Goal: Transaction & Acquisition: Purchase product/service

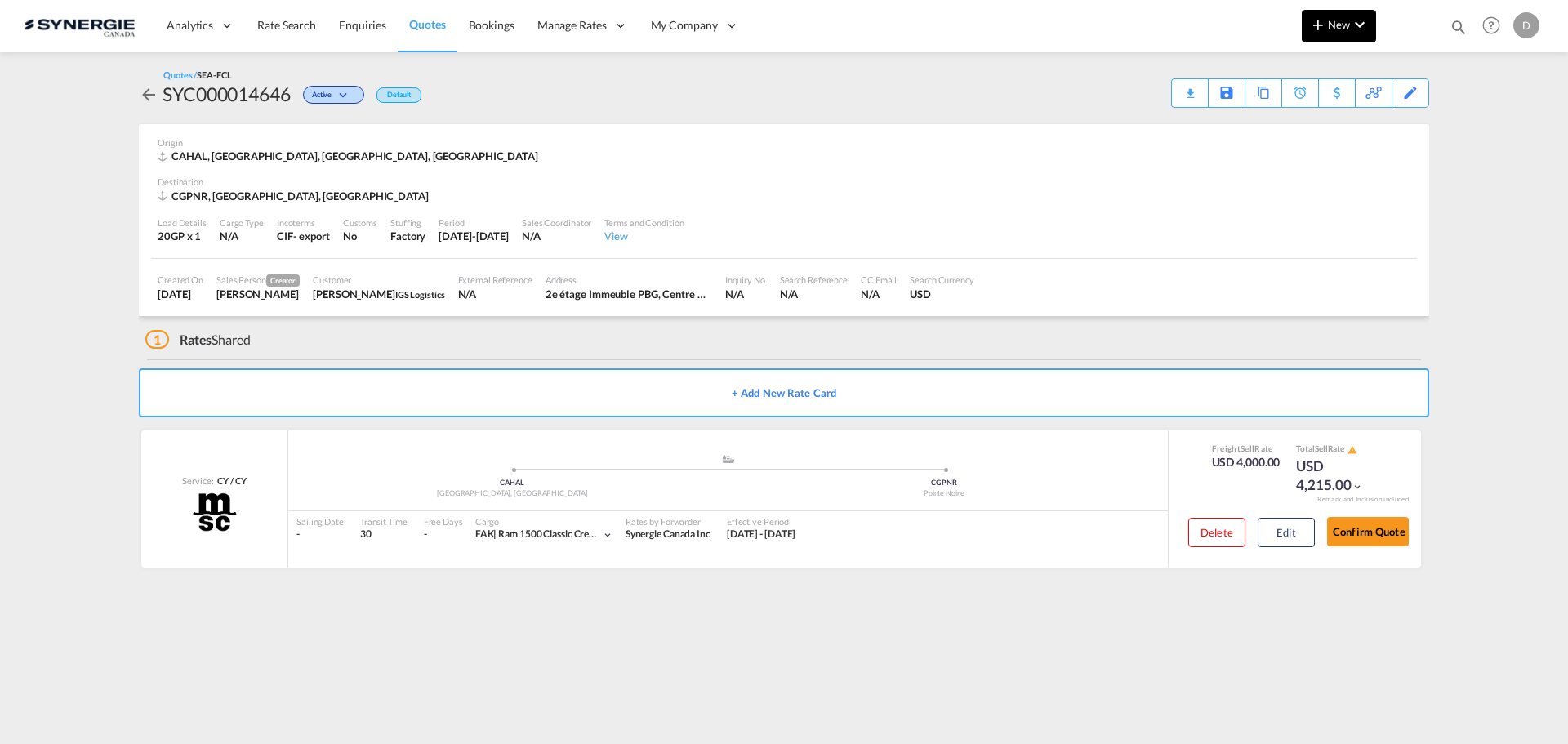
click at [1253, 31] on span "New" at bounding box center [1339, 24] width 61 height 13
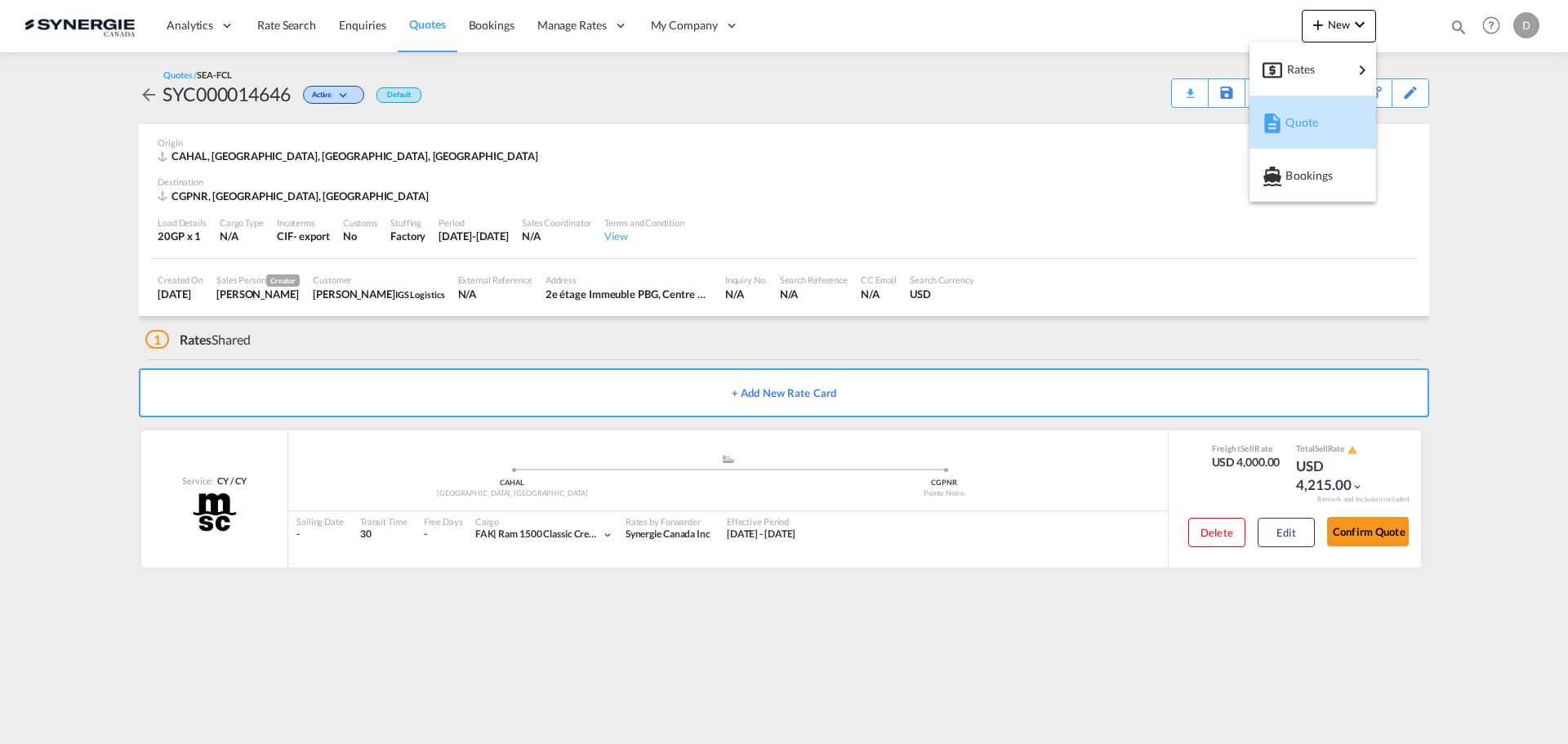
click at [1253, 125] on span "Quote" at bounding box center [1295, 122] width 18 height 33
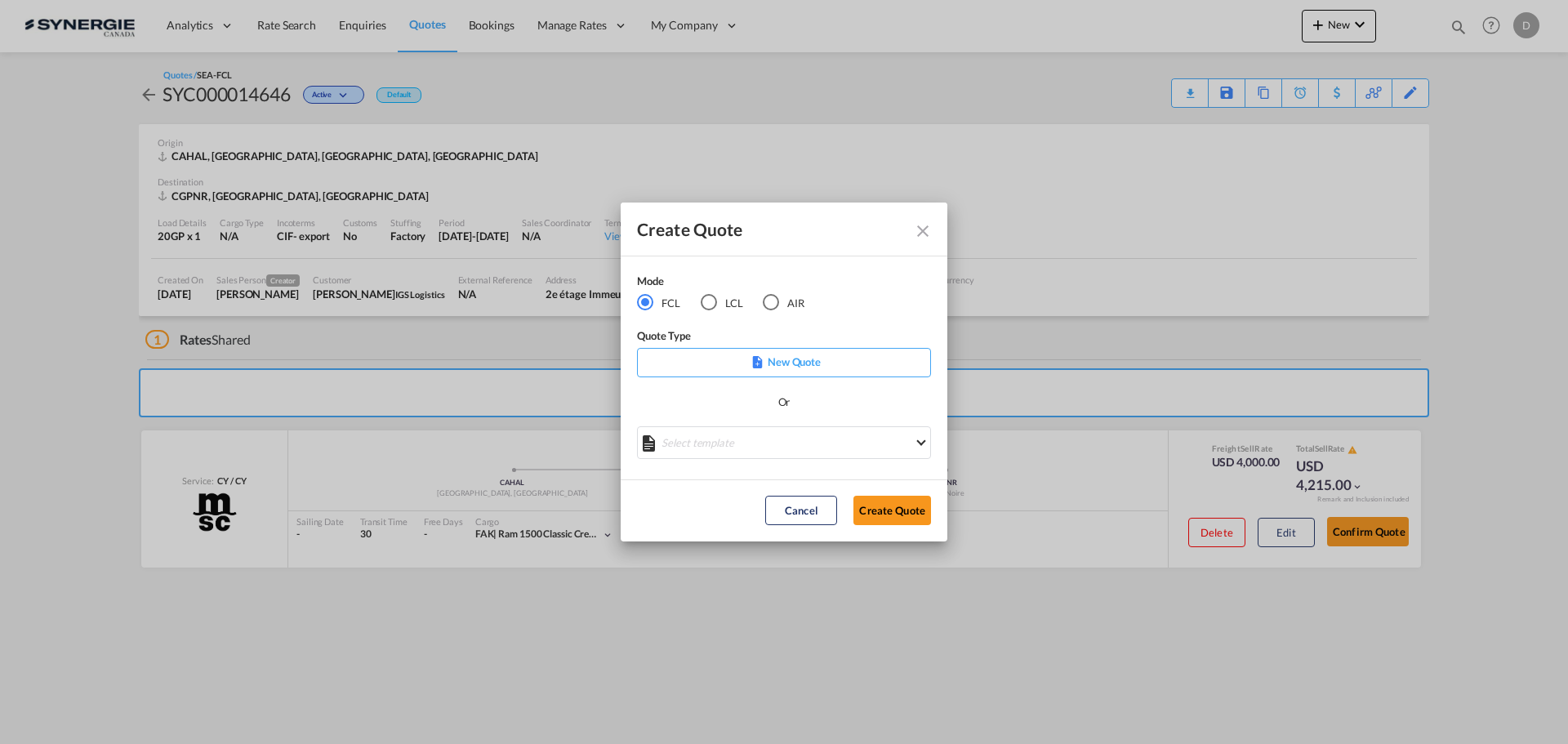
click at [796, 437] on md-select "Select template *NEW* FCL FREEHAND / DAP Pablo Gomez Saldarriaga | 10 Jul 2025 …" at bounding box center [784, 442] width 294 height 33
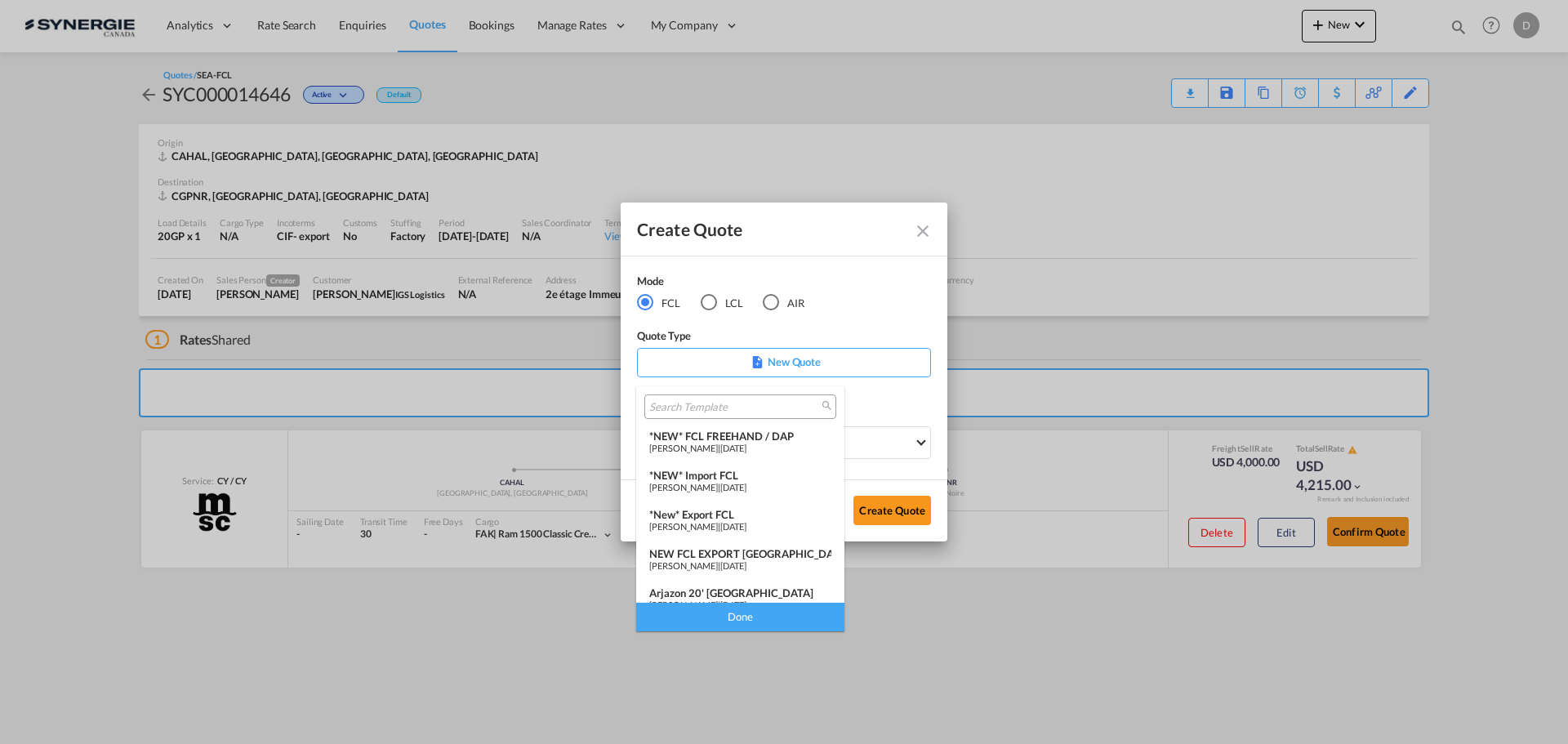
click at [793, 438] on div "*NEW* FCL FREEHAND / DAP" at bounding box center [740, 436] width 182 height 13
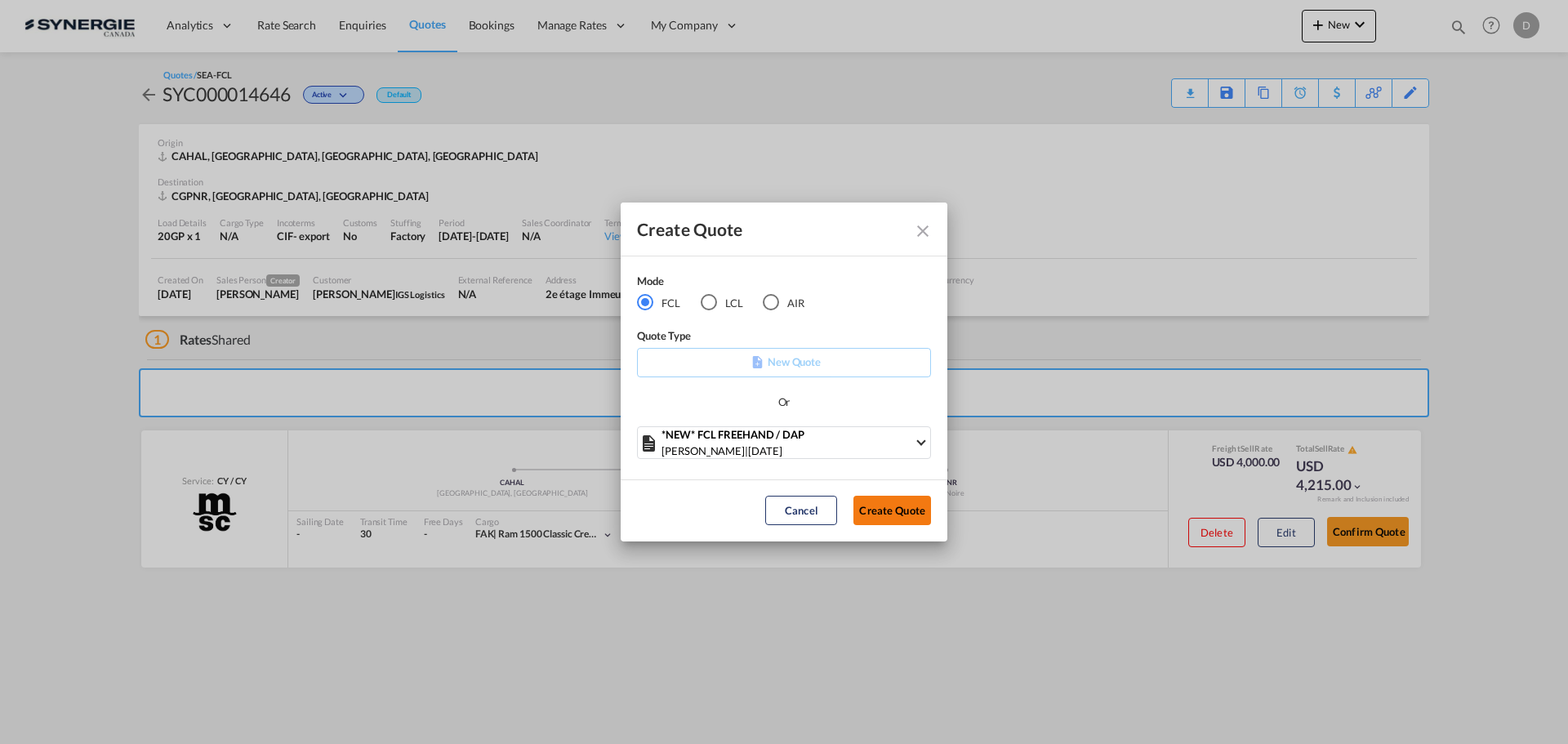
click at [877, 497] on button "Create Quote" at bounding box center [892, 510] width 77 height 30
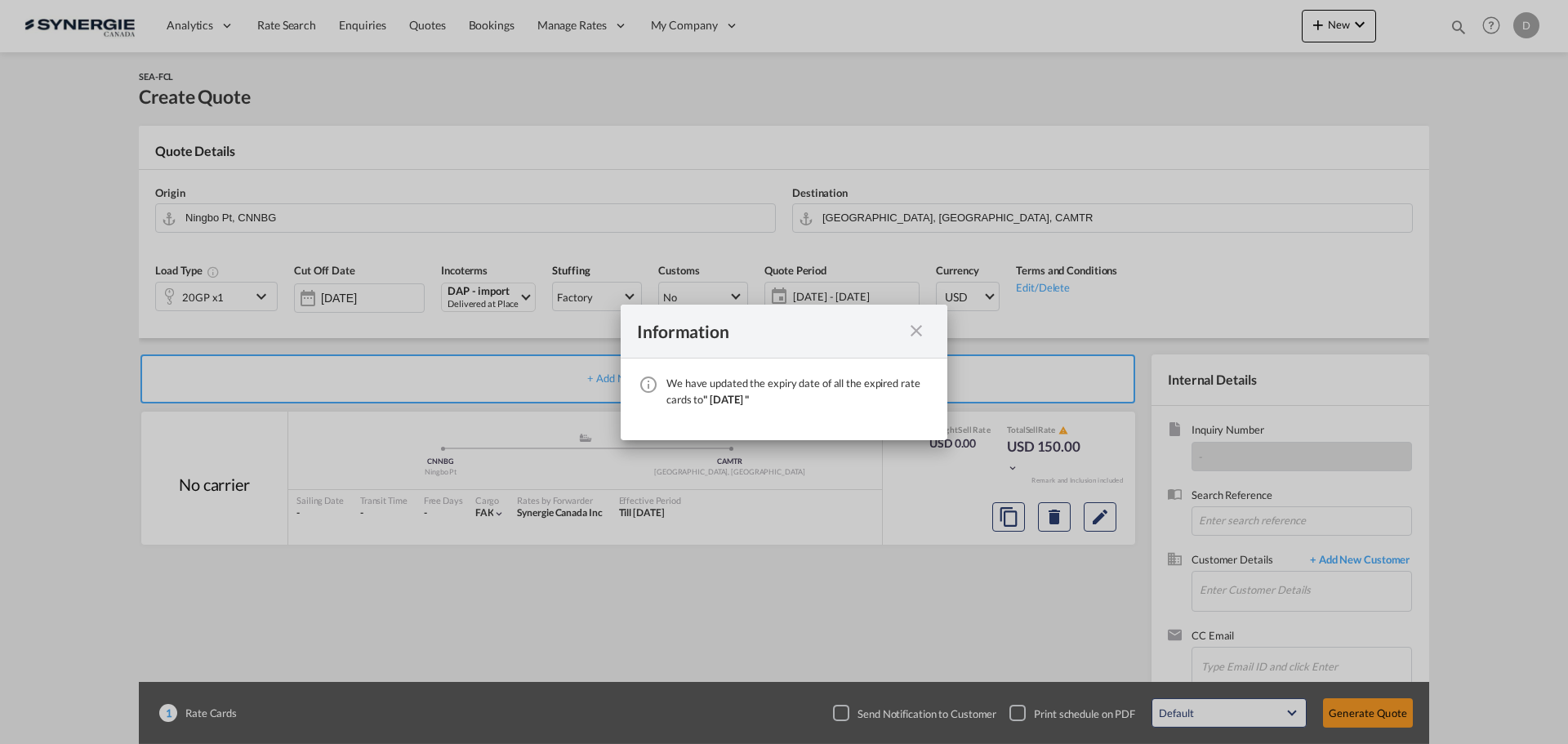
click at [914, 331] on md-icon "icon-close fg-AAA8AD cursor" at bounding box center [916, 331] width 20 height 20
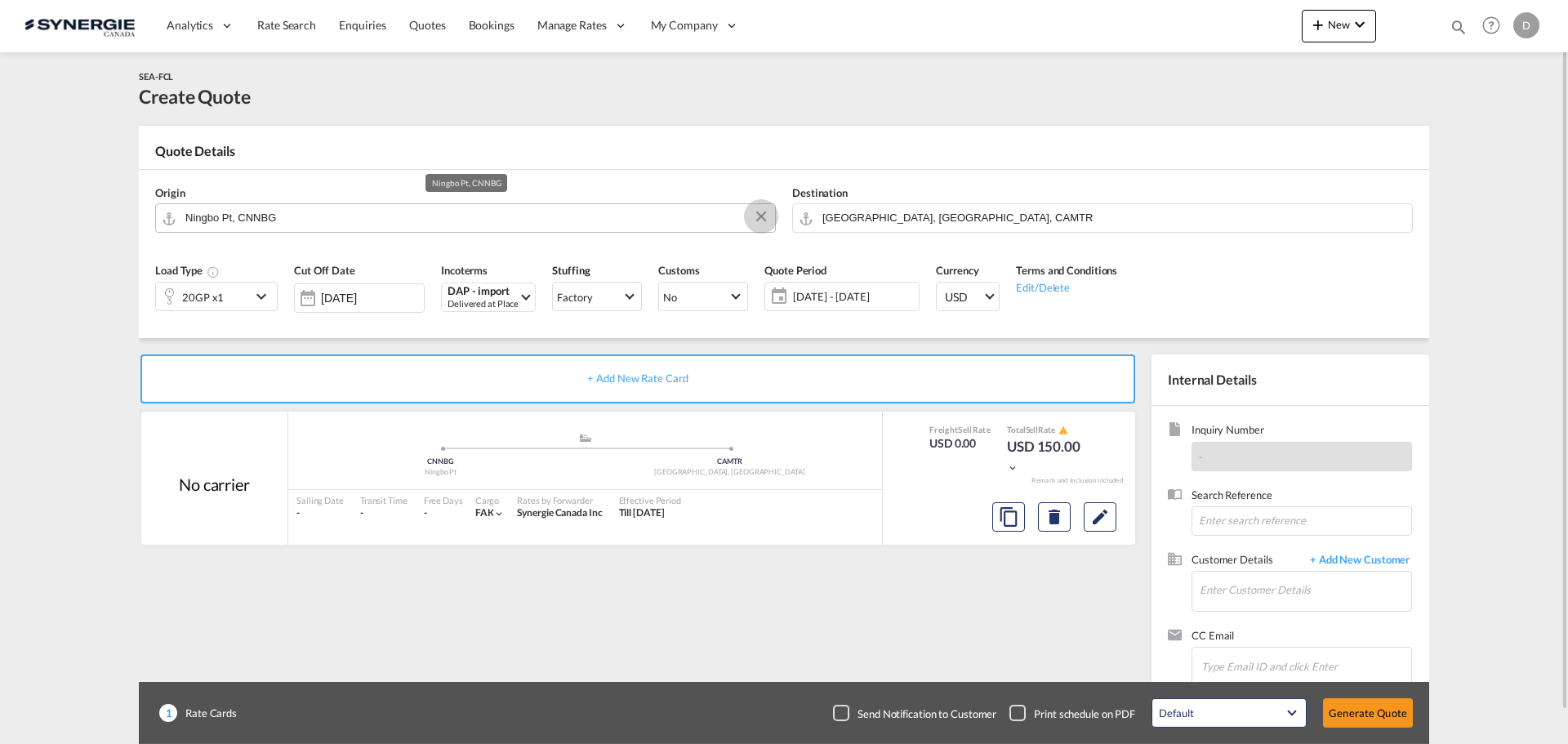
click at [762, 217] on button "Clear Input" at bounding box center [761, 216] width 25 height 25
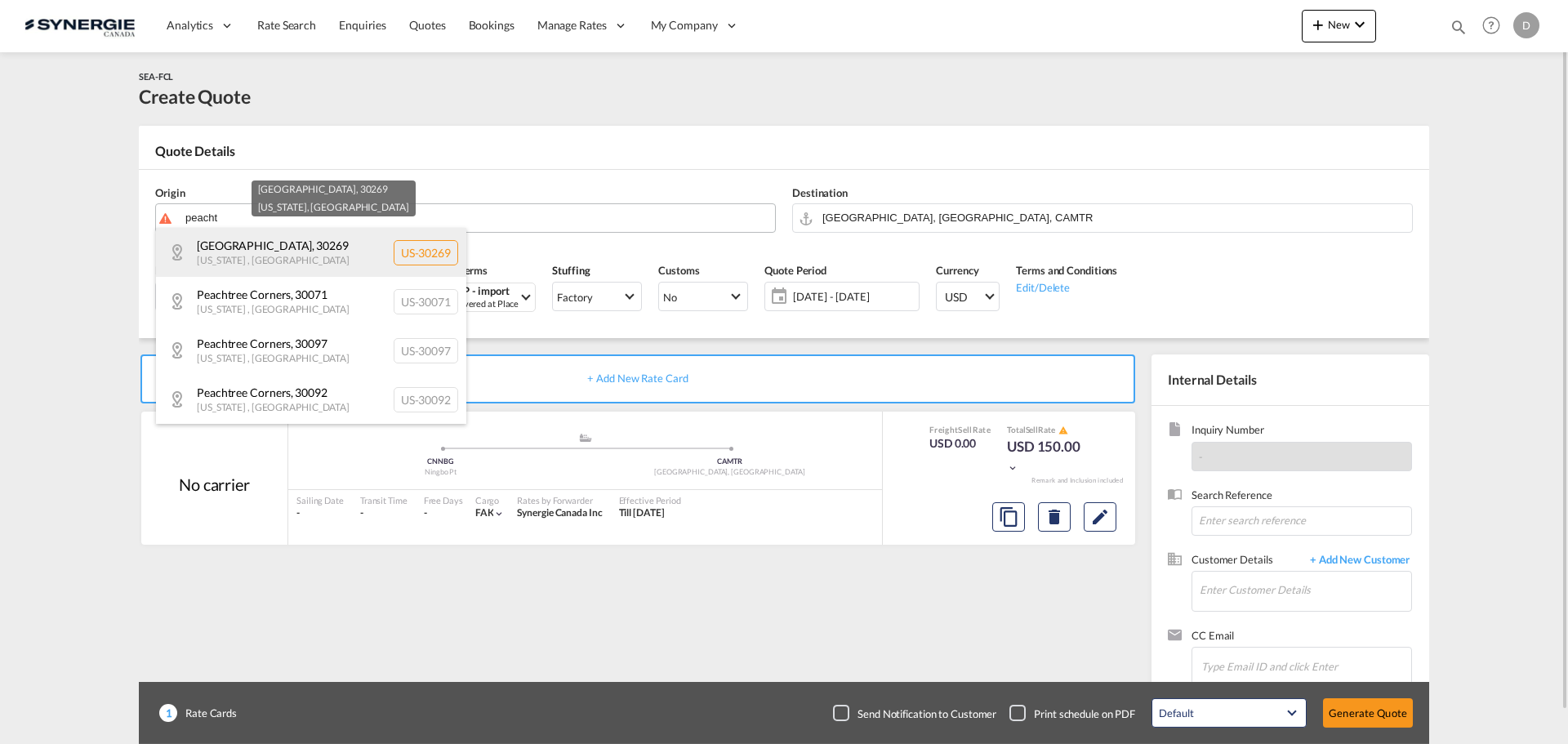
click at [262, 244] on div "Peachtree City , 30269 Georgia , United States US-30269" at bounding box center [310, 252] width 310 height 49
type input "US-30269, Peachtree City, Georgia"
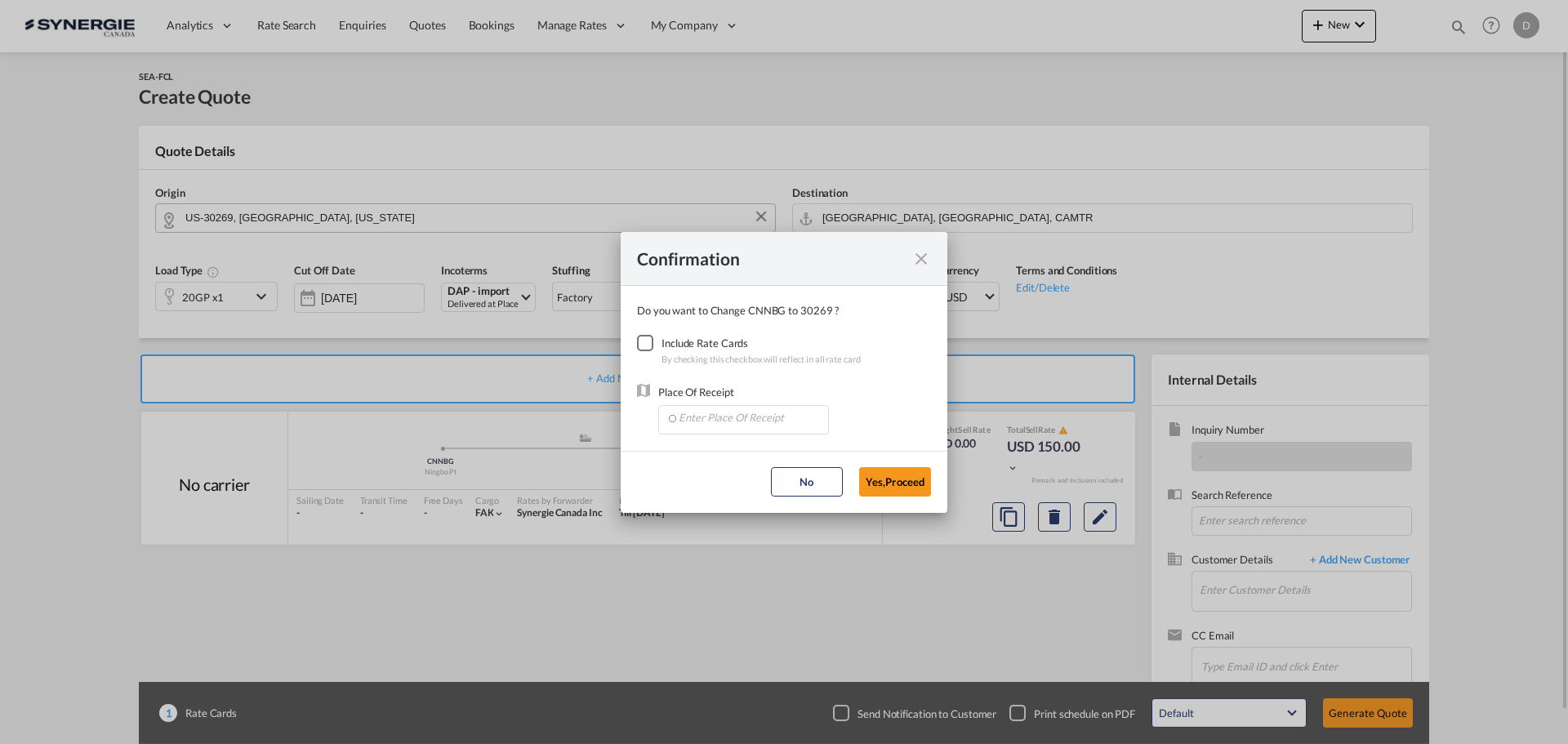
click at [643, 345] on div "Checkbox No Ink" at bounding box center [645, 343] width 16 height 16
click at [739, 418] on input "Enter Place Of Receipt" at bounding box center [747, 418] width 161 height 25
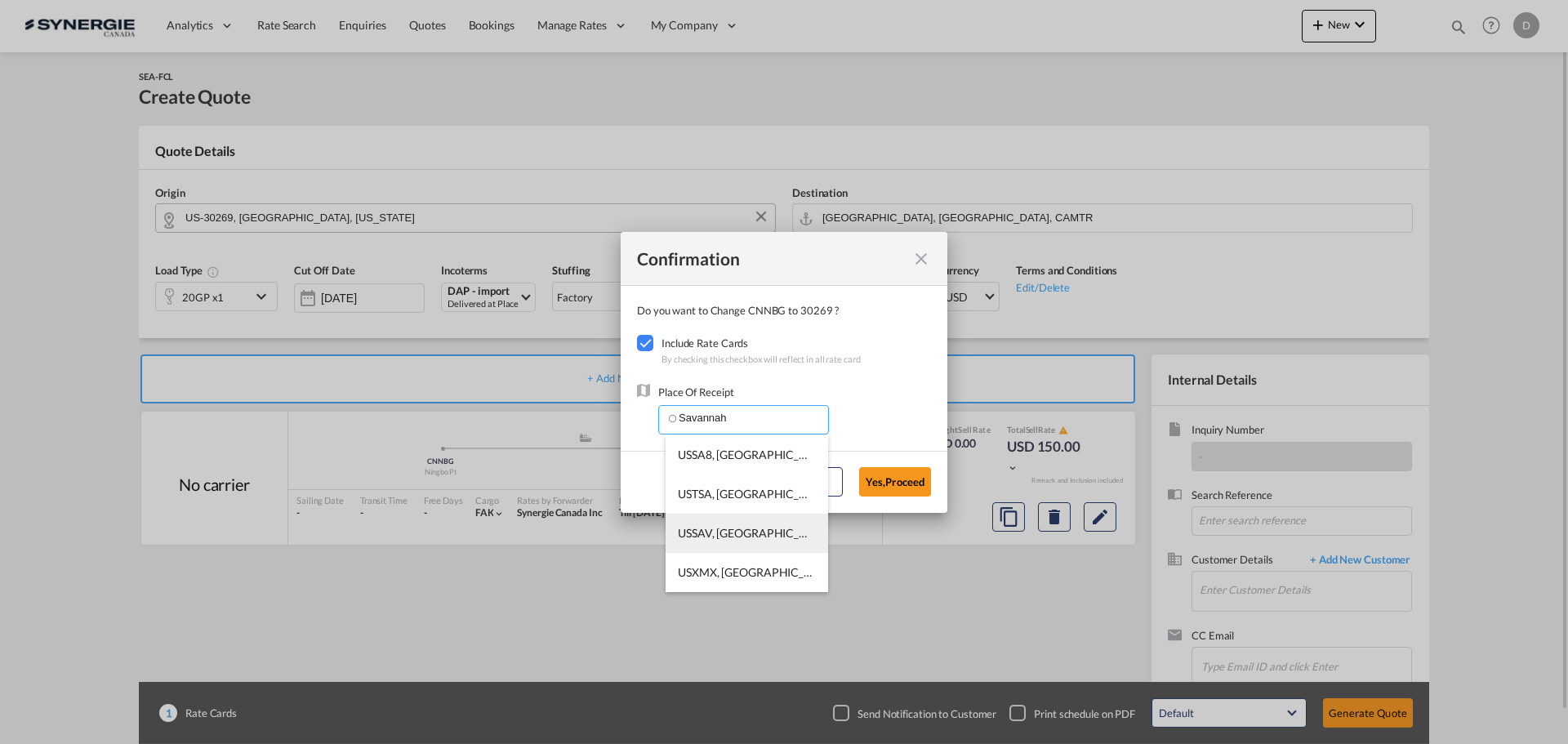
click at [773, 539] on span "USSAV, Savannah, GA, United States, North America, Americas" at bounding box center [994, 533] width 635 height 14
type input "USSAV, Savannah, GA, United States, North America, Americas"
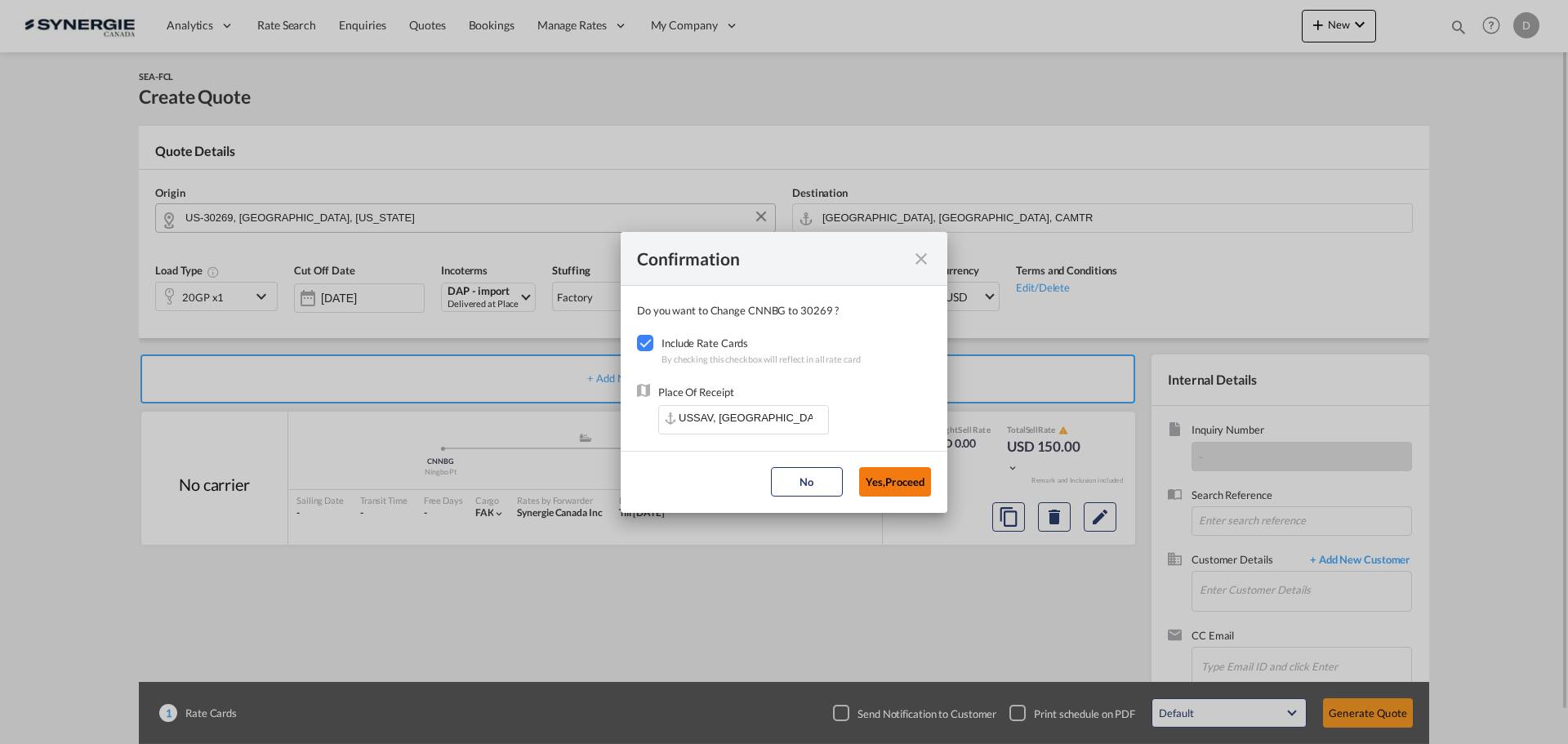
click at [895, 476] on button "Yes,Proceed" at bounding box center [894, 482] width 72 height 30
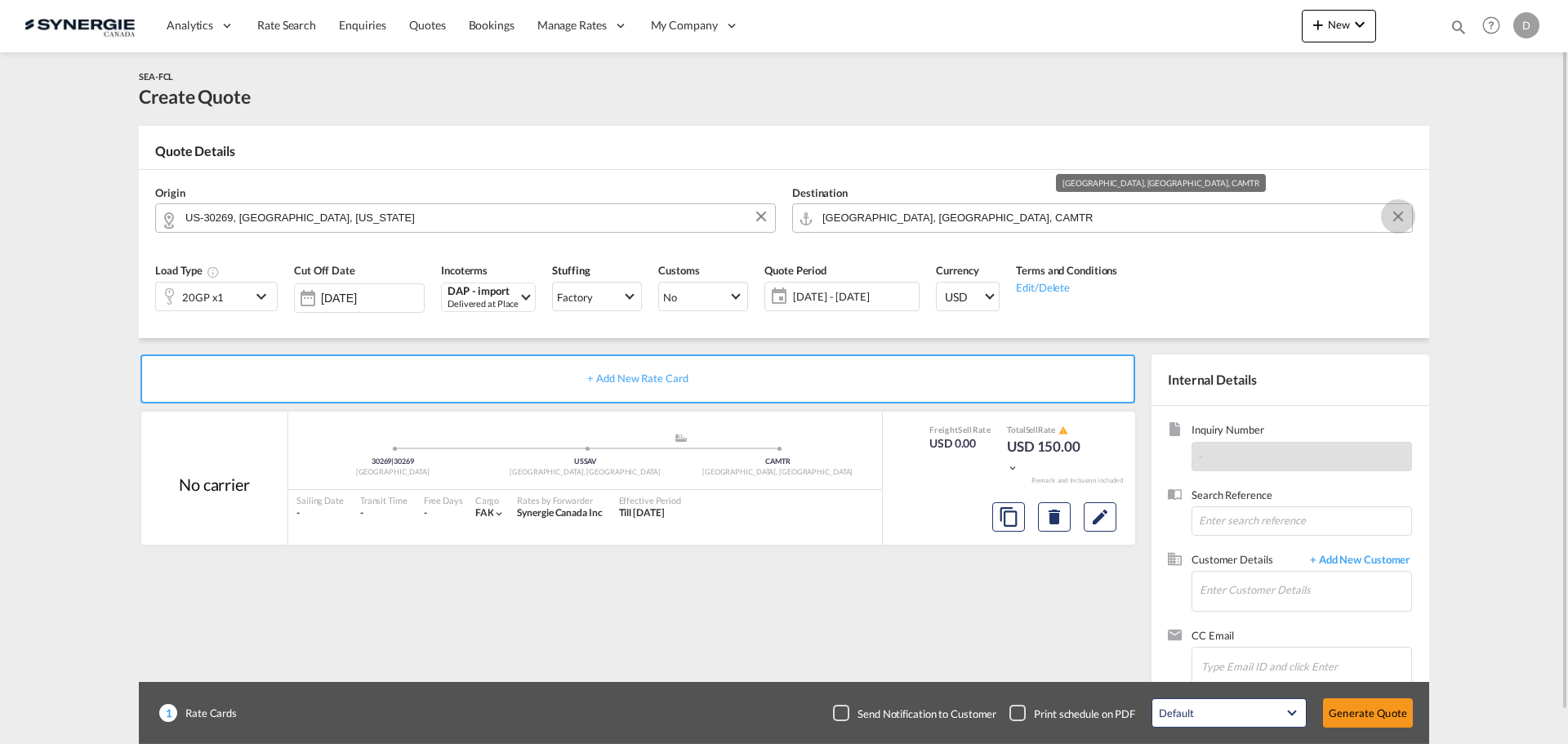
click at [1253, 217] on button "Clear Input" at bounding box center [1398, 216] width 25 height 25
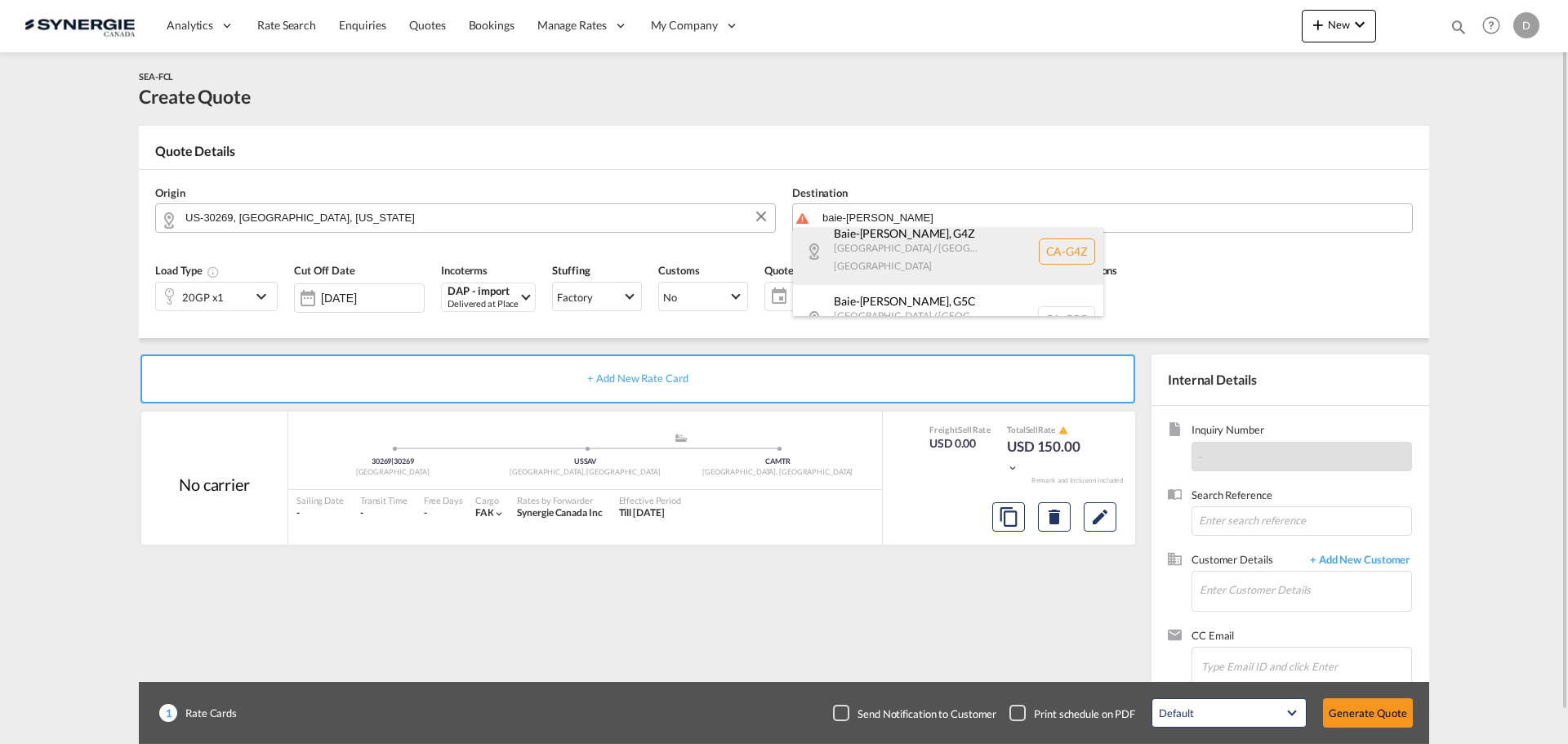
scroll to position [12, 0]
click at [907, 249] on div "Baie-Comeau , G4Z Quebec / Québec Canada CA-G4Z" at bounding box center [947, 250] width 310 height 67
type input "CA-G4Z, Baie-Comeau, Quebec / Québec"
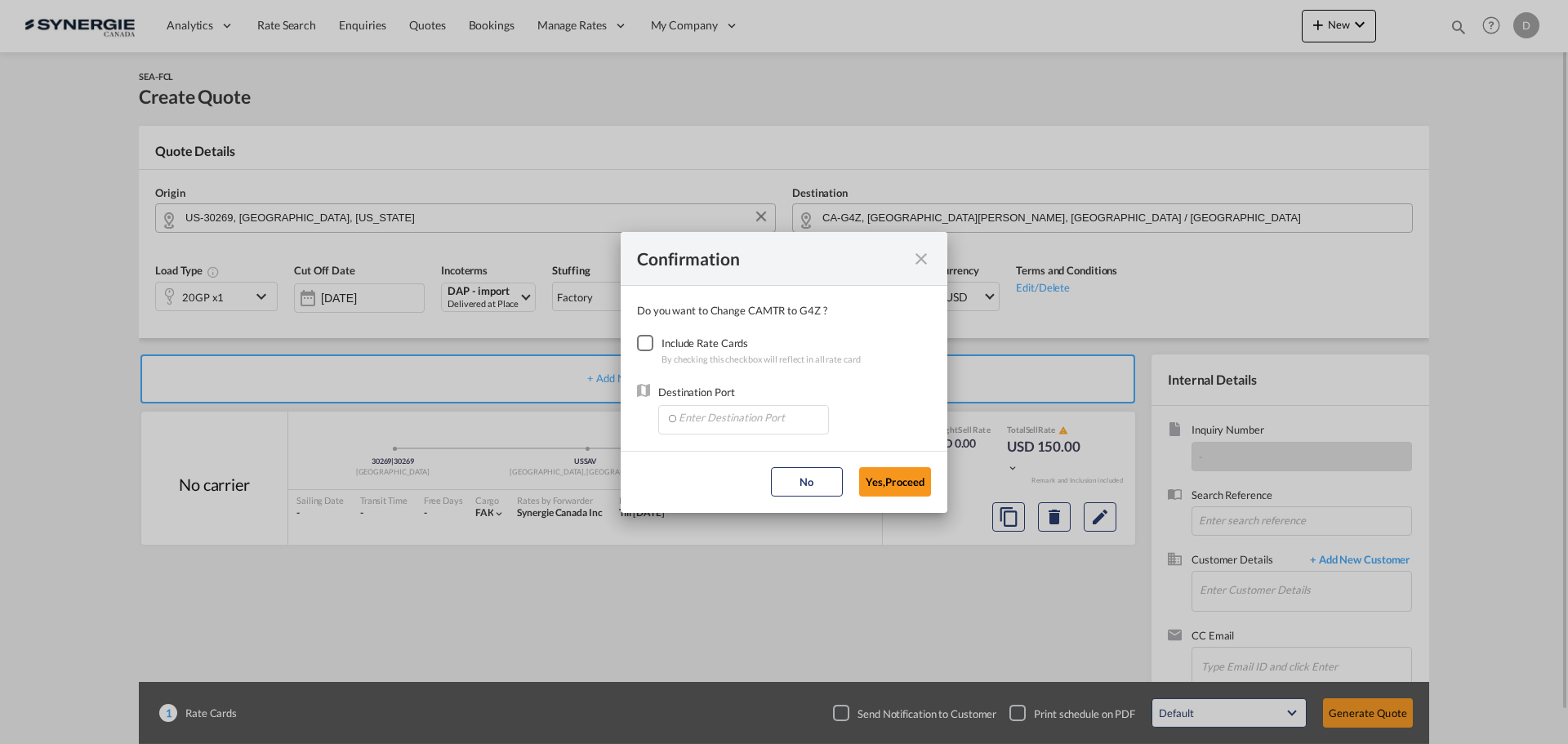
click at [648, 341] on div "Checkbox No Ink" at bounding box center [645, 343] width 16 height 16
click at [717, 413] on input "Enter Destination Port" at bounding box center [747, 418] width 161 height 25
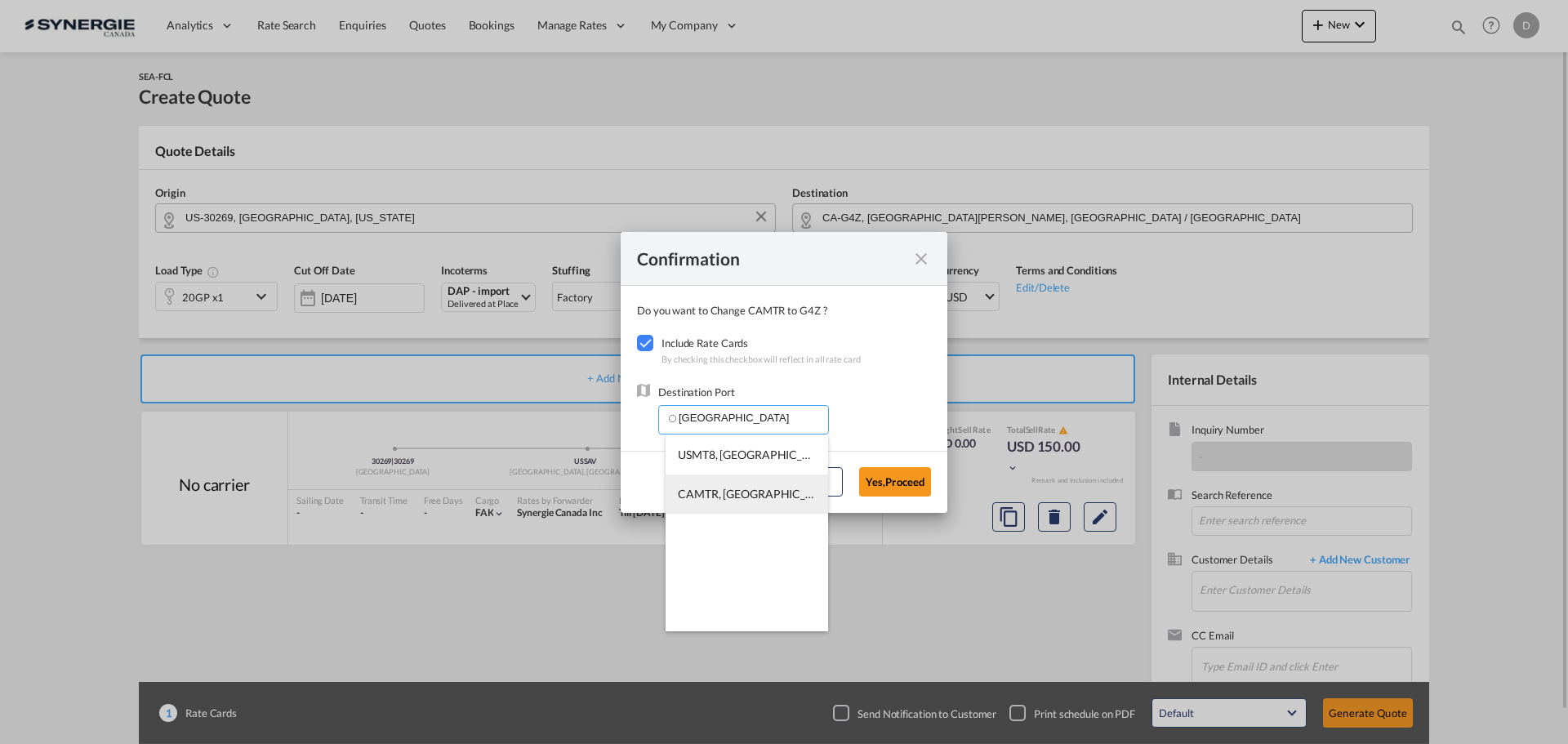
click at [741, 491] on span "CAMTR, Montreal, QC, Canada, North America, Americas" at bounding box center [997, 493] width 641 height 14
type input "CAMTR, Montreal, QC, Canada, North America, Americas"
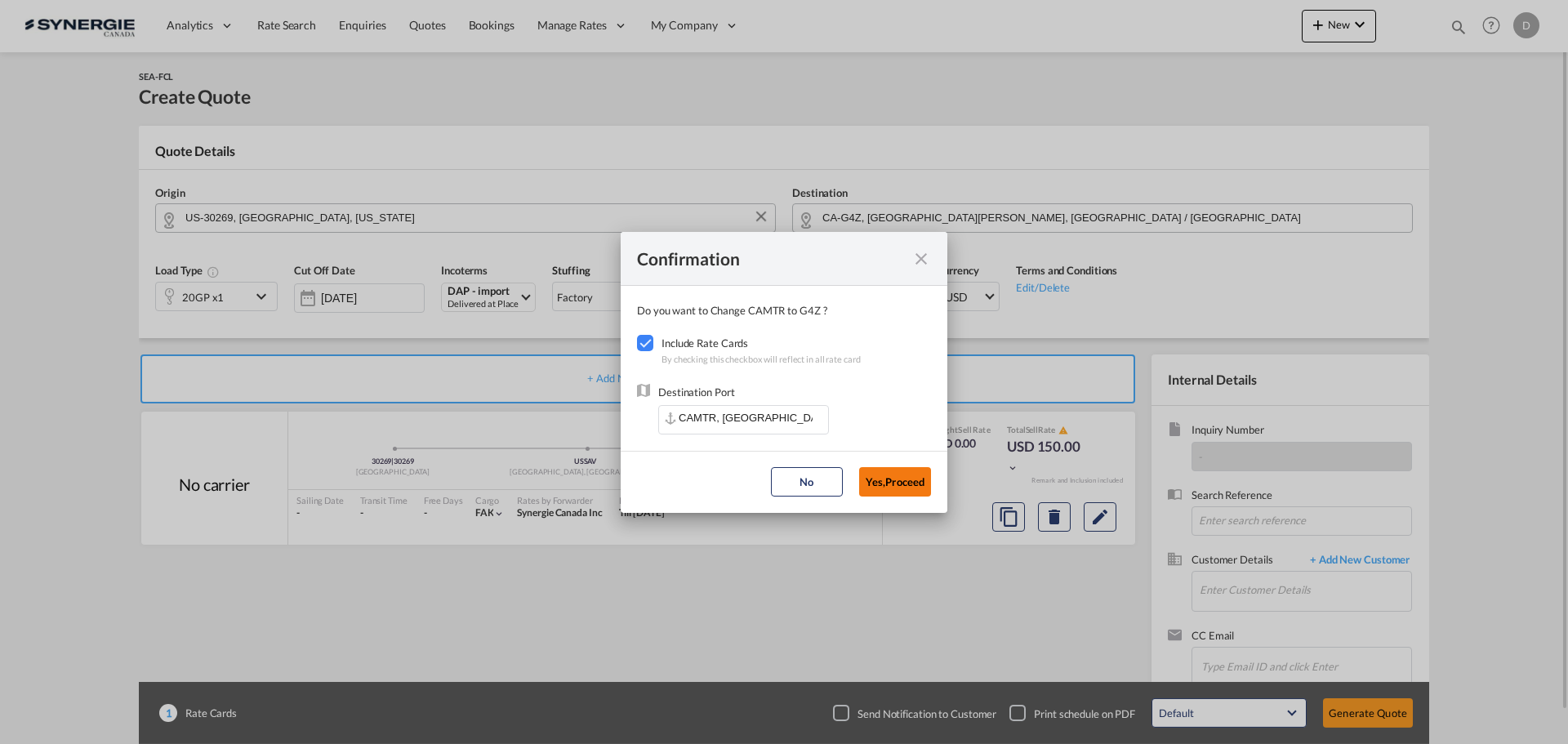
click at [903, 480] on button "Yes,Proceed" at bounding box center [894, 482] width 72 height 30
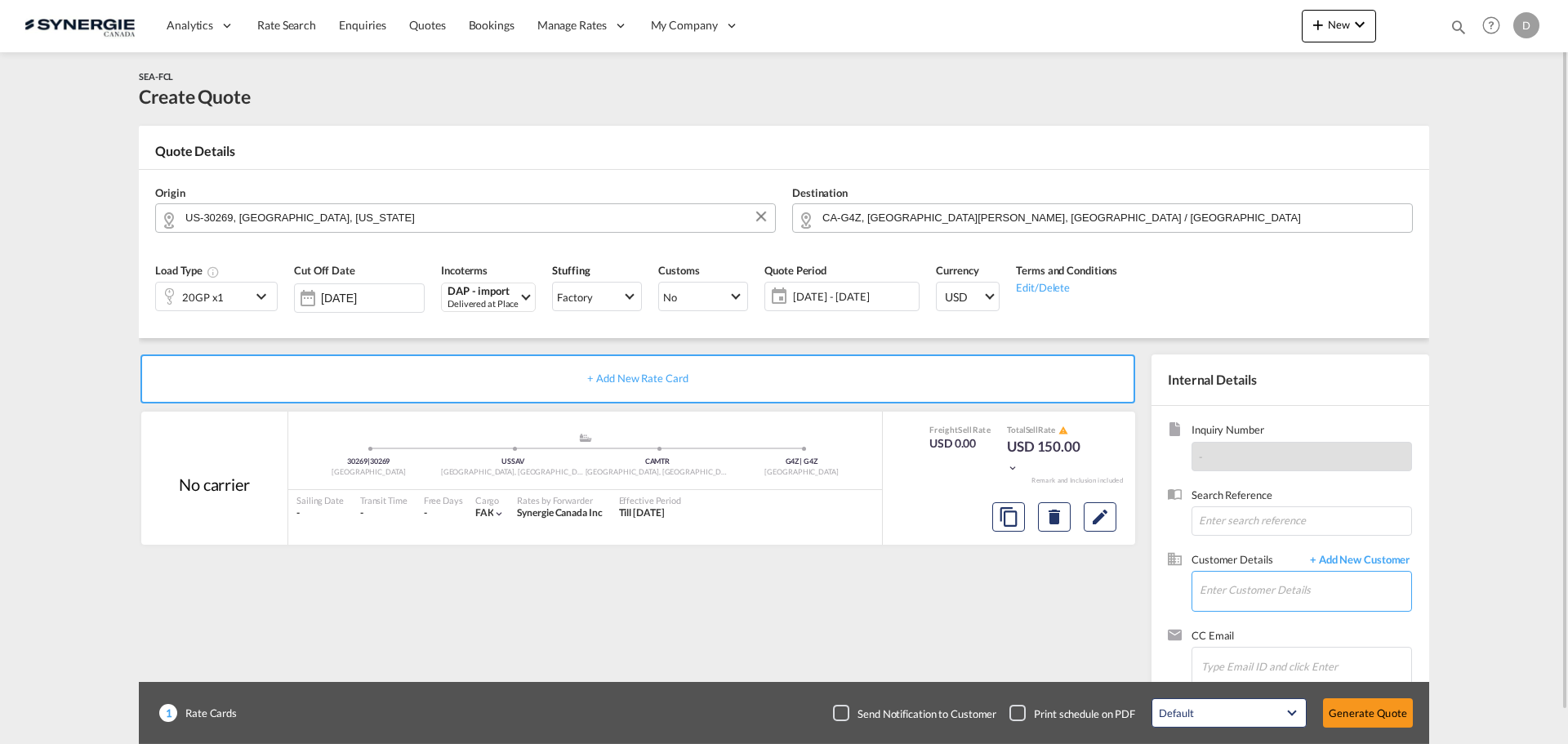
click at [1253, 567] on input "Enter Customer Details" at bounding box center [1306, 589] width 212 height 37
paste input "tsc@ntgairocean.com"
click at [1253, 560] on div "Trine Schmidt tsc@ntgairocean.com | NTG AIR & OCEAN, LLC" at bounding box center [1353, 550] width 310 height 45
type input "NTG AIR & OCEAN, LLC, Trine Schmidt, tsc@ntgairocean.com"
click at [256, 296] on md-icon "icon-chevron-down" at bounding box center [263, 296] width 25 height 20
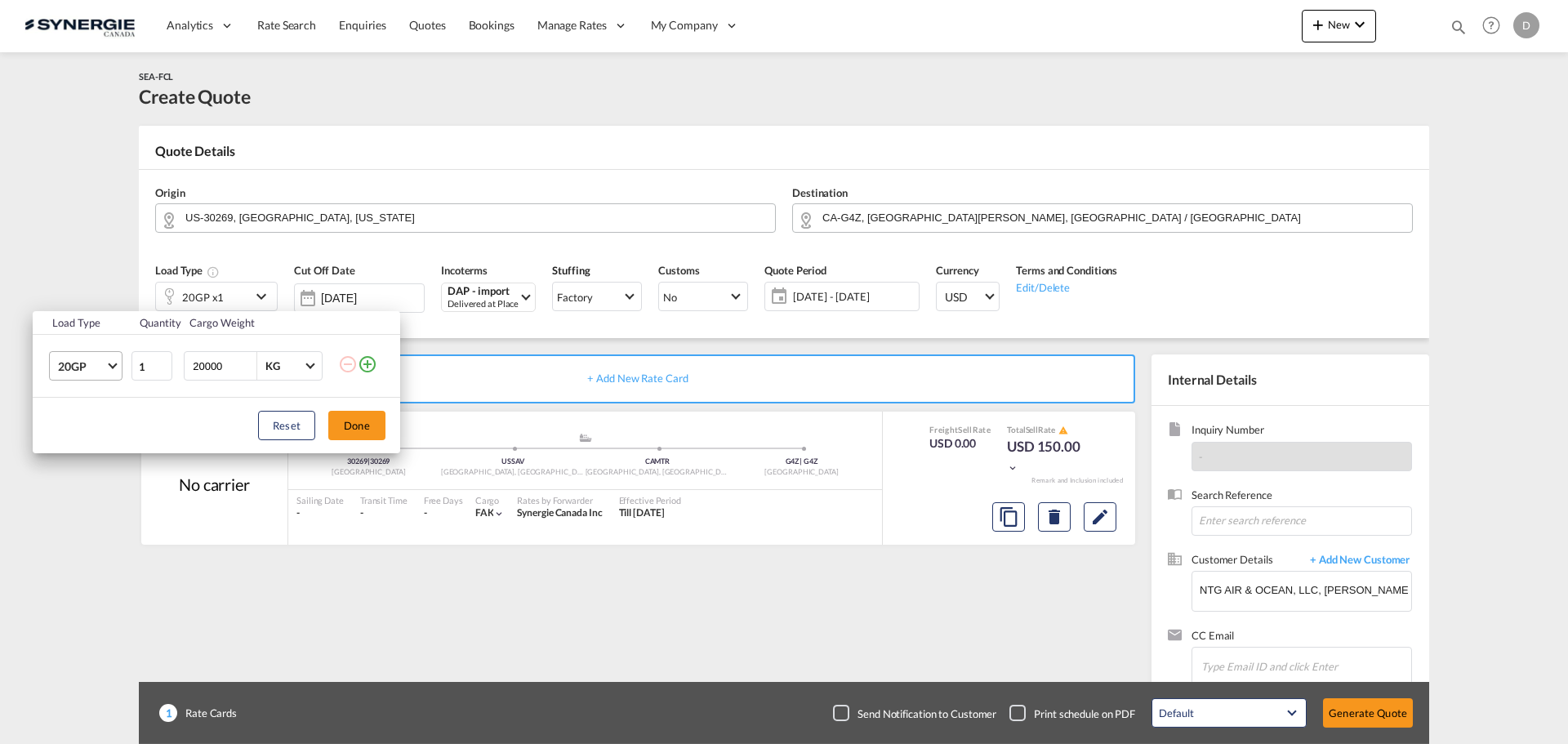
click at [109, 363] on span "Choose: \a20GP" at bounding box center [112, 365] width 9 height 9
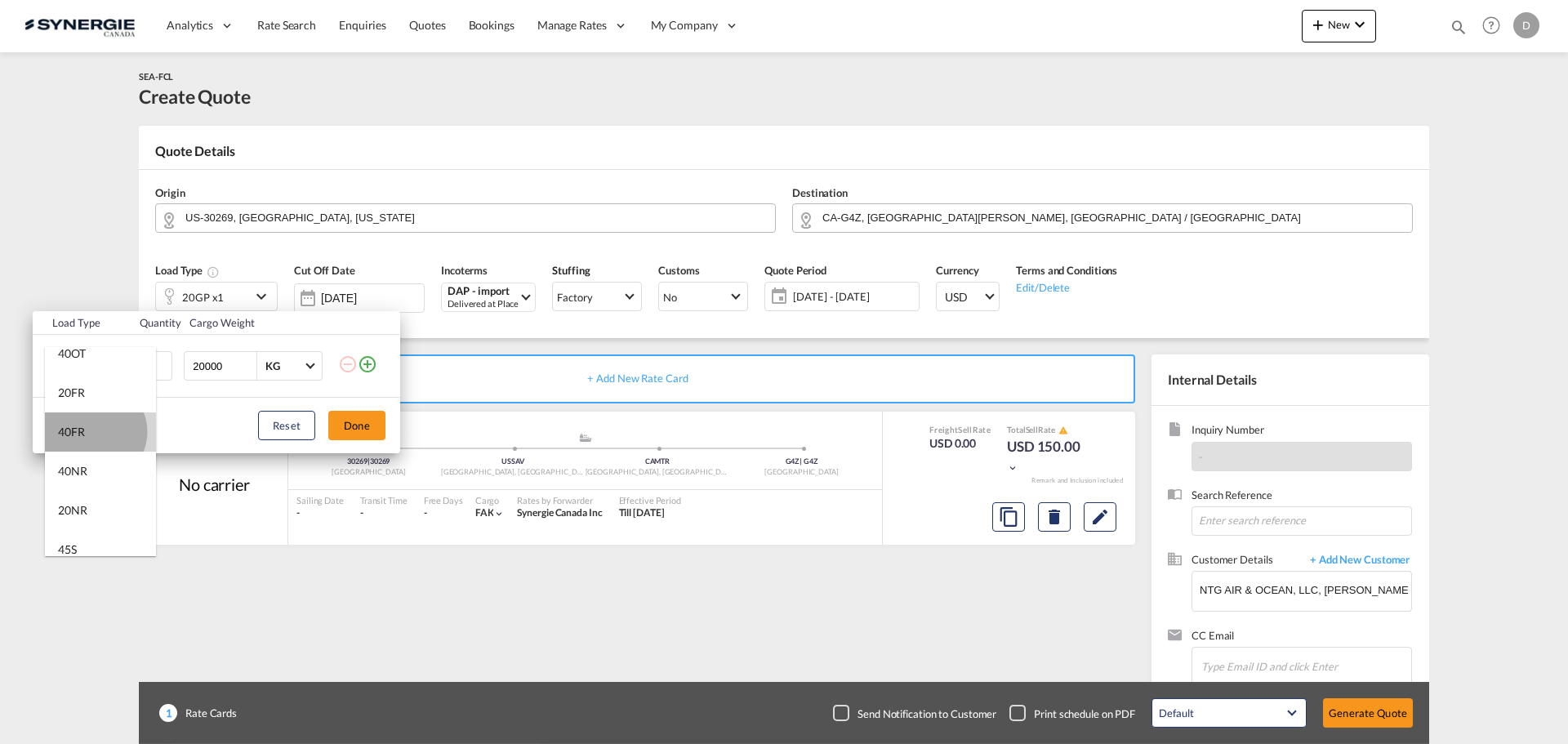
click at [94, 432] on md-option "40FR" at bounding box center [100, 432] width 111 height 40
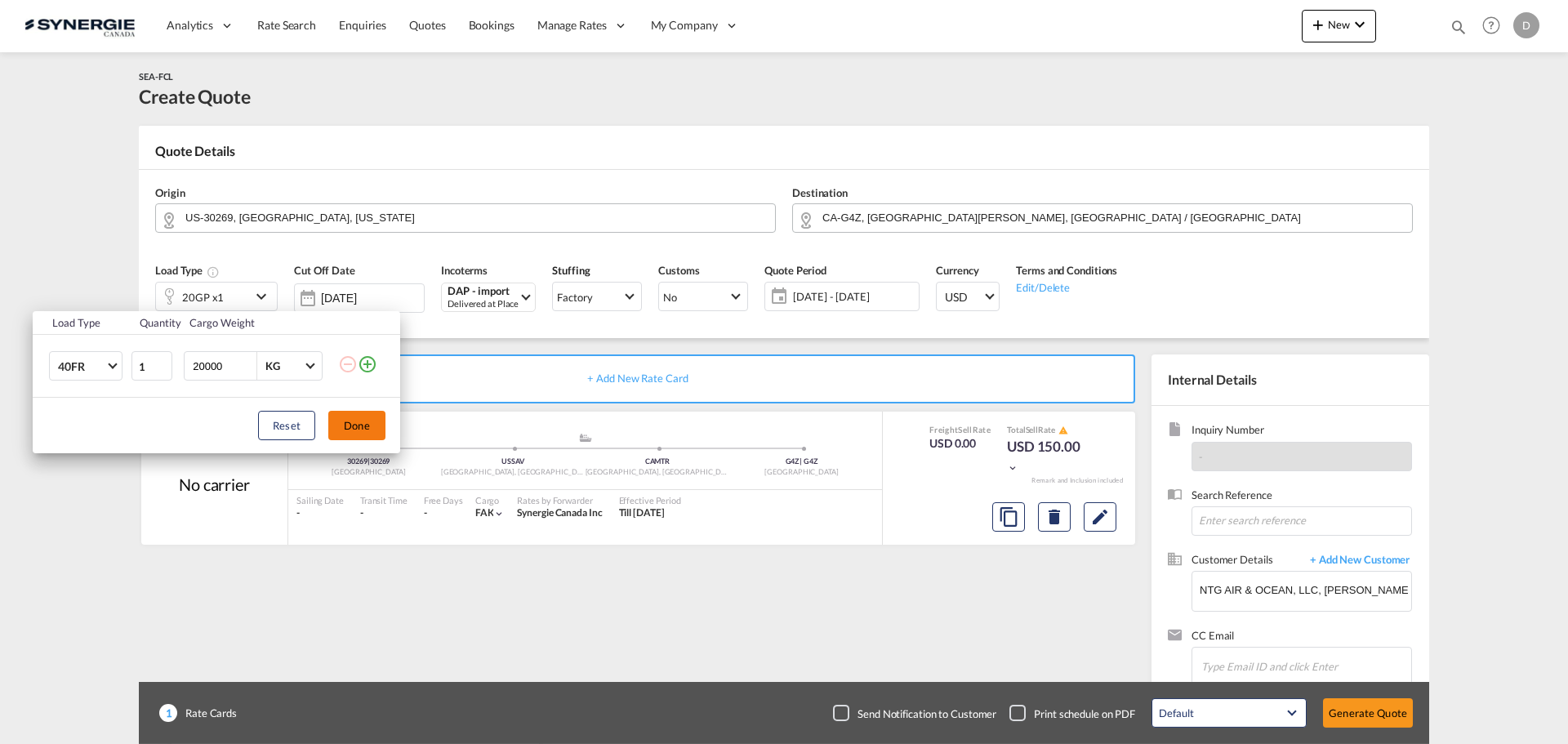
click at [334, 427] on button "Done" at bounding box center [357, 426] width 57 height 30
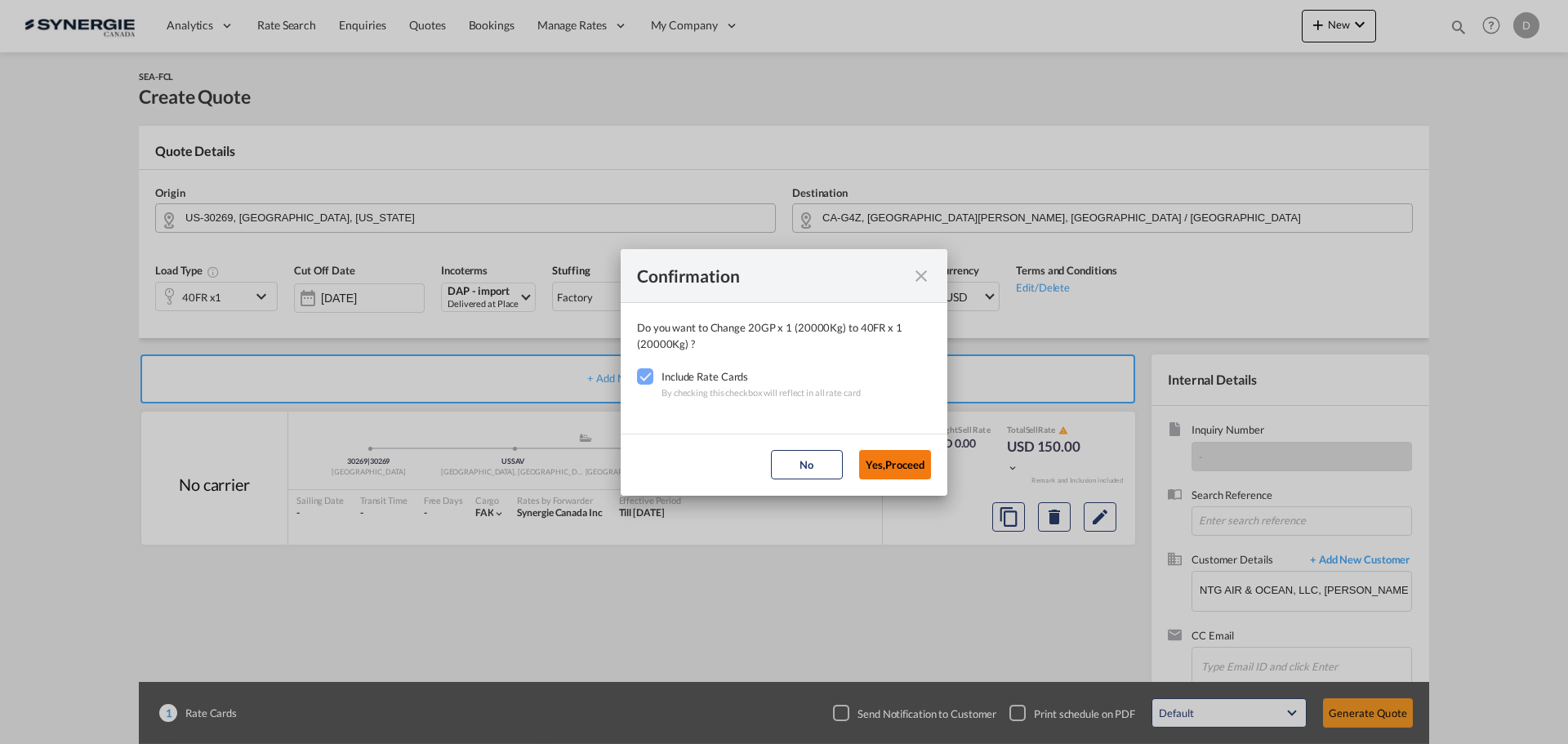
click at [884, 469] on button "Yes,Proceed" at bounding box center [894, 465] width 72 height 30
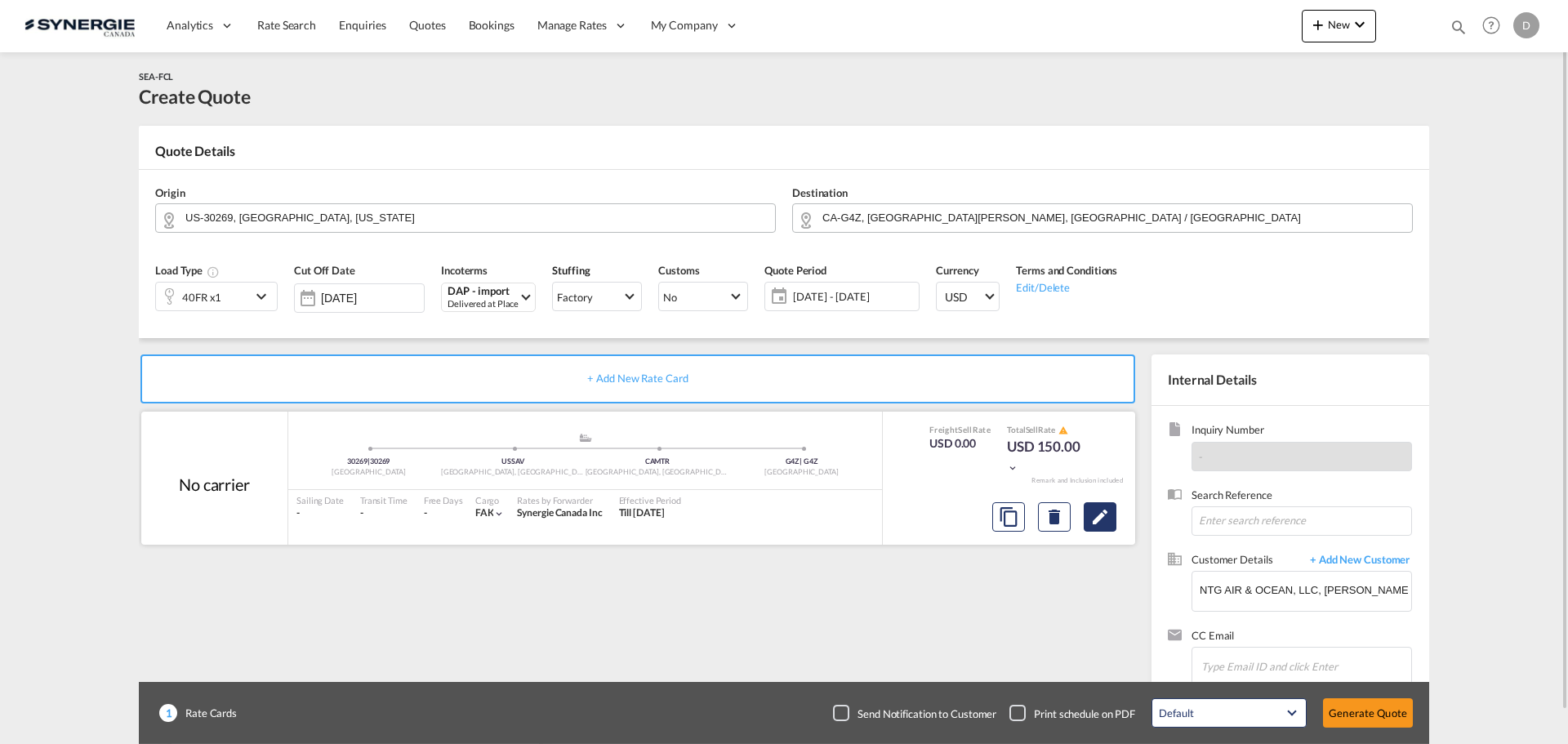
click at [1098, 518] on md-icon "Edit" at bounding box center [1100, 517] width 20 height 20
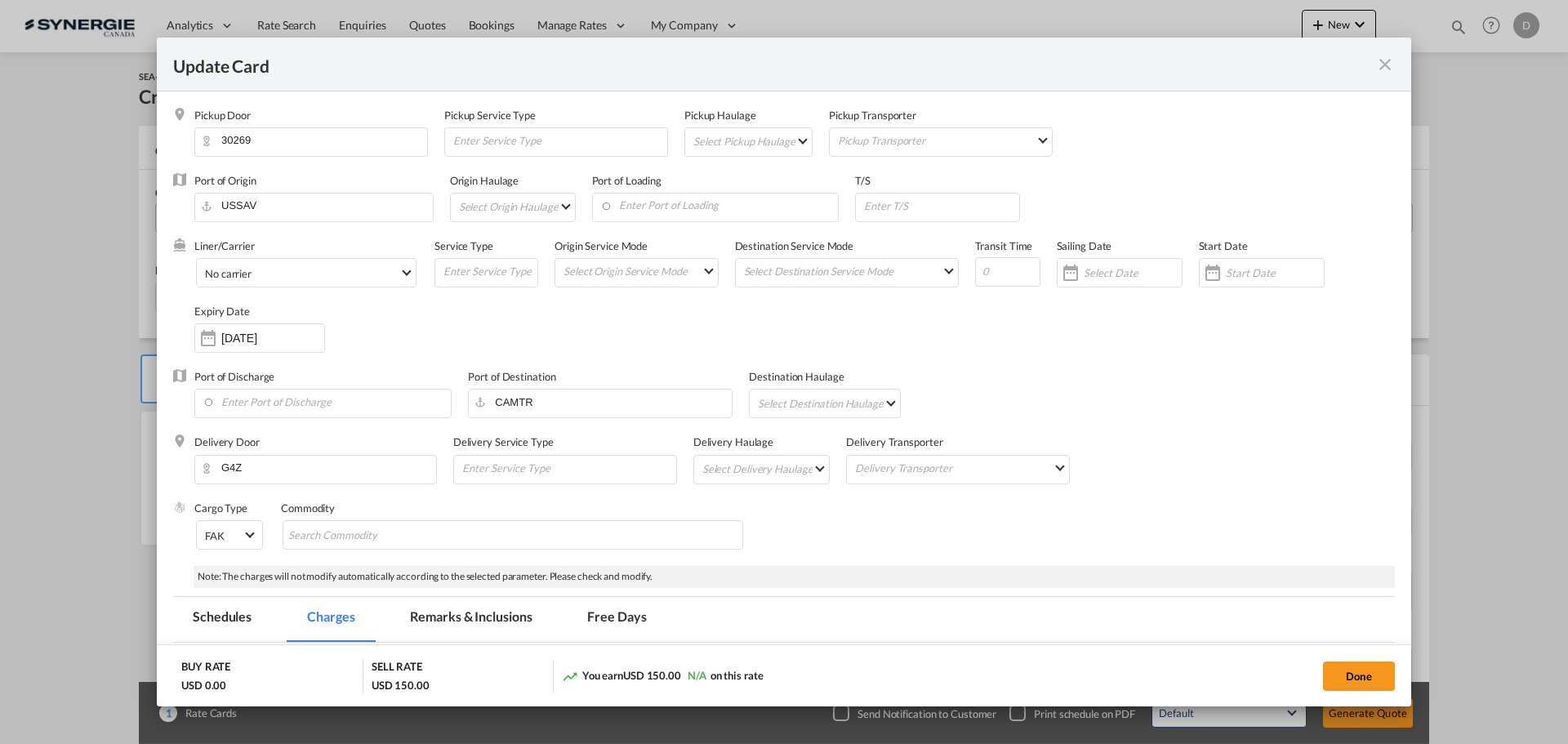
select select "per container"
select select "per B/L"
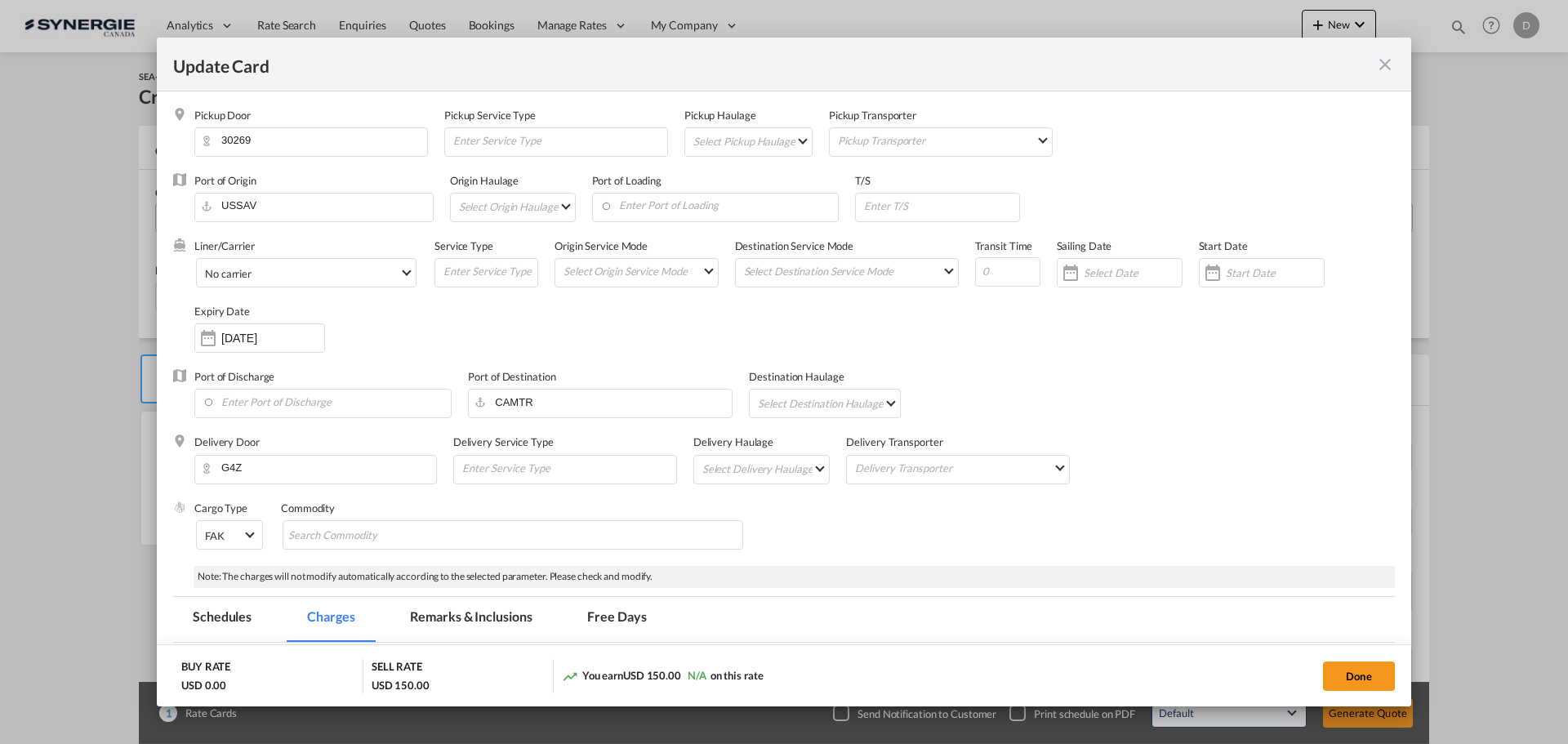
select select "per B/L"
select select "per shipment"
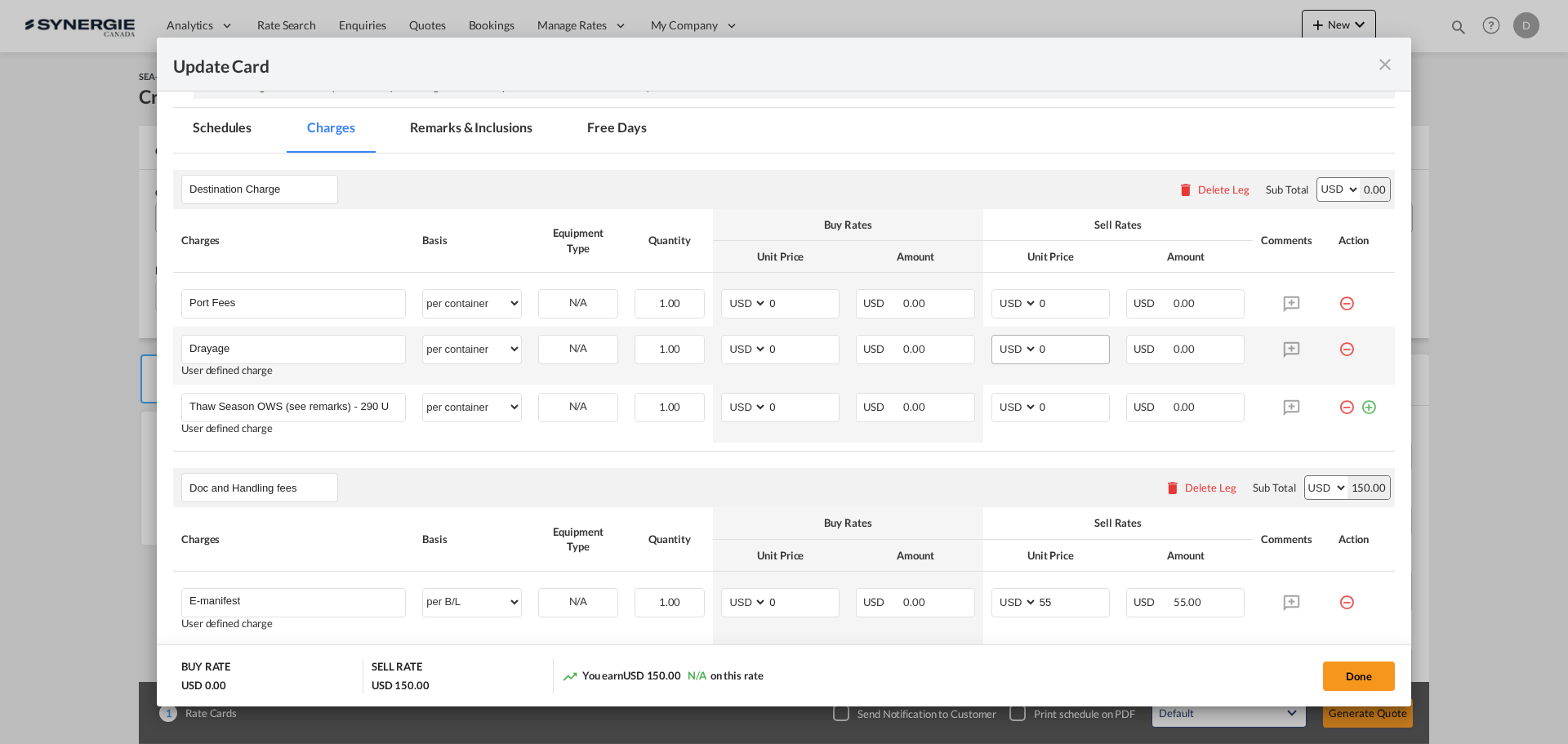
scroll to position [490, 0]
click at [499, 130] on md-tab-item "Remarks & Inclusions" at bounding box center [470, 129] width 160 height 45
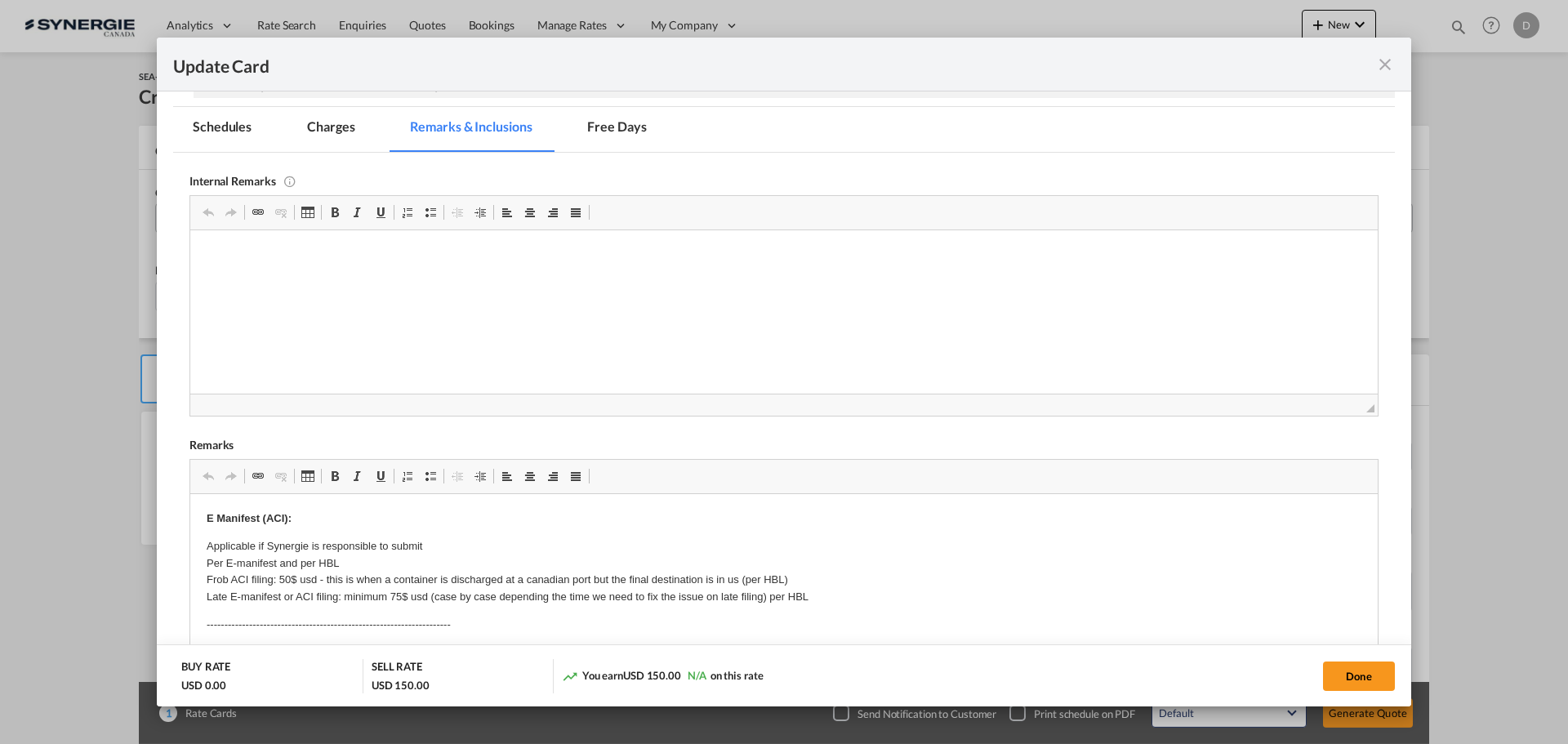
scroll to position [0, 0]
drag, startPoint x: 218, startPoint y: 258, endPoint x: 216, endPoint y: 285, distance: 27.1
click at [216, 285] on html "E4C / https://app.frontapp.com/open/msg_1hj4prm7?key=ahfLMnr5mlk_LGf3F_bPaAevIy…" at bounding box center [784, 268] width 1188 height 77
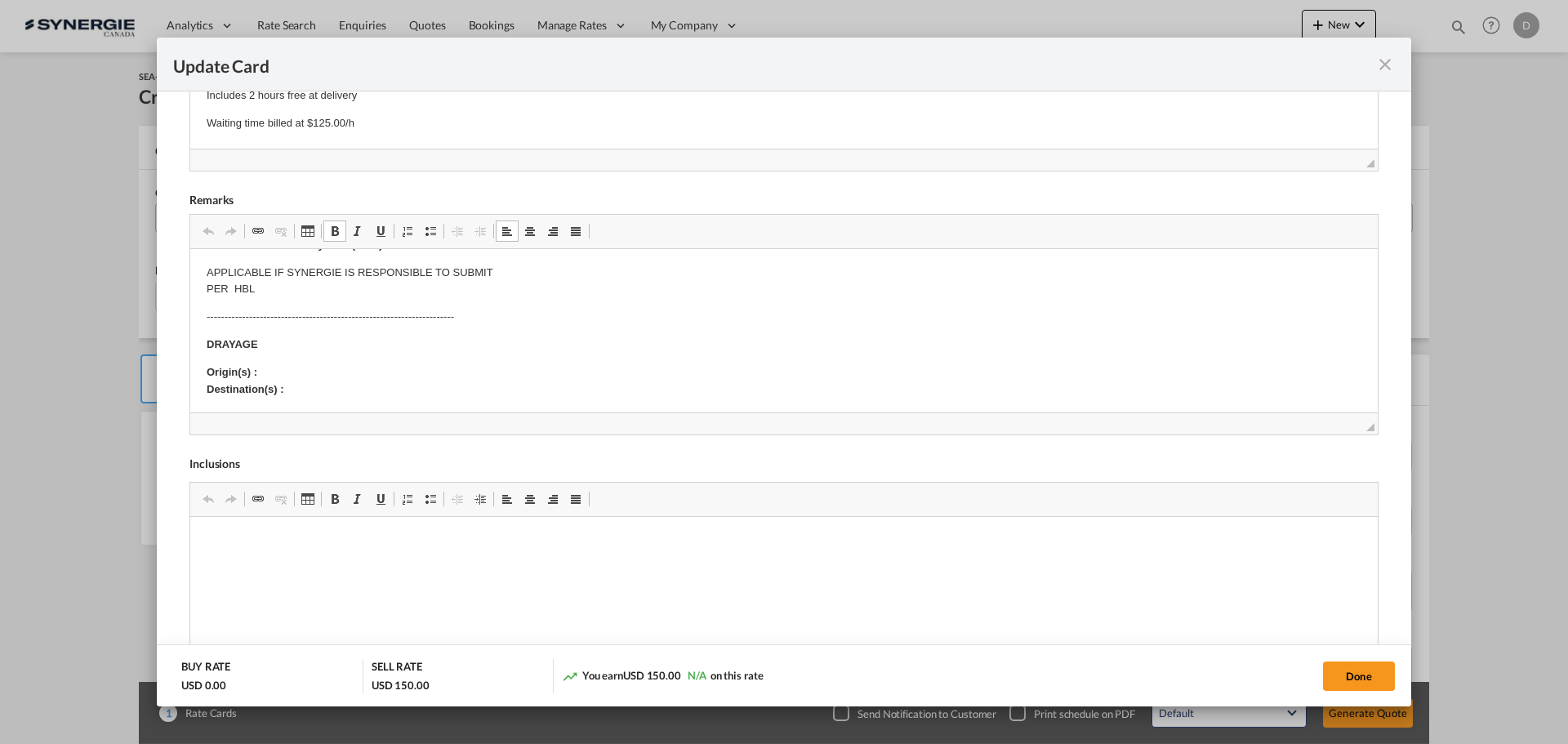
scroll to position [163, 0]
click at [302, 364] on p "Origin(s) : Destination(s) :" at bounding box center [784, 379] width 1155 height 35
click at [293, 385] on p "Origin(s) : Montreal CY Destination(s) :" at bounding box center [784, 379] width 1155 height 35
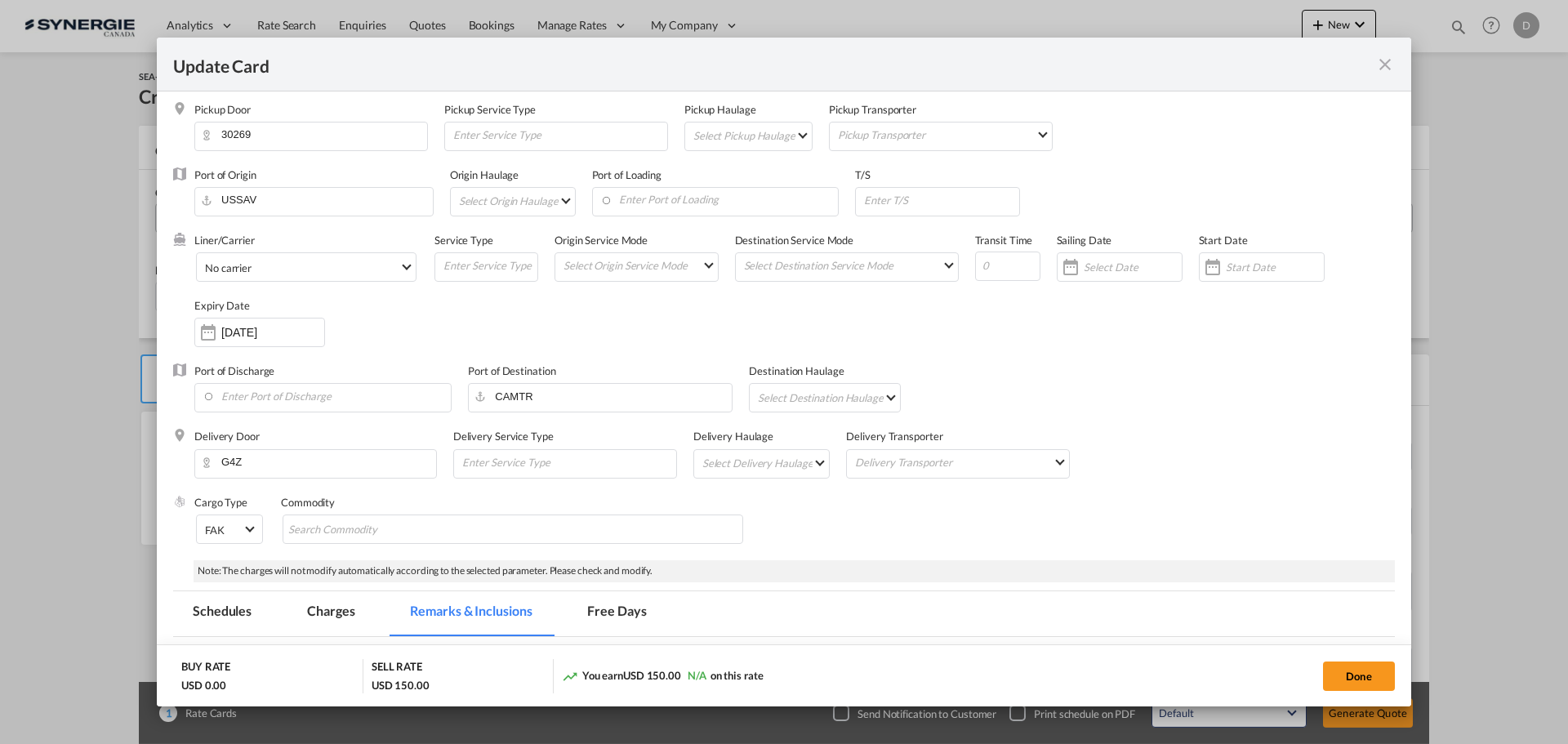
scroll to position [0, 0]
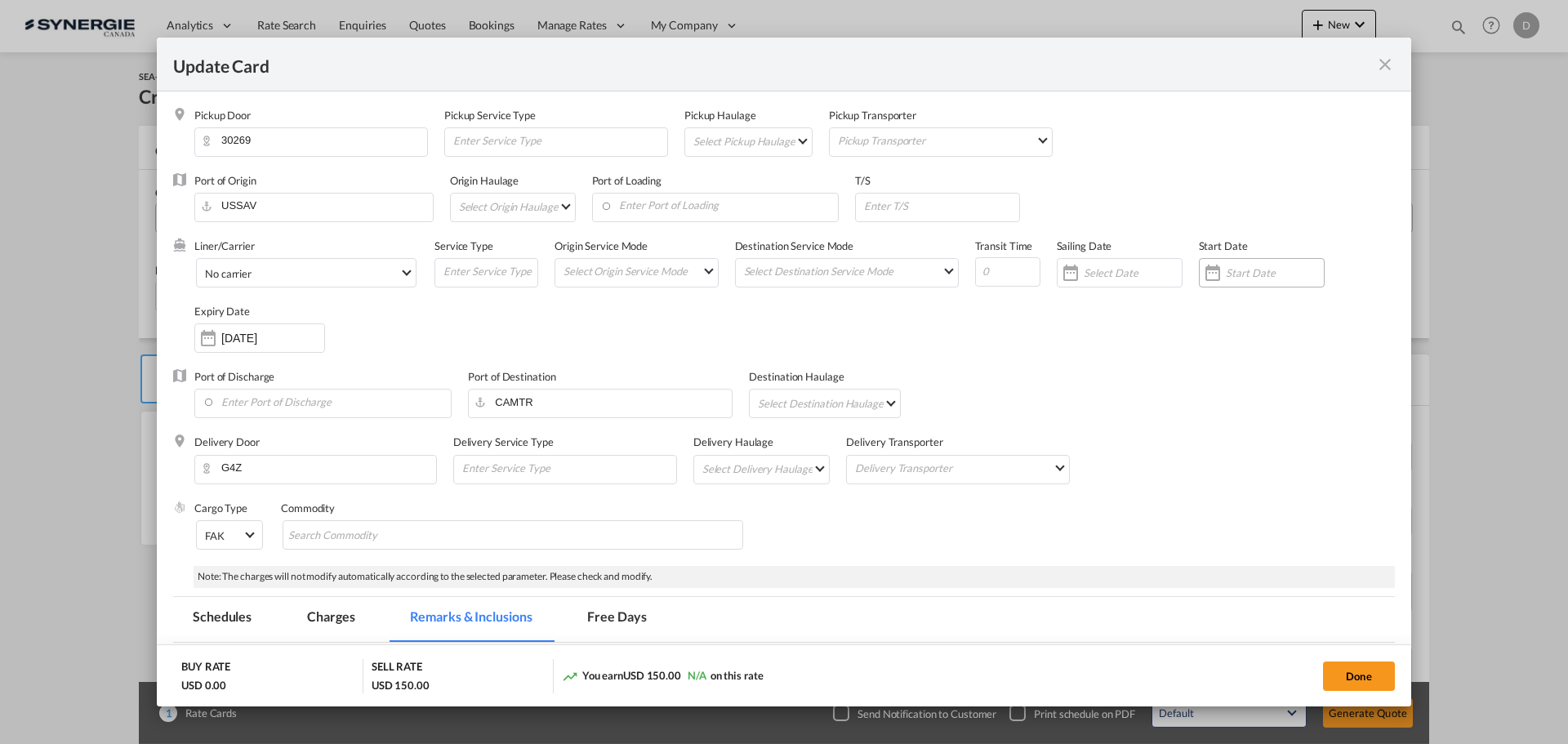
click at [1206, 277] on div "Update CardPickup Door ..." at bounding box center [1212, 272] width 26 height 33
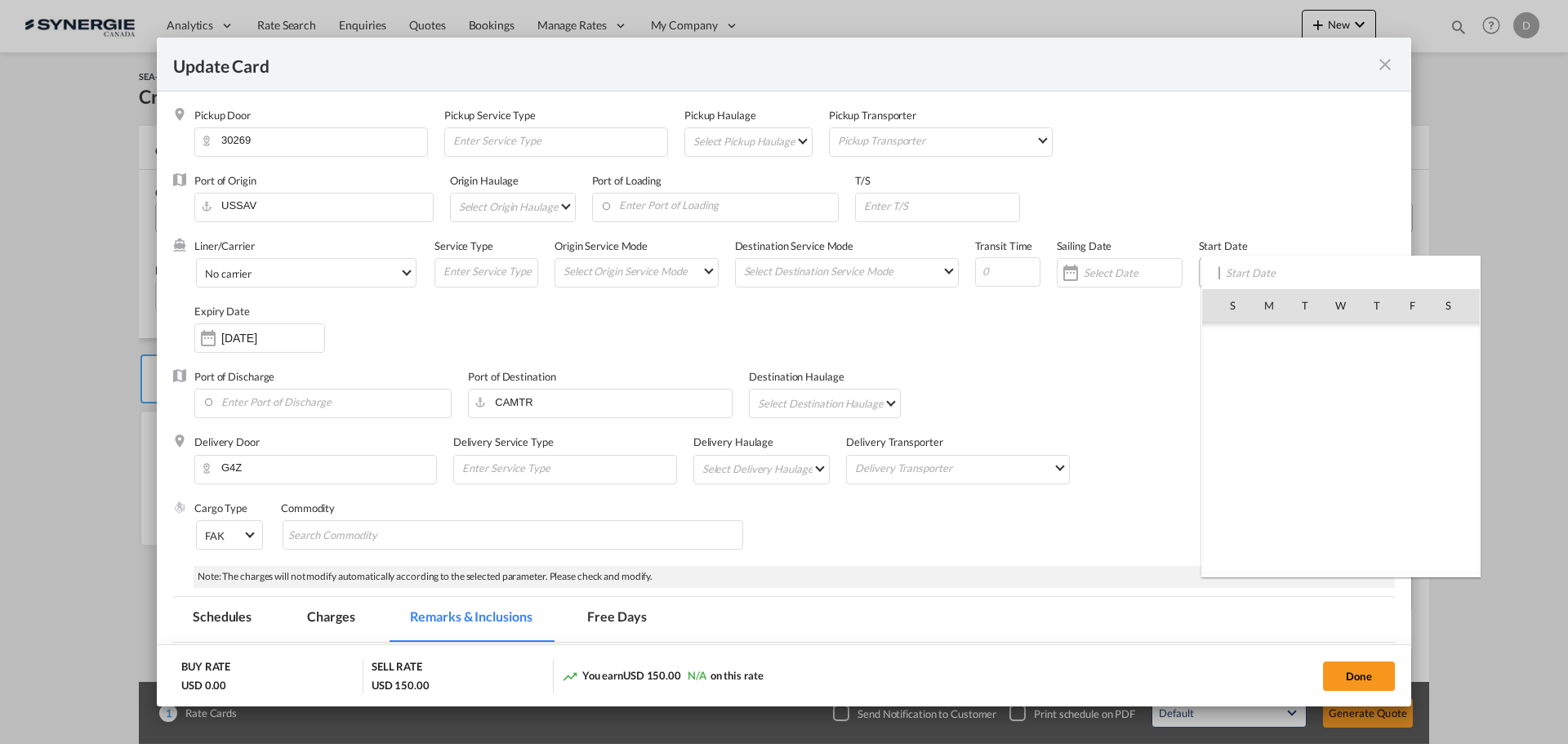
scroll to position [378321, 0]
click at [1253, 411] on span "10" at bounding box center [1340, 412] width 35 height 35
type input "[DATE]"
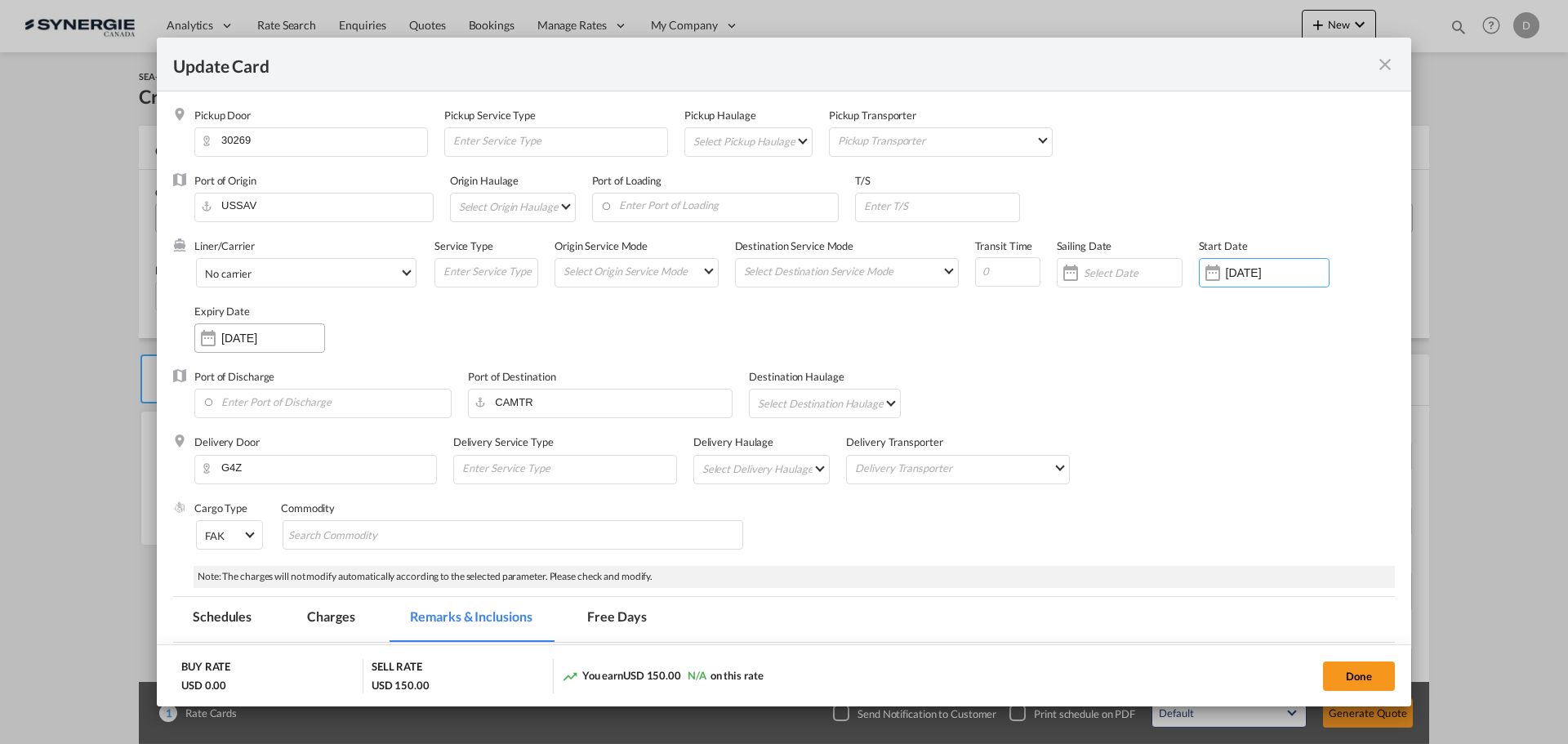
click at [216, 335] on div "Update CardPickup Door ..." at bounding box center [208, 338] width 26 height 33
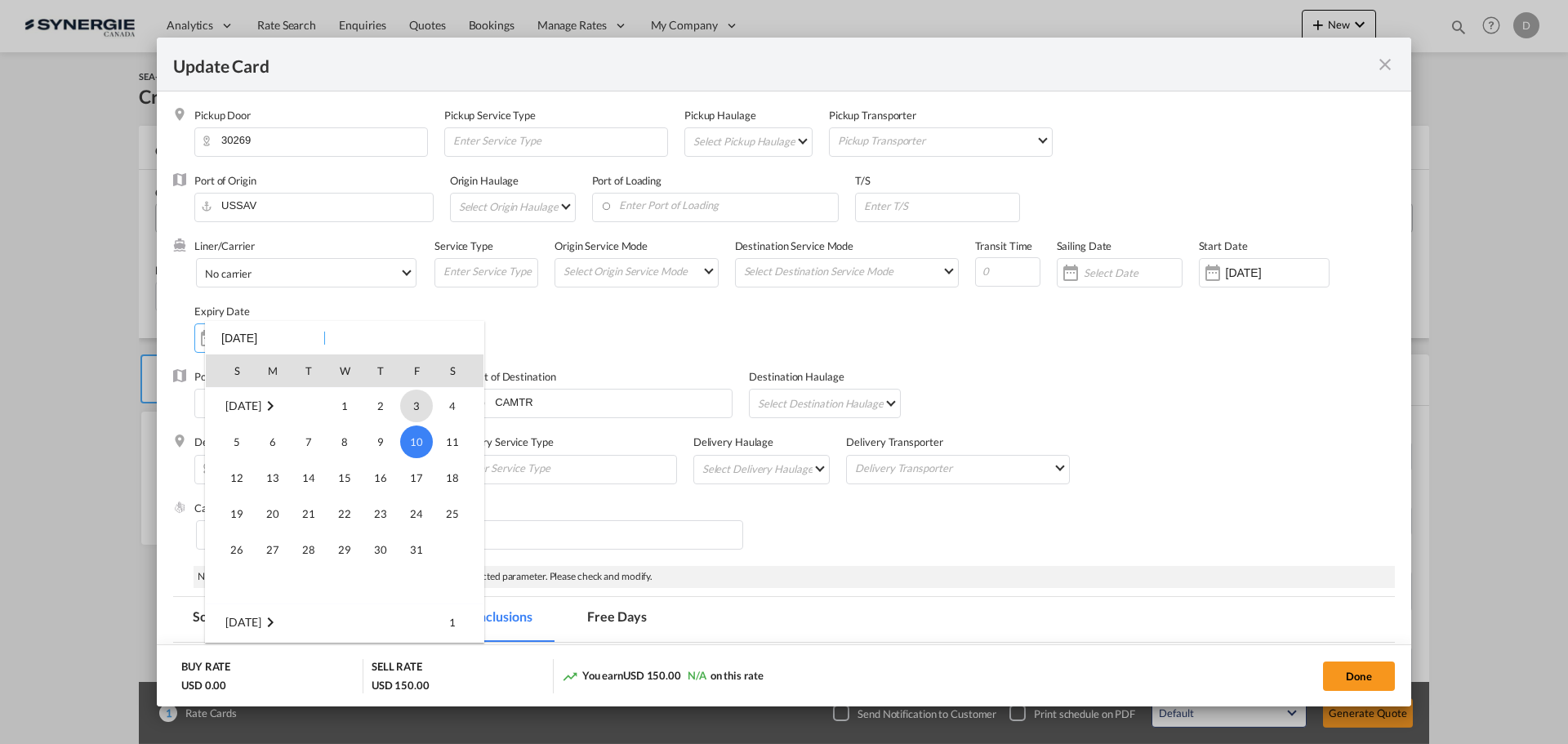
scroll to position [53, 0]
click at [308, 528] on span "30" at bounding box center [308, 532] width 33 height 33
type input "30 Sep 2025"
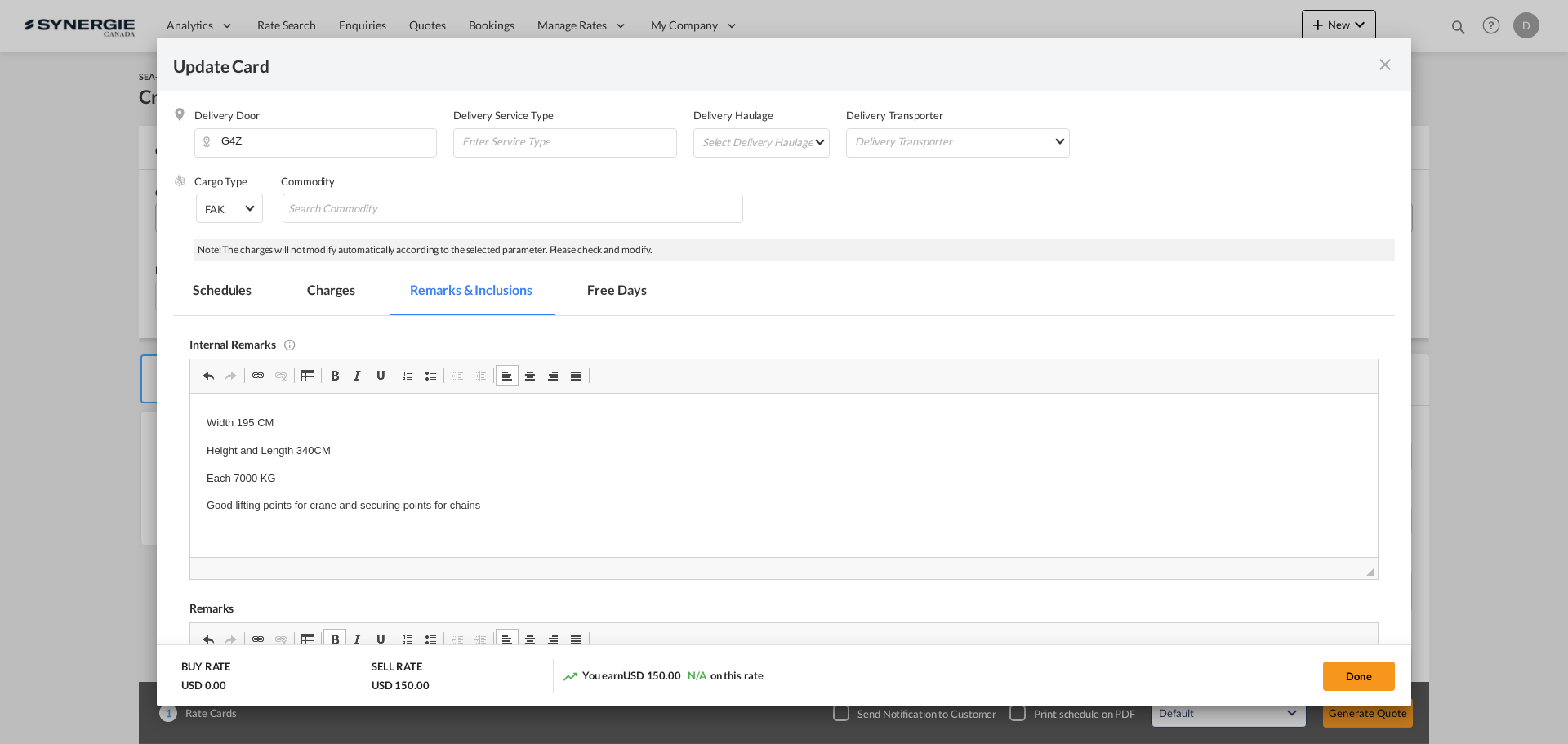
scroll to position [275, 0]
click at [331, 289] on md-tab-item "Charges" at bounding box center [330, 292] width 86 height 45
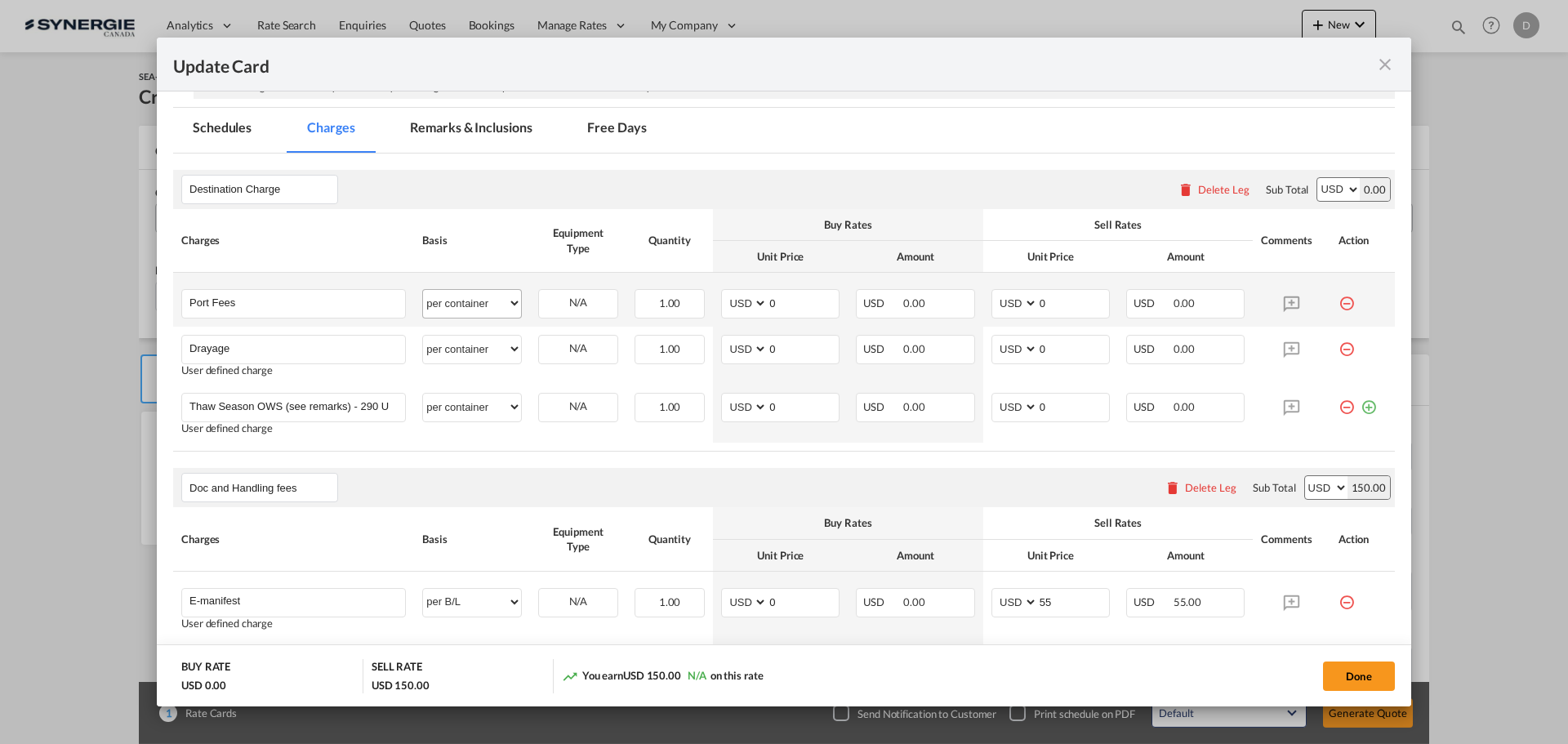
scroll to position [490, 0]
drag, startPoint x: 765, startPoint y: 303, endPoint x: 777, endPoint y: 301, distance: 12.2
click at [777, 301] on input "0" at bounding box center [803, 301] width 71 height 25
type input "50"
type input "65"
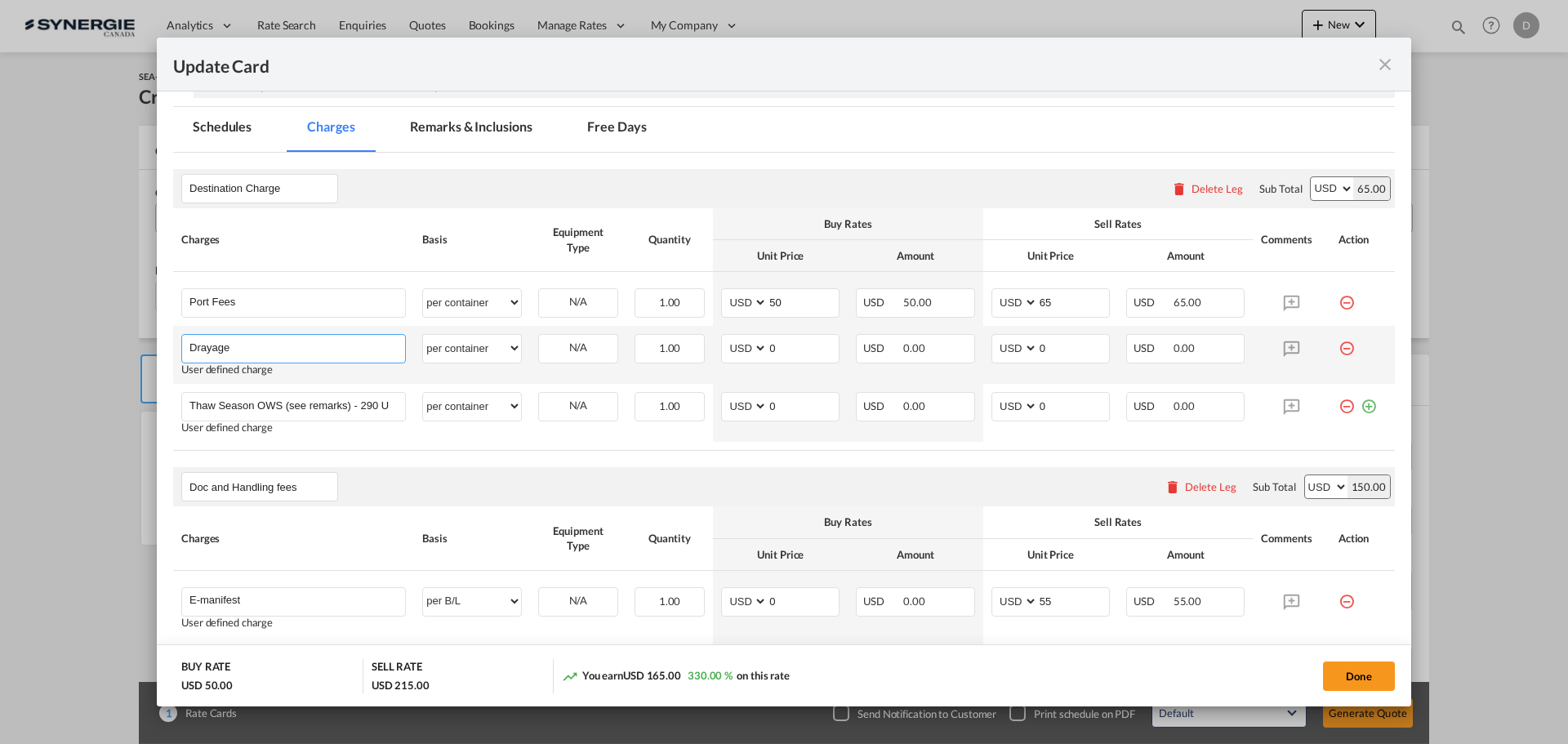
click at [254, 352] on input "Drayage" at bounding box center [297, 347] width 216 height 25
paste input "de-stuffed and transloaded"
type input "Drayage de-stuffed and transloaded"
drag, startPoint x: 765, startPoint y: 352, endPoint x: 829, endPoint y: 353, distance: 64.0
click at [829, 353] on input "0" at bounding box center [803, 347] width 71 height 25
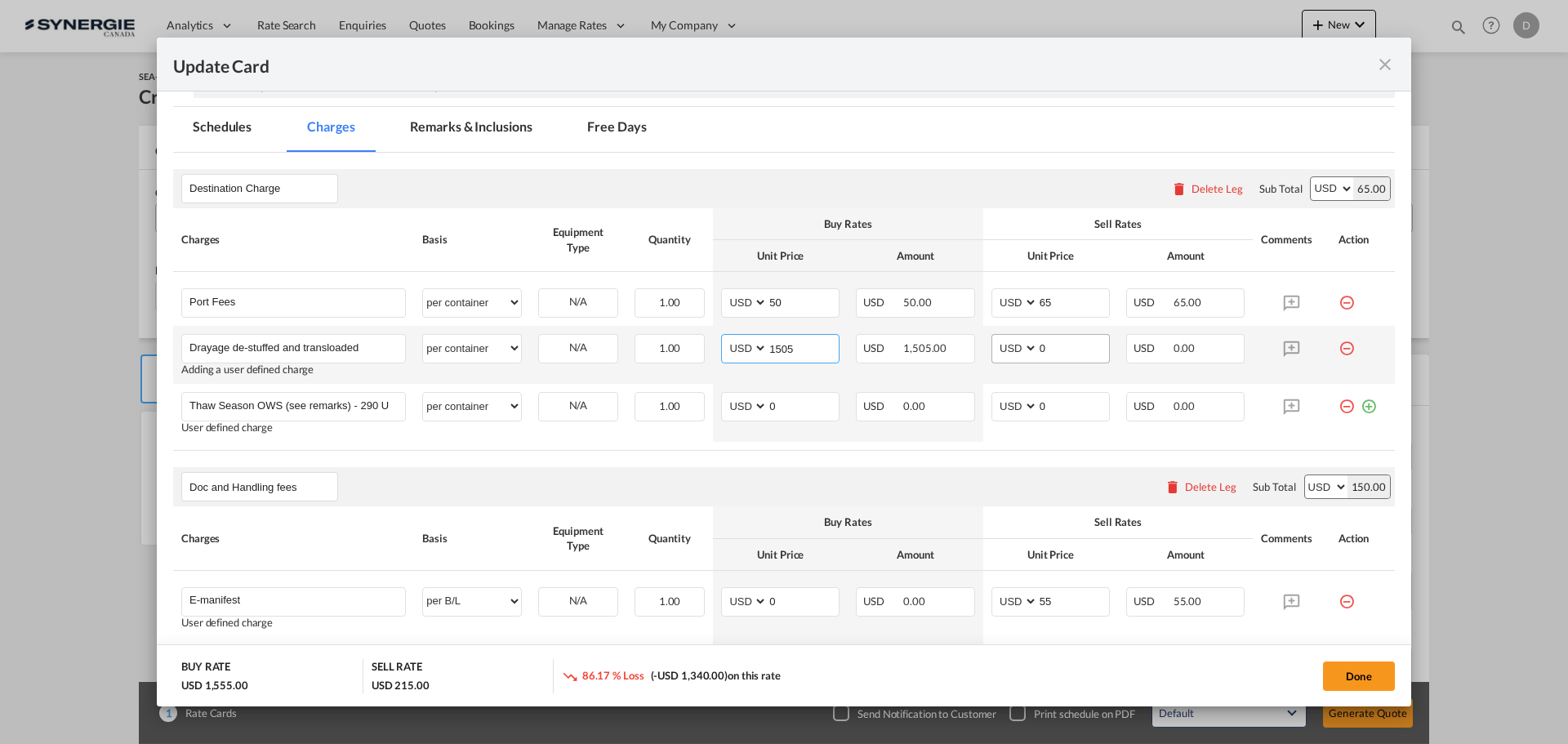
type input "1505"
click at [1039, 347] on input "0" at bounding box center [1074, 347] width 71 height 25
type input "2000"
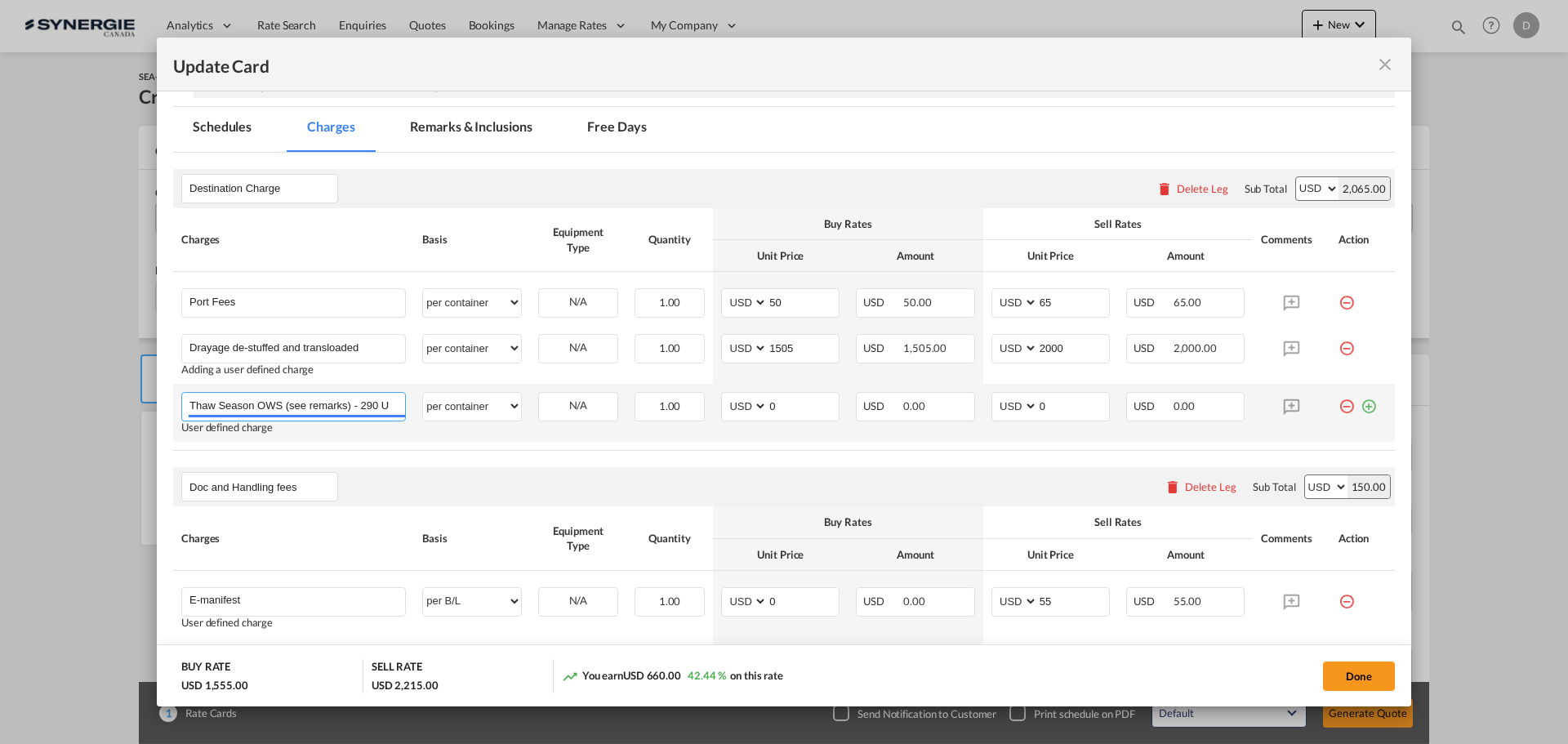
scroll to position [0, 76]
drag, startPoint x: 190, startPoint y: 403, endPoint x: 854, endPoint y: 448, distance: 665.5
click at [854, 448] on table "Charges Basis Equipment Type Quantity Buy Rates Sell Rates Comments Action Unit…" at bounding box center [784, 329] width 1221 height 243
paste input "ON-carriage to door Baie-Comeau, QC"
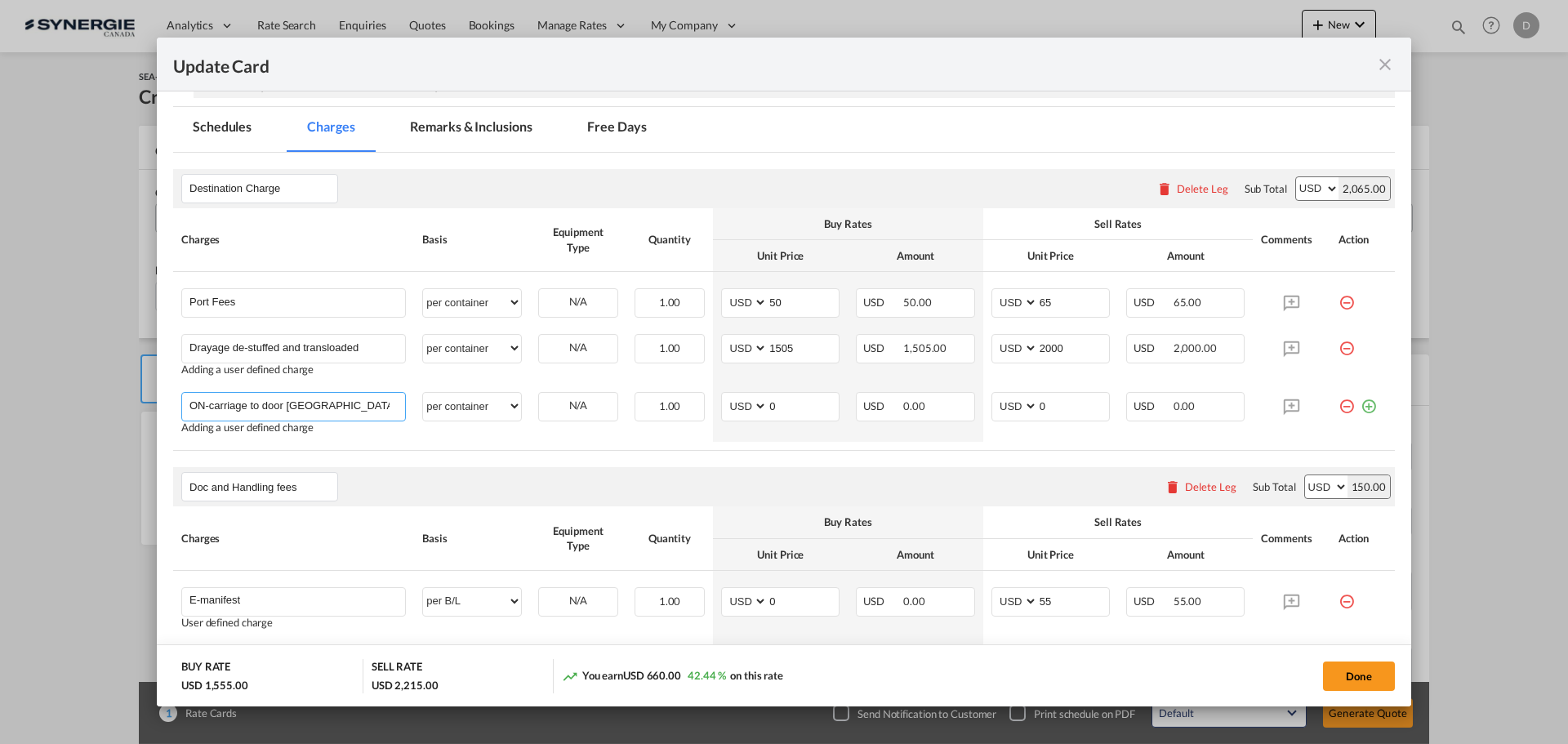
type input "ON-carriage to door Baie-Comeau, QC"
click at [366, 346] on input "Drayage de-stuffed and transloaded" at bounding box center [297, 347] width 216 height 25
paste input "*FInal costing to be reconfirmed with Terminal"
type input "Drayage de-stuffed and transloaded *FInal costing to be reconfirmed with Termin…"
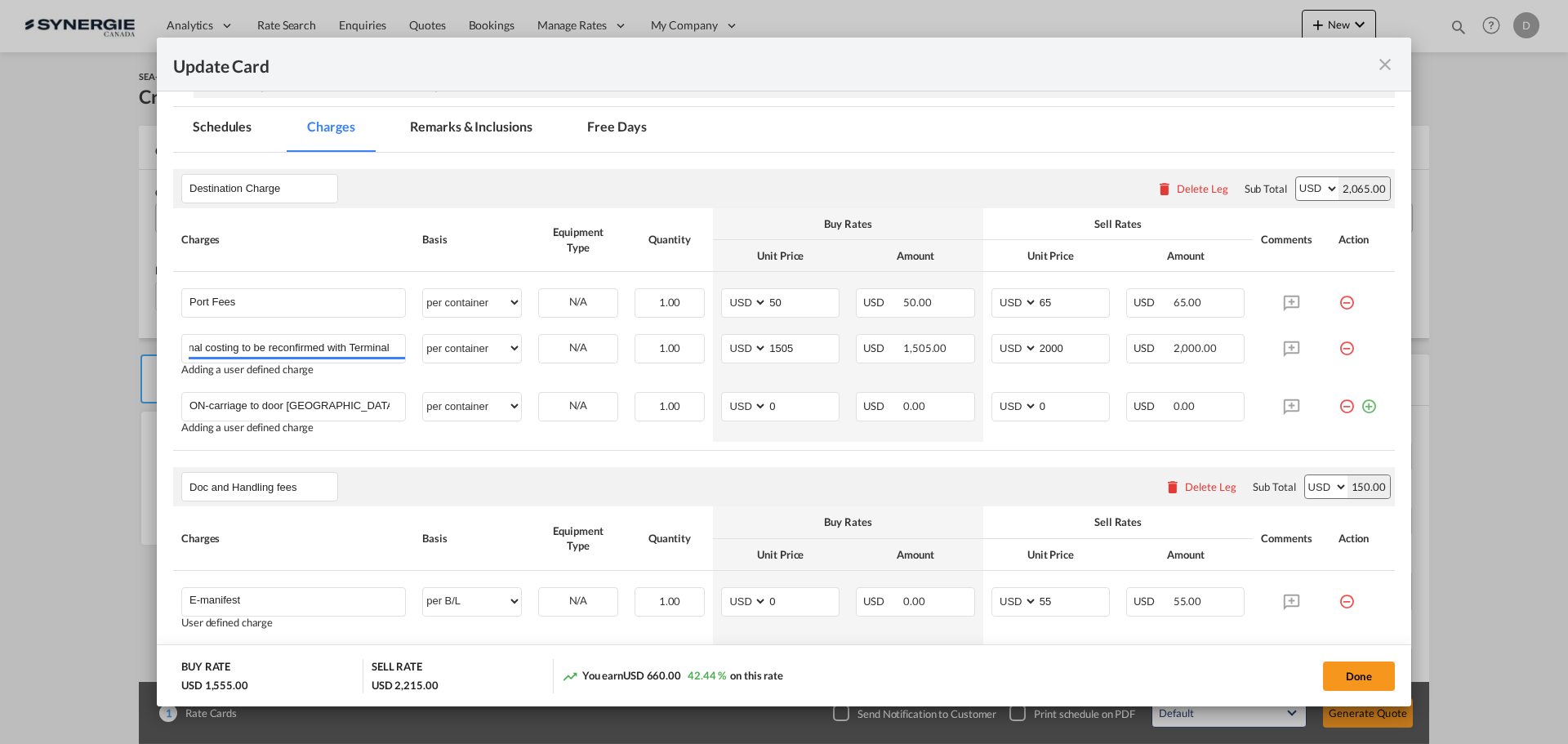
click at [396, 244] on div "Charges" at bounding box center [293, 239] width 225 height 15
drag, startPoint x: 765, startPoint y: 402, endPoint x: 784, endPoint y: 400, distance: 19.1
click at [784, 400] on input "0" at bounding box center [803, 405] width 71 height 25
type input "4115"
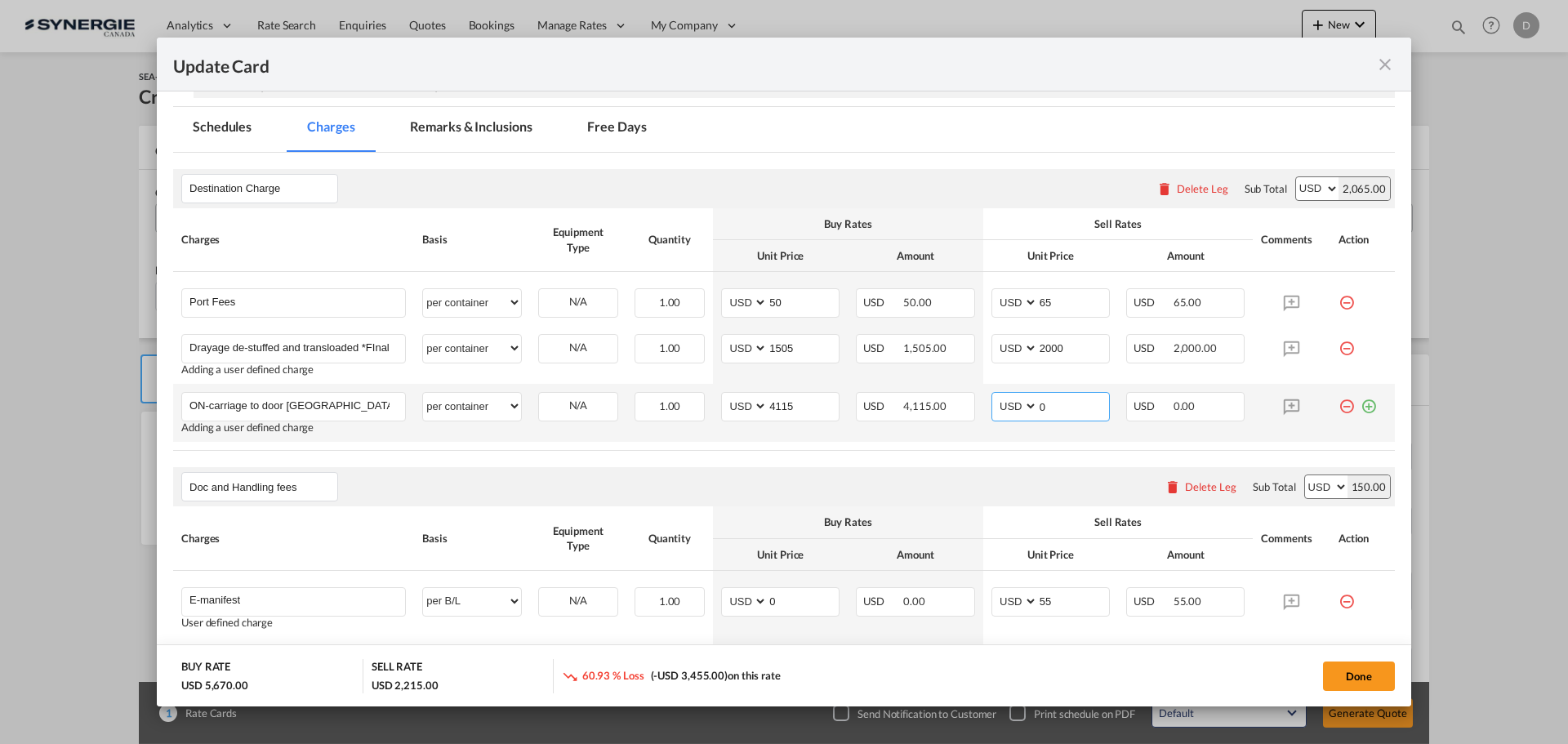
drag, startPoint x: 1030, startPoint y: 407, endPoint x: 1098, endPoint y: 405, distance: 68.0
click at [1098, 405] on input "0" at bounding box center [1074, 405] width 71 height 25
type input "5500"
click at [723, 448] on table "Charges Basis Equipment Type Quantity Buy Rates Sell Rates Comments Action Unit…" at bounding box center [784, 329] width 1221 height 243
click at [476, 129] on md-tab-item "Remarks & Inclusions" at bounding box center [470, 129] width 160 height 45
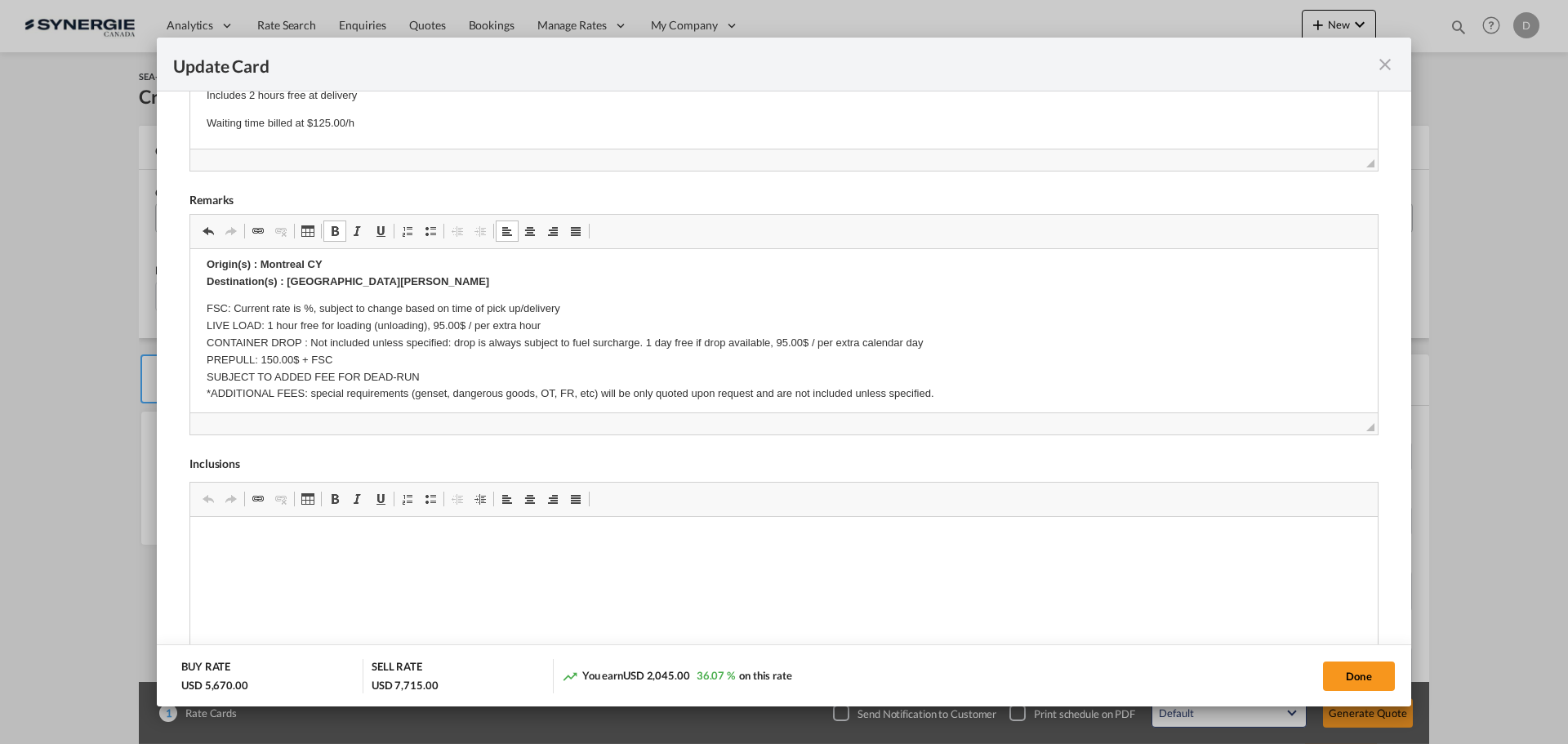
scroll to position [245, 0]
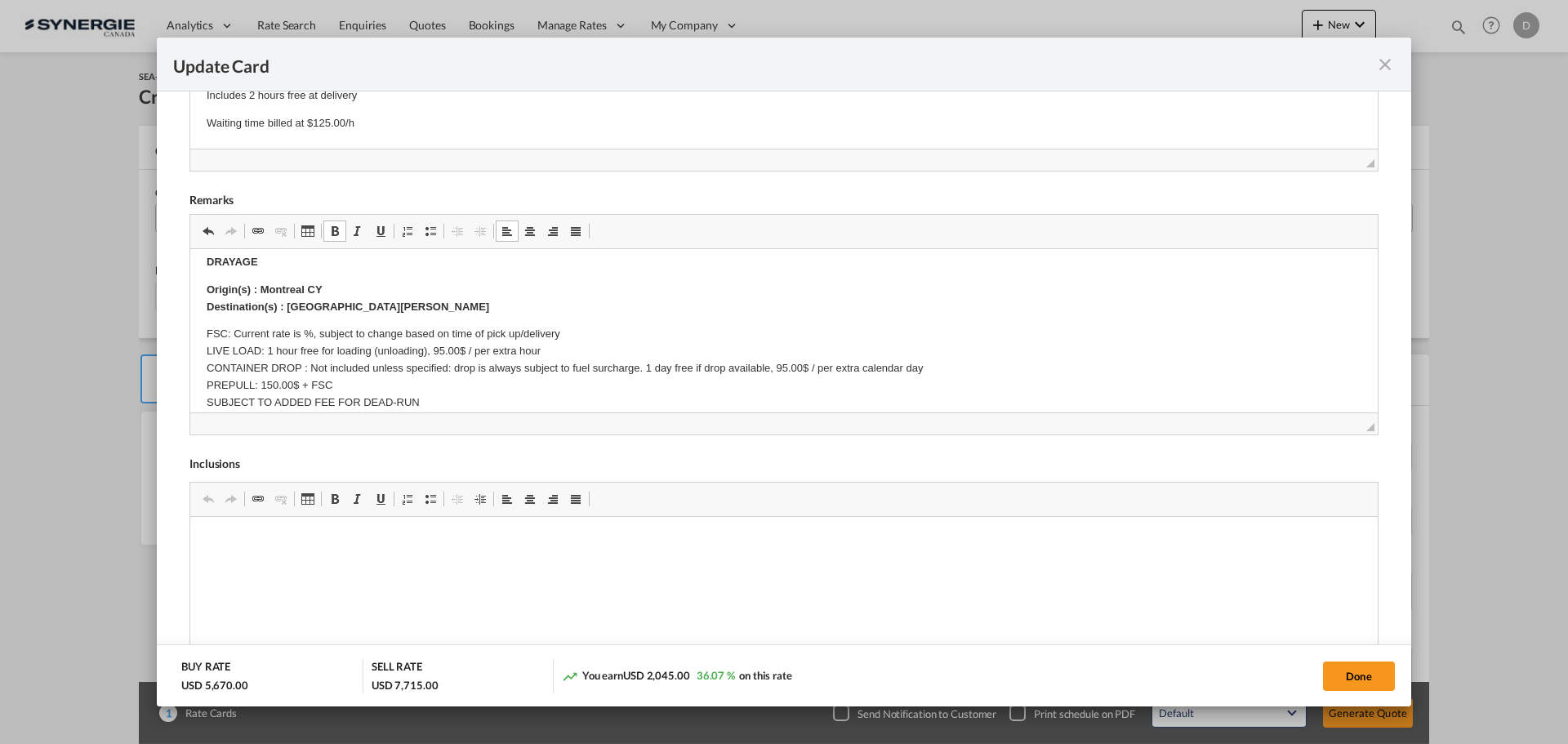
click at [290, 267] on p "DRAYAGE" at bounding box center [784, 262] width 1155 height 17
click at [295, 267] on p "DRAYAGE:" at bounding box center [784, 262] width 1155 height 17
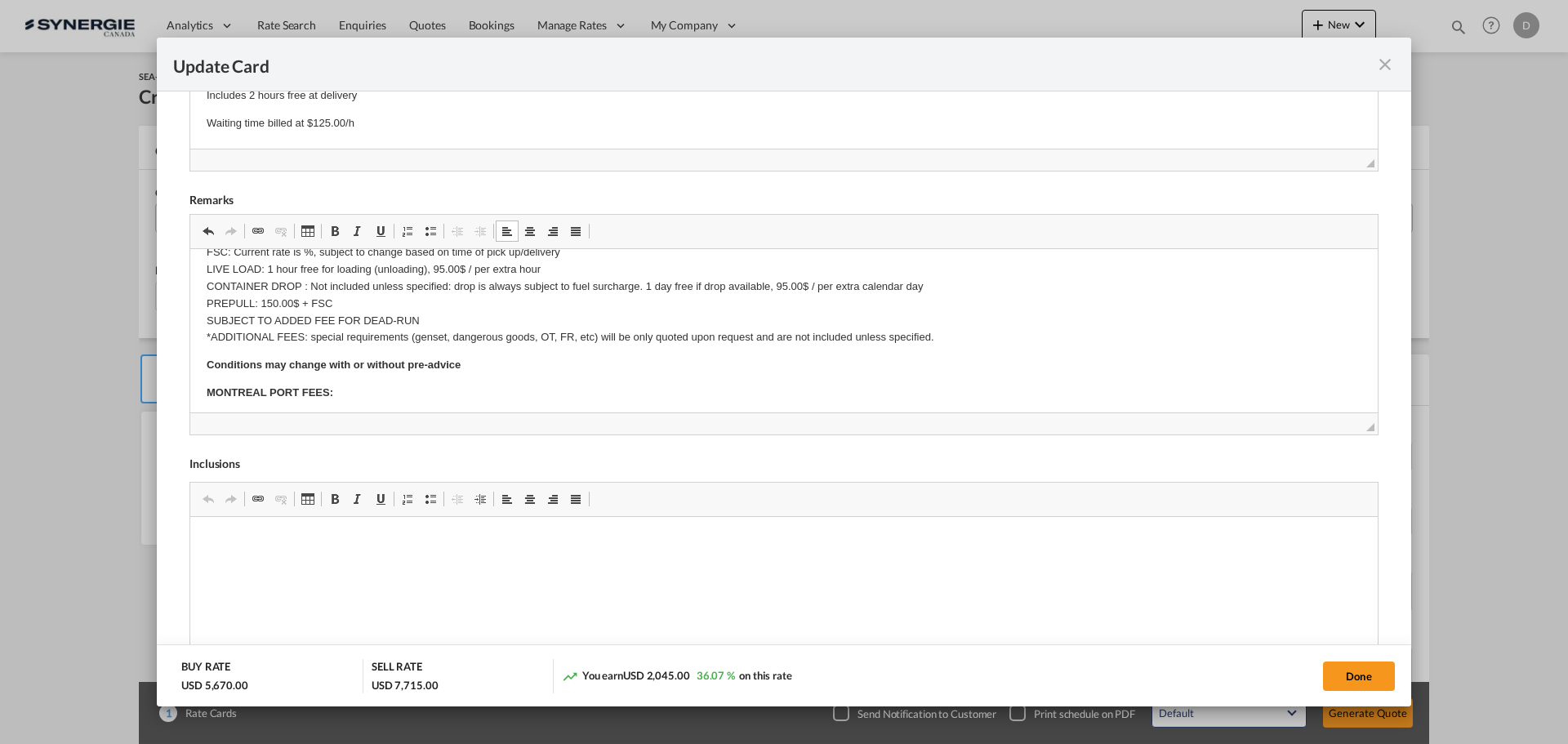
scroll to position [327, 0]
click at [355, 302] on p "FSC: Current rate is %, subject to change based on time of pick up/delivery LIV…" at bounding box center [784, 294] width 1155 height 102
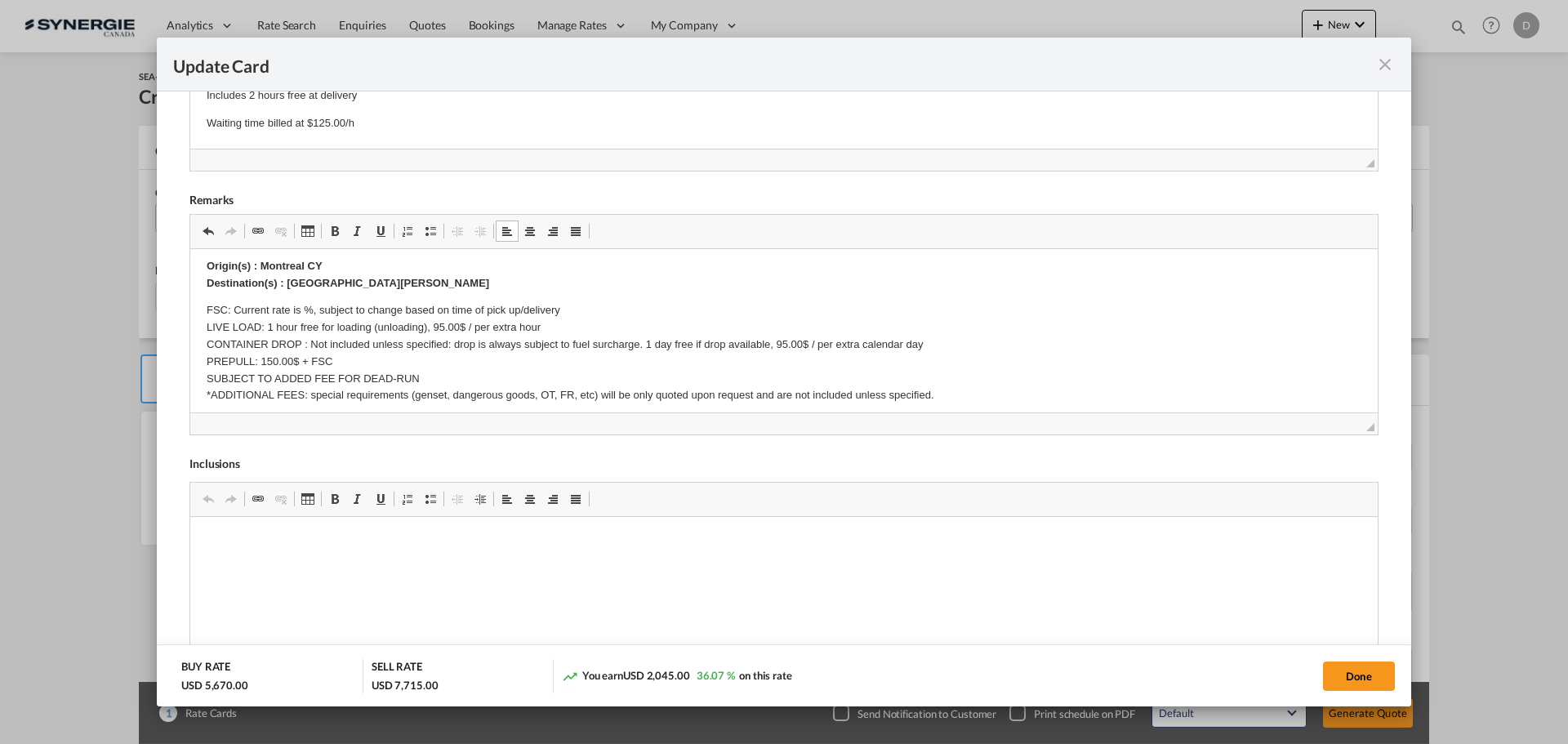
scroll to position [245, 0]
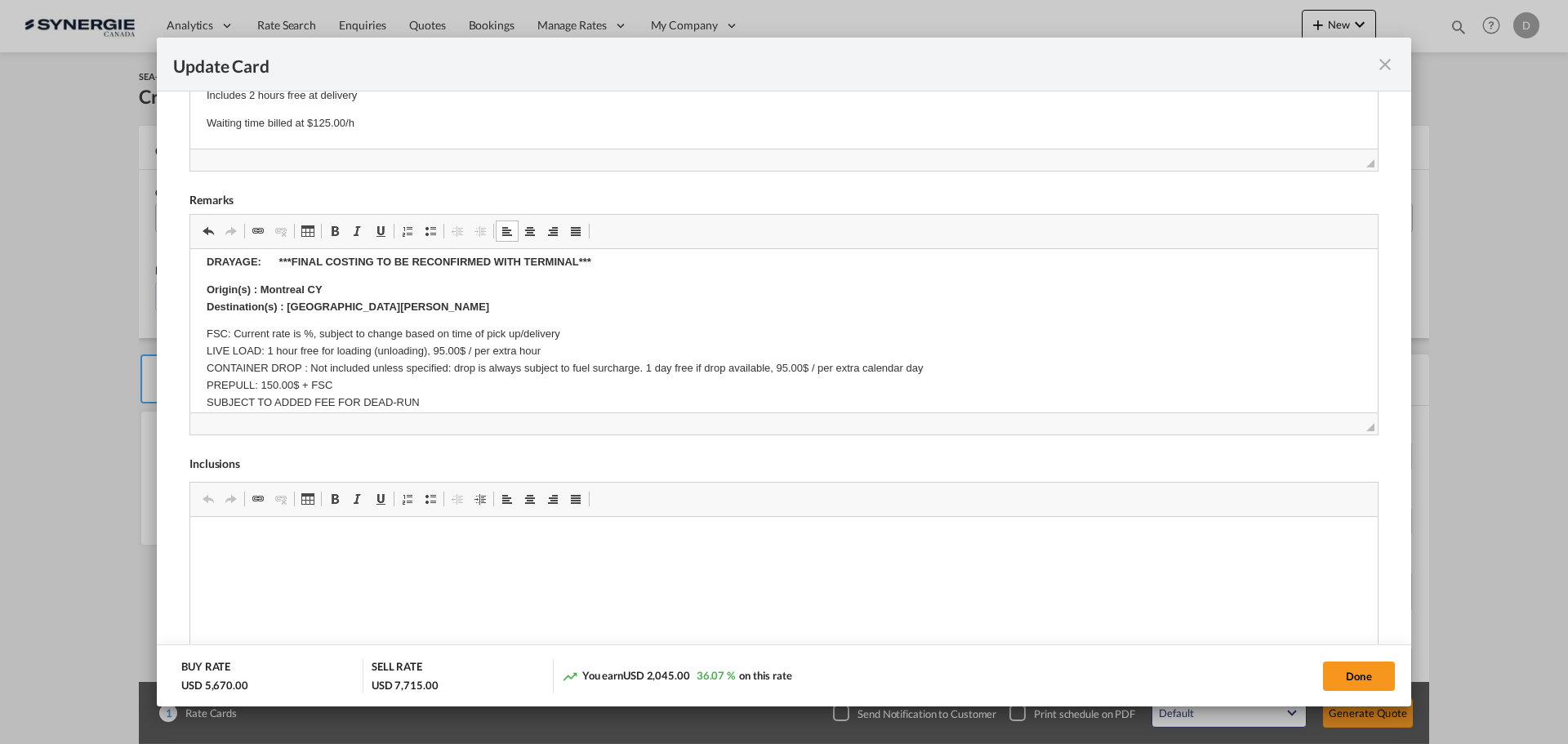
click at [556, 352] on p "FSC: Current rate is %, subject to change based on time of pick up/delivery LIV…" at bounding box center [784, 375] width 1155 height 102
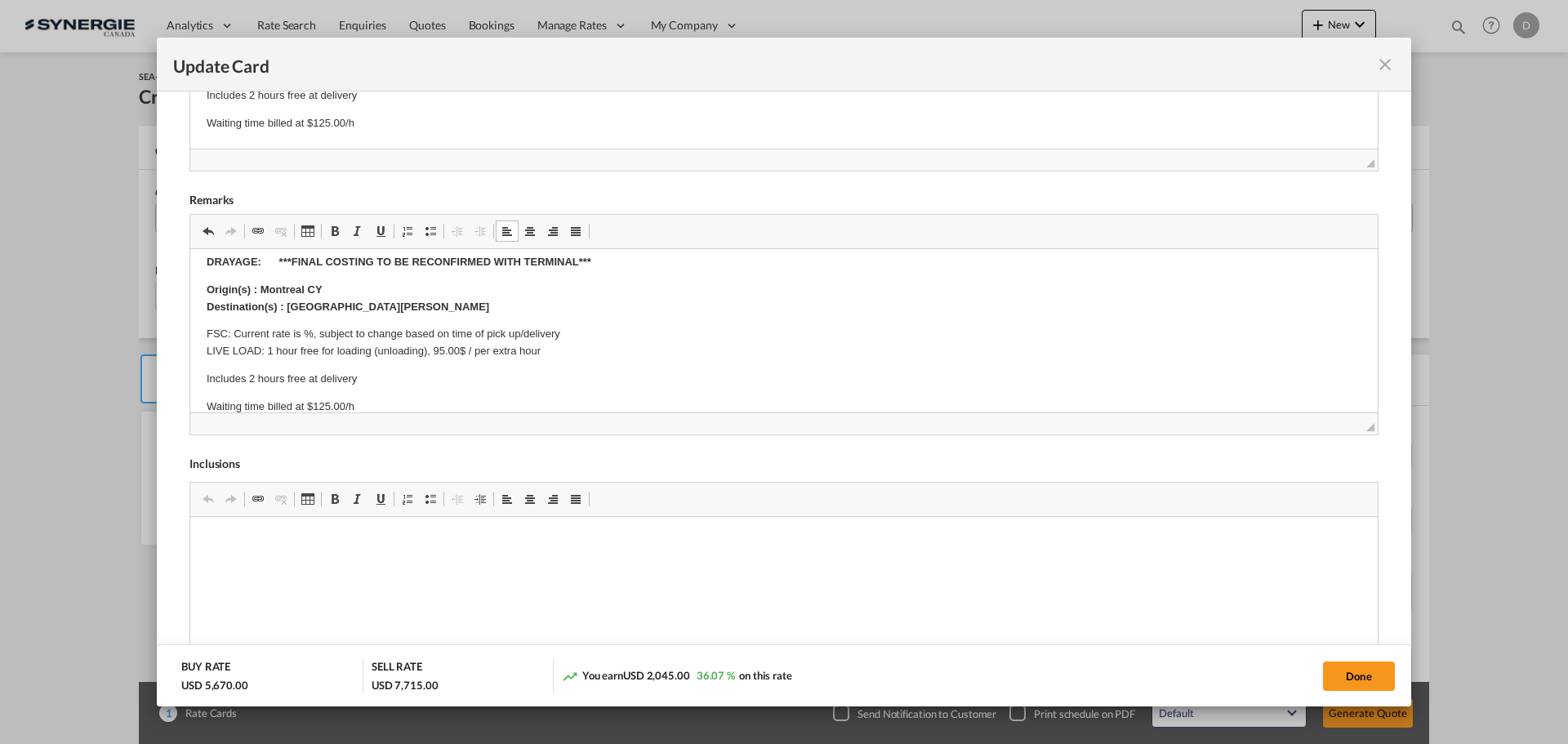
scroll to position [327, 0]
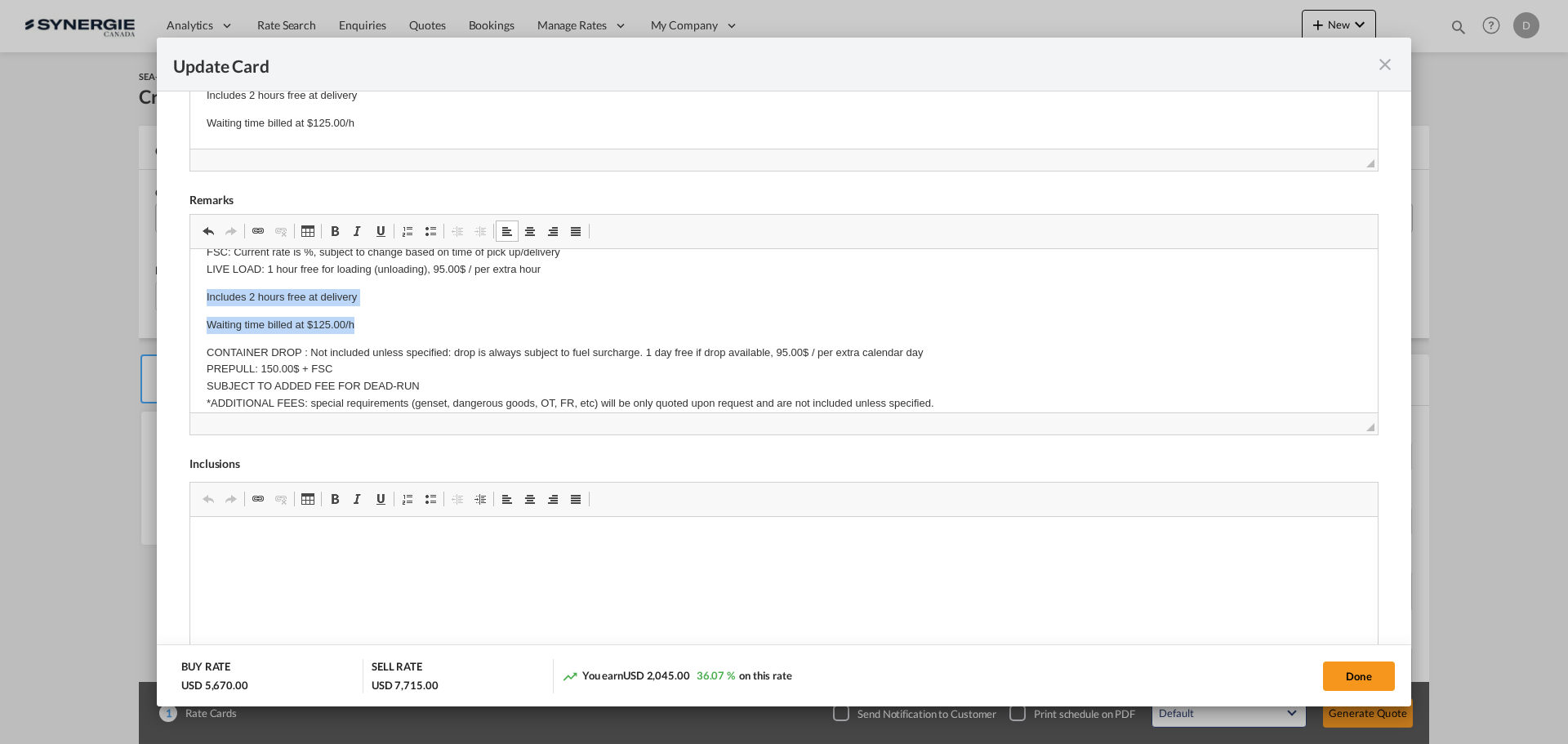
drag, startPoint x: 365, startPoint y: 322, endPoint x: 201, endPoint y: 287, distance: 167.7
click at [201, 287] on html "E Manifest (ACI): Applicable if Synergie is responsible to submit Per E-manifes…" at bounding box center [784, 394] width 1188 height 946
click at [337, 231] on span "Update CardPickup Door ..." at bounding box center [334, 231] width 13 height 13
click at [464, 294] on p "Includes 2 hours free at delivery" at bounding box center [784, 296] width 1155 height 17
click at [329, 324] on strong "Waiting time billed at $125.00/h" at bounding box center [285, 324] width 157 height 12
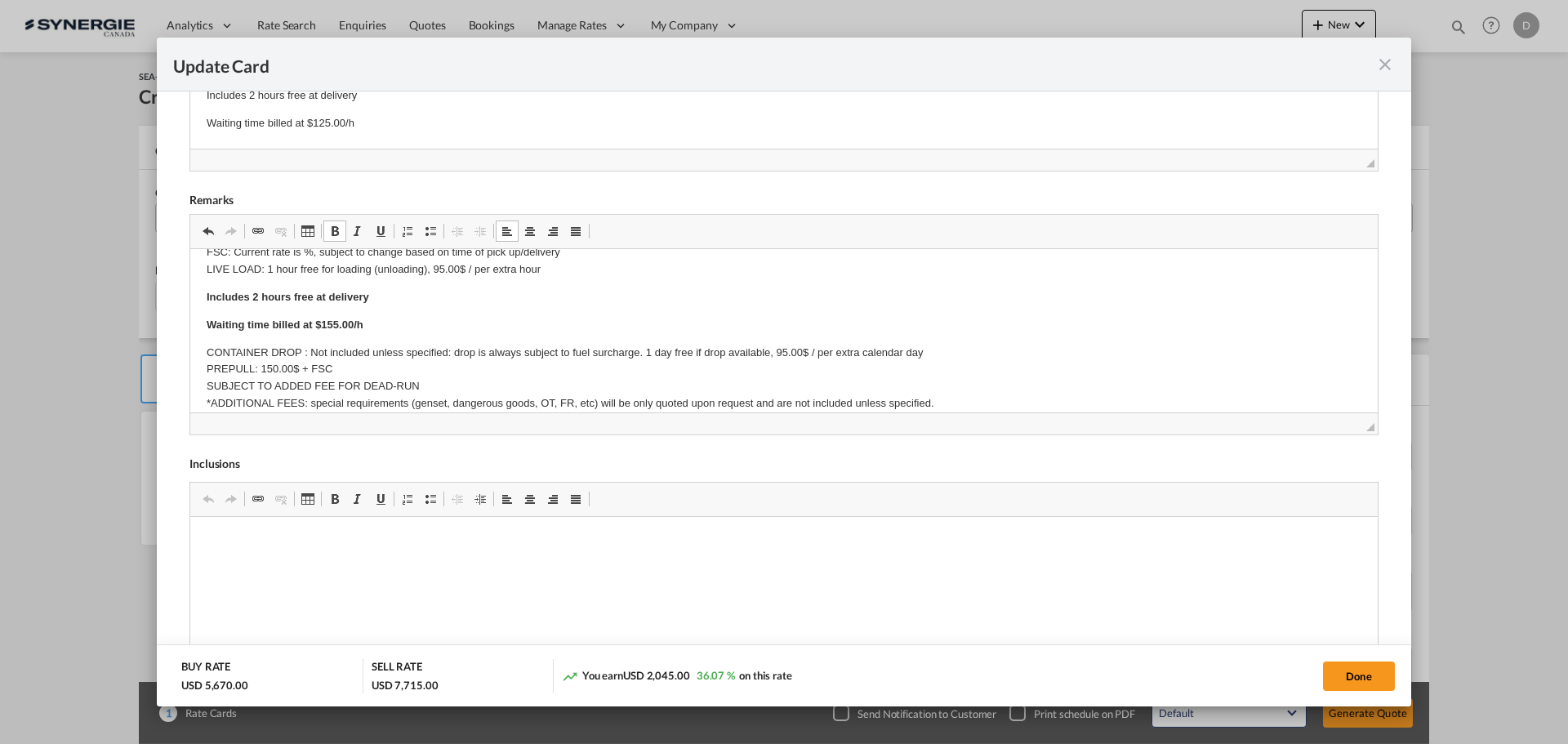
click at [454, 321] on p "Waiting time billed at $155.00/h" at bounding box center [784, 324] width 1155 height 17
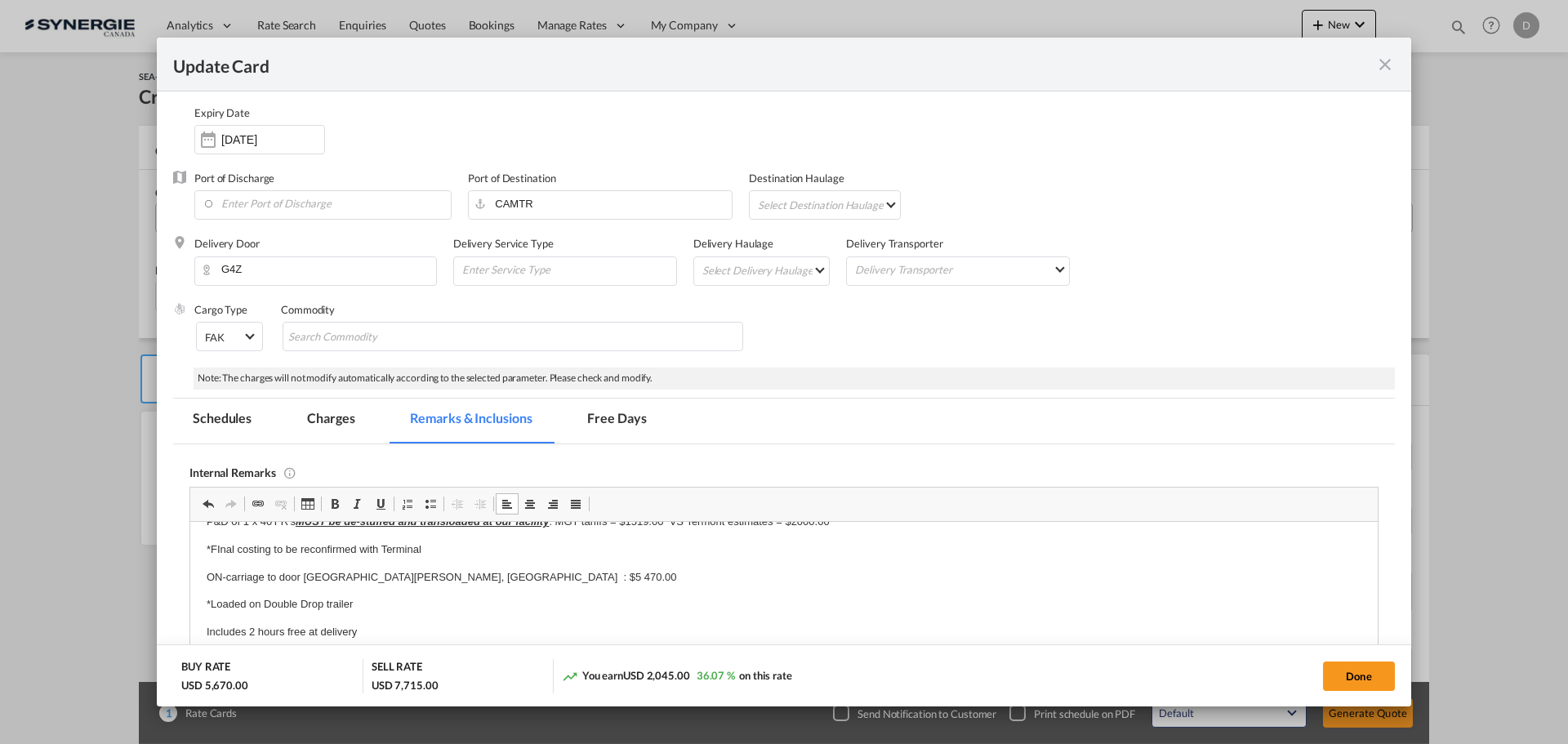
scroll to position [0, 0]
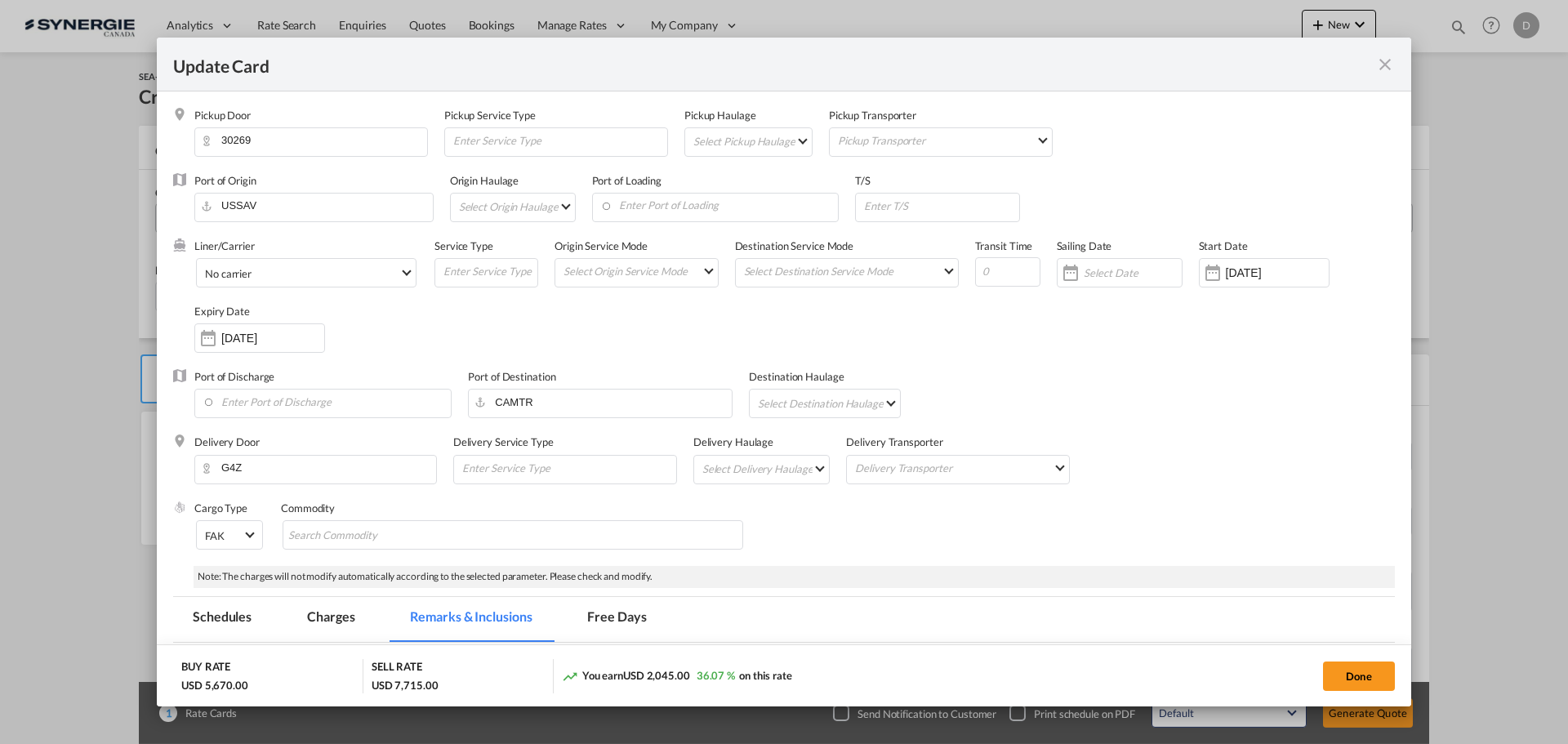
drag, startPoint x: 1346, startPoint y: 665, endPoint x: 1292, endPoint y: 640, distance: 59.5
click at [1253, 567] on button "Done" at bounding box center [1359, 677] width 72 height 30
type input "09 Sep 2025"
type input "29 Sep 2025"
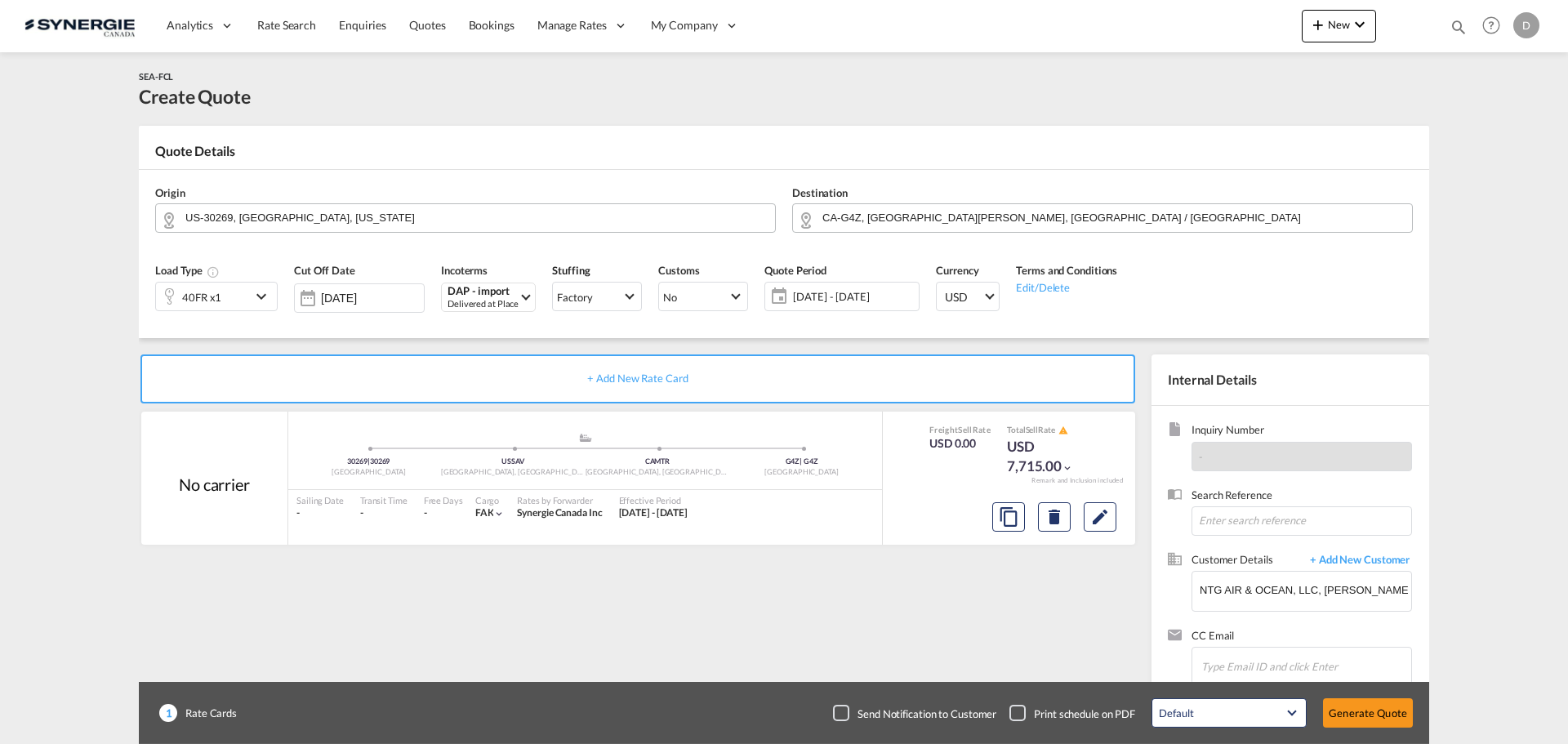
scroll to position [315, 0]
click at [1253, 567] on button "Generate Quote" at bounding box center [1368, 713] width 90 height 30
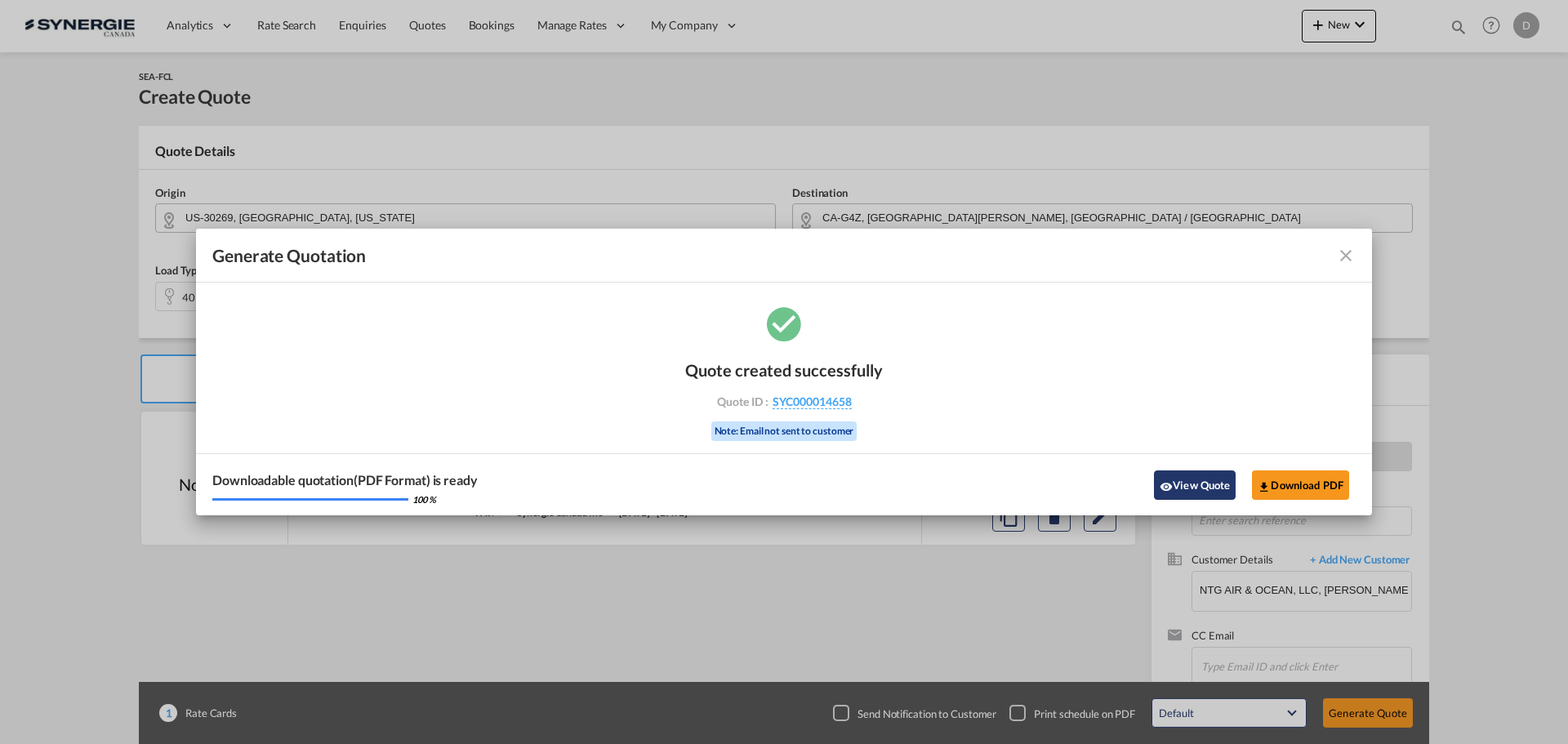
click at [1208, 483] on button "View Quote" at bounding box center [1195, 485] width 81 height 30
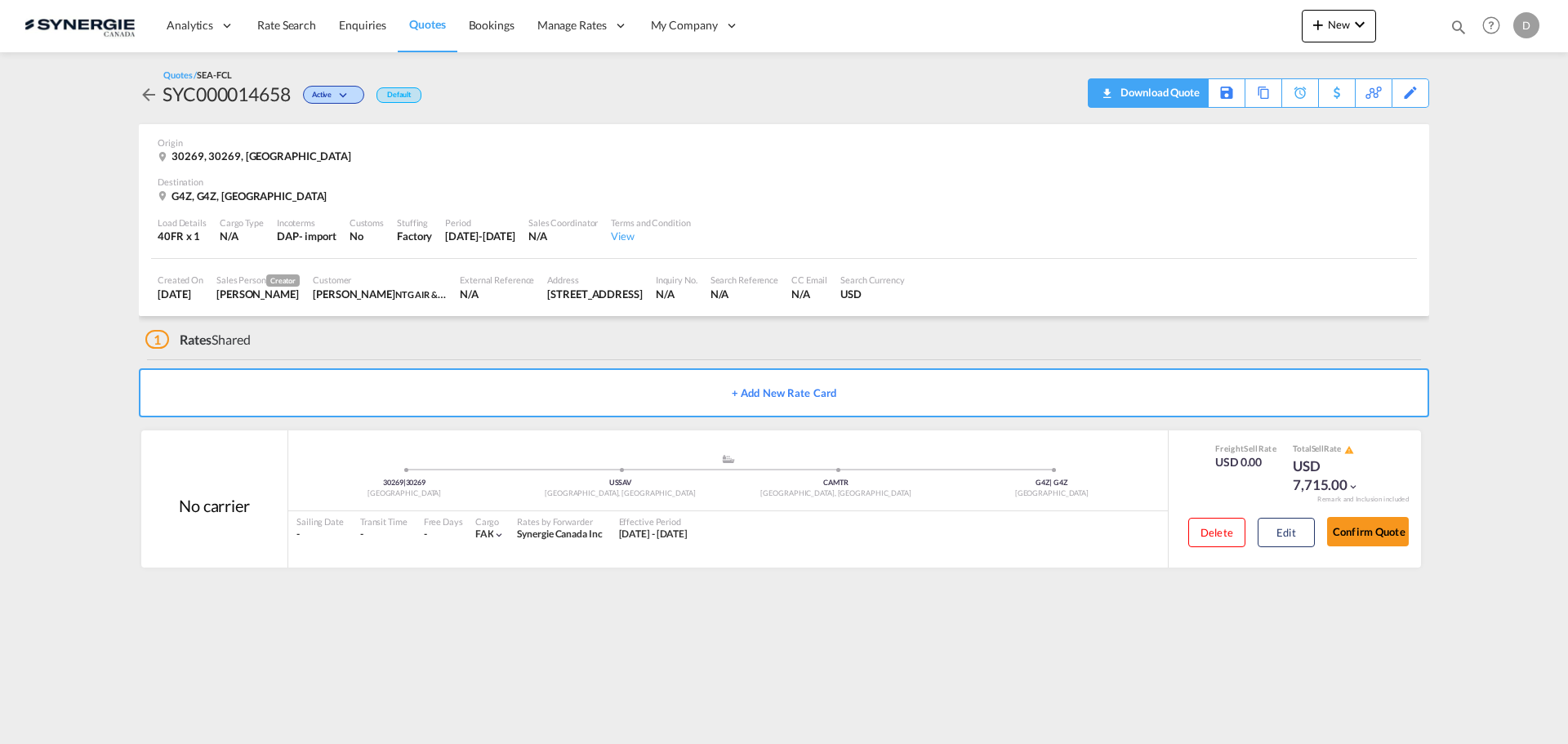
click at [1184, 100] on div "Download Quote" at bounding box center [1158, 92] width 83 height 26
click at [1253, 23] on md-icon "icon-plus 400-fg" at bounding box center [1318, 25] width 20 height 20
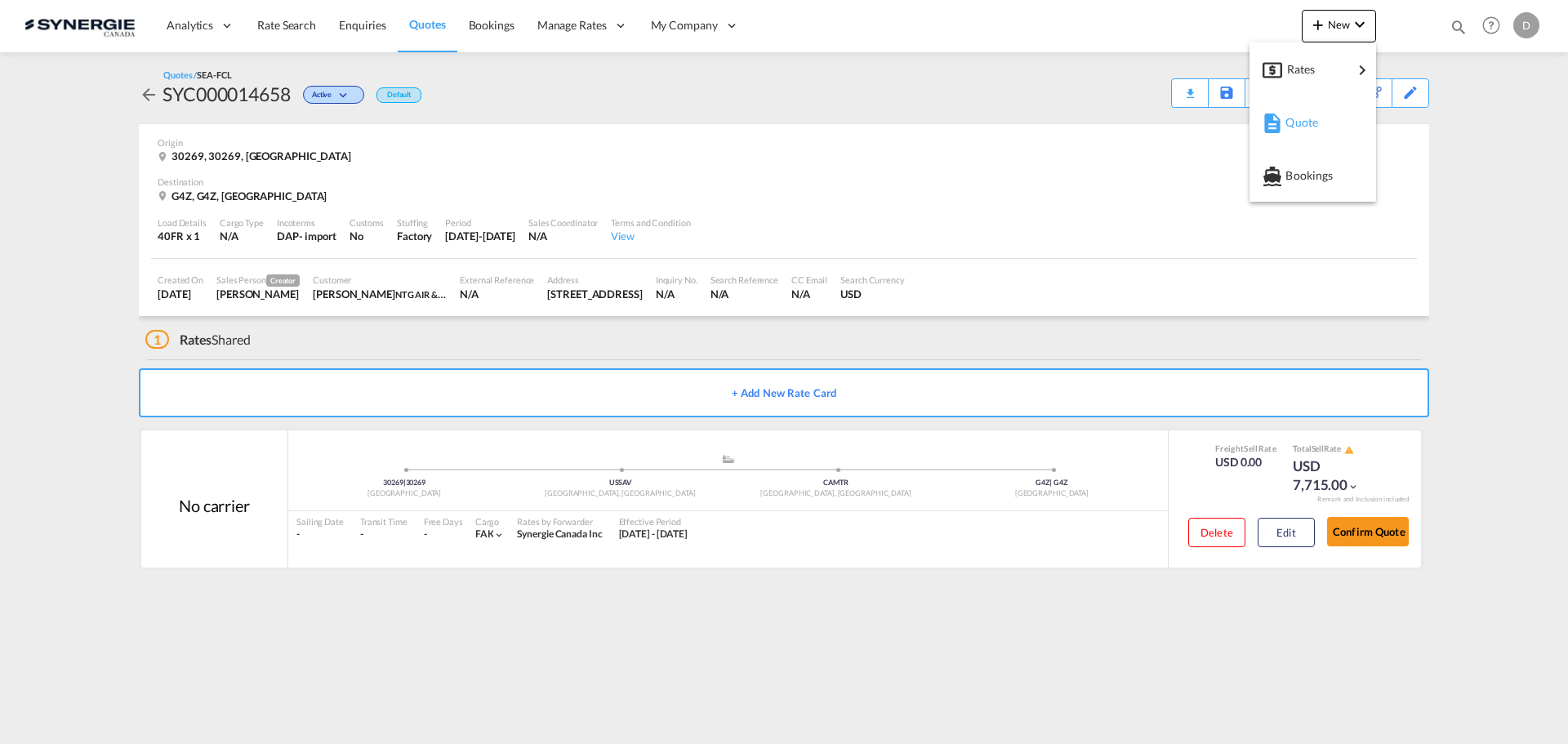
click at [1253, 128] on span "Quote" at bounding box center [1295, 122] width 18 height 33
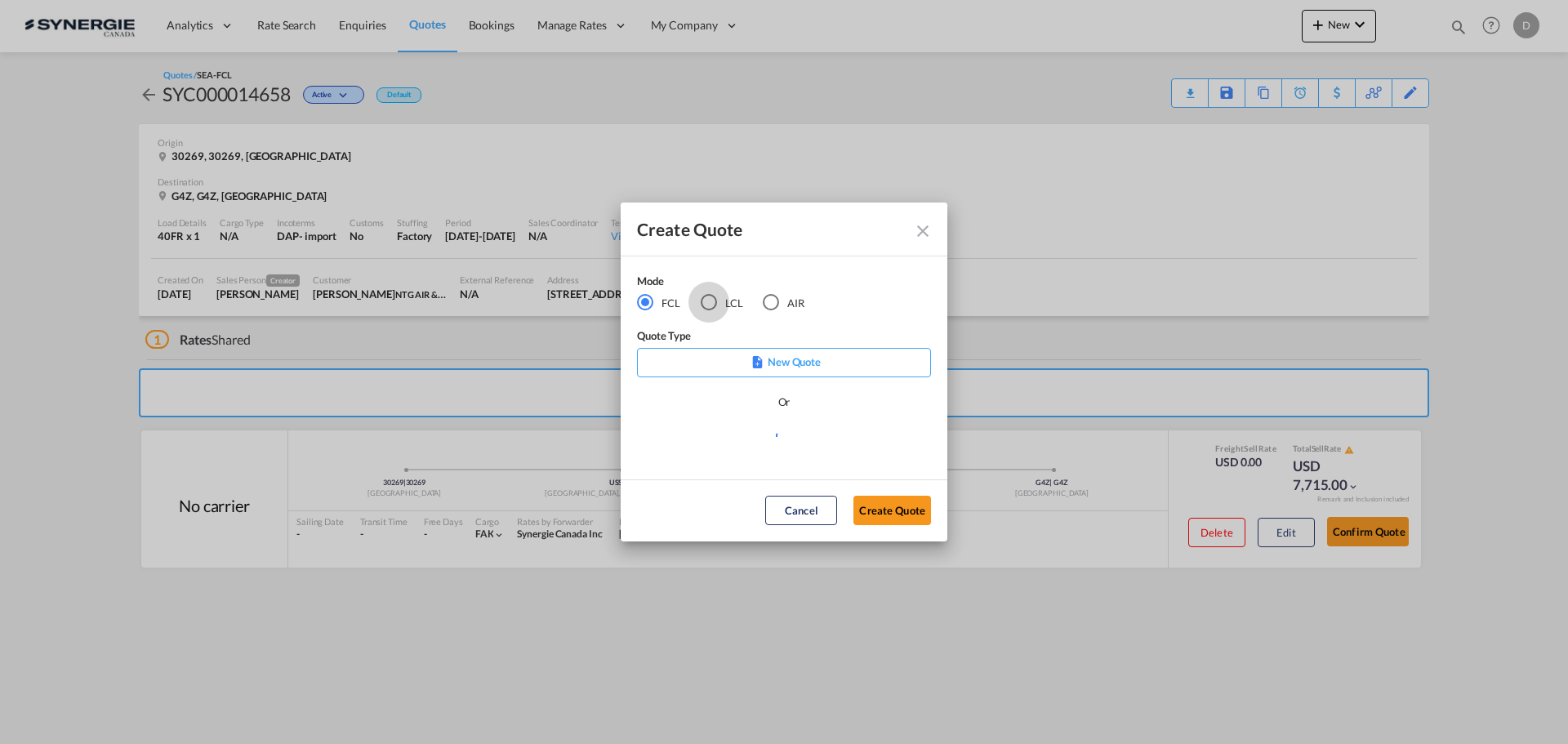
click at [712, 295] on div "LCL" at bounding box center [708, 302] width 16 height 16
click at [743, 446] on md-select "Select template *NEW* FCL FREEHAND / DAP Pablo Gomez Saldarriaga | 10 Jul 2025 …" at bounding box center [784, 442] width 294 height 33
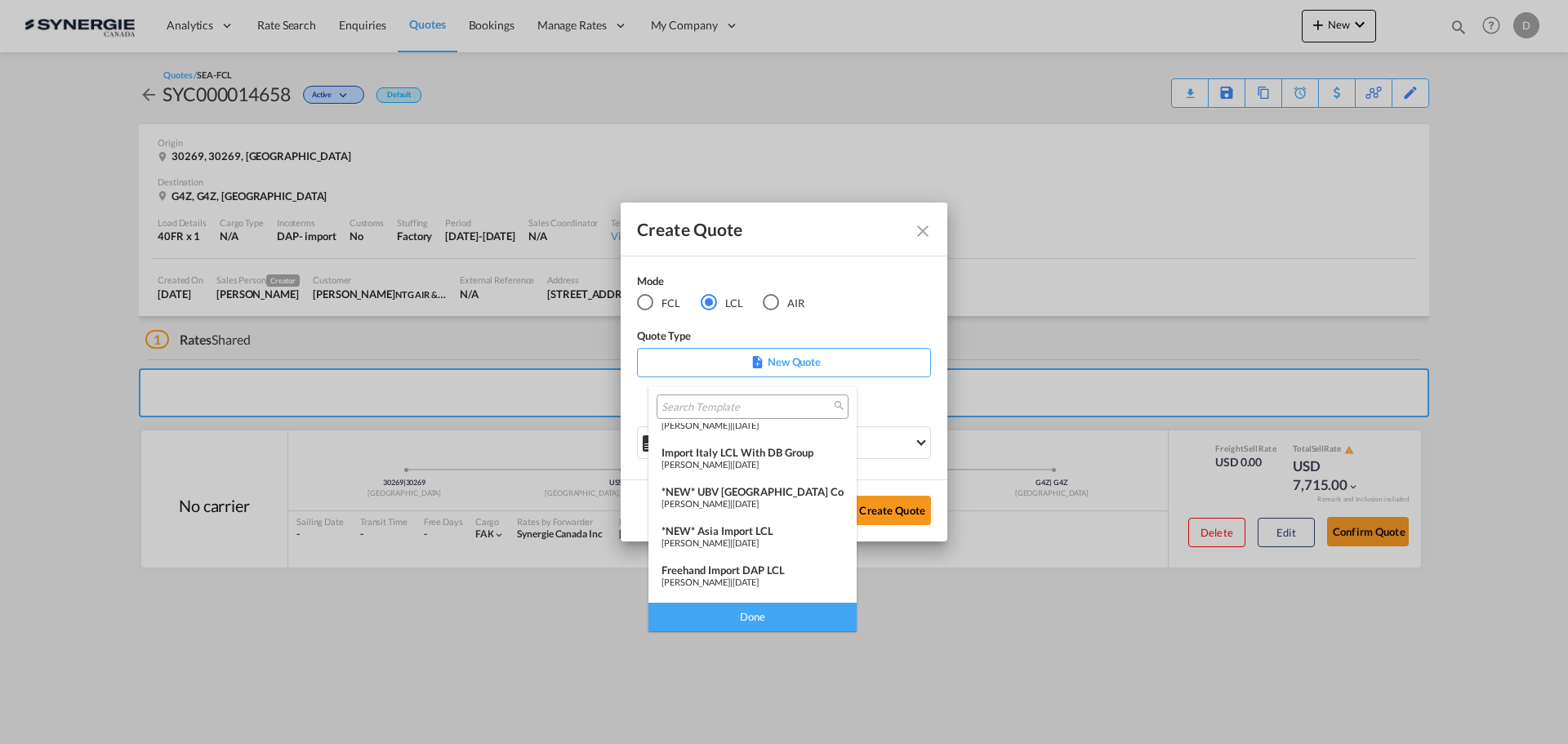
scroll to position [163, 0]
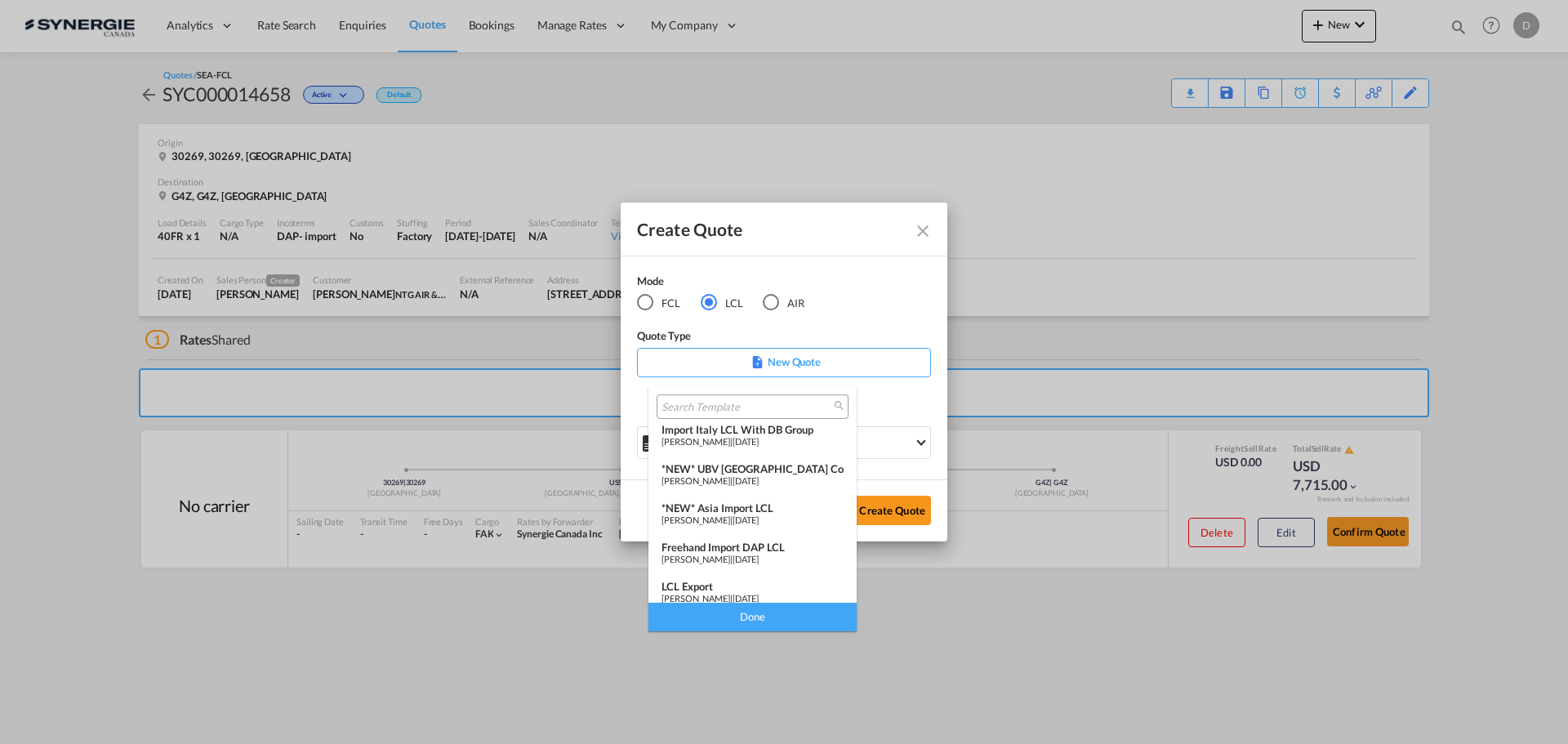
click at [745, 507] on div "*NEW* Asia Import LCL" at bounding box center [753, 507] width 182 height 13
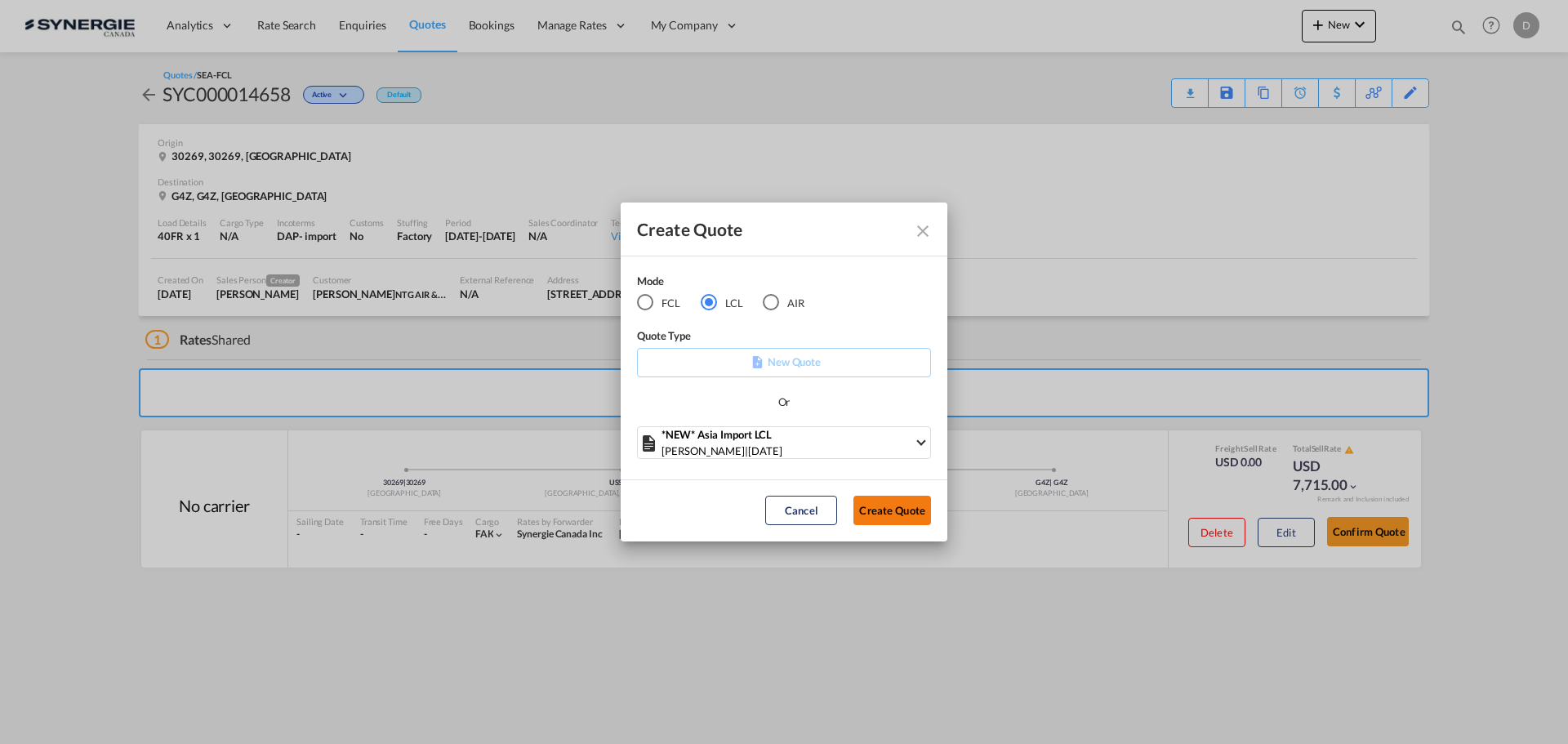
click at [890, 510] on button "Create Quote" at bounding box center [892, 510] width 77 height 30
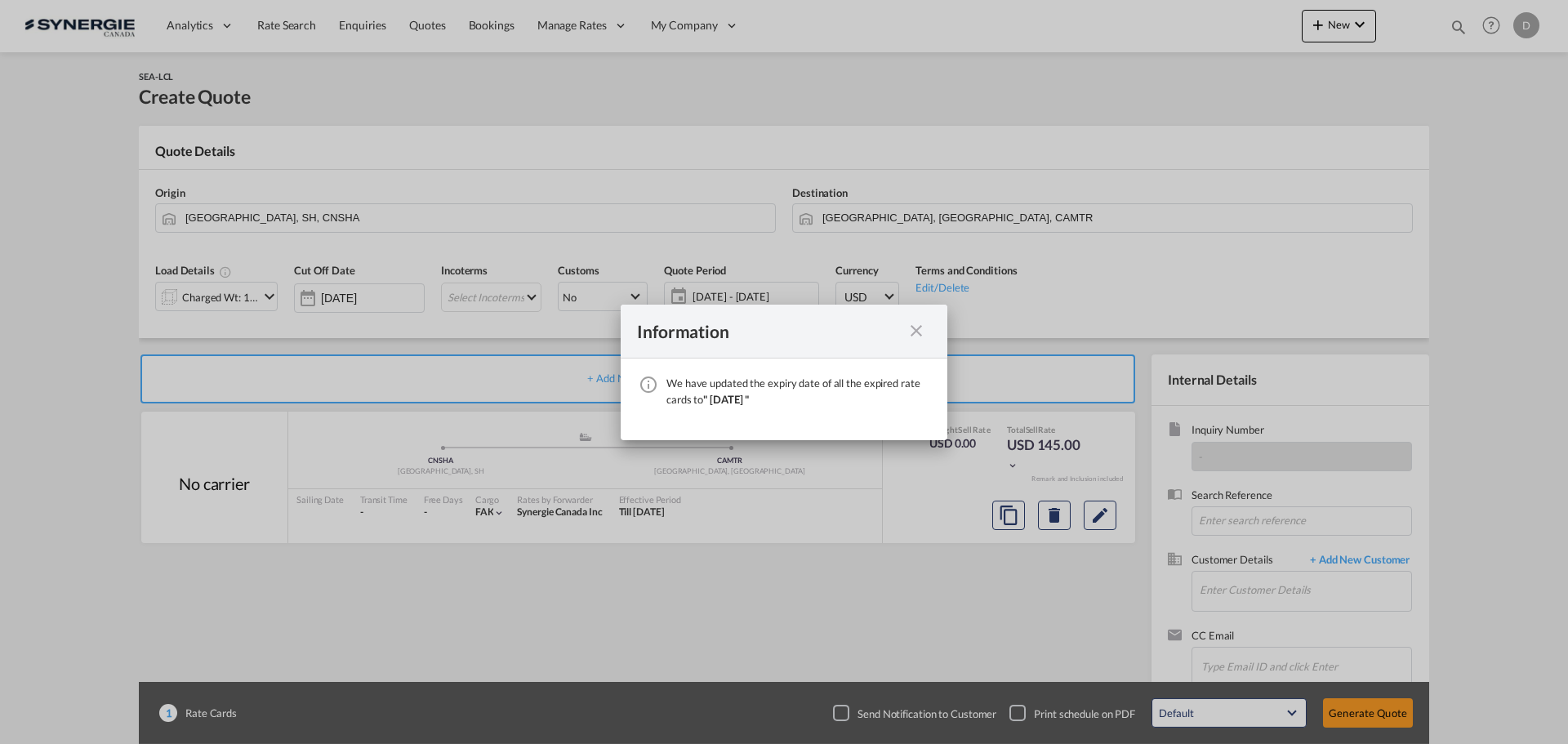
click at [916, 330] on md-icon "icon-close fg-AAA8AD cursor" at bounding box center [916, 331] width 20 height 20
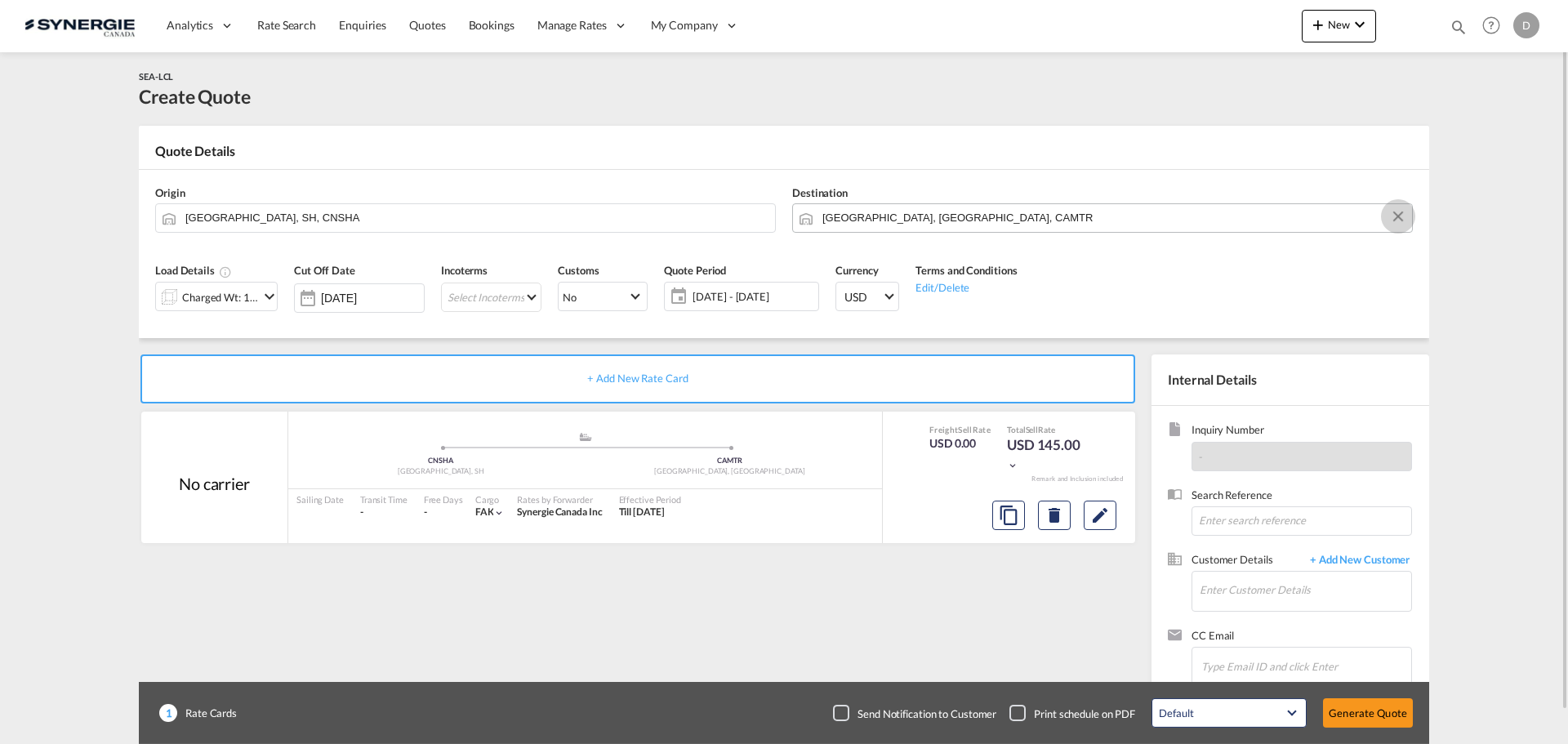
click at [1253, 216] on button "Clear Input" at bounding box center [1398, 216] width 25 height 25
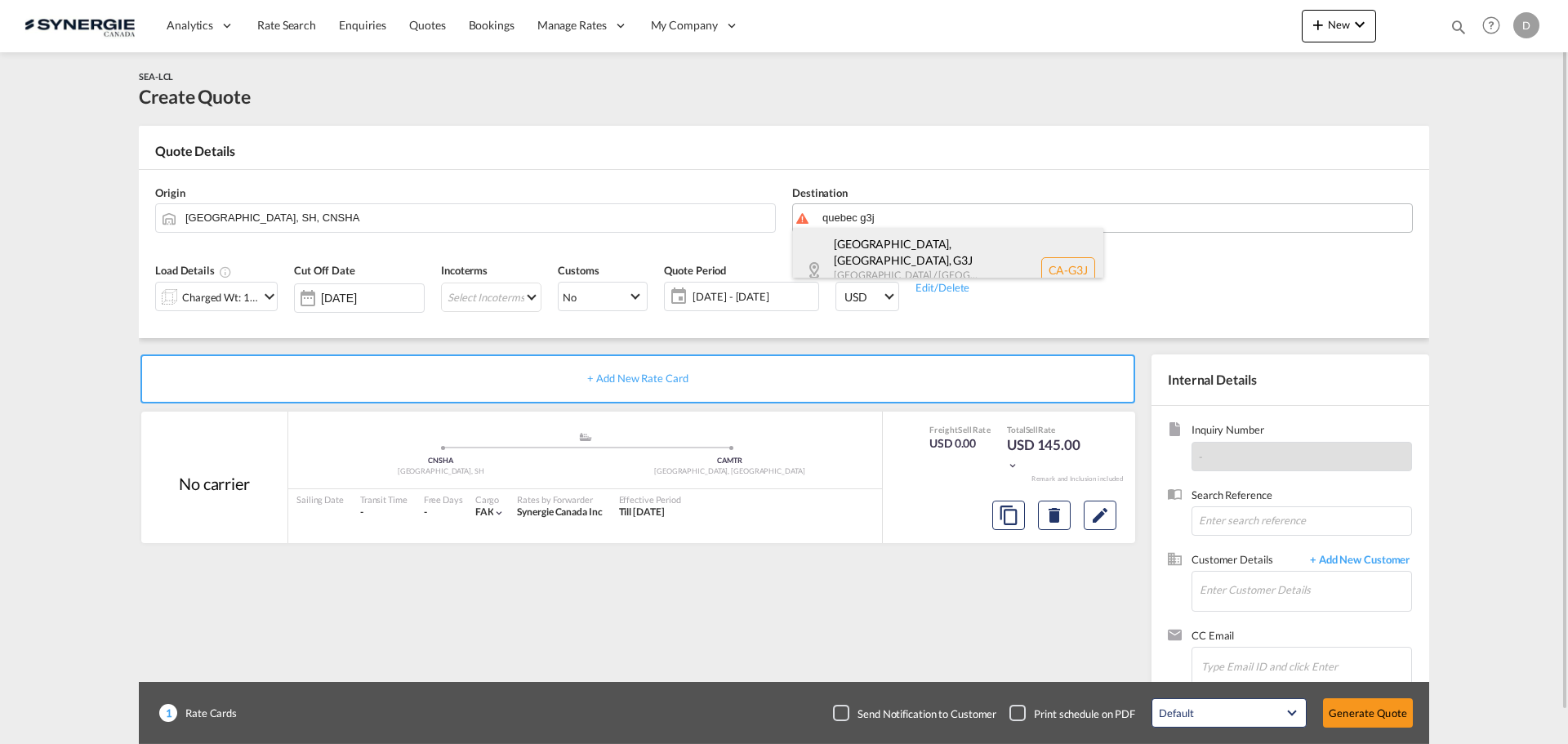
click at [911, 262] on div "Québec, QC , G3J Quebec / Québec Canada CA-G3J" at bounding box center [947, 269] width 310 height 84
type input "CA-G3J, Québec, QC, Quebec / Québec"
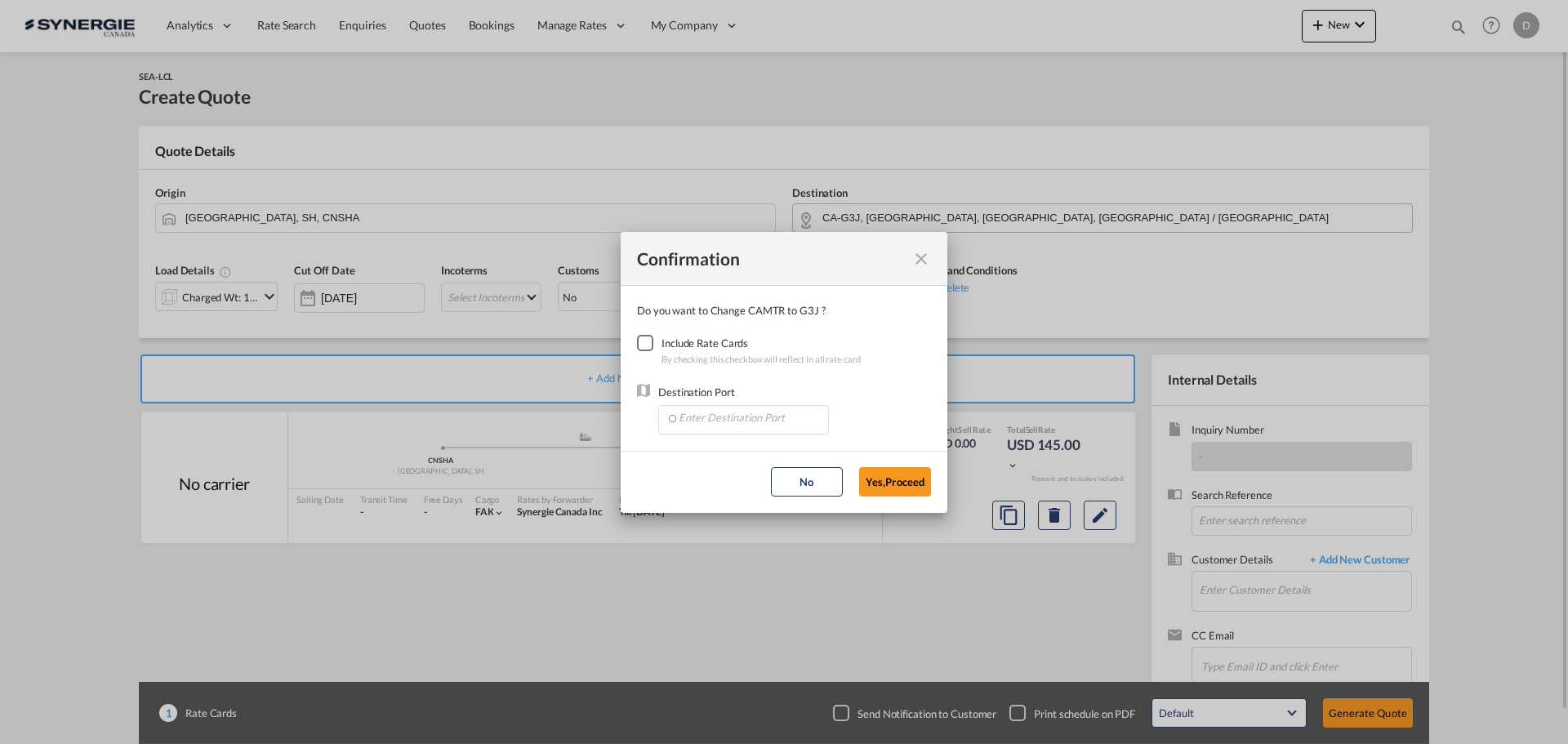
click at [642, 340] on div "Checkbox No Ink" at bounding box center [645, 343] width 16 height 16
click at [727, 411] on input "Enter Destination Port" at bounding box center [747, 418] width 161 height 25
click at [707, 458] on span "CAMTR, Montreal, QC, Canada, North America, Americas" at bounding box center [997, 455] width 641 height 14
type input "CAMTR, Montreal, QC, Canada, North America, Americas"
click at [872, 477] on button "Yes,Proceed" at bounding box center [894, 482] width 72 height 30
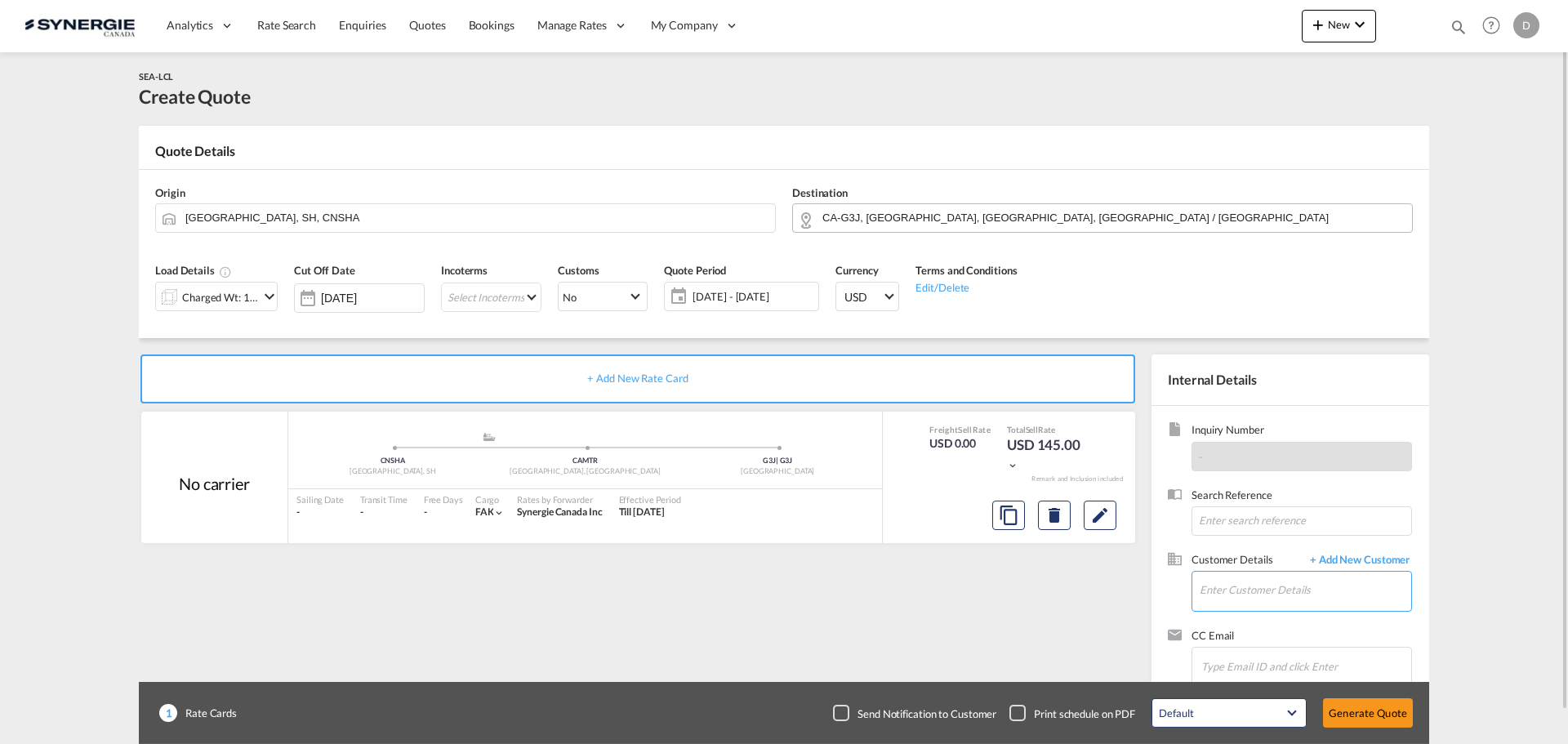
click at [1253, 567] on input "Enter Customer Details" at bounding box center [1306, 589] width 212 height 37
paste input "guilherme.prevelato@intellinox.com"
click at [1253, 559] on div "Guilherme Prevelato guilherme.prevelato@intellinox.com | Intellinox" at bounding box center [1353, 550] width 310 height 45
type input "Intellinox, Guilherme Prevelato, guilherme.prevelato@intellinox.com"
click at [312, 223] on input "Shanghai, SH, CNSHA" at bounding box center [475, 217] width 581 height 29
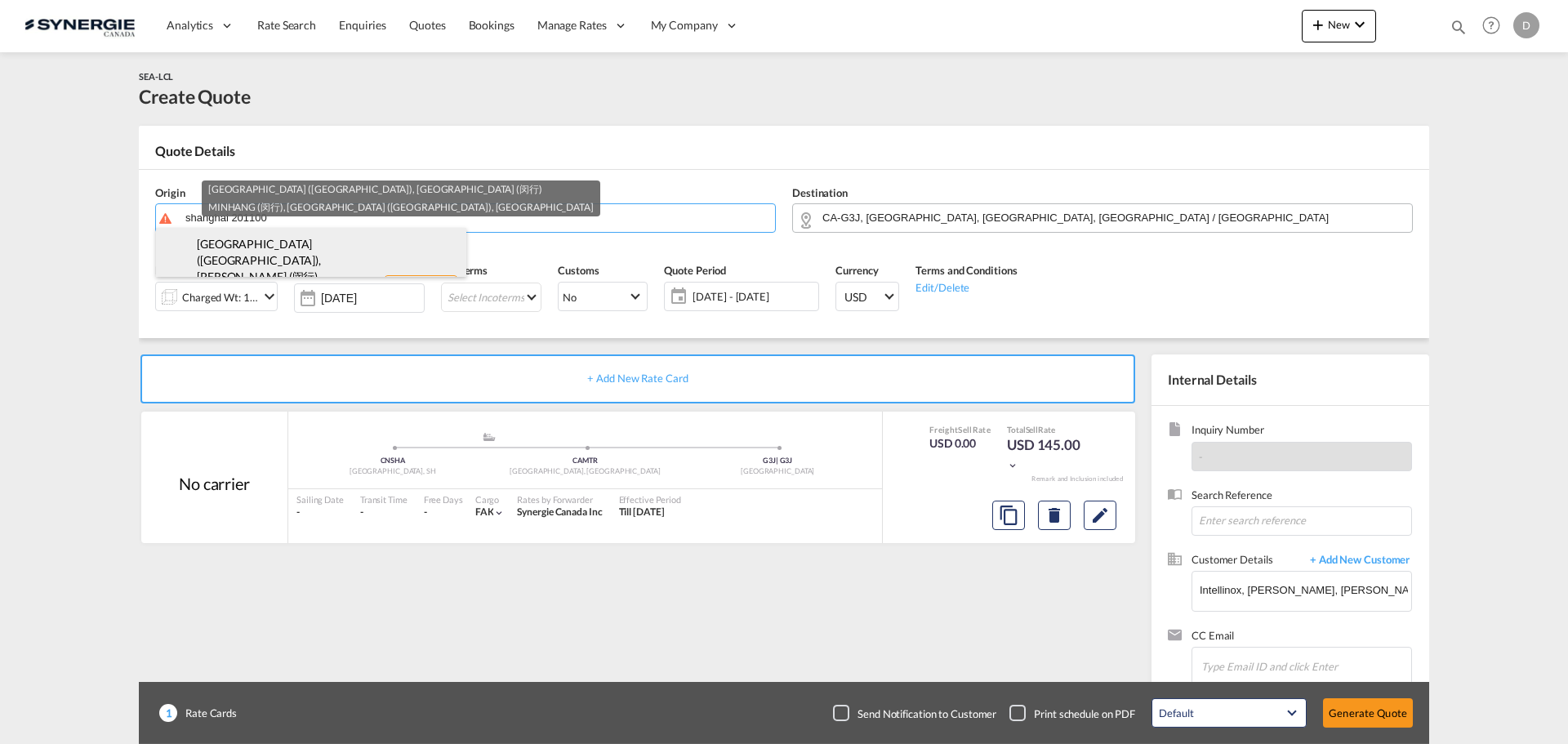
click at [305, 249] on div "SHANGHAI (上海市) , MINHANG (闵行) MINHANG (闵行) , SHANGHAI (上海市) , China CN-201100" at bounding box center [310, 287] width 310 height 120
type input "CN-201100, SHANGHAI (上海市), SHANGHAI (上海市)"
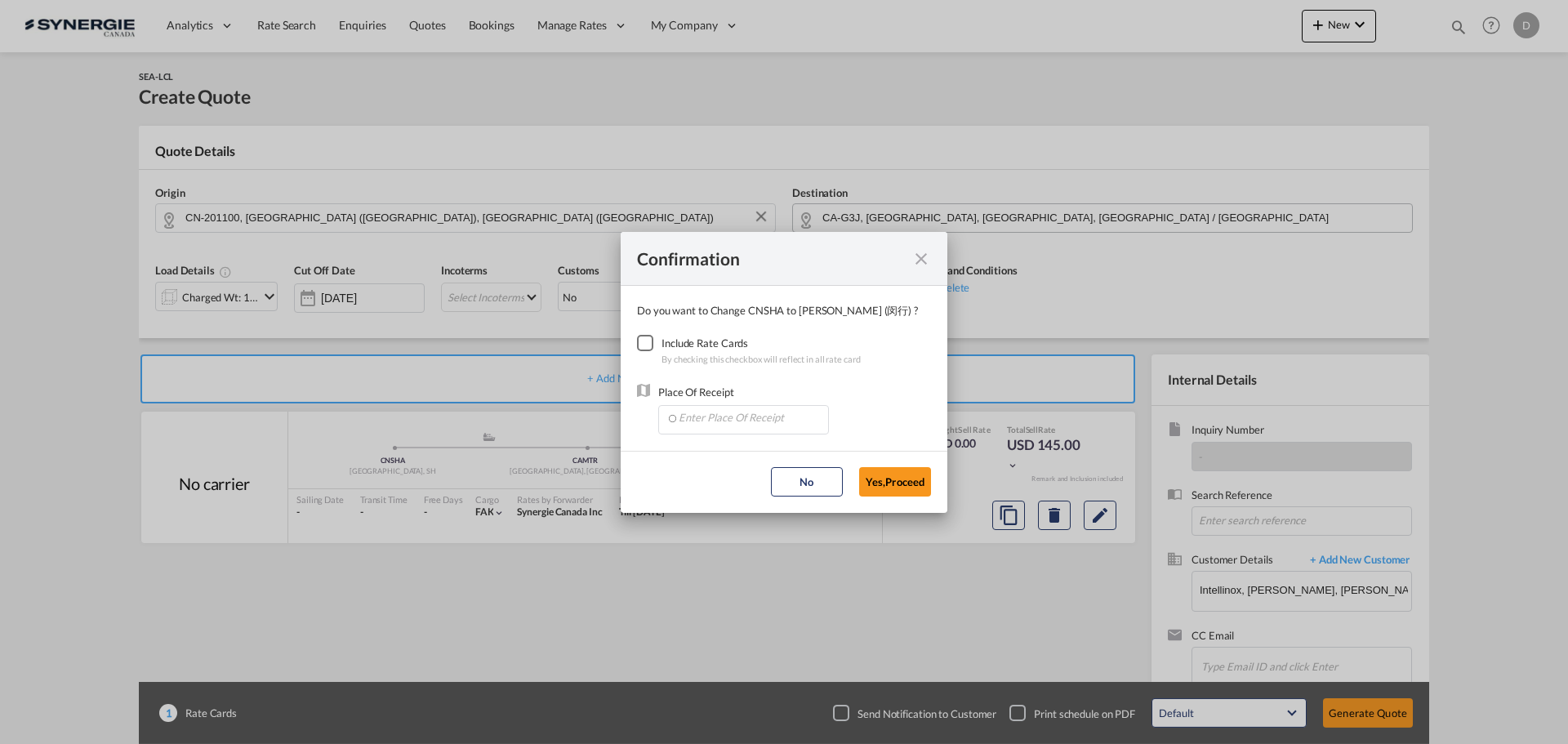
click at [649, 344] on div "Checkbox No Ink" at bounding box center [645, 343] width 16 height 16
click at [727, 420] on input "Enter Place Of Receipt" at bounding box center [747, 418] width 161 height 25
click at [744, 449] on span "CNSHA, Shanghai, SH, China, Greater China & Far East Asia, Asia Pacific" at bounding box center [1099, 455] width 844 height 14
type input "CNSHA, Shanghai, SH, China, Greater China & Far East Asia, Asia Pacific"
click at [888, 478] on button "Yes,Proceed" at bounding box center [894, 482] width 72 height 30
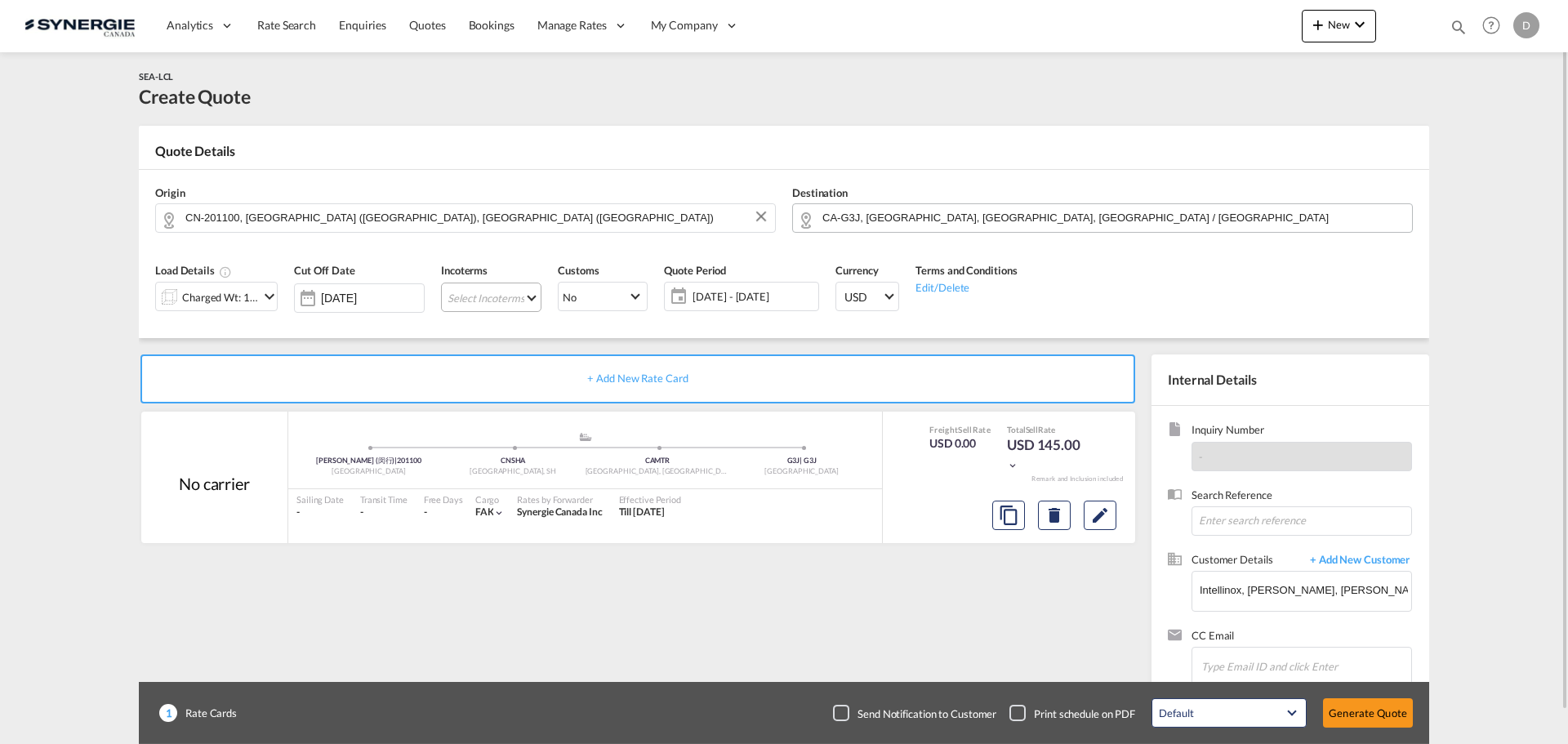
click at [526, 296] on md-select "Select Incoterms FCA - import Free Carrier FOB - import Free on Board DDP - exp…" at bounding box center [490, 297] width 100 height 30
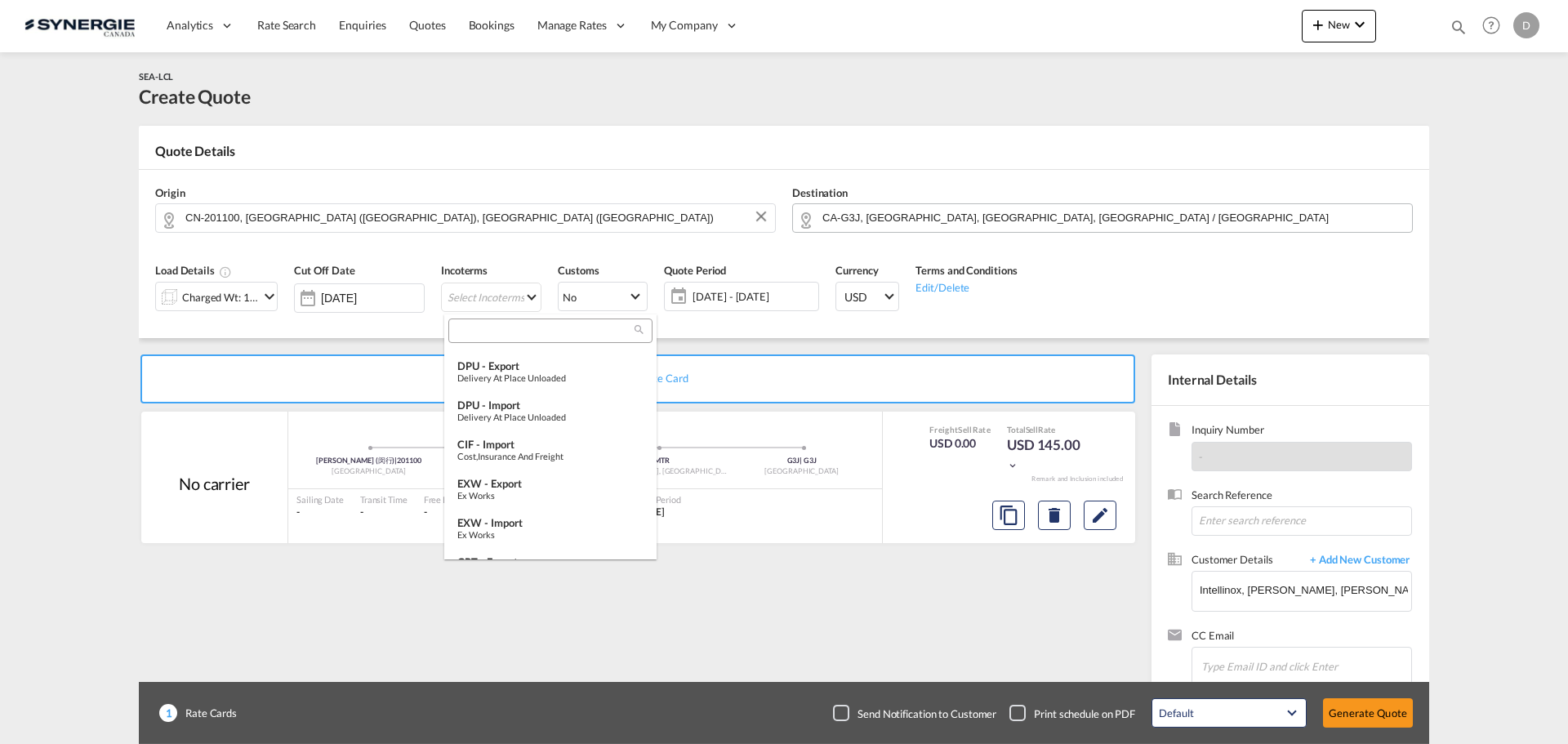
scroll to position [572, 0]
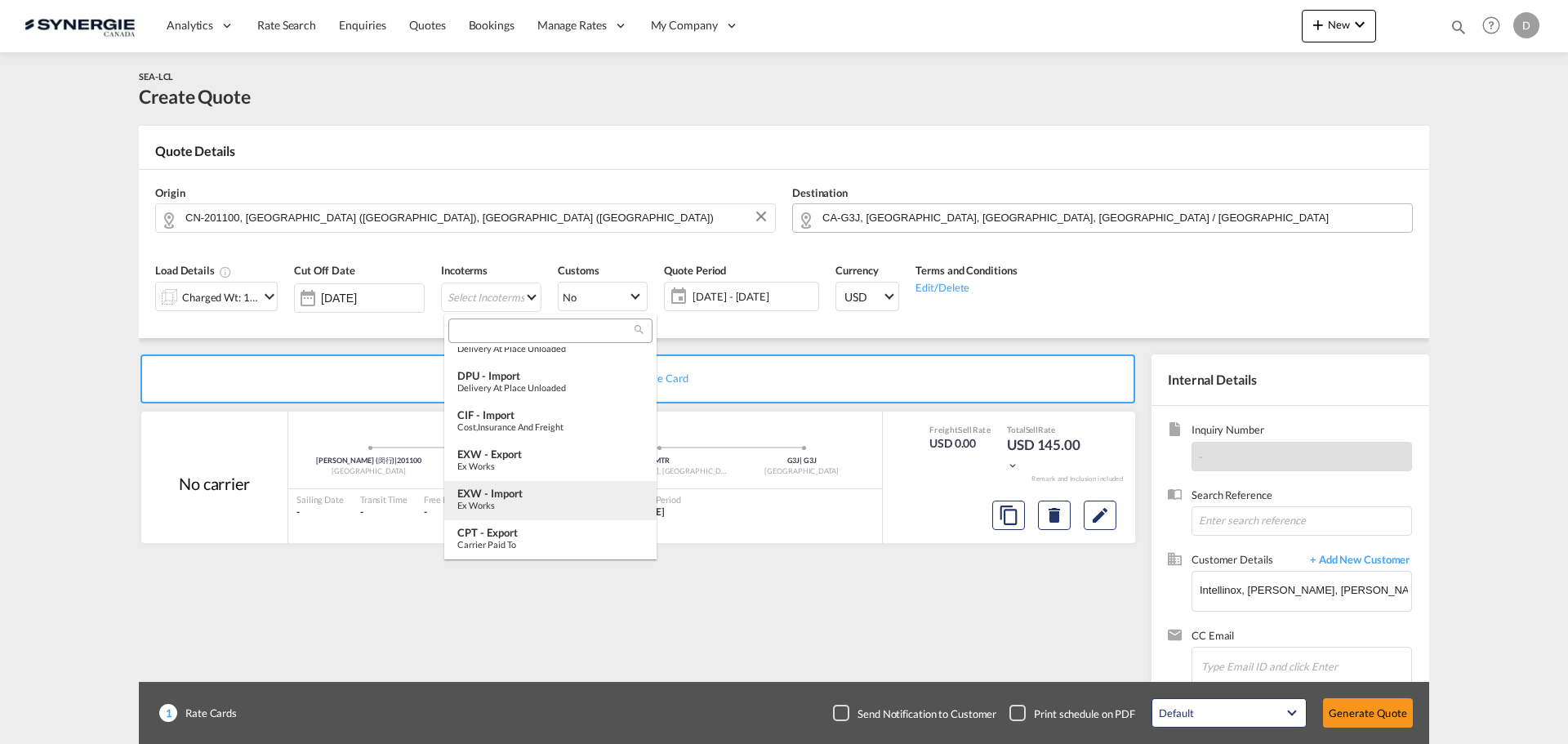
click at [522, 493] on div "EXW - import" at bounding box center [551, 492] width 186 height 13
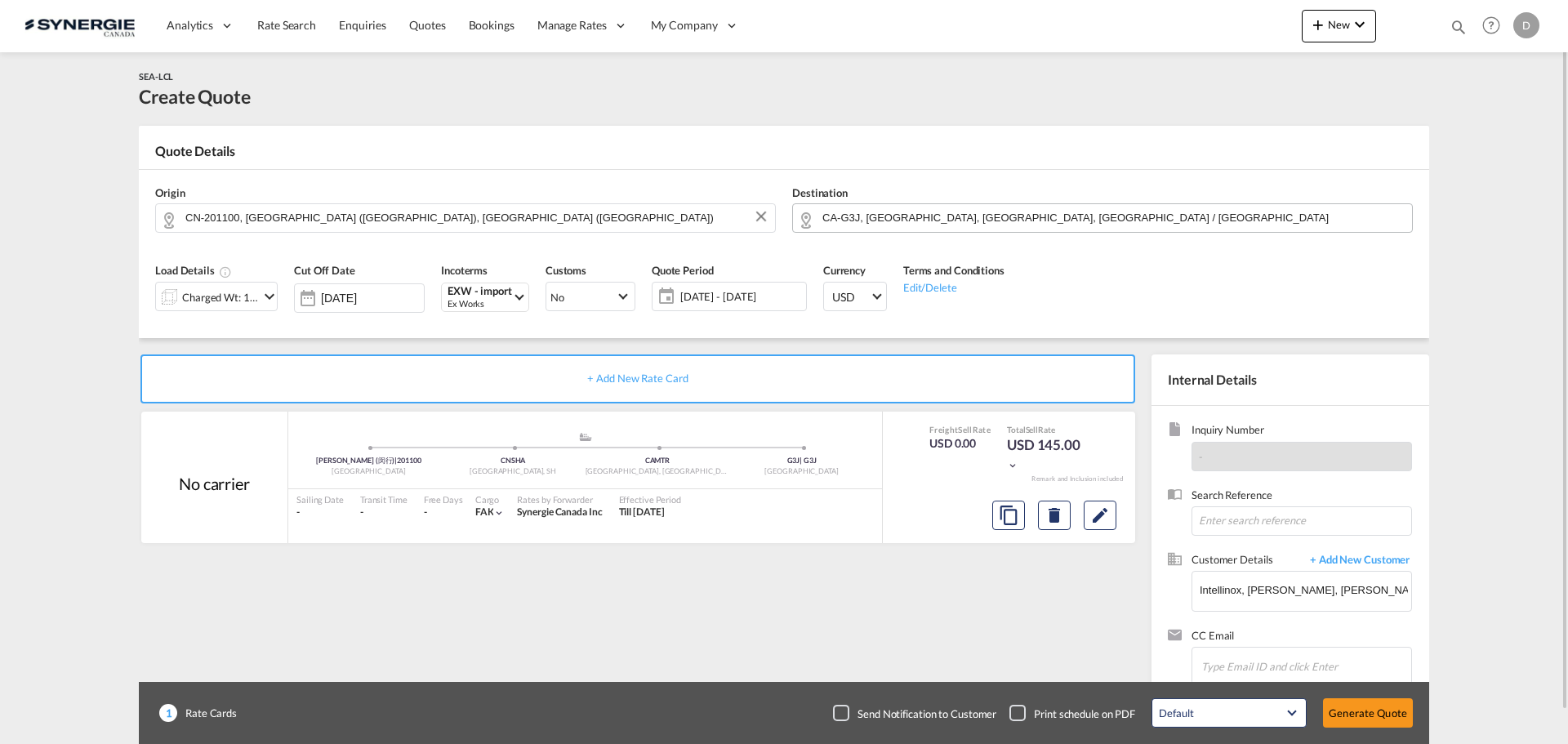
click at [746, 287] on span "10 Sep - 10 Oct 2025" at bounding box center [741, 296] width 130 height 23
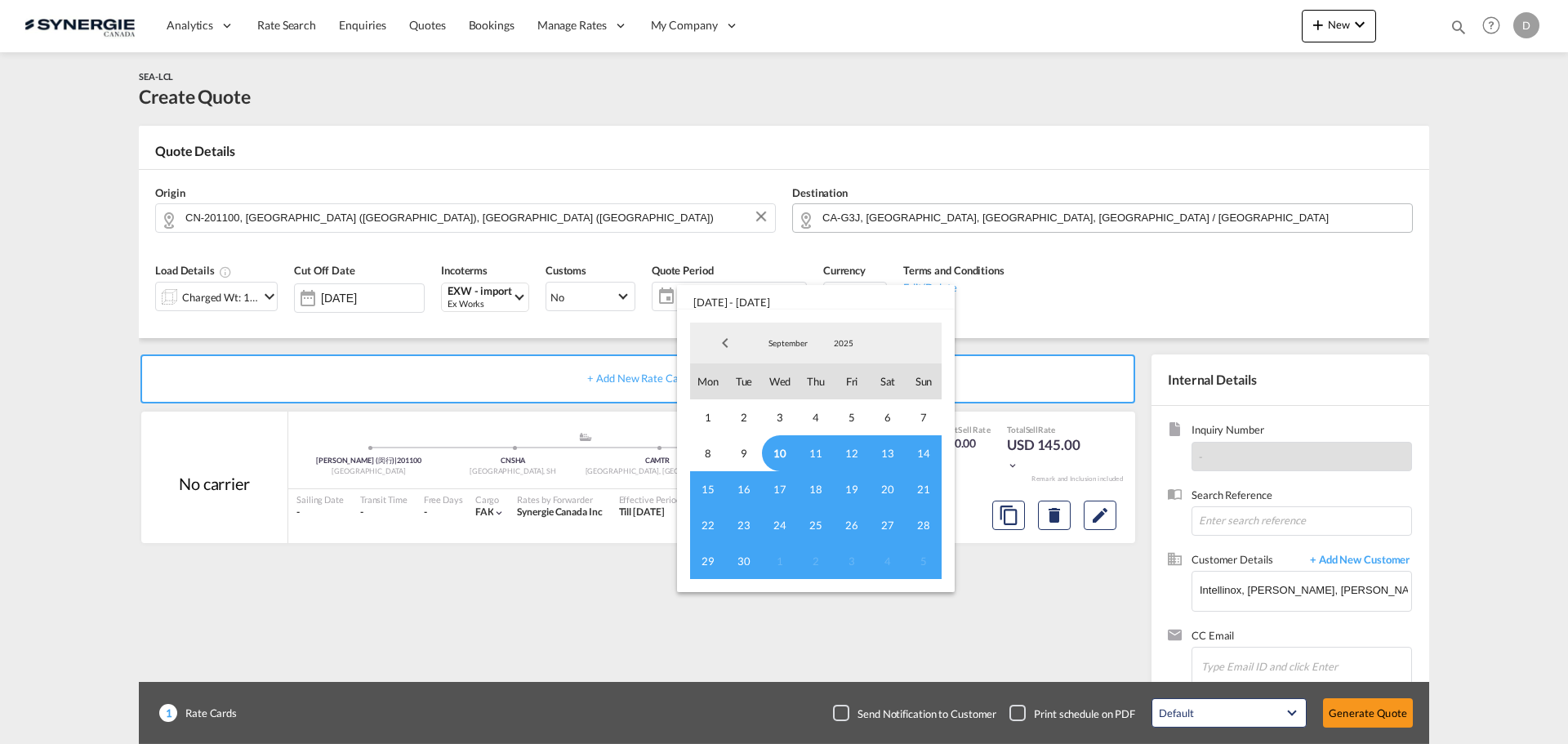
click at [777, 448] on span "10" at bounding box center [780, 453] width 36 height 36
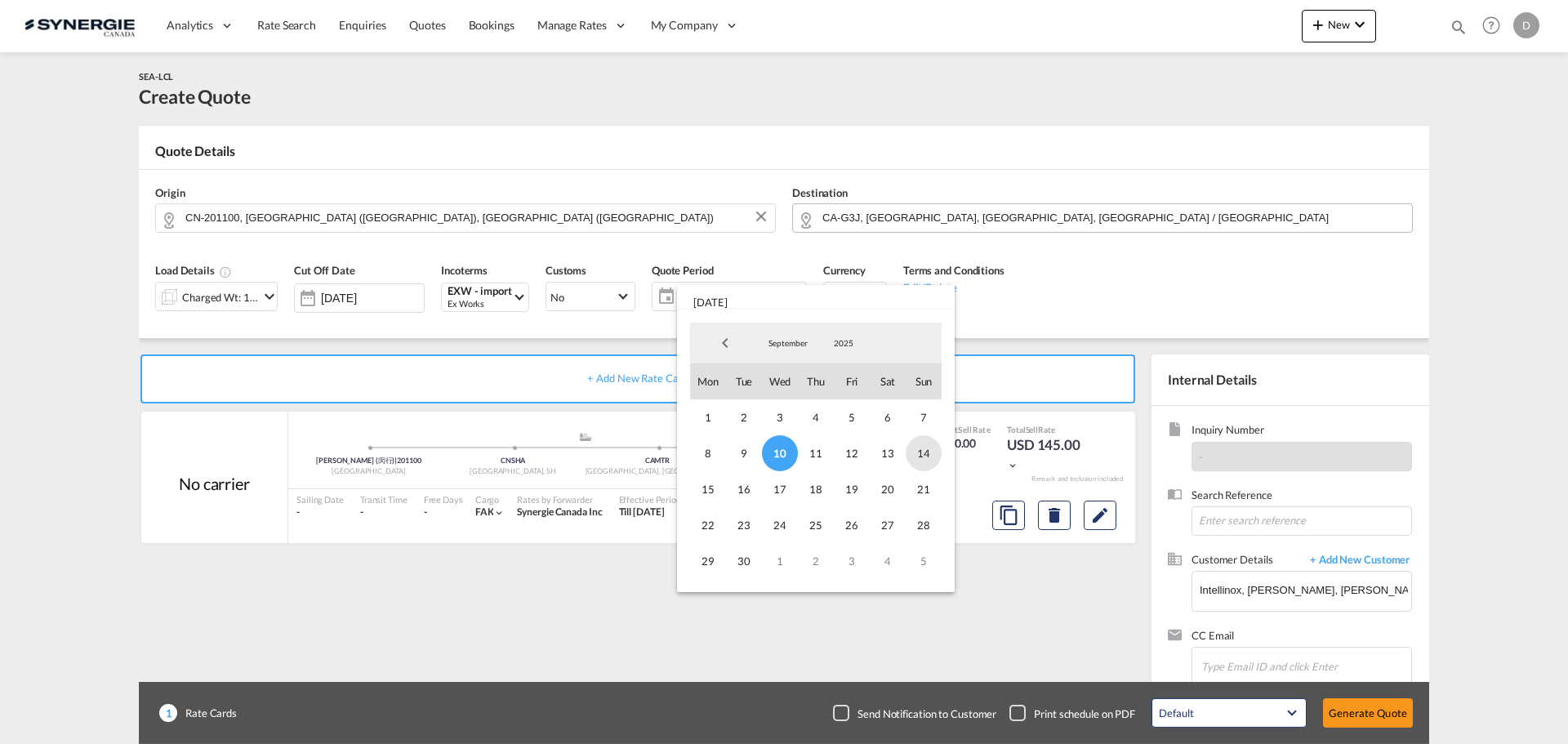
click at [918, 451] on span "14" at bounding box center [923, 453] width 36 height 36
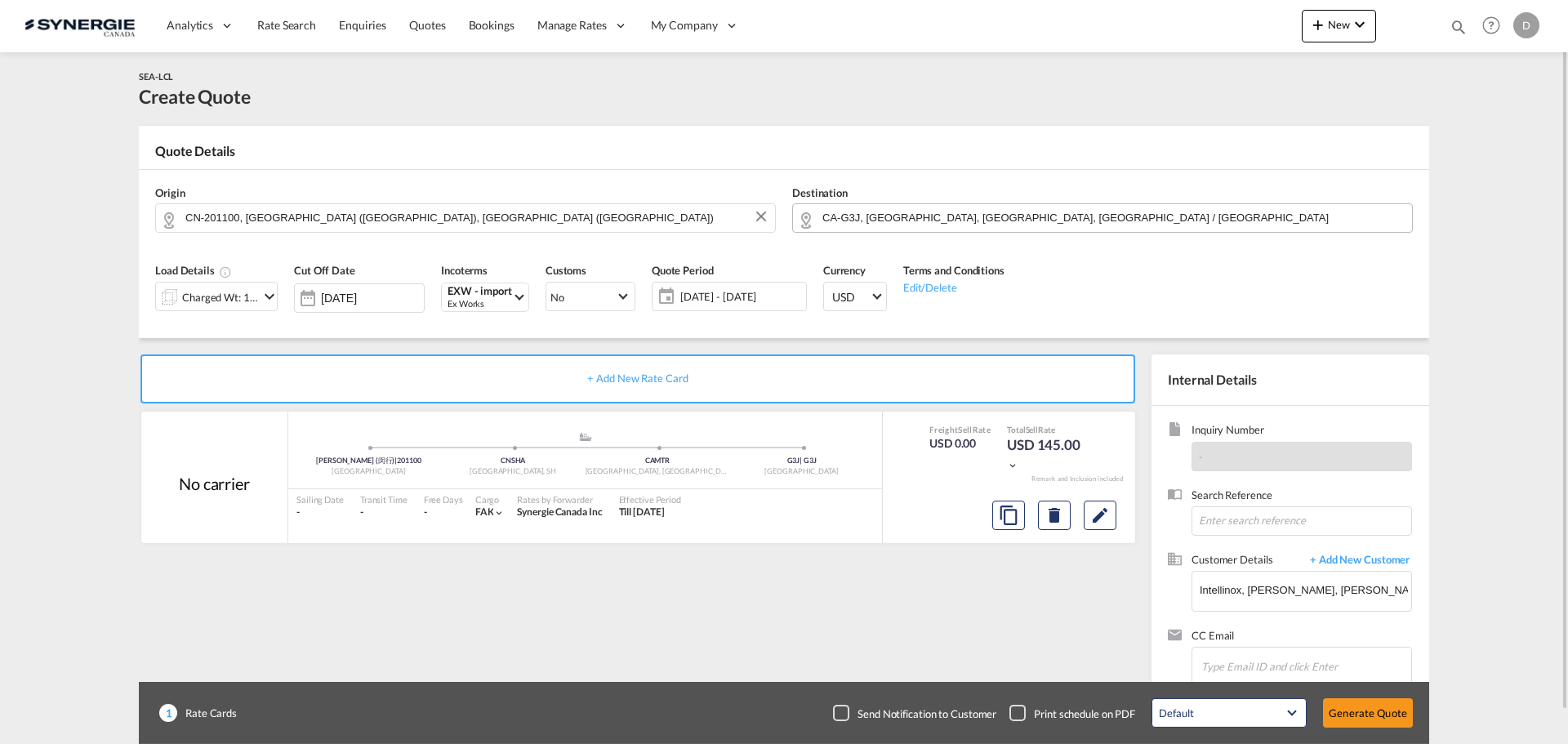
click at [268, 297] on md-icon "icon-chevron-down" at bounding box center [269, 296] width 20 height 20
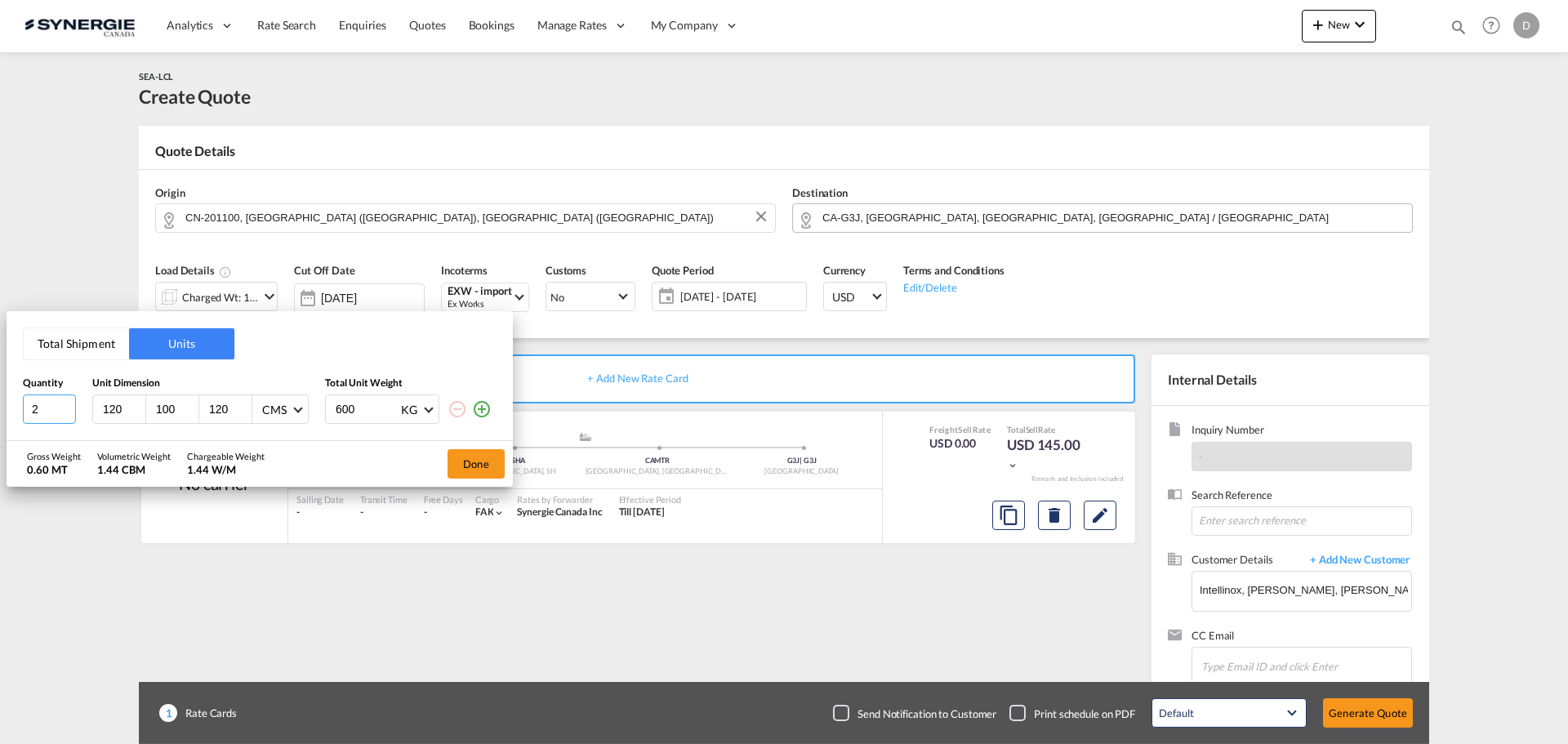
type input "2"
click at [66, 406] on input "2" at bounding box center [50, 409] width 53 height 30
click at [114, 409] on input "120" at bounding box center [123, 409] width 45 height 15
type input "140"
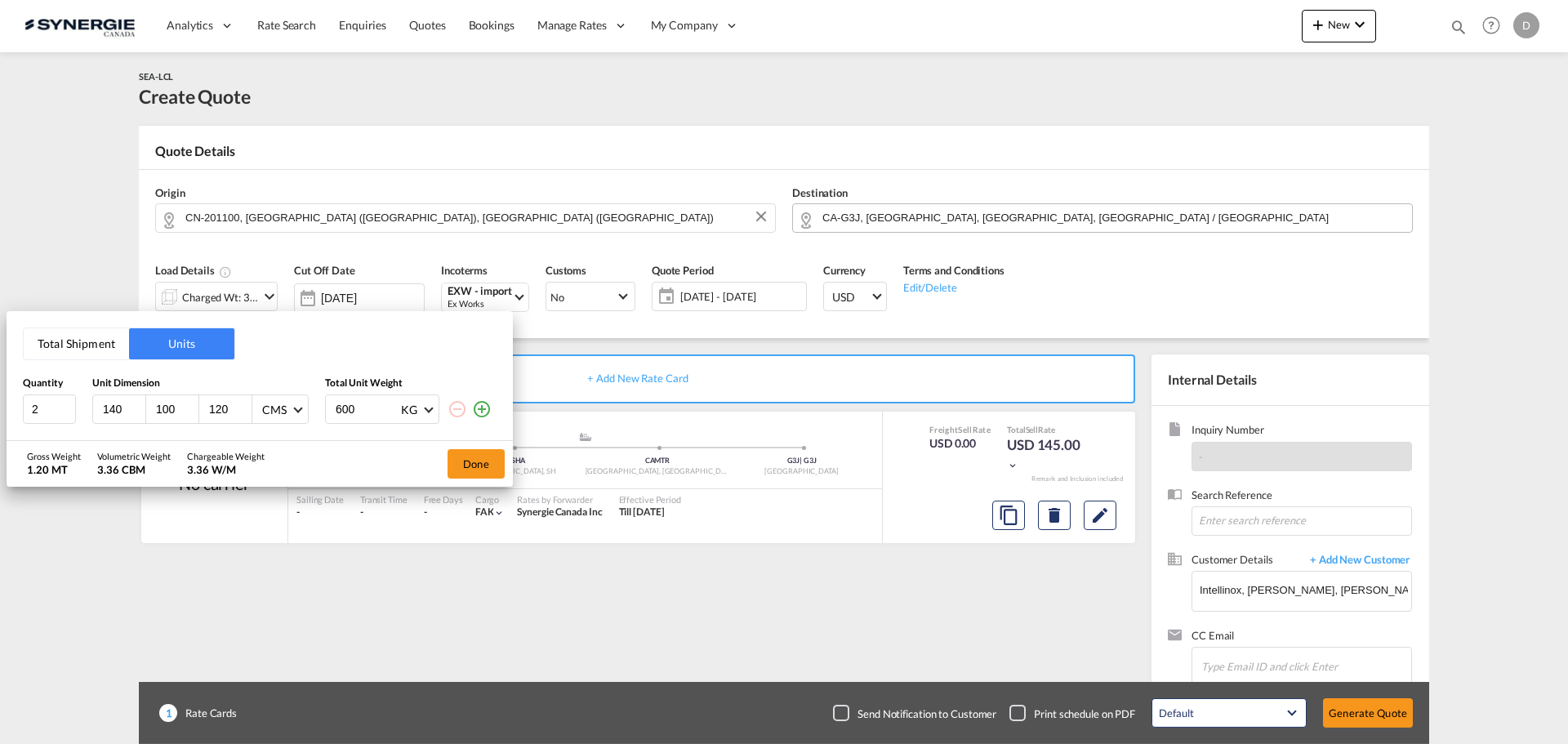
type input "4"
type input "100"
type input "110"
type input "310"
click at [485, 412] on md-icon "icon-plus-circle-outline" at bounding box center [482, 409] width 20 height 20
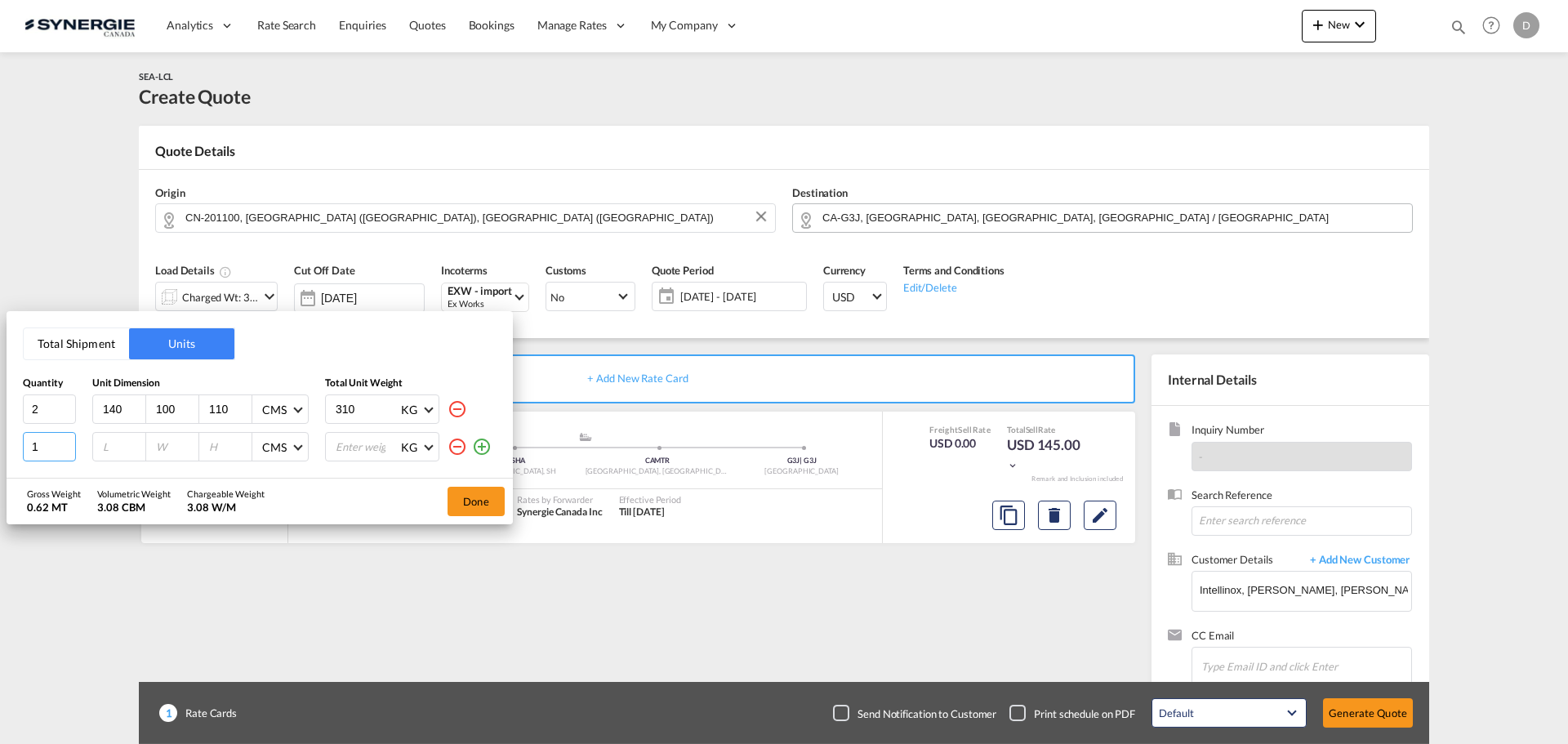
drag, startPoint x: 42, startPoint y: 450, endPoint x: 26, endPoint y: 450, distance: 16.0
click at [26, 450] on input "1" at bounding box center [50, 447] width 53 height 30
type input "9"
click at [107, 447] on input "number" at bounding box center [123, 447] width 45 height 15
type input "140"
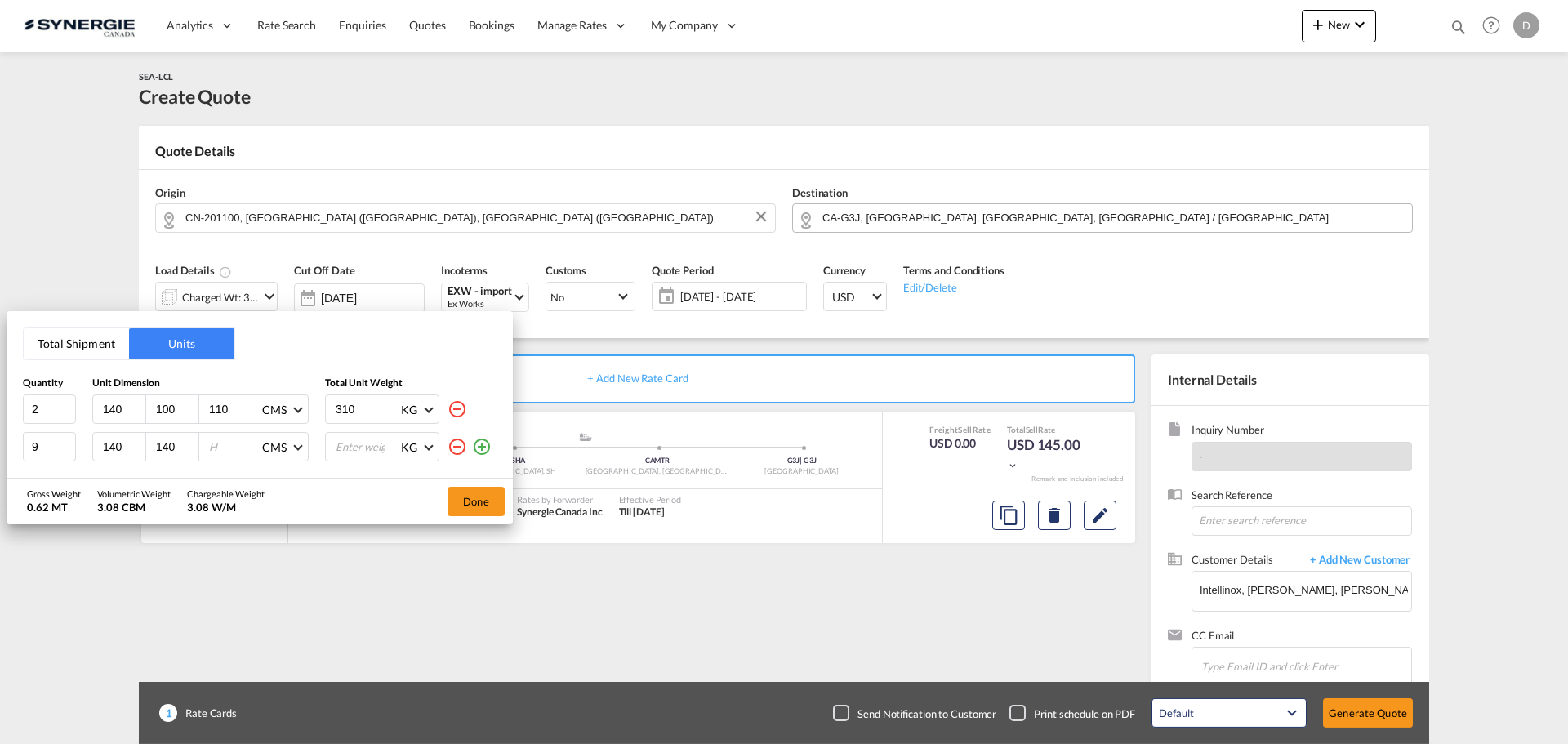
type input "140"
type input "110"
type input "370"
click at [485, 501] on button "Done" at bounding box center [476, 501] width 57 height 30
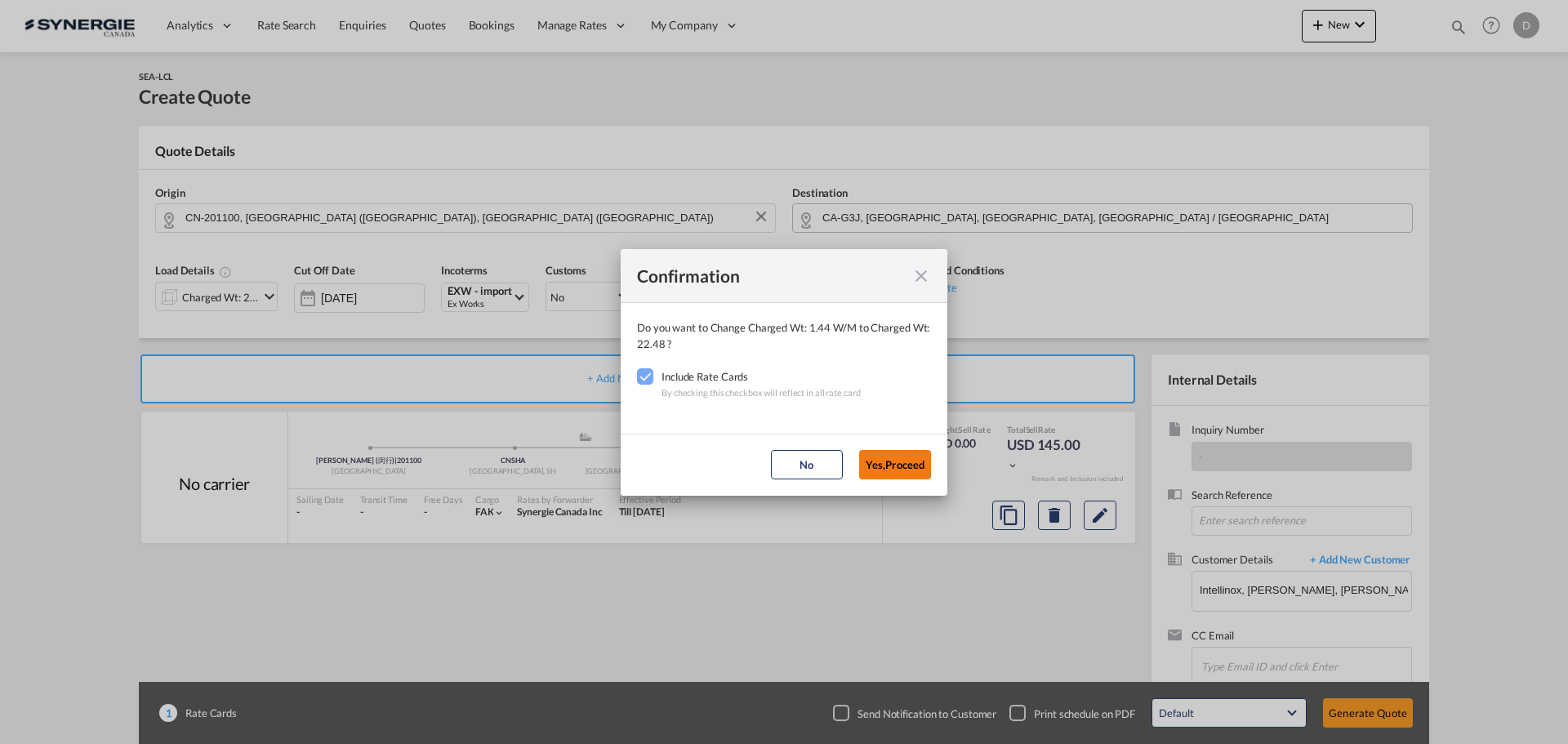
click at [868, 466] on button "Yes,Proceed" at bounding box center [894, 465] width 72 height 30
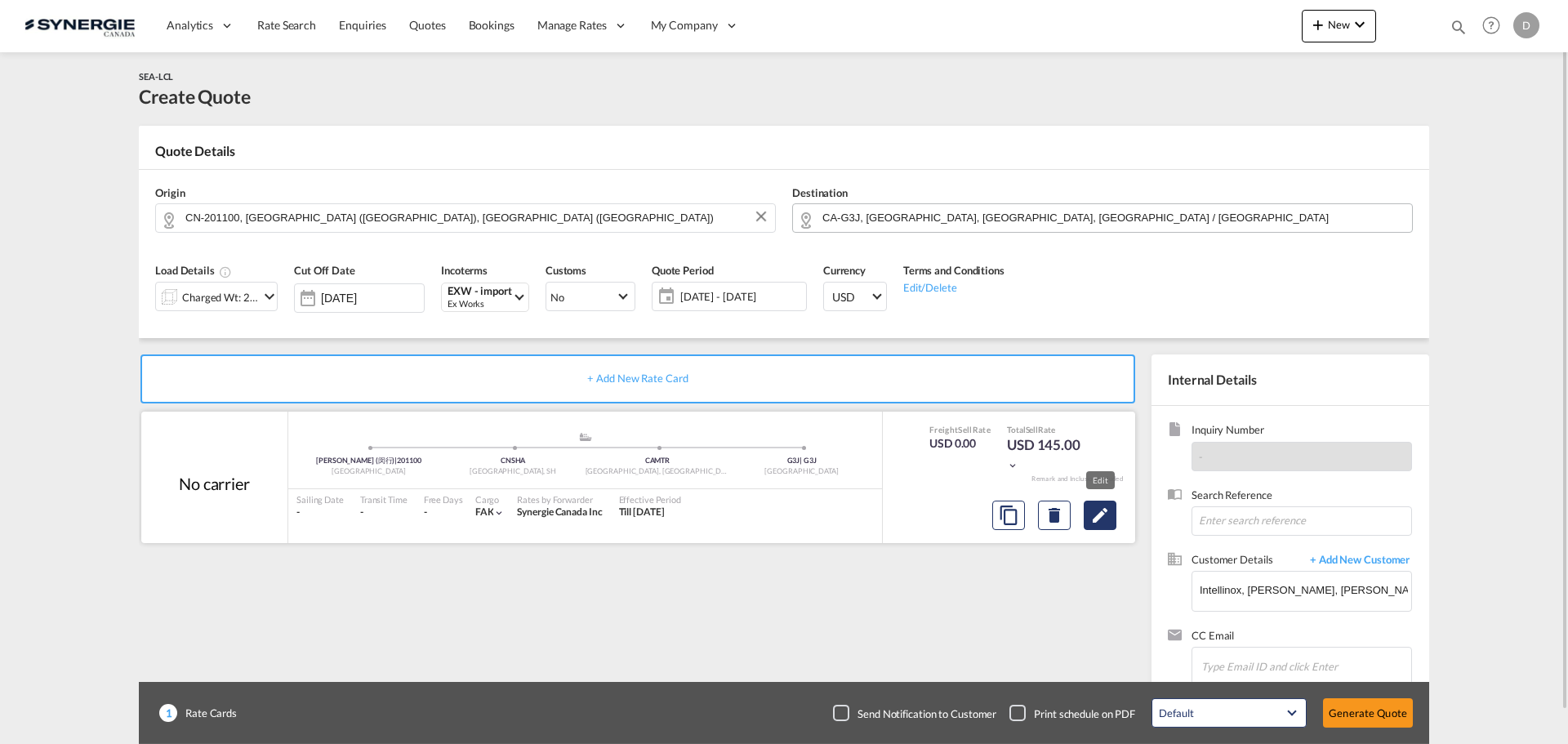
click at [1101, 514] on md-icon "Edit" at bounding box center [1100, 515] width 20 height 20
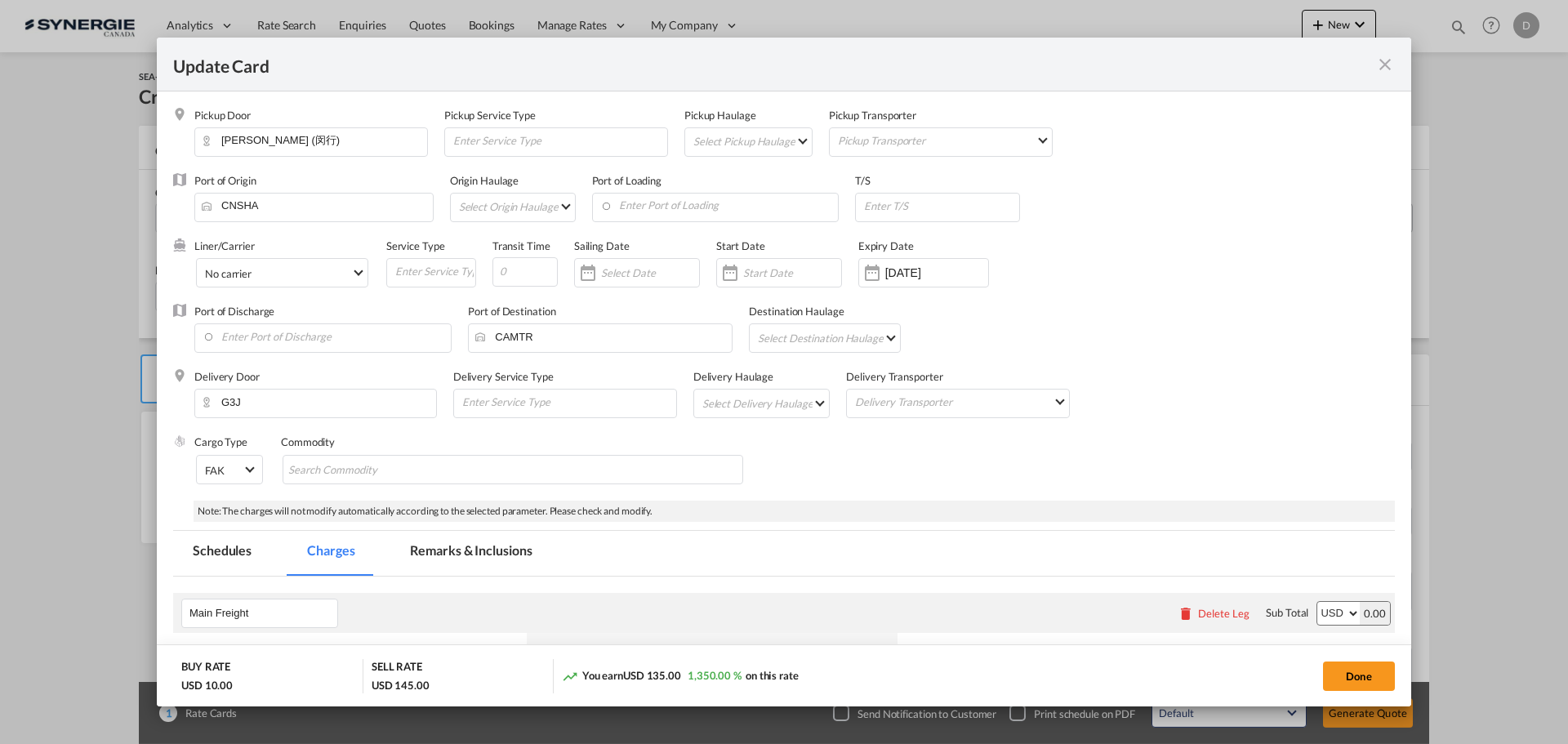
select select "per_w/m"
select select "flat"
select select "per_hbl"
select select "per_w/m"
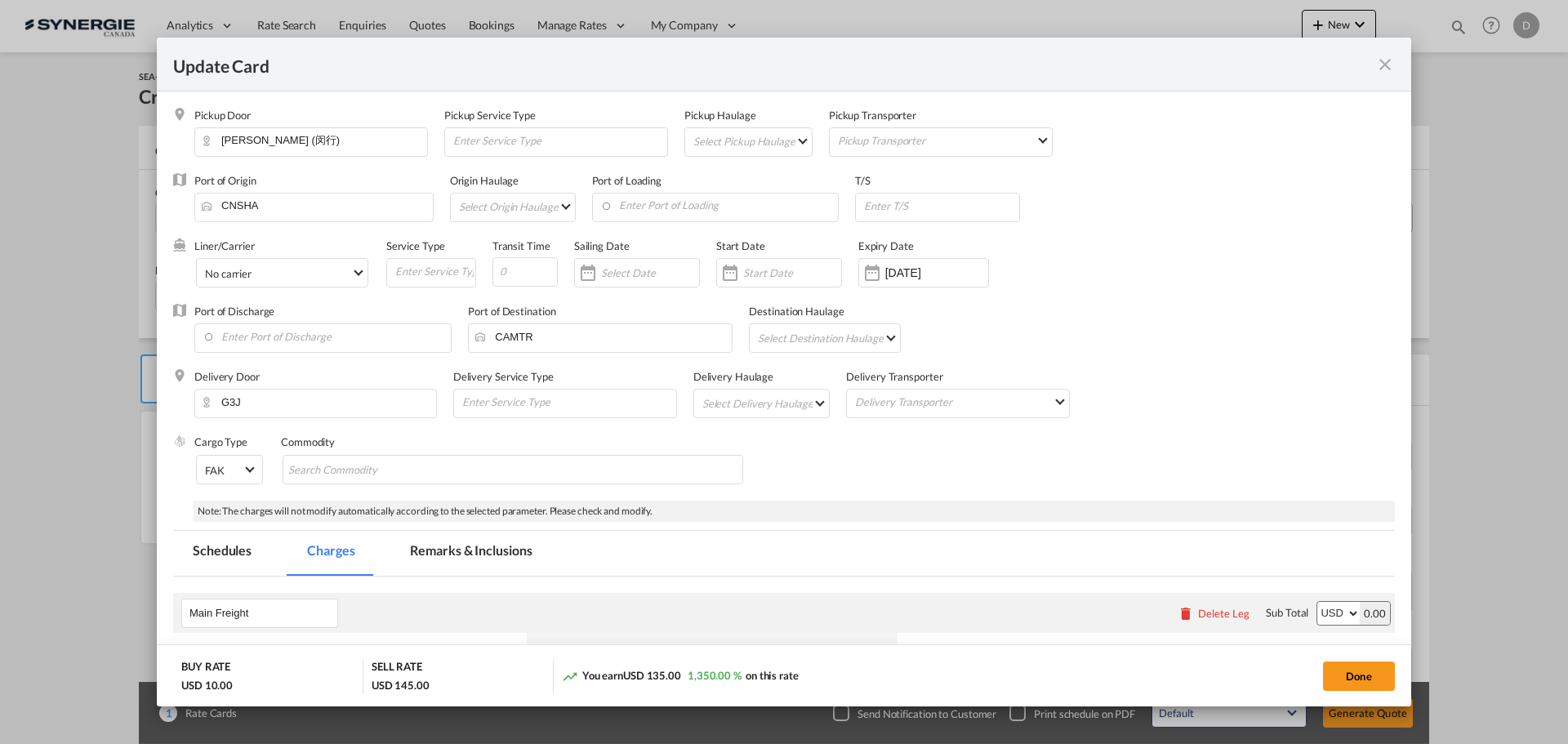
select select "per_bl"
select select "flat"
select select "per_bl"
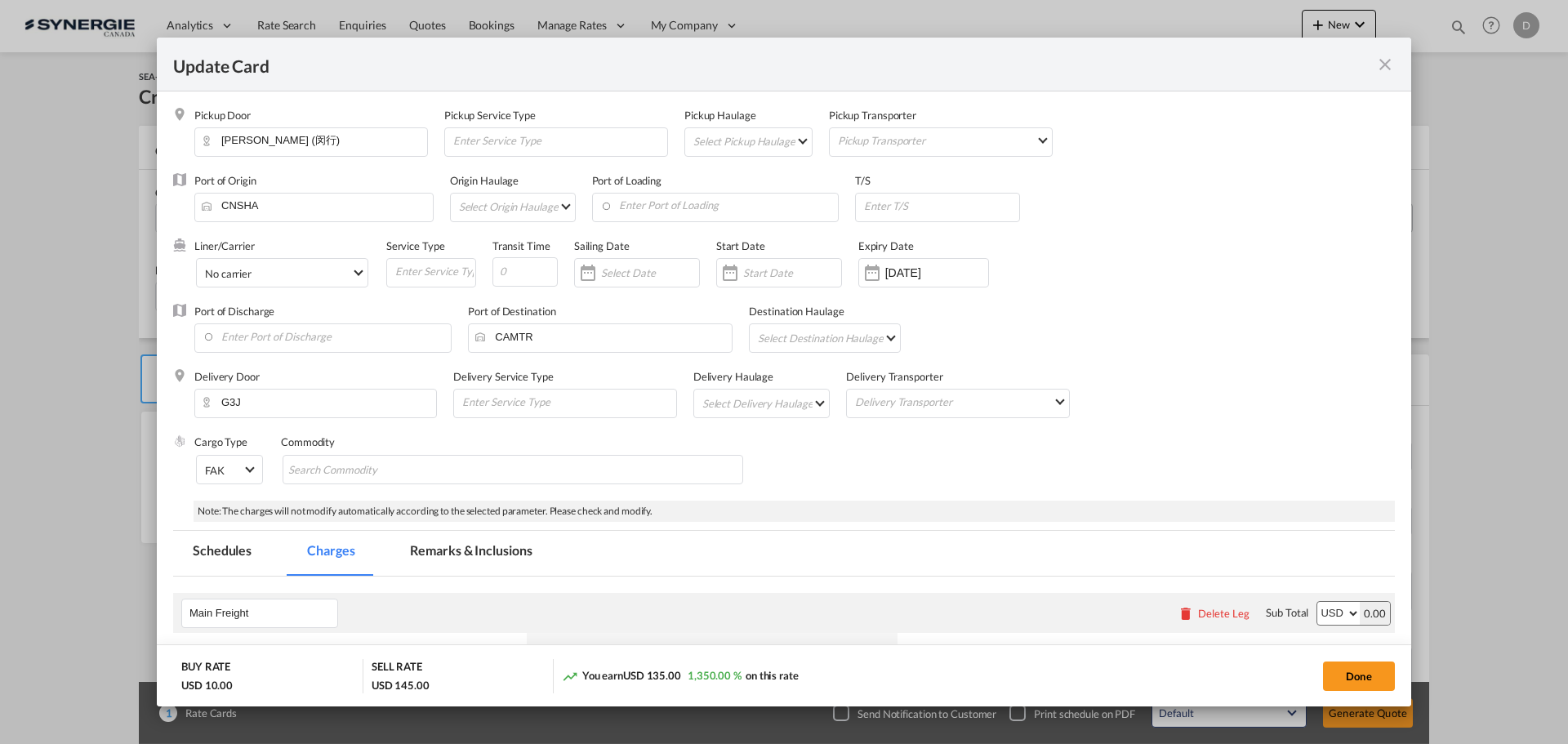
select select "per_bl"
select select "per_shipment"
click at [786, 144] on md-select "Select Pickup Haulage rail road barge truck unspecified not available" at bounding box center [751, 141] width 120 height 26
click at [739, 180] on md-option "road" at bounding box center [750, 180] width 145 height 40
click at [725, 201] on input "Enter Port of Loading" at bounding box center [719, 205] width 239 height 25
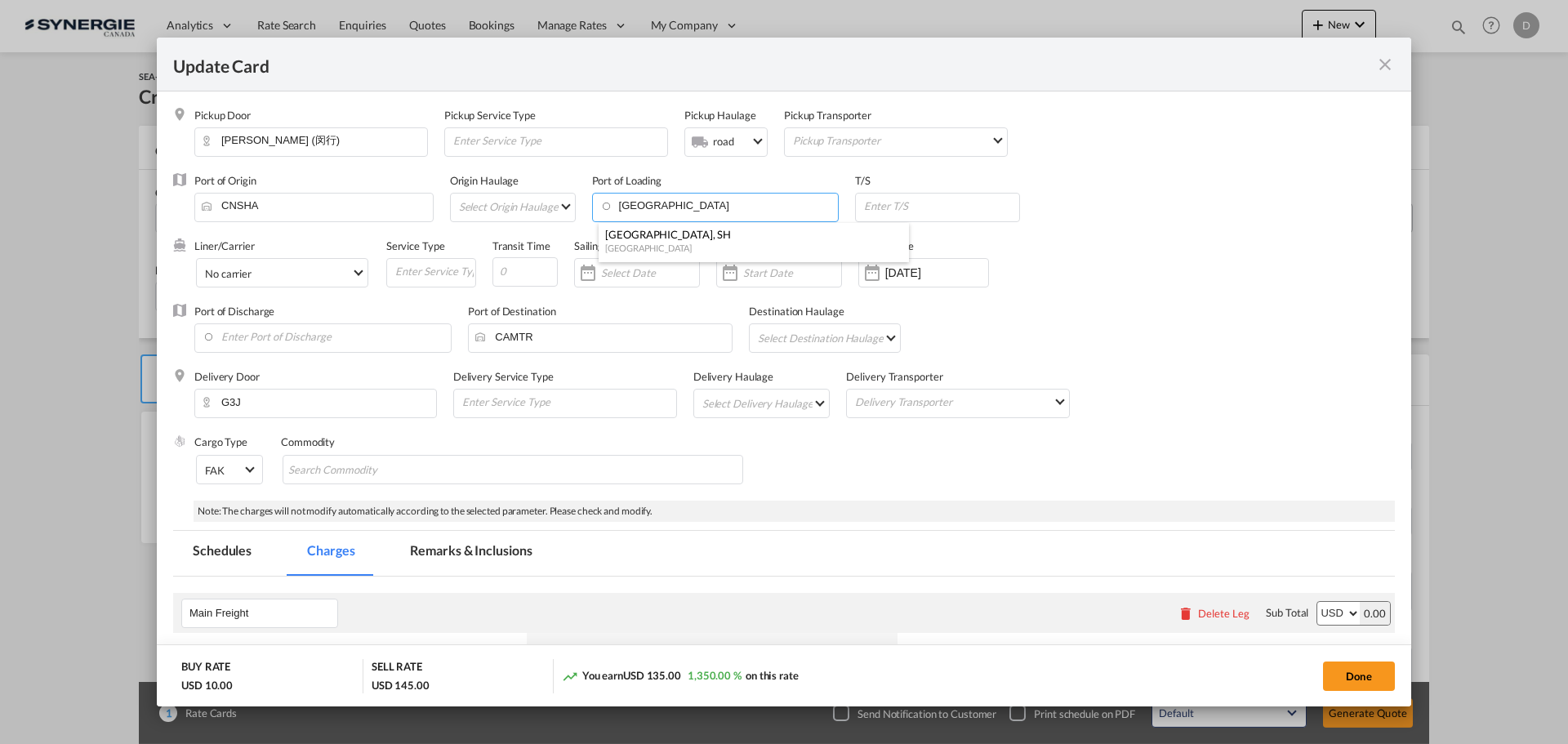
click at [652, 241] on div "Shanghai, SH" at bounding box center [749, 234] width 287 height 15
type input "Shanghai, SH, CNSHA"
click at [914, 210] on input "Update Card Pickup ..." at bounding box center [941, 205] width 157 height 25
type input "Vancouver"
click at [529, 267] on input "Update Card Pickup ..." at bounding box center [525, 272] width 65 height 30
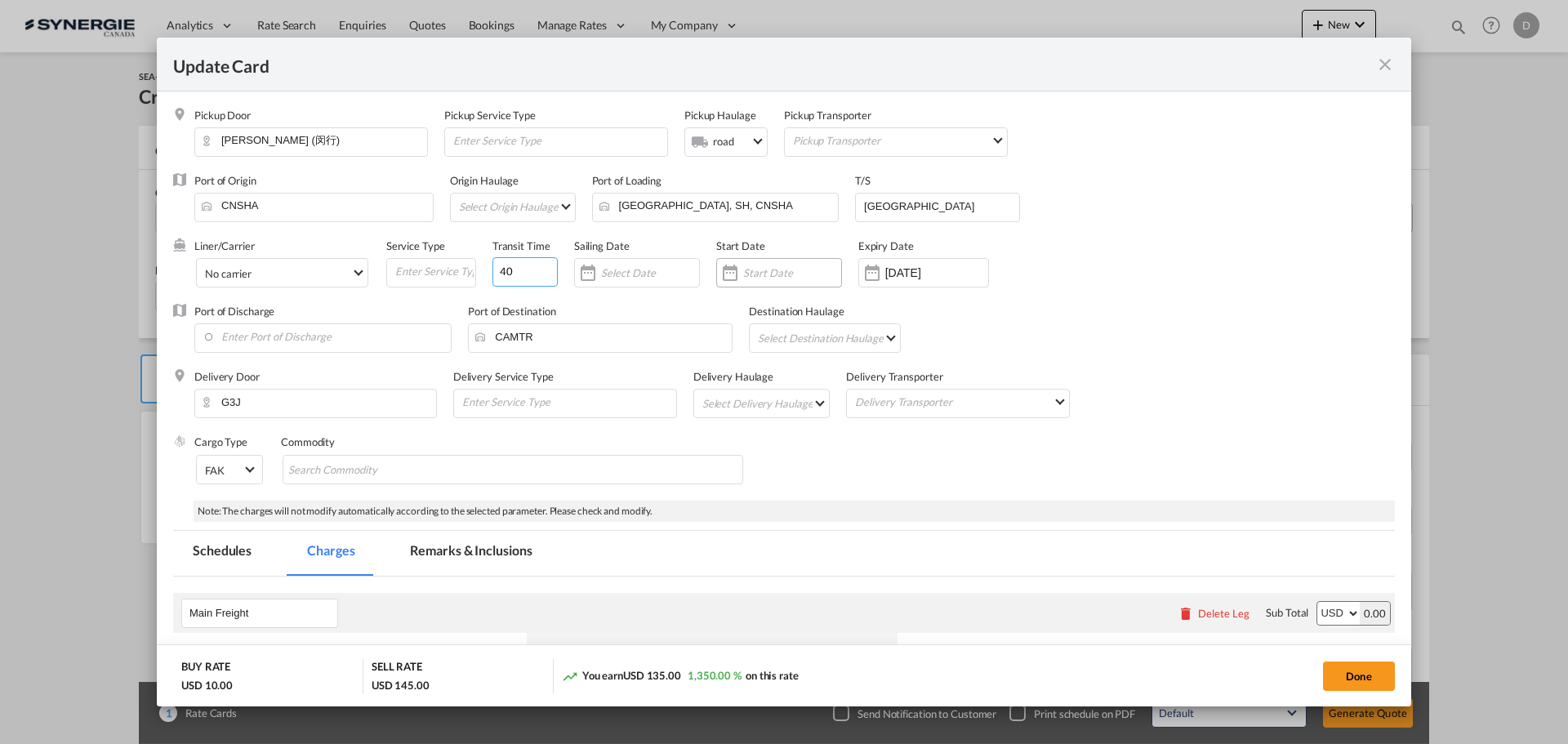
type input "40"
click at [728, 281] on div "Update Card Pickup ..." at bounding box center [730, 272] width 26 height 33
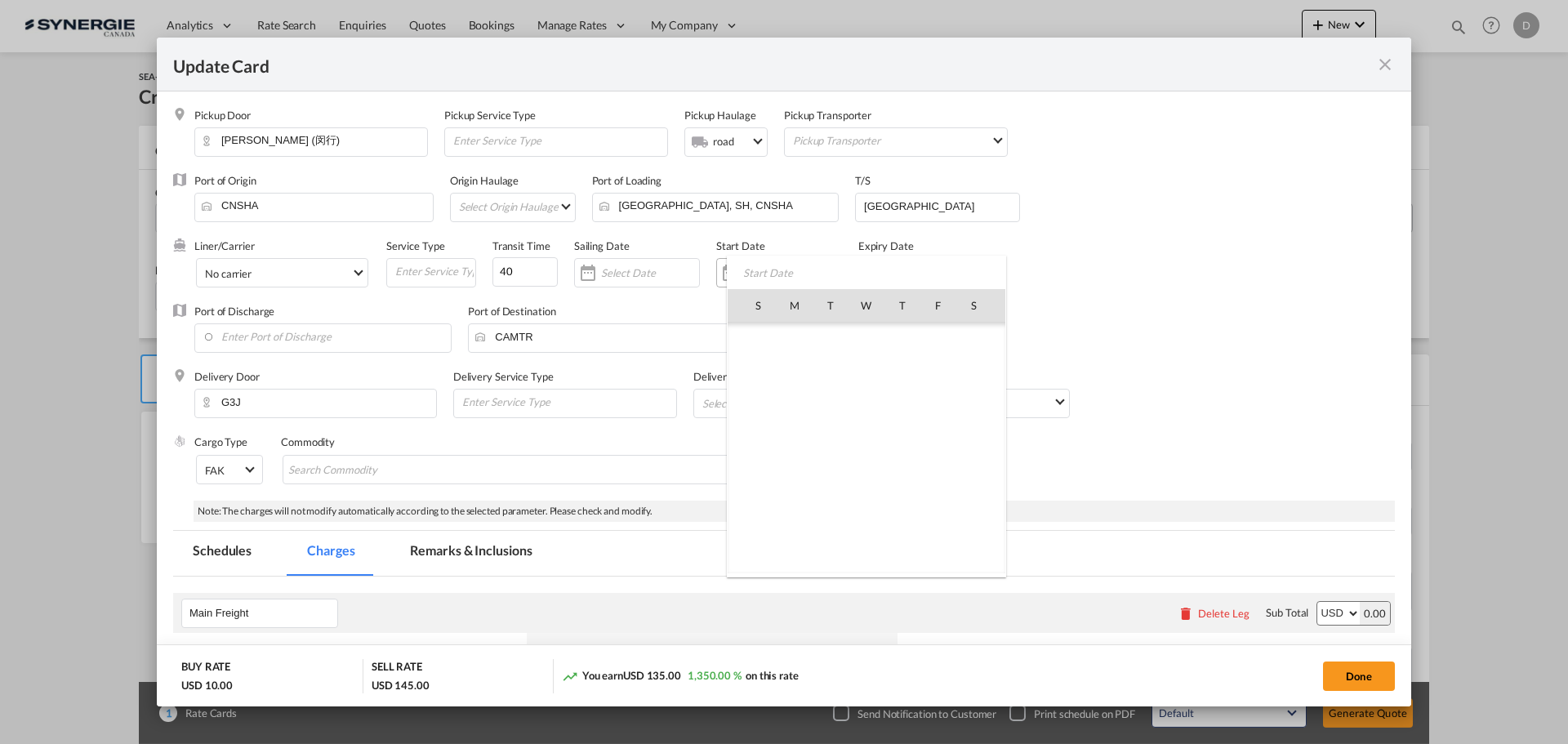
scroll to position [378321, 0]
click at [870, 414] on span "10" at bounding box center [866, 412] width 35 height 35
type input "[DATE]"
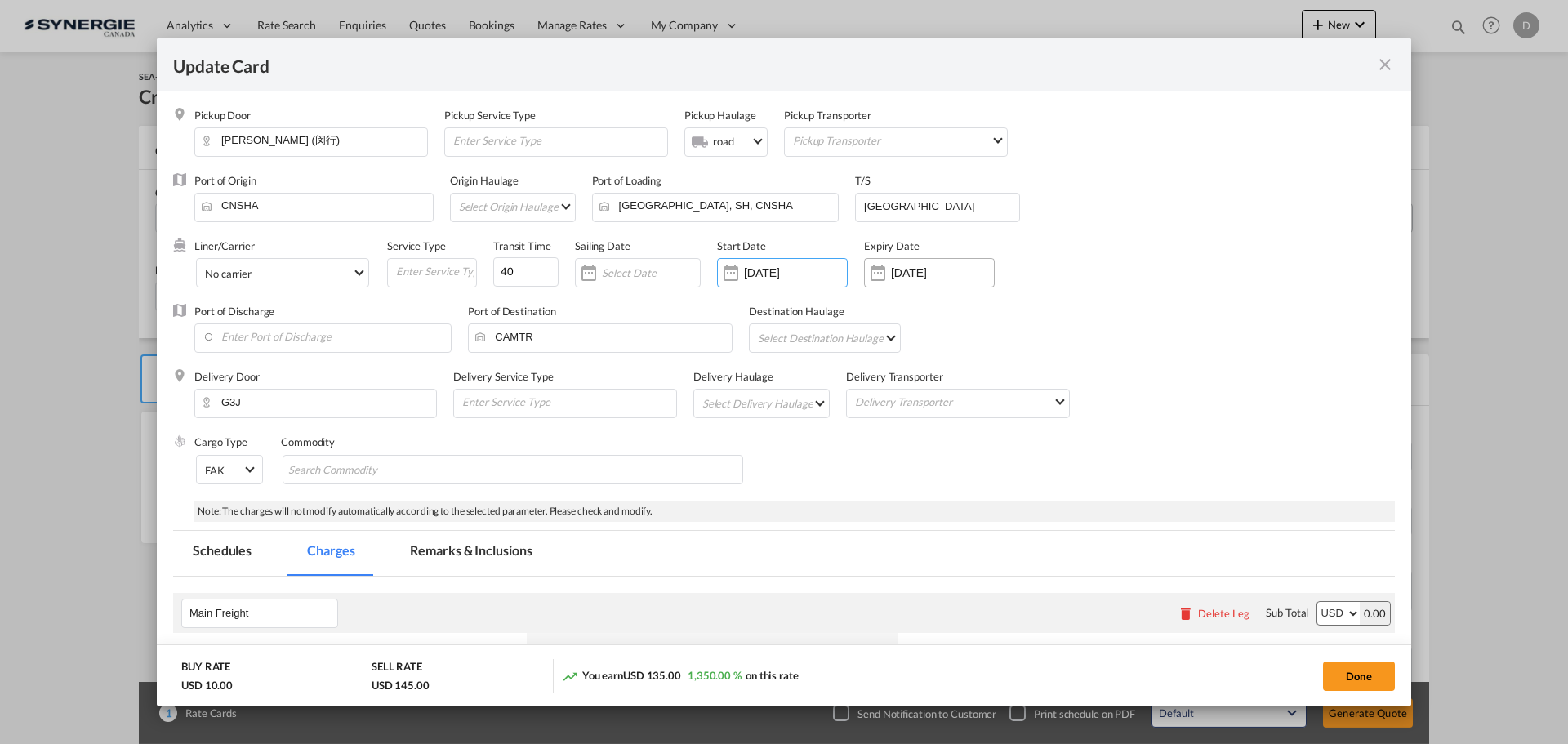
click at [887, 276] on div "Update Card Pickup ..." at bounding box center [878, 272] width 26 height 33
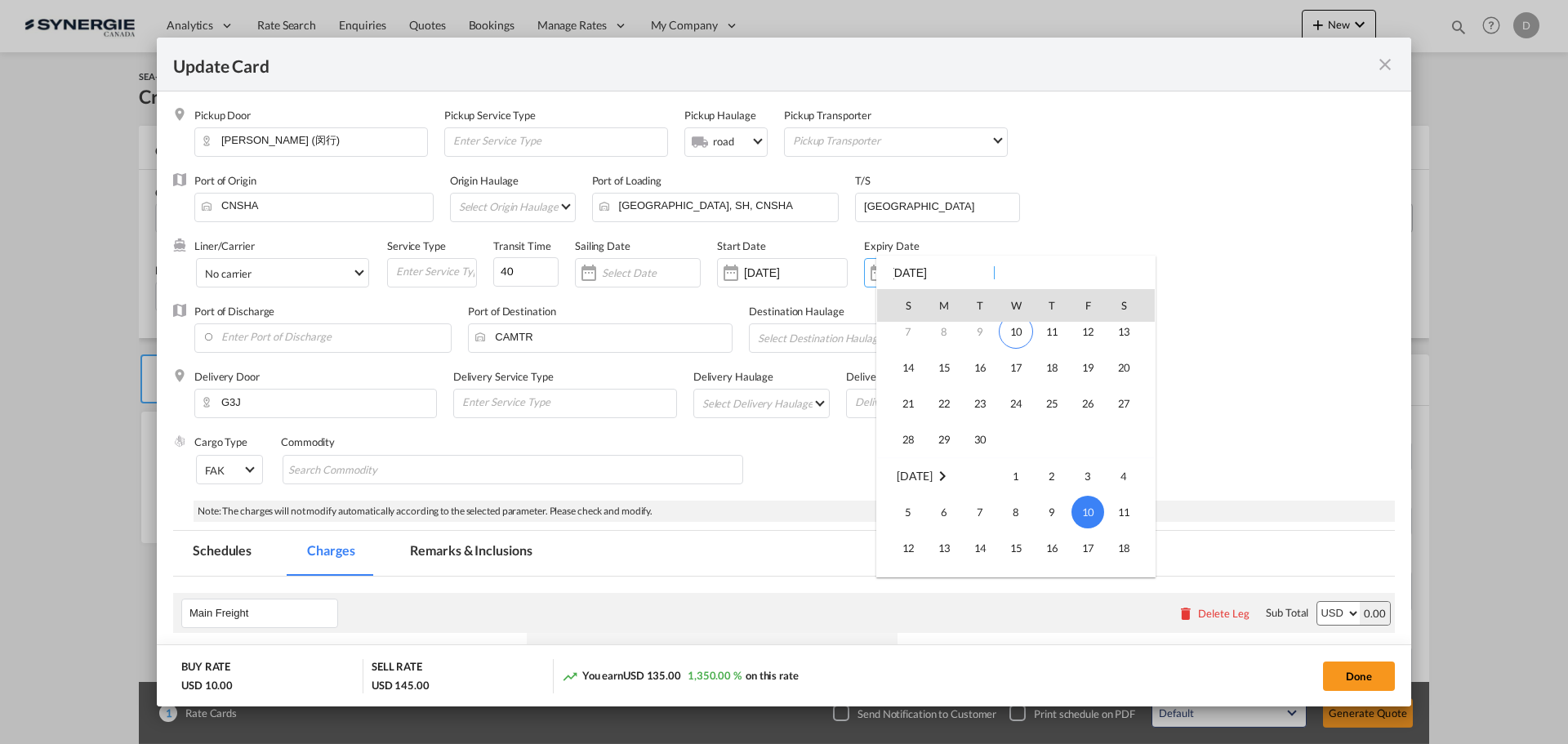
scroll to position [53, 0]
click at [909, 389] on span "14" at bounding box center [907, 395] width 33 height 33
type input "[DATE]"
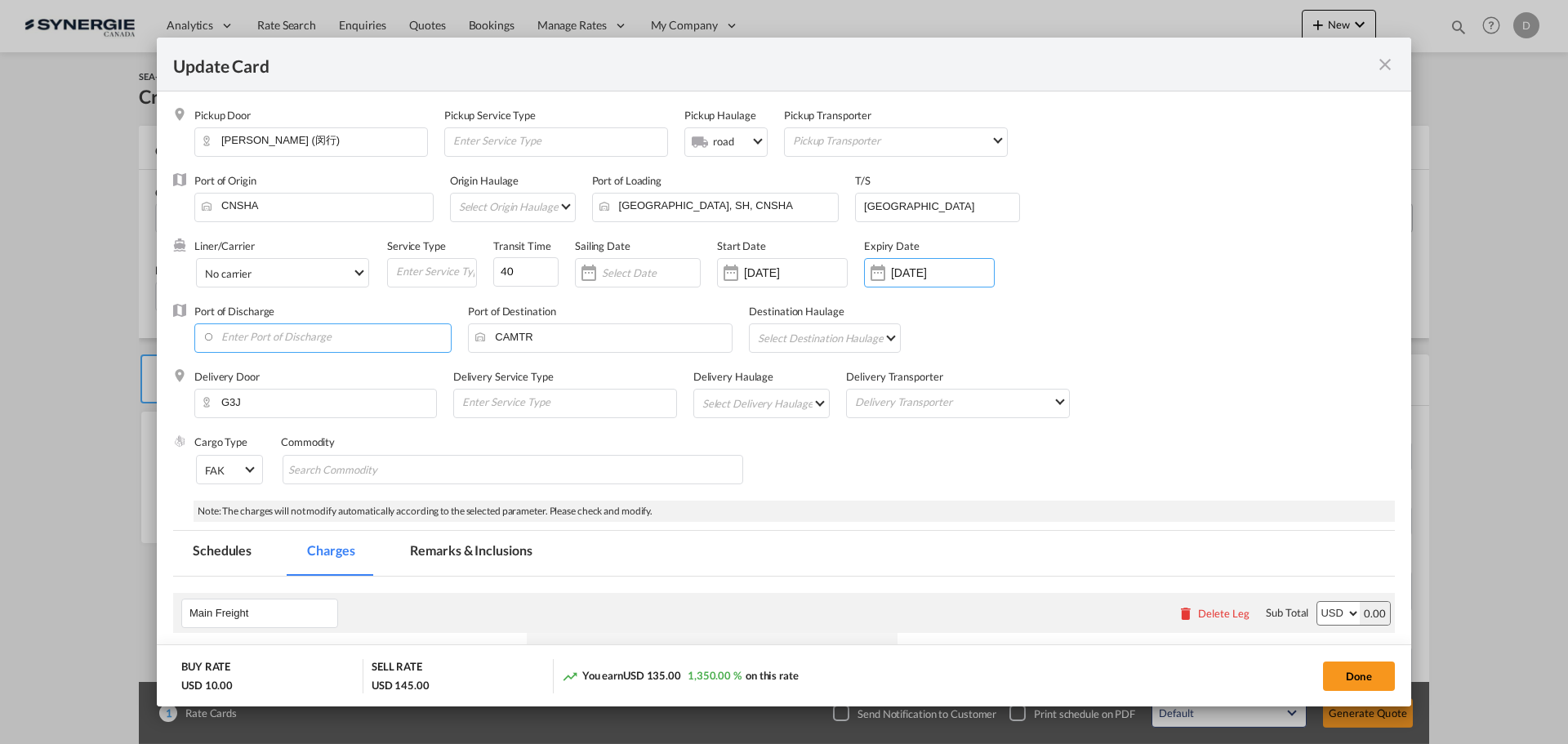
click at [333, 336] on input "Enter Port of Discharge" at bounding box center [326, 336] width 249 height 25
click at [281, 367] on div "Vancouver, BC" at bounding box center [352, 365] width 287 height 15
type input "Vancouver, BC, CAVAN"
click at [877, 342] on md-select "Select Destination Haulage rail road barge truck unspecified not available" at bounding box center [827, 337] width 143 height 26
click at [844, 350] on md-option "rail" at bounding box center [827, 339] width 167 height 40
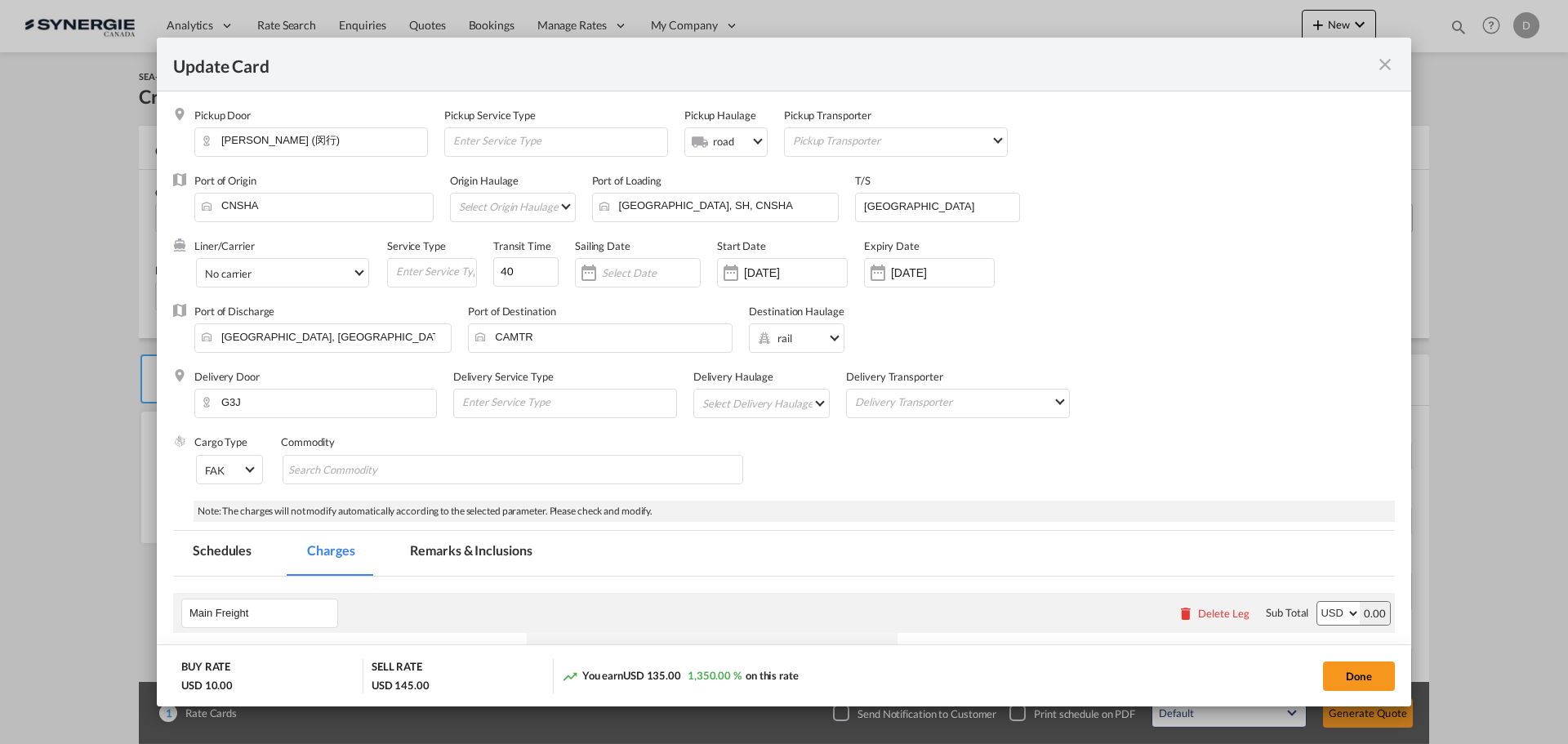
click at [809, 402] on md-select "Select Delivery Haulage rail road barge truck unspecified not available" at bounding box center [765, 402] width 129 height 26
click at [759, 440] on md-option "road" at bounding box center [762, 443] width 153 height 40
click at [525, 463] on md-chips-wrap "Chips container with autocompletion. Enter the text area, type text to search, …" at bounding box center [512, 470] width 461 height 30
type input "General Cargo"
click at [1181, 361] on div "Port of Discharge Vancouver, BC, CAVAN Port of Destination CAMTR Destination Ha…" at bounding box center [784, 337] width 1221 height 65
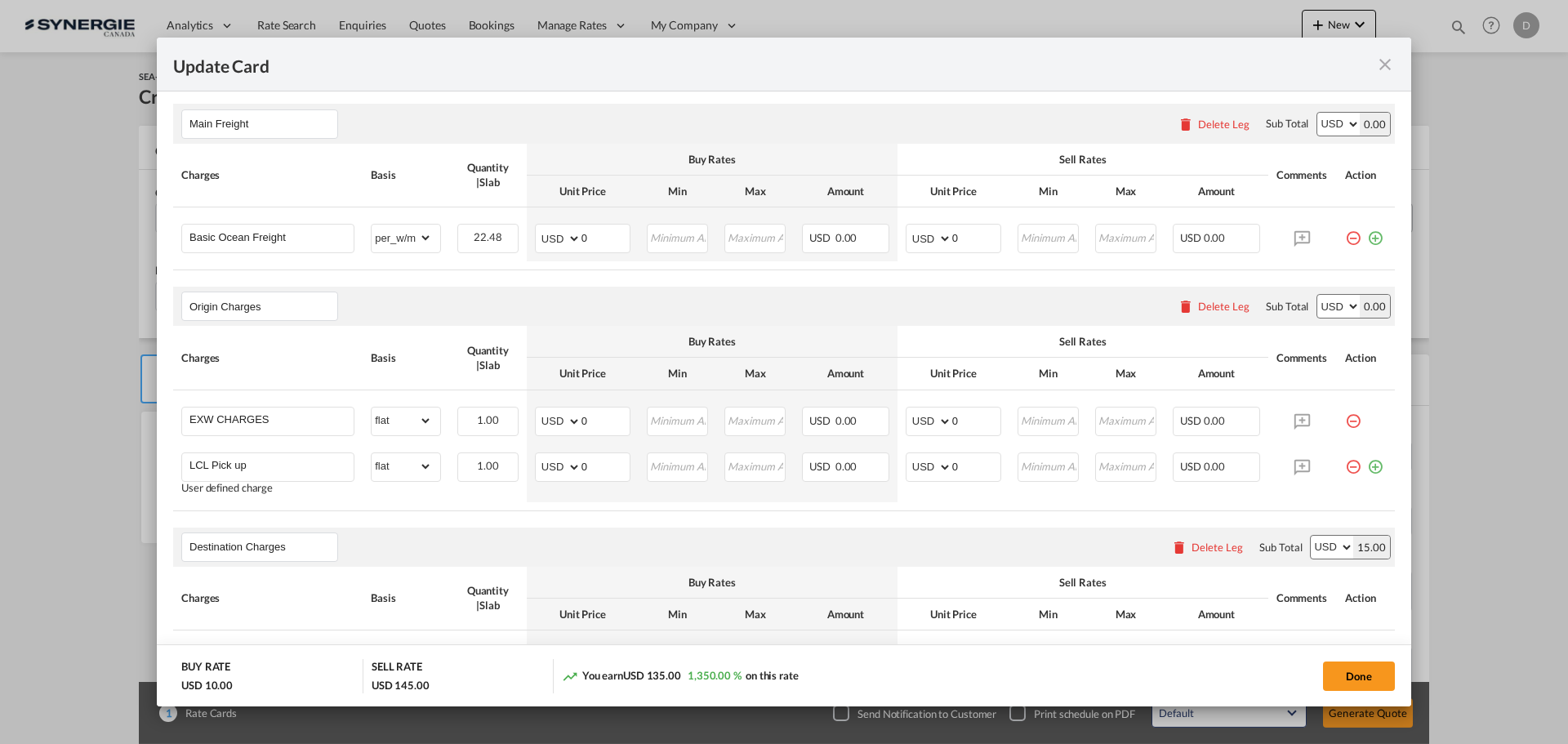
scroll to position [490, 0]
click at [582, 235] on input "0" at bounding box center [605, 236] width 49 height 25
type input "55"
type input "70"
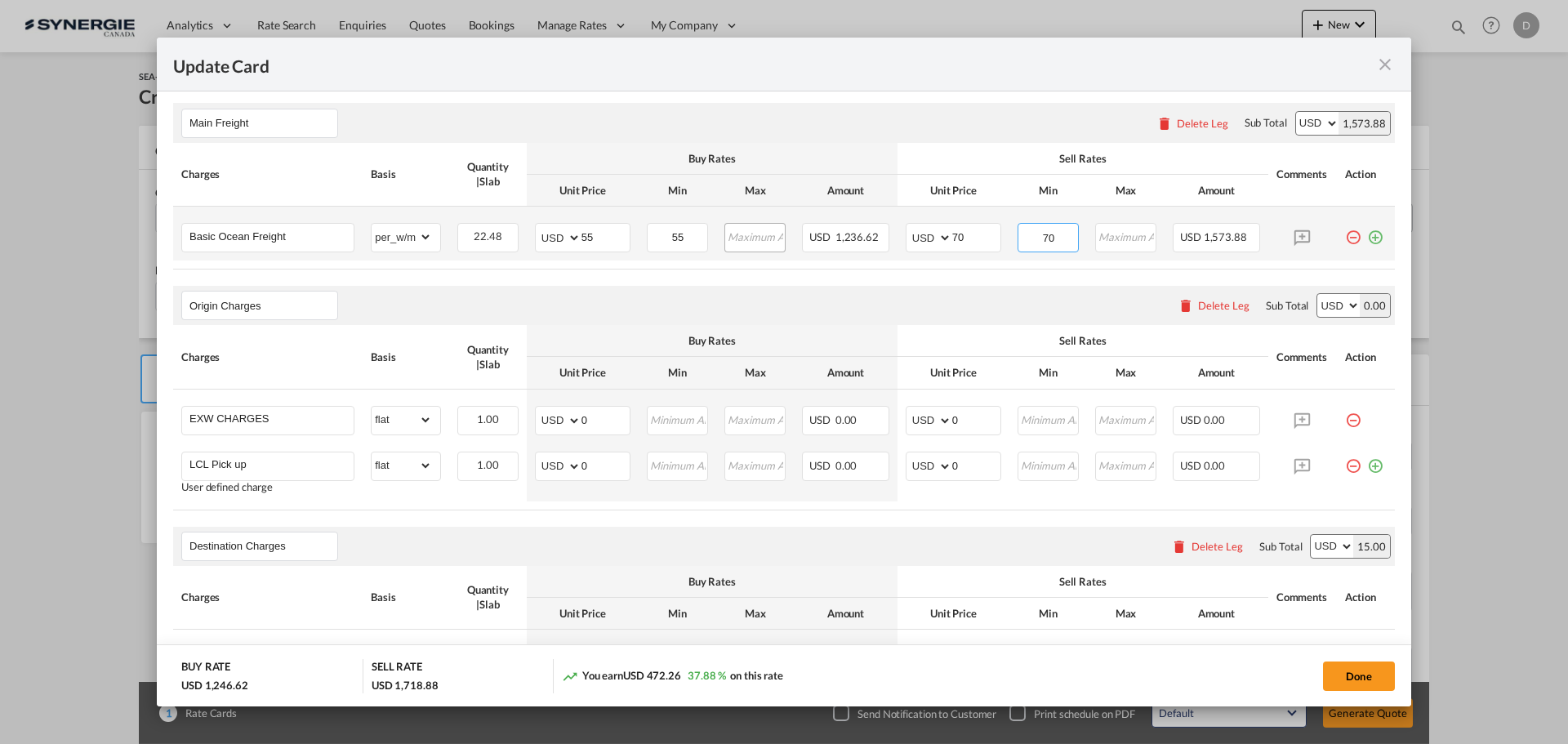
type input "70"
click at [737, 240] on input "Update Card Pickup ..." at bounding box center [755, 236] width 58 height 25
type input "55"
drag, startPoint x: 577, startPoint y: 426, endPoint x: 596, endPoint y: 425, distance: 19.0
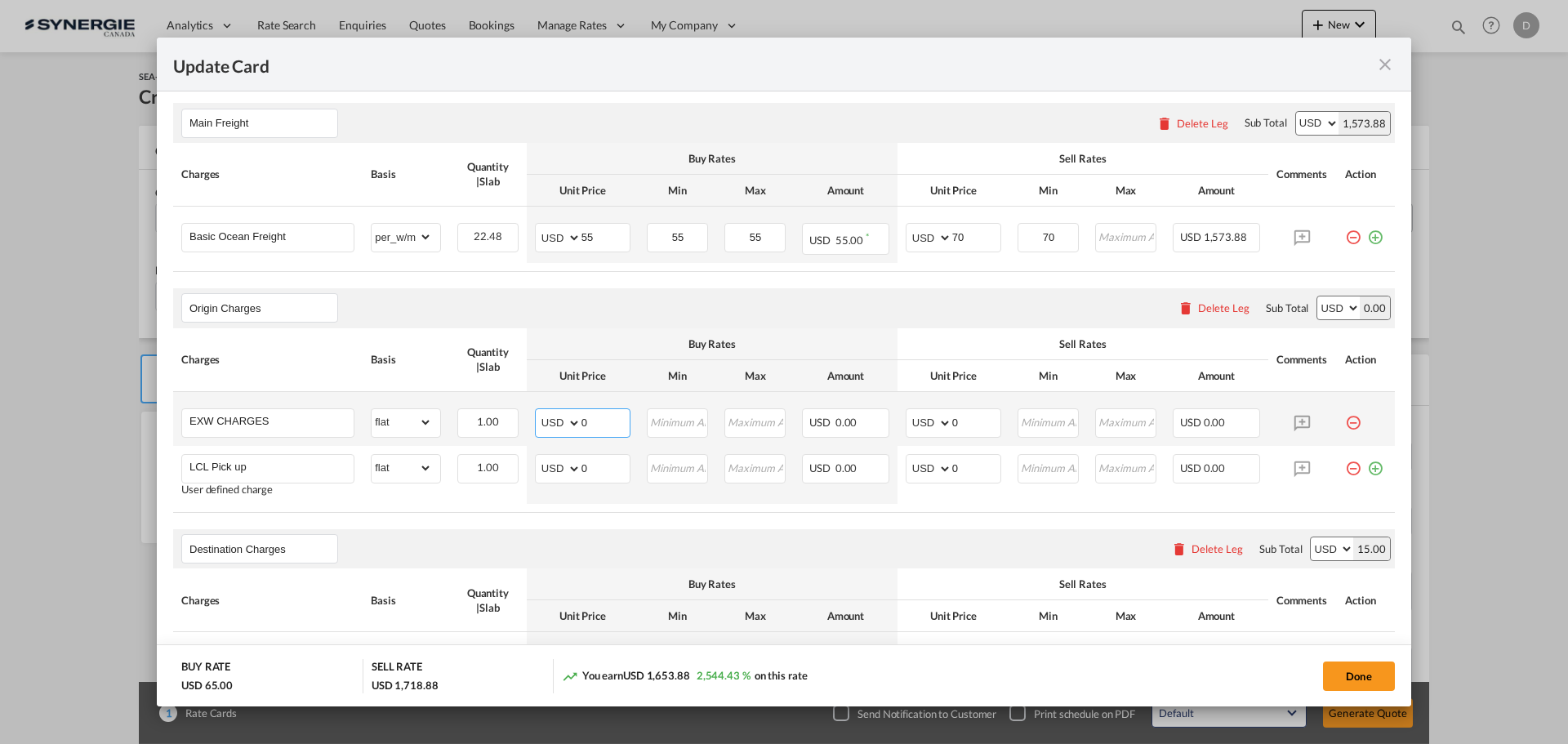
click at [596, 425] on input "0" at bounding box center [605, 421] width 49 height 25
type input "85"
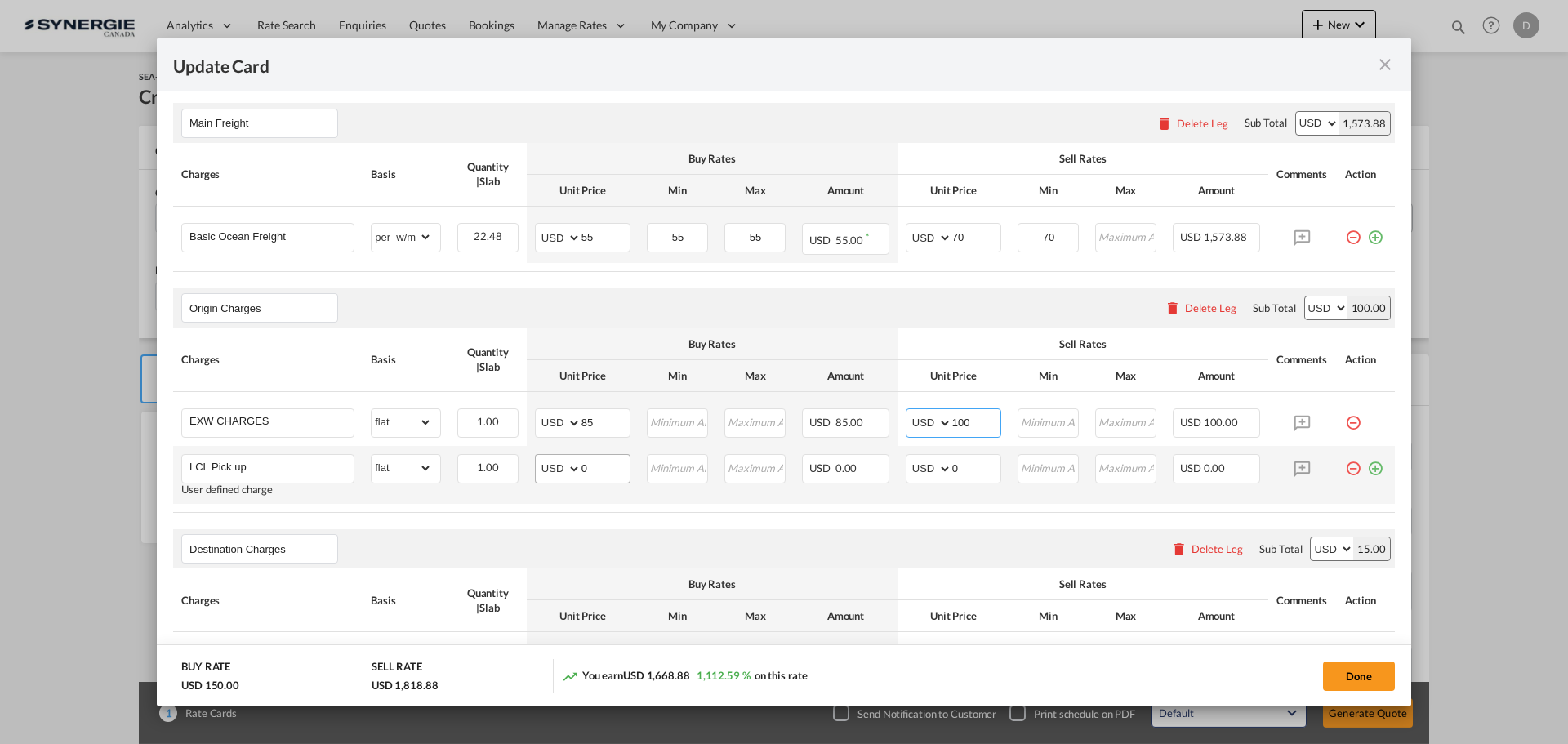
type input "100"
drag, startPoint x: 577, startPoint y: 472, endPoint x: 586, endPoint y: 471, distance: 9.1
click at [586, 471] on input "0" at bounding box center [605, 467] width 49 height 25
type input "265"
click at [952, 469] on input "0" at bounding box center [976, 467] width 49 height 25
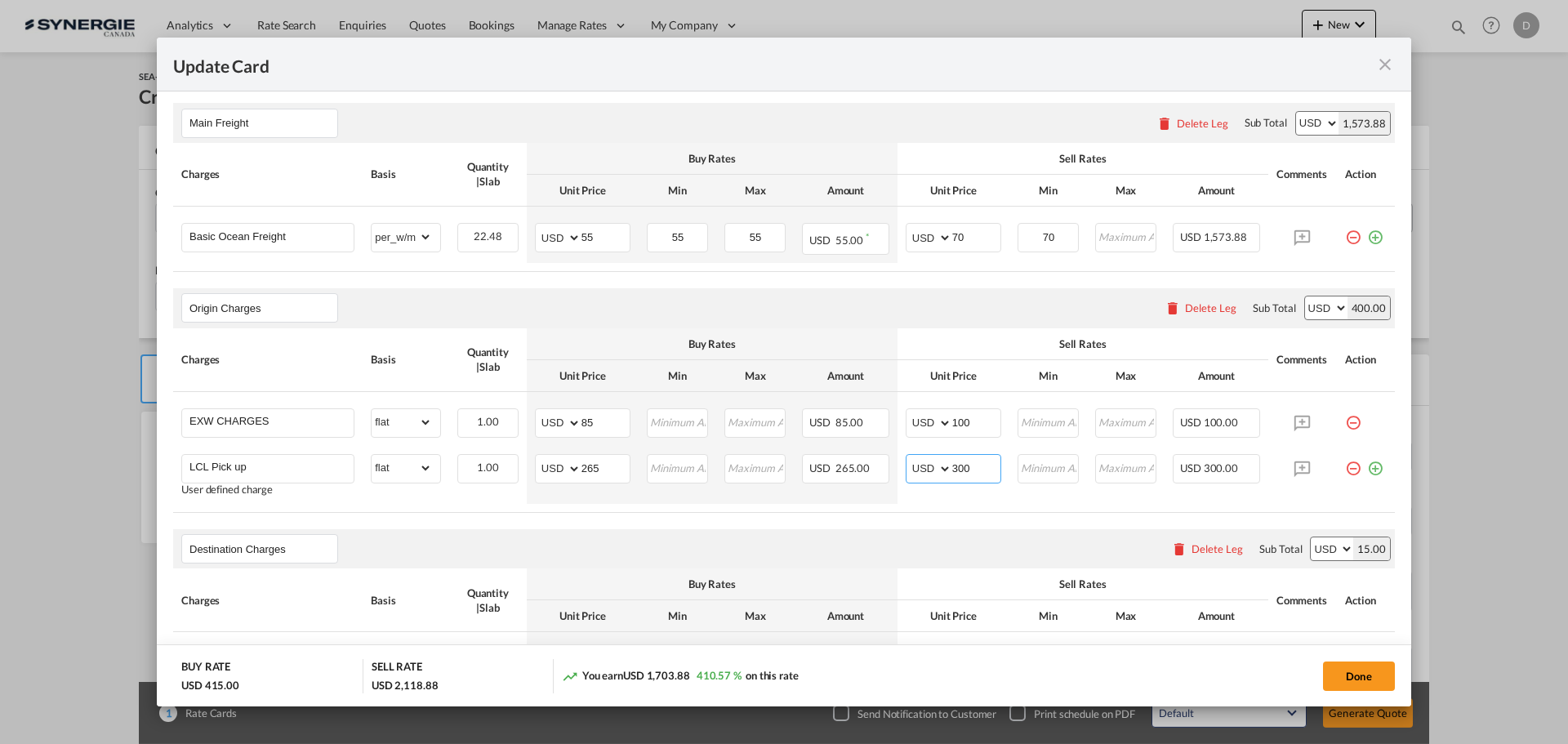
type input "300"
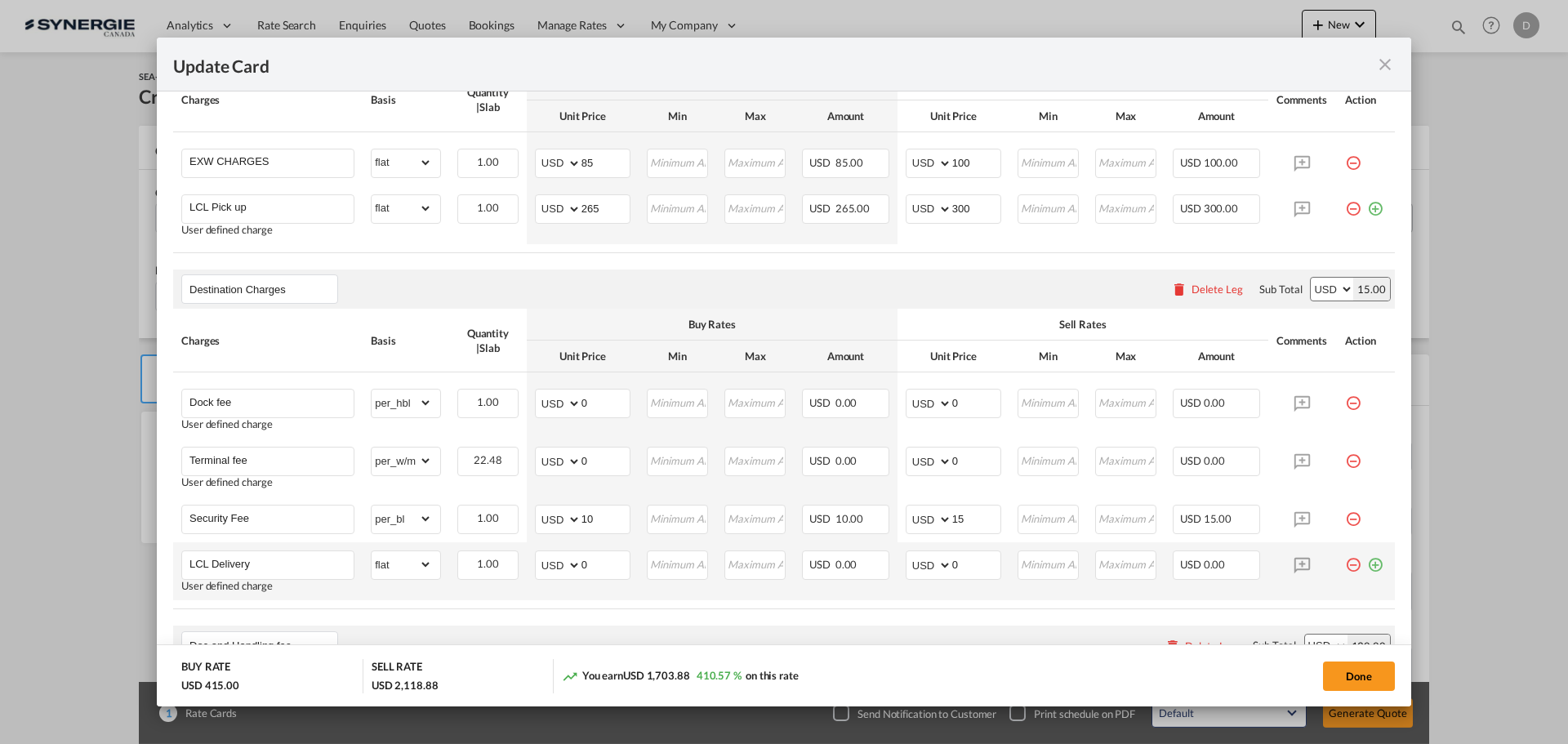
scroll to position [816, 0]
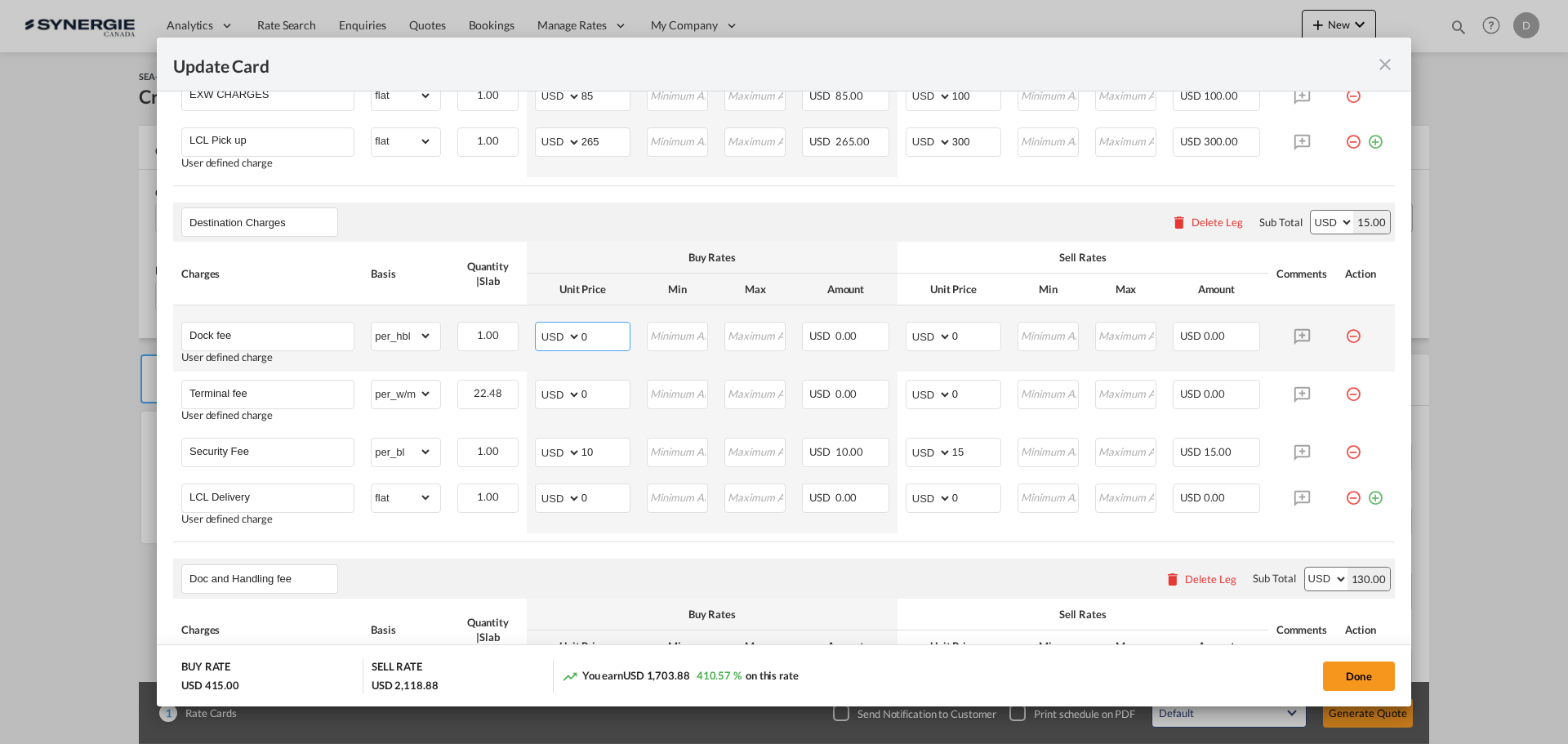
drag, startPoint x: 578, startPoint y: 336, endPoint x: 595, endPoint y: 336, distance: 17.0
click at [595, 336] on input "0" at bounding box center [605, 335] width 49 height 25
type input "80"
type input "100"
click at [581, 337] on input "80" at bounding box center [605, 335] width 49 height 25
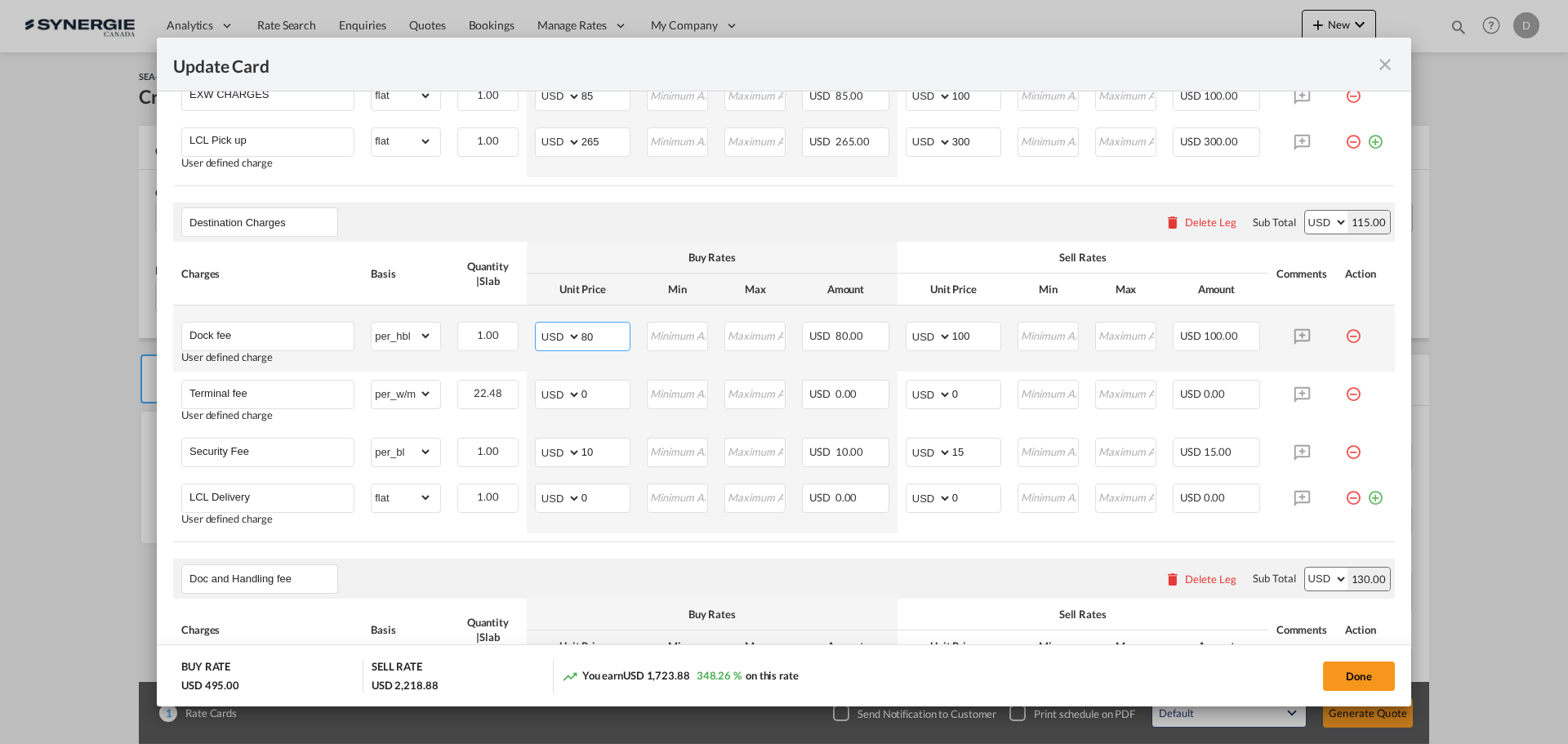
click at [581, 337] on input "80" at bounding box center [605, 335] width 49 height 25
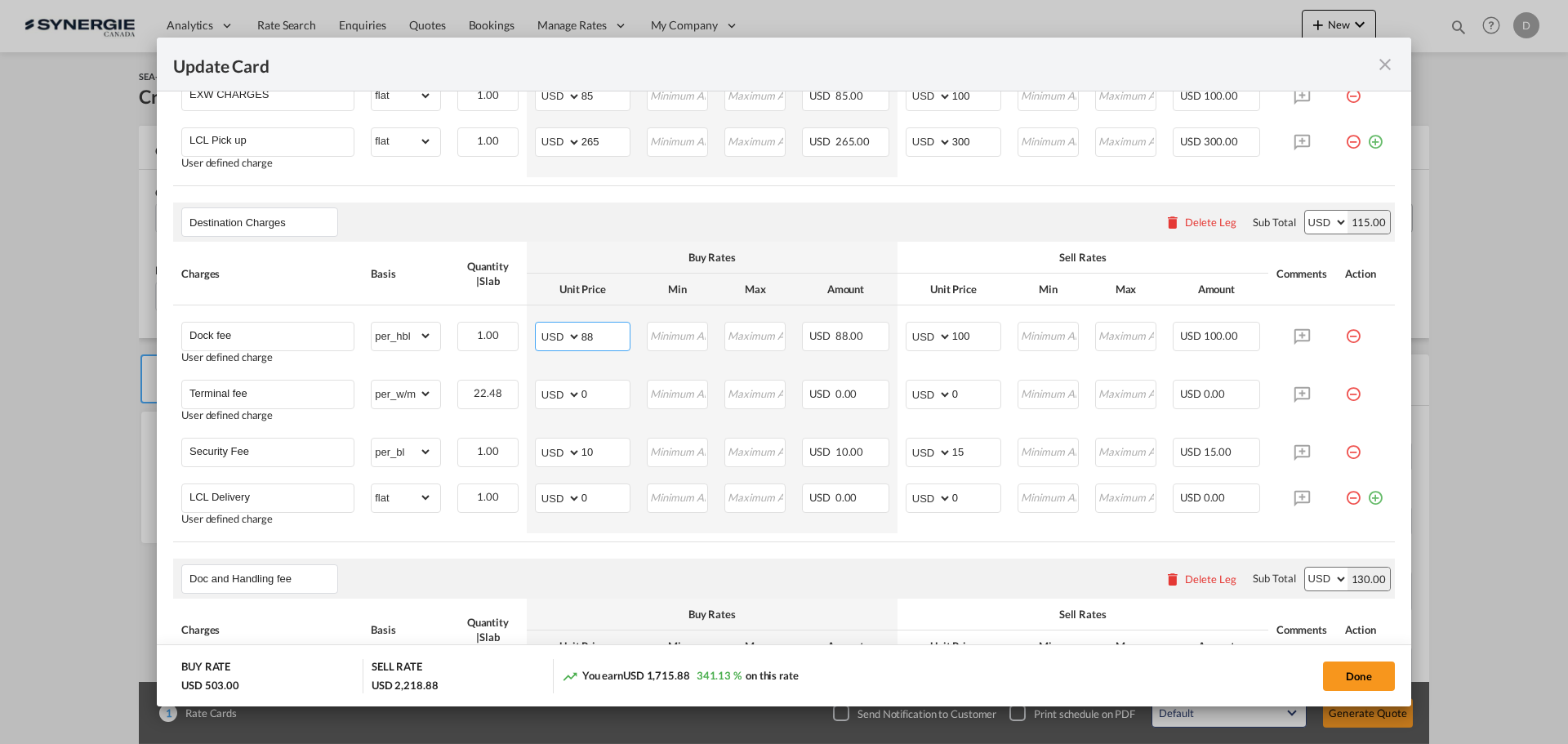
type input "88"
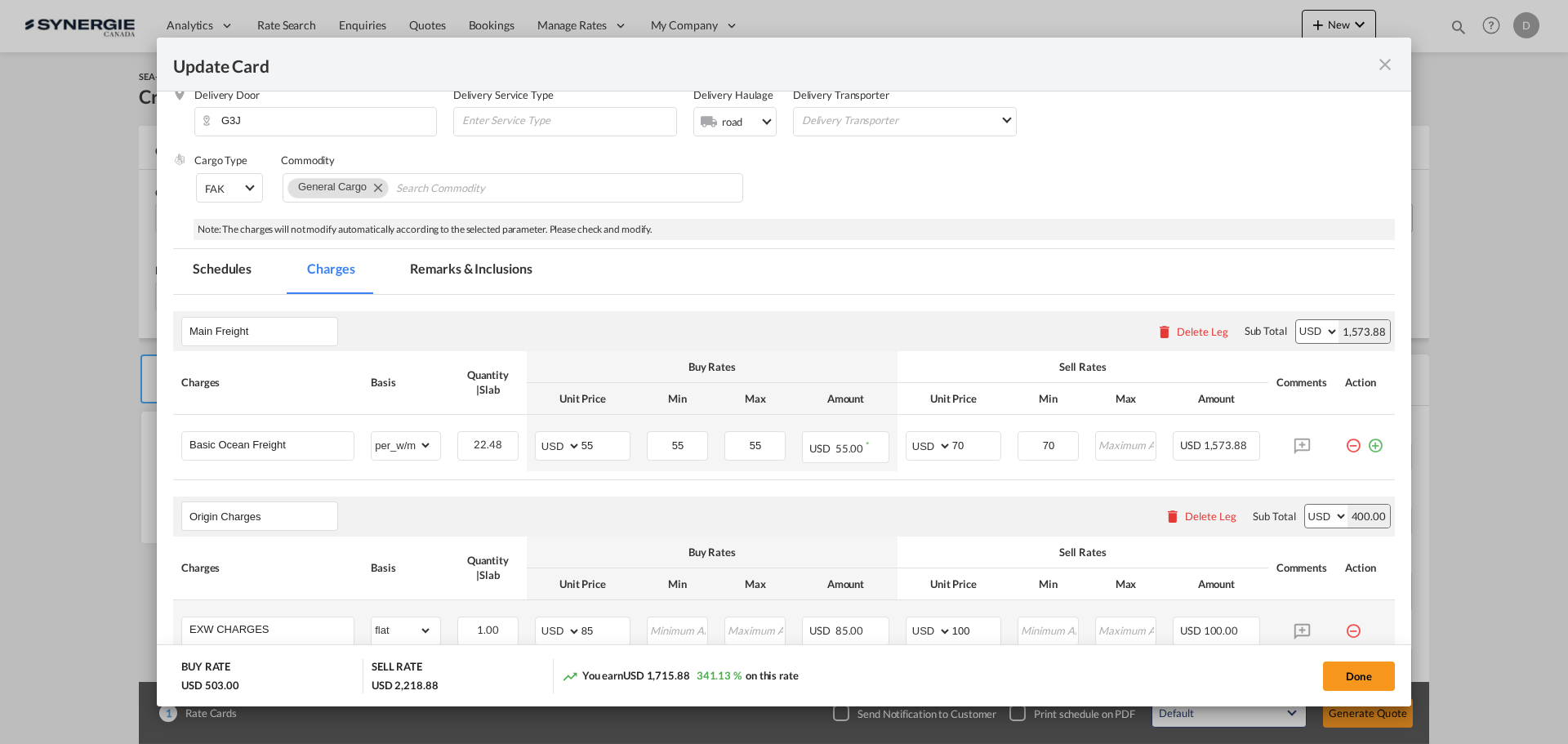
scroll to position [245, 0]
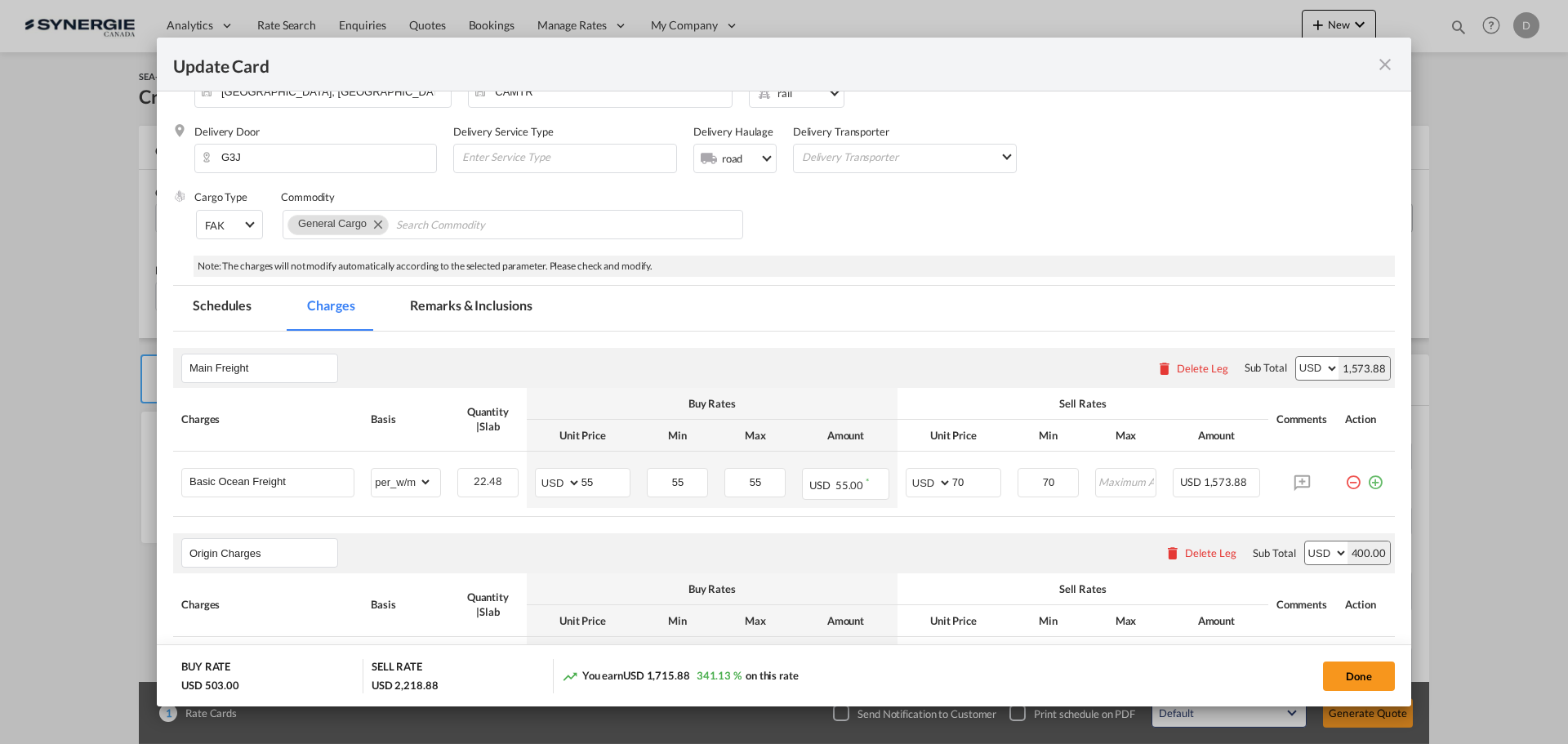
drag, startPoint x: 506, startPoint y: 295, endPoint x: 513, endPoint y: 300, distance: 8.6
click at [506, 295] on md-tab-item "Remarks & Inclusions" at bounding box center [470, 308] width 160 height 45
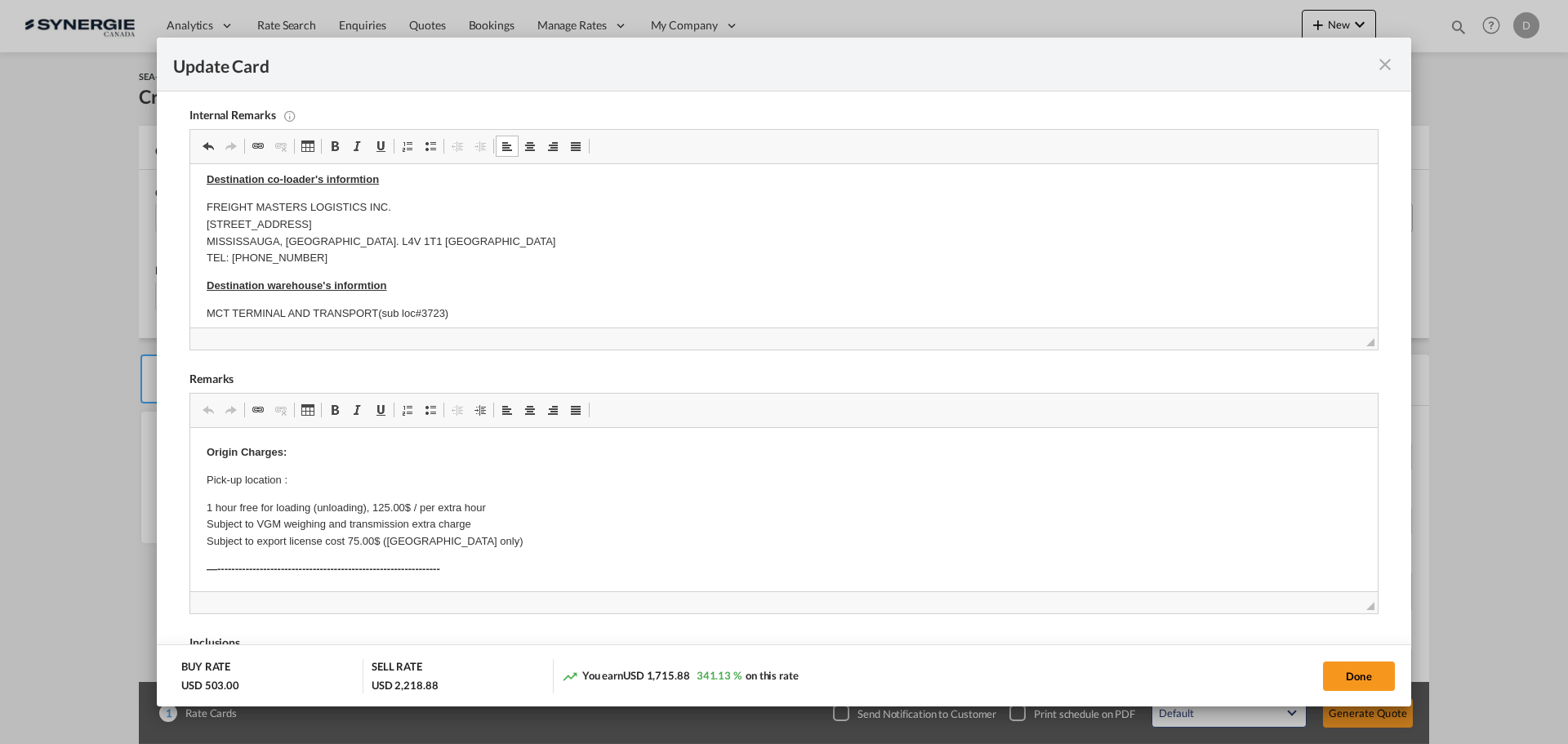
scroll to position [373, 0]
click at [337, 328] on p "Delivery: Bourret /" at bounding box center [784, 336] width 1155 height 17
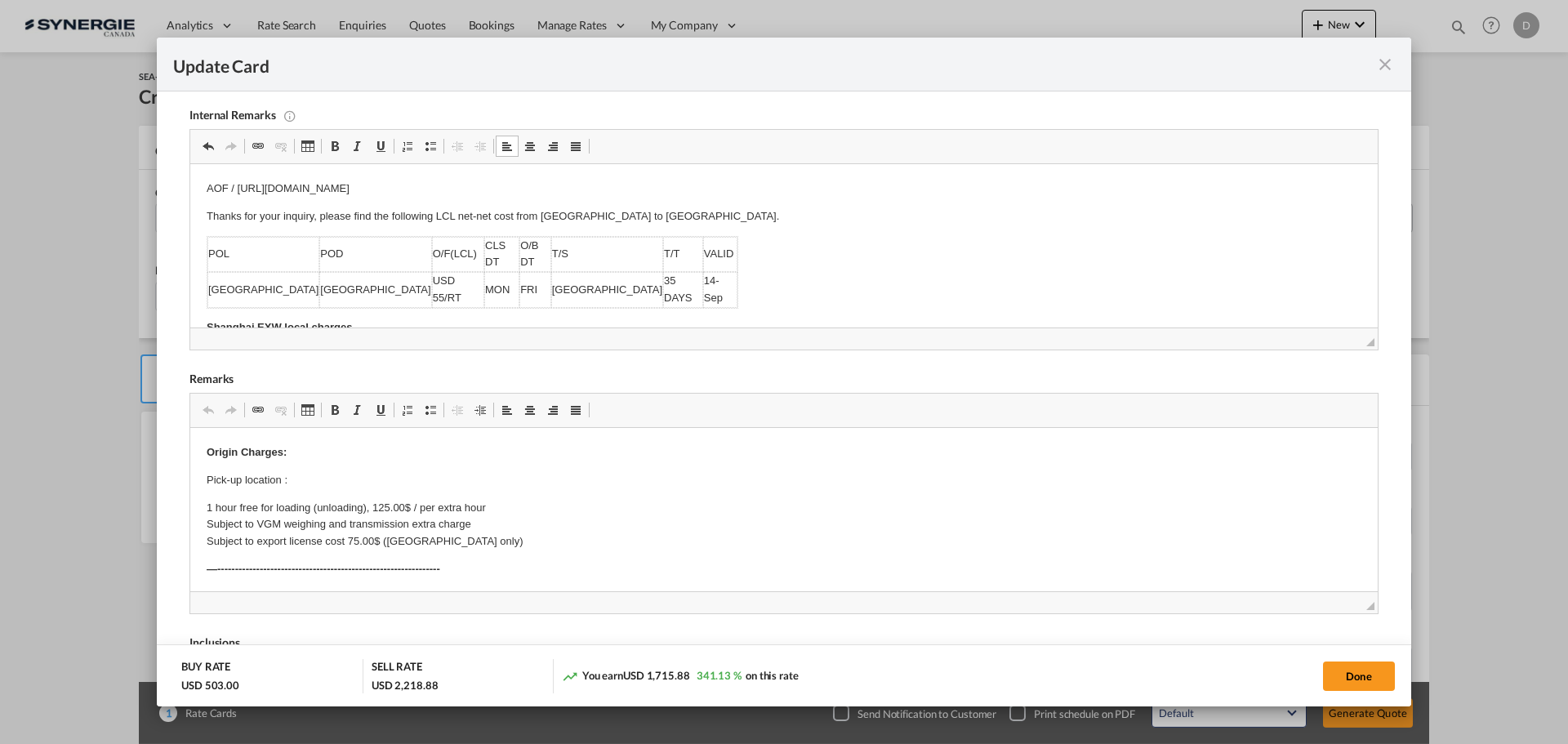
click at [313, 303] on body "AOF / https://app.frontapp.com/open/msg_1hjb753j?key=q54j5WGTHqQor1lEUedNKvZ381…" at bounding box center [784, 449] width 1155 height 538
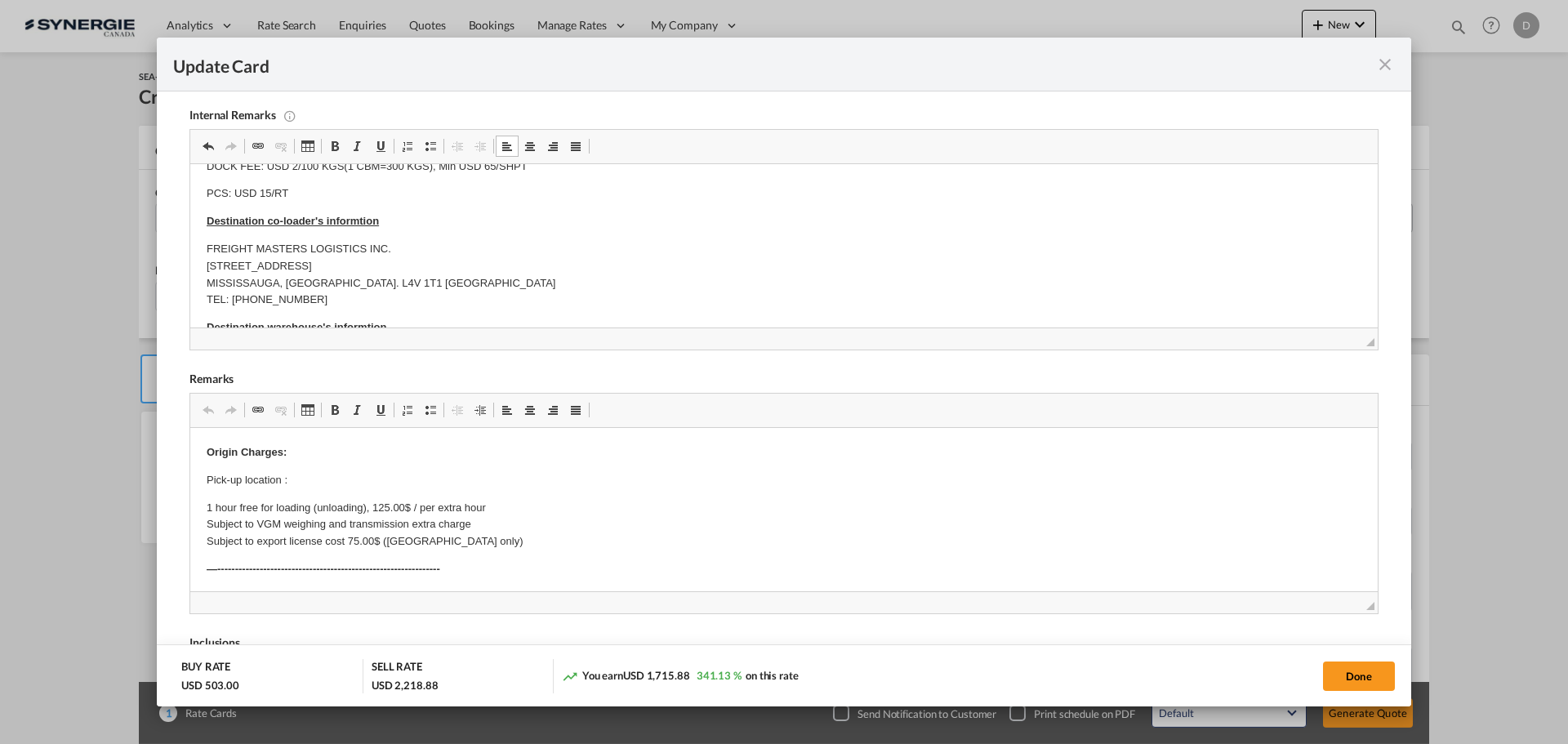
scroll to position [373, 0]
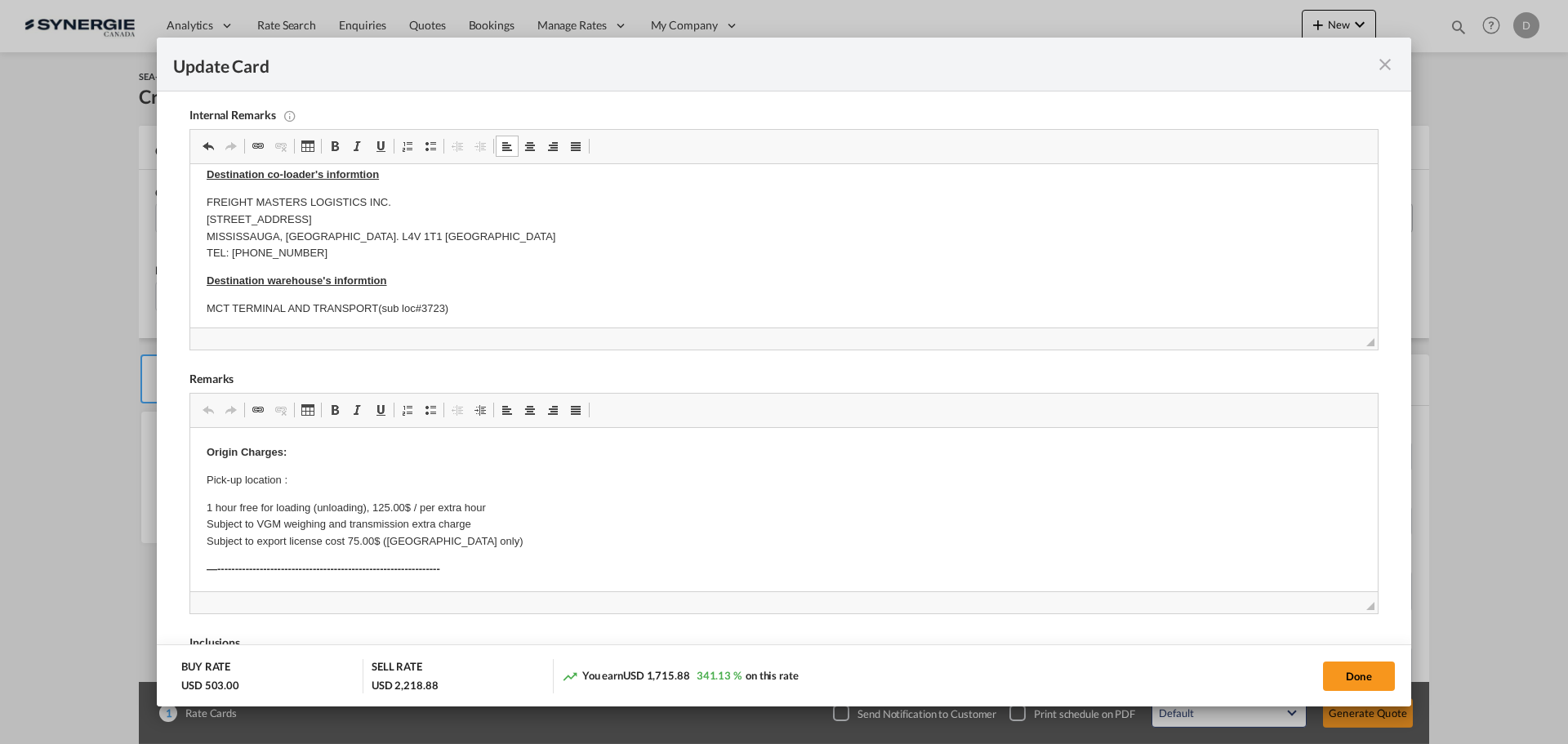
click at [324, 328] on p "Delivery: Bourret /" at bounding box center [784, 336] width 1155 height 17
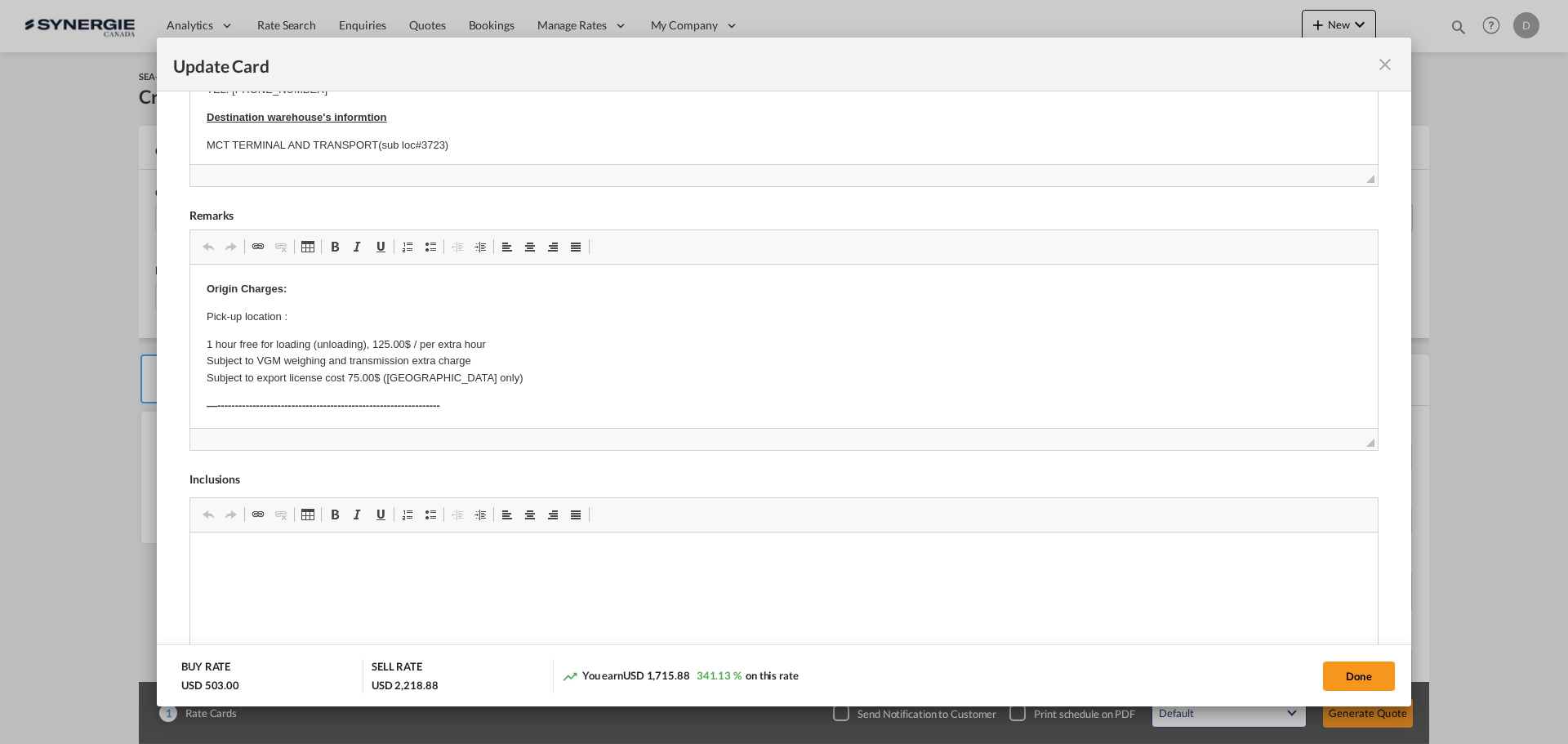
click at [515, 165] on p "Delivery: Bourret / Cotation # 8351897 / 891CAD / FSC Included" at bounding box center [784, 173] width 1155 height 17
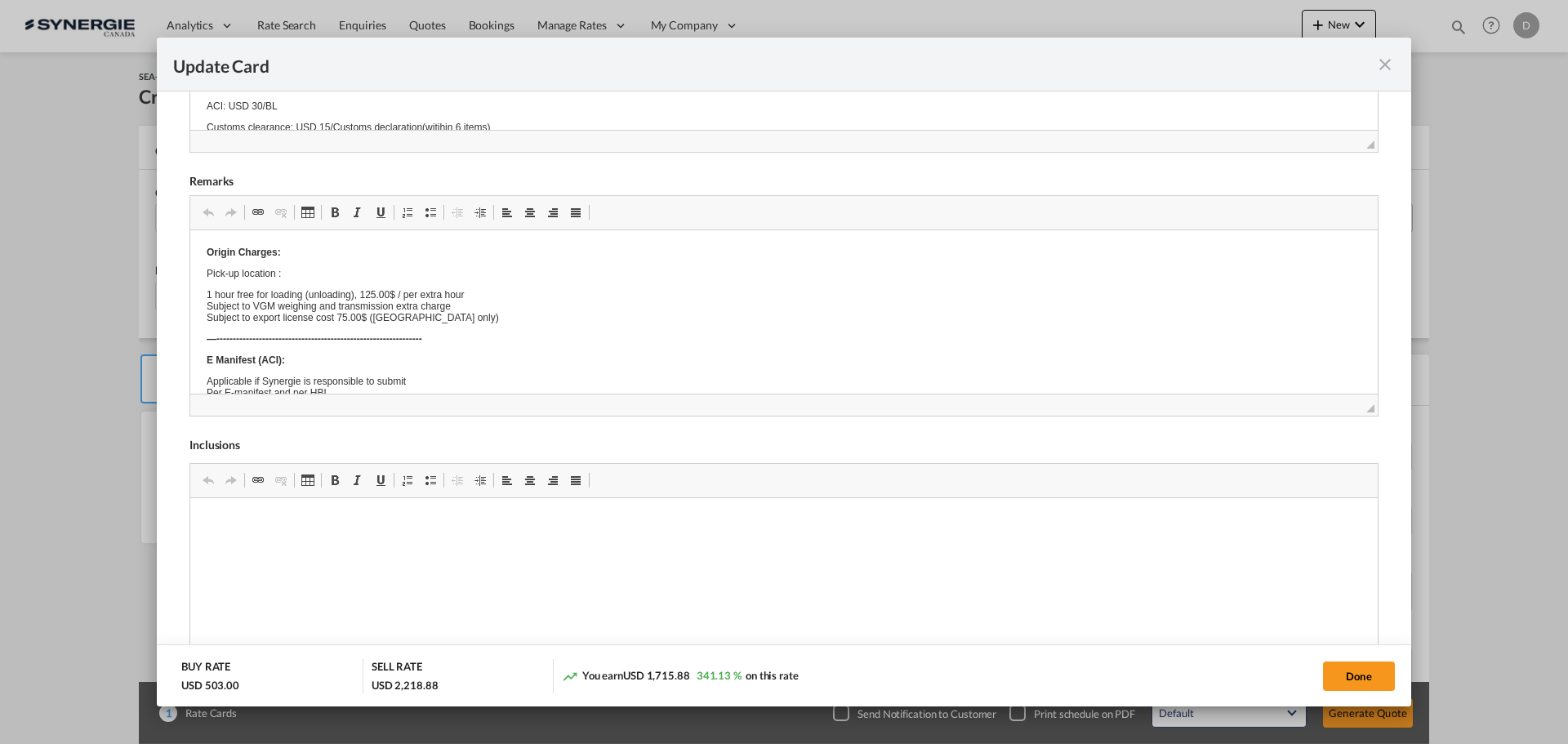
scroll to position [279, 0]
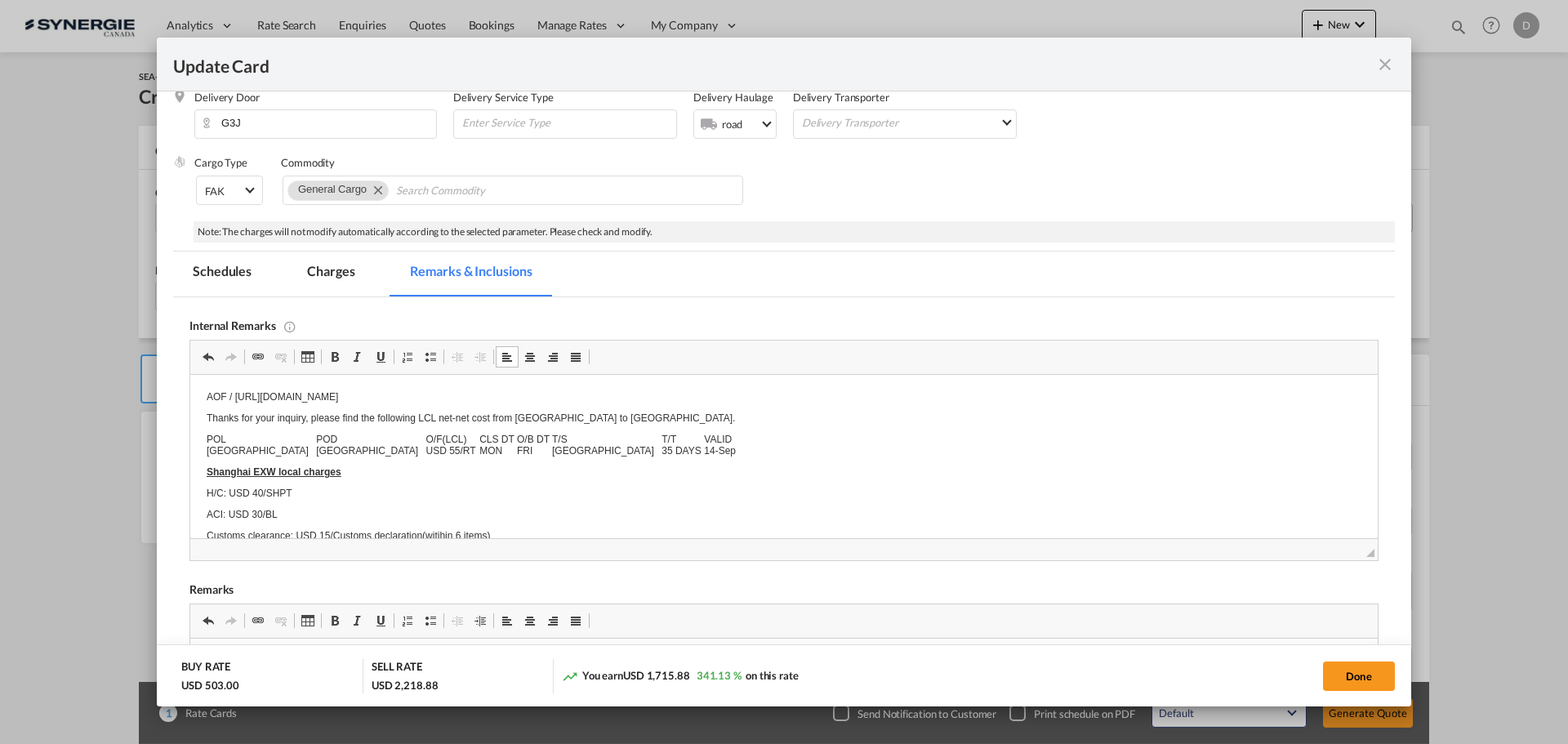
click at [1253, 567] on button "Done" at bounding box center [1359, 677] width 72 height 30
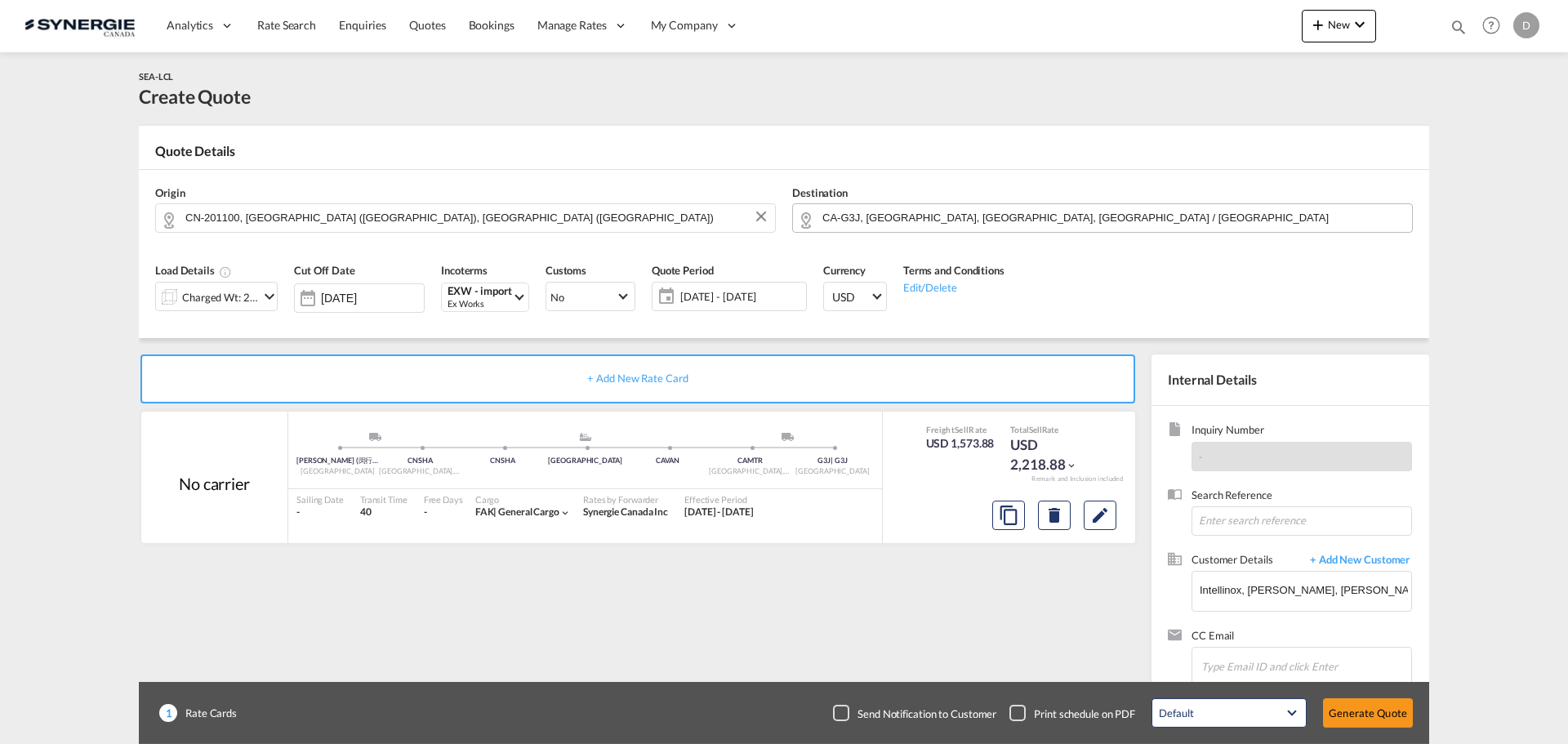
type input "09 Sep 2025"
type input "13 Sep 2025"
click at [1100, 514] on md-icon "Edit" at bounding box center [1100, 515] width 20 height 20
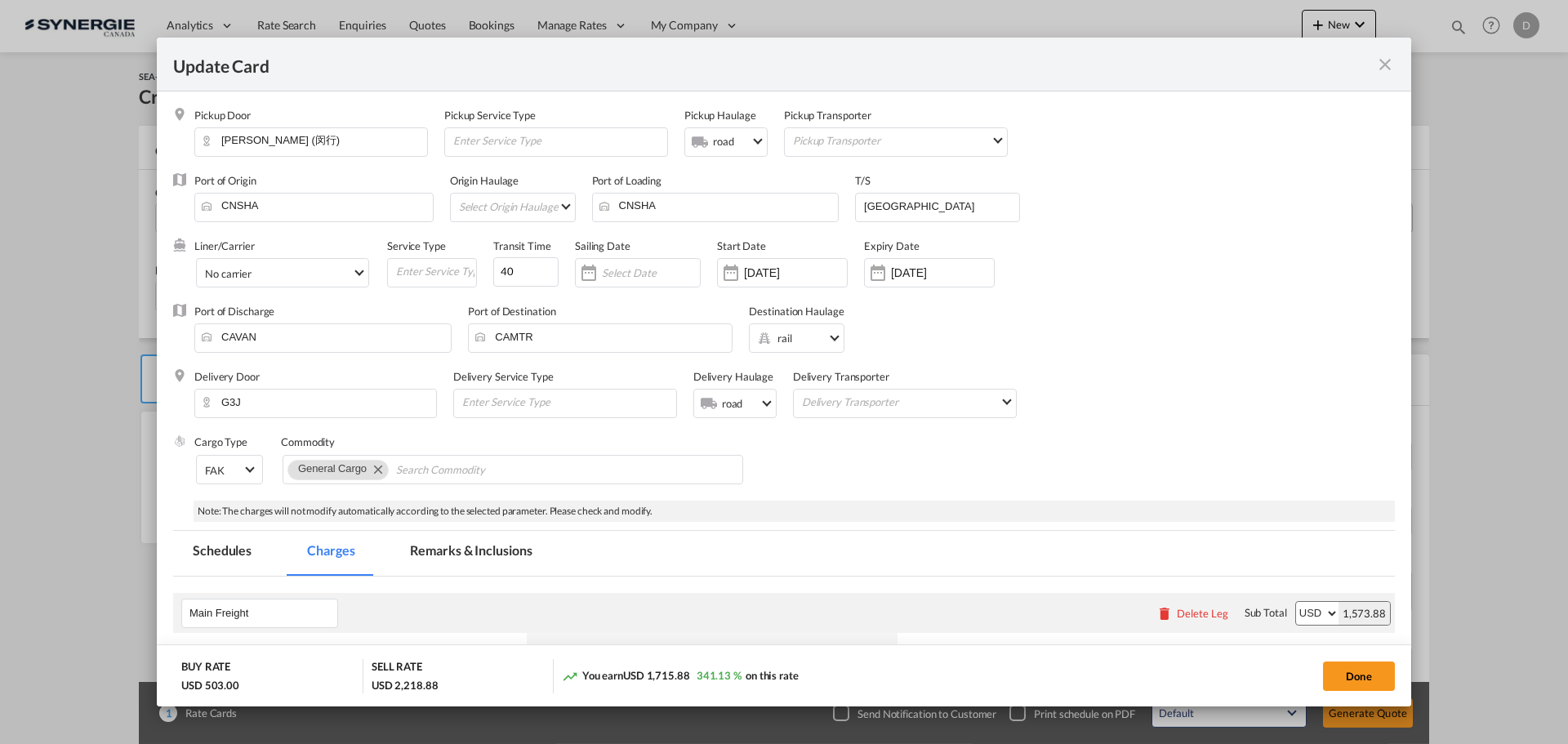
scroll to position [408, 0]
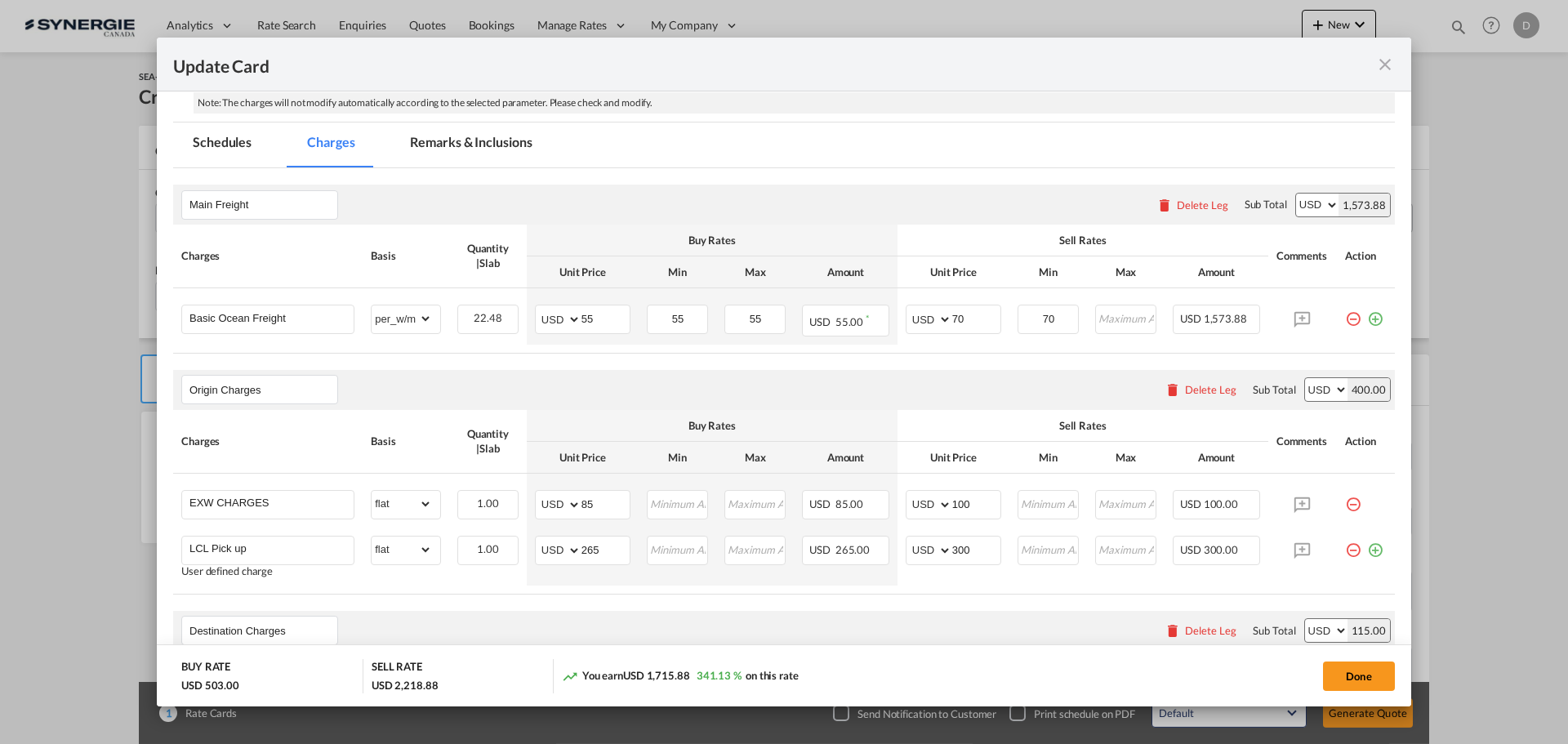
click at [442, 132] on md-tab-item "Remarks & Inclusions" at bounding box center [470, 145] width 160 height 45
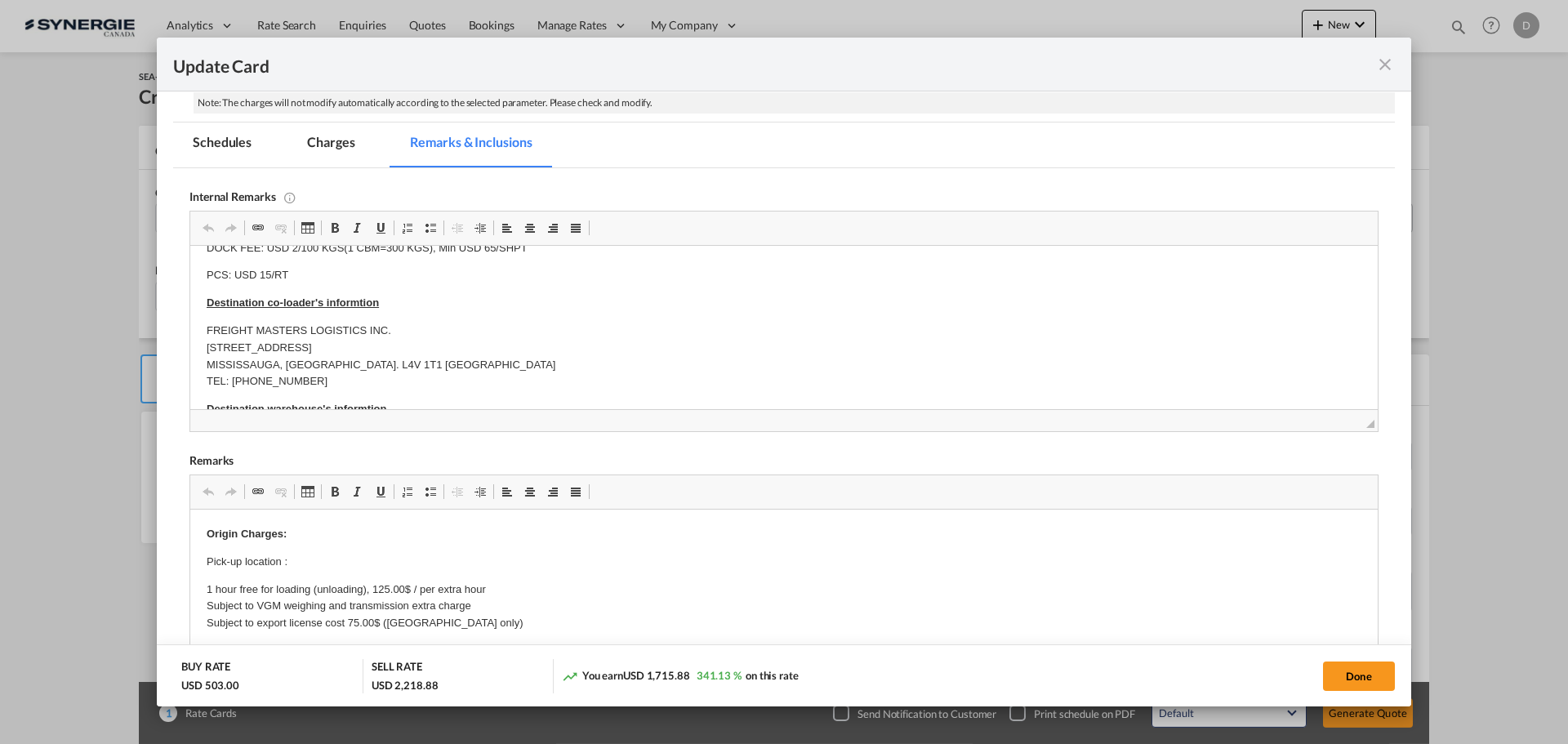
scroll to position [572, 0]
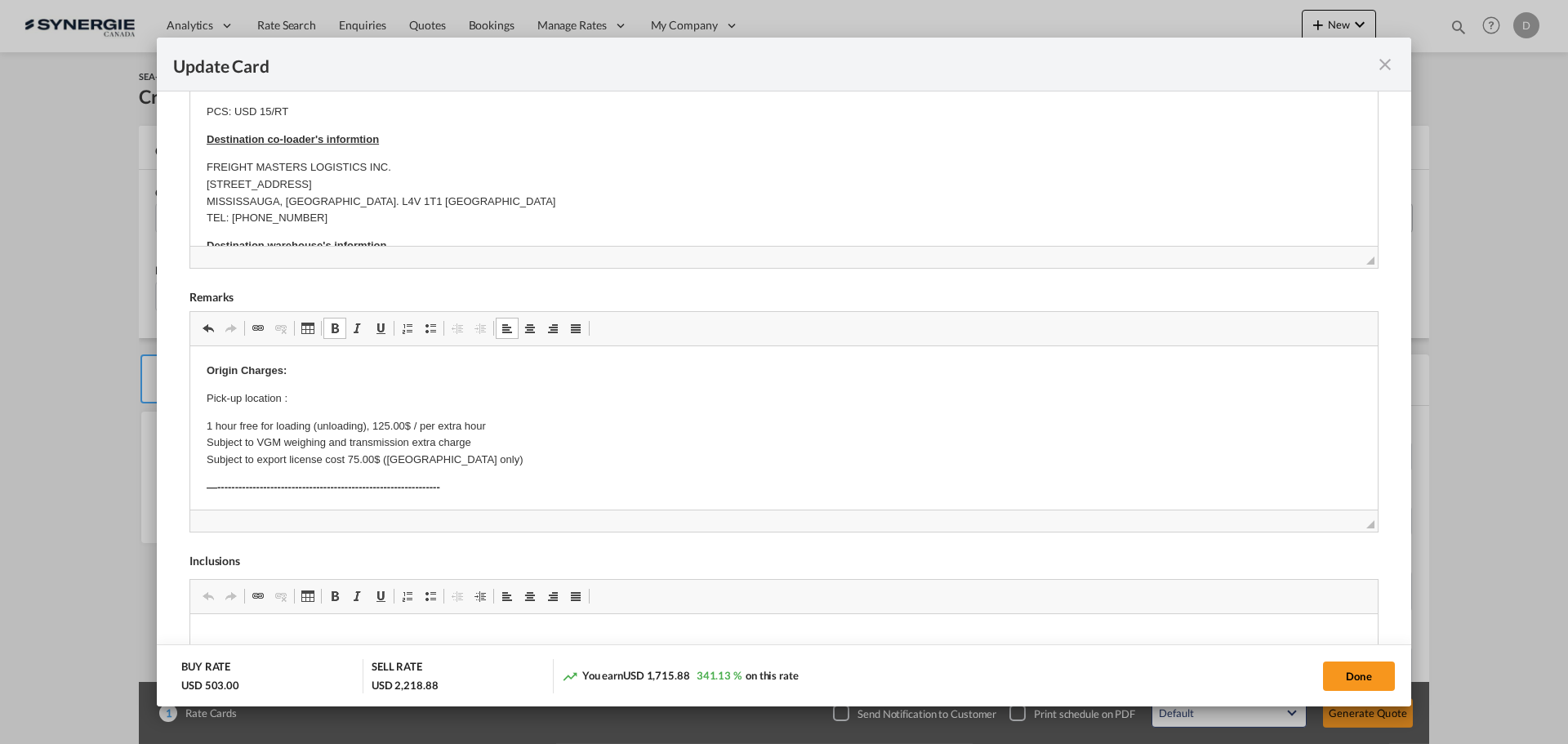
click at [301, 398] on p "Pick-up location :" at bounding box center [784, 398] width 1155 height 17
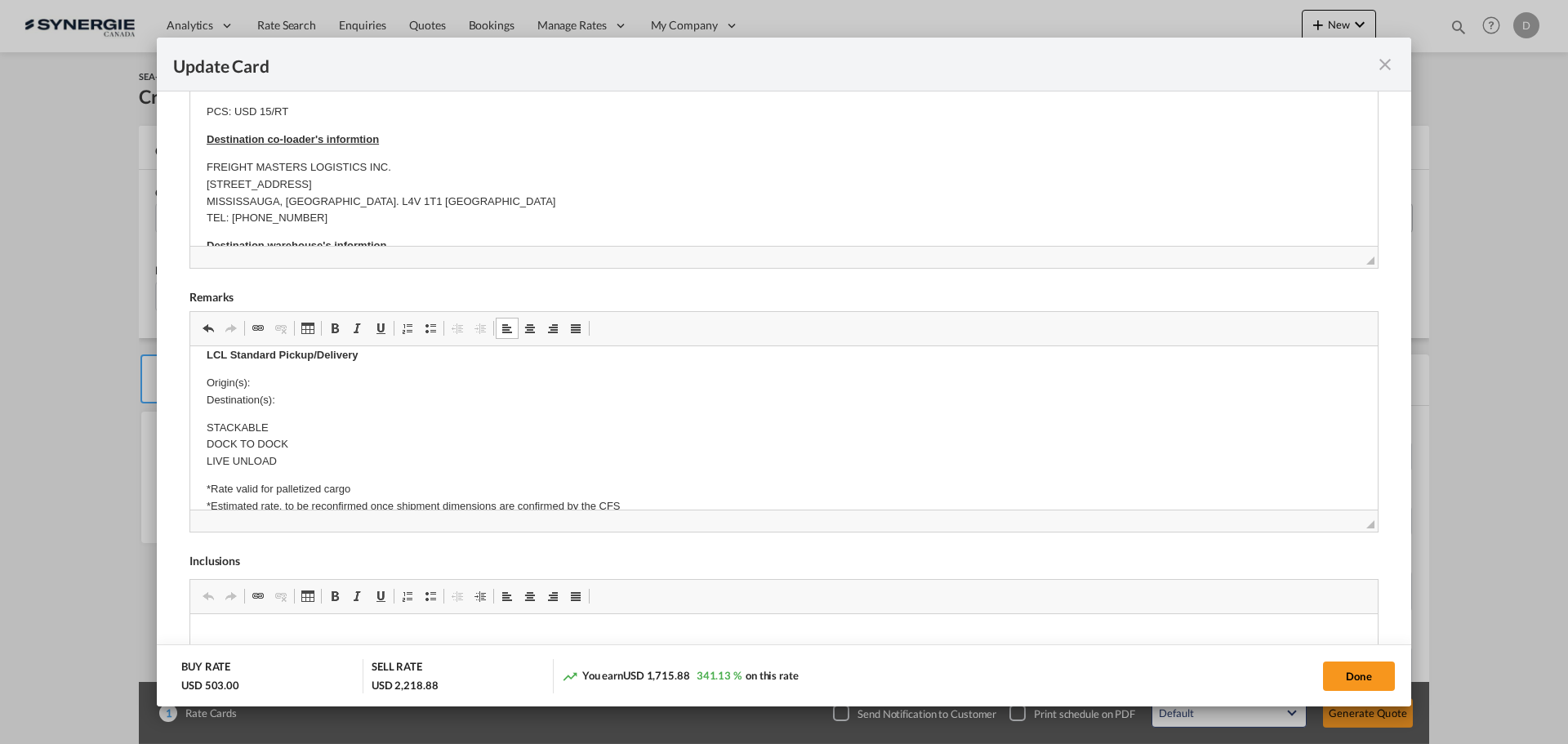
click at [269, 388] on p "Origin(s): Destination(s):" at bounding box center [784, 391] width 1155 height 35
click at [290, 402] on p "Origin(s): Montreal CFS Destination(s):" at bounding box center [784, 391] width 1155 height 35
click at [300, 403] on p "Origin(s): Montreal CFS Destination(s):" at bounding box center [784, 391] width 1155 height 35
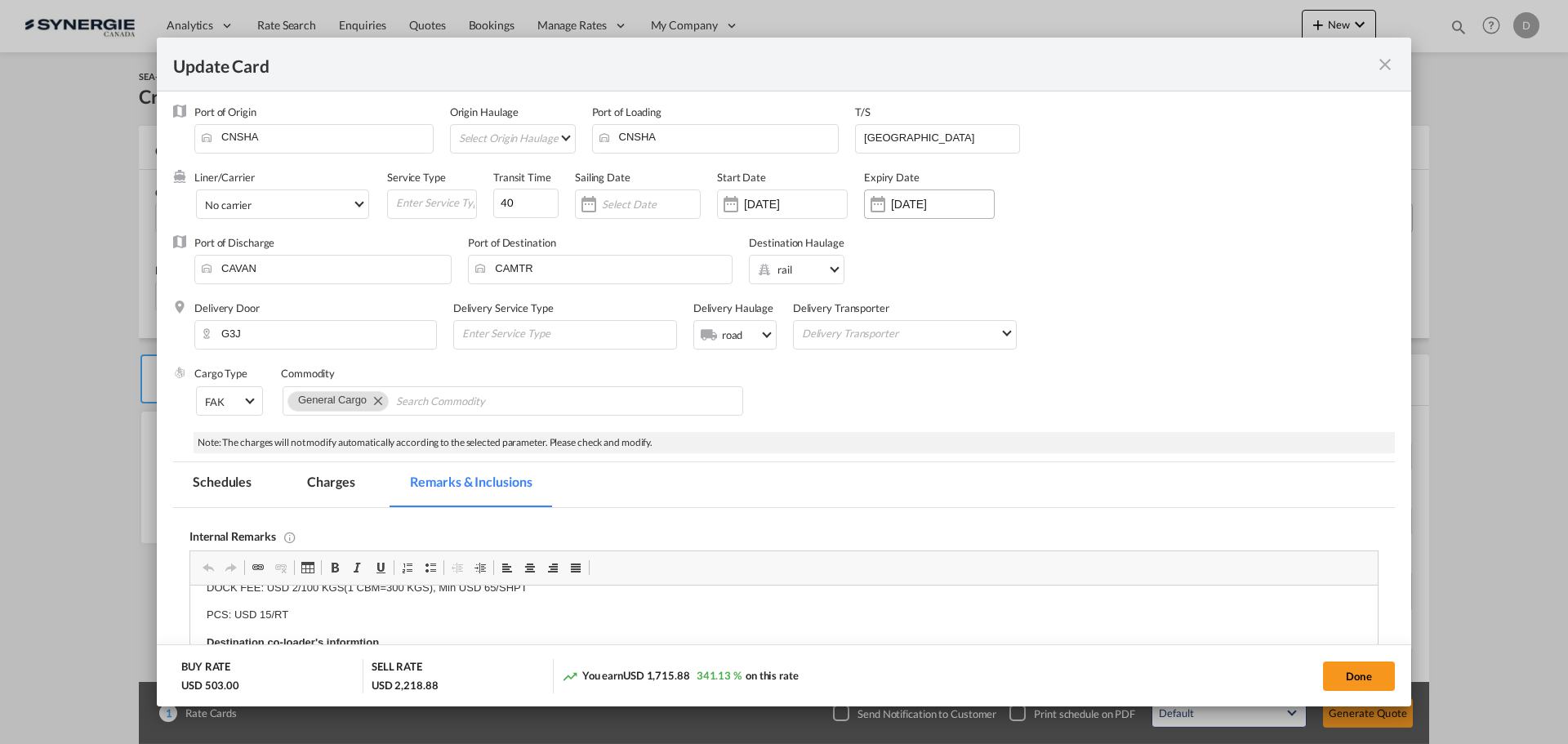
scroll to position [0, 0]
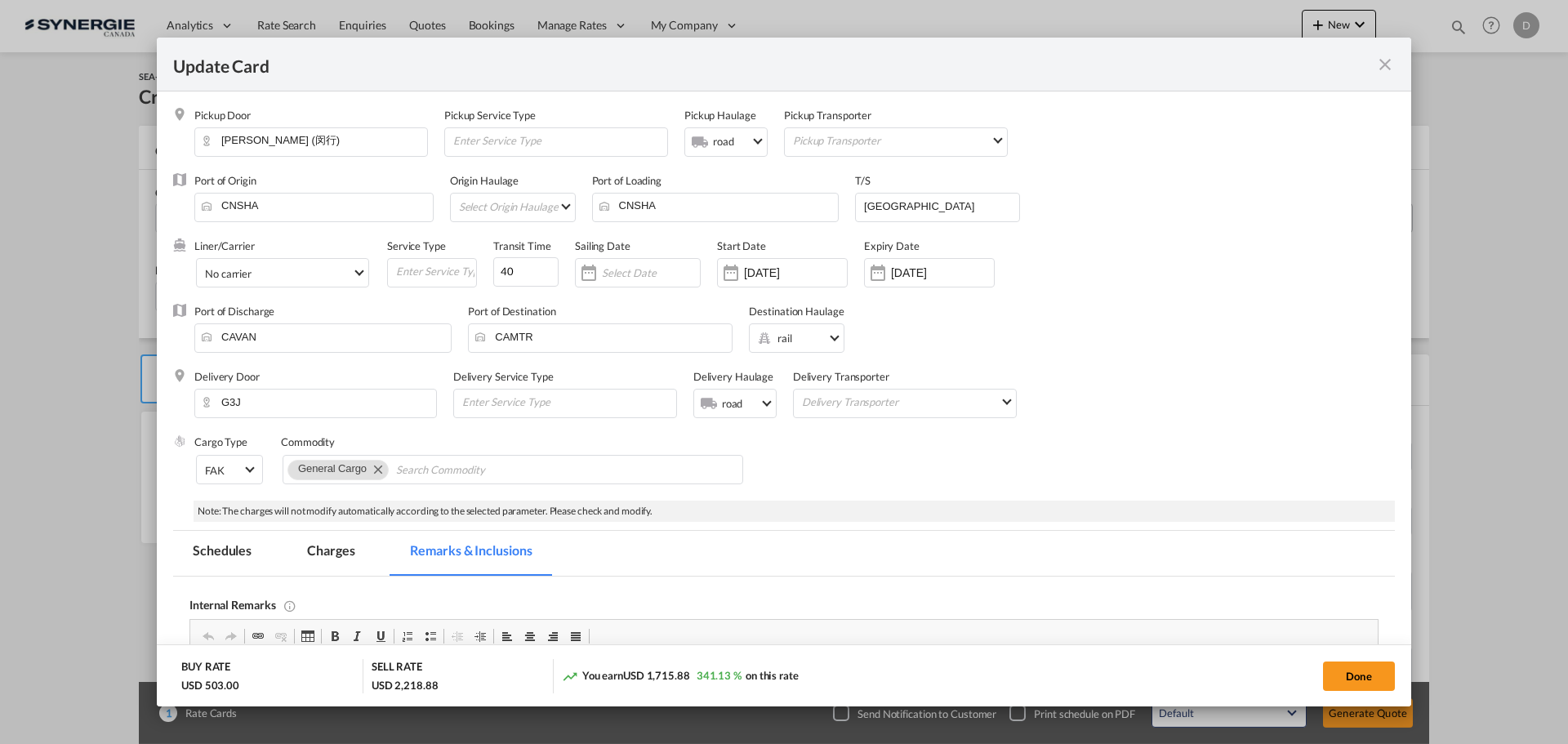
click at [347, 552] on md-tab-item "Charges" at bounding box center [330, 553] width 86 height 45
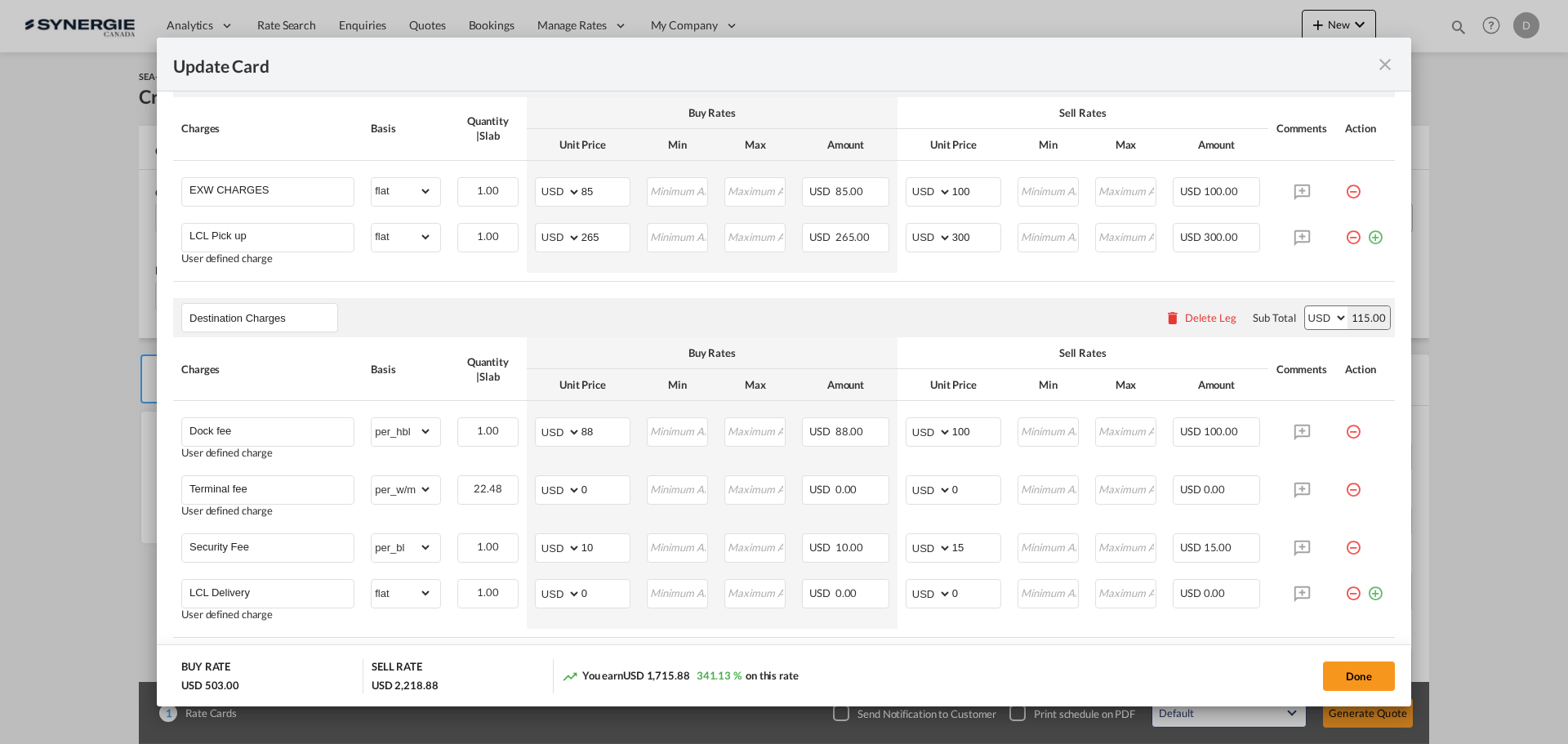
scroll to position [899, 0]
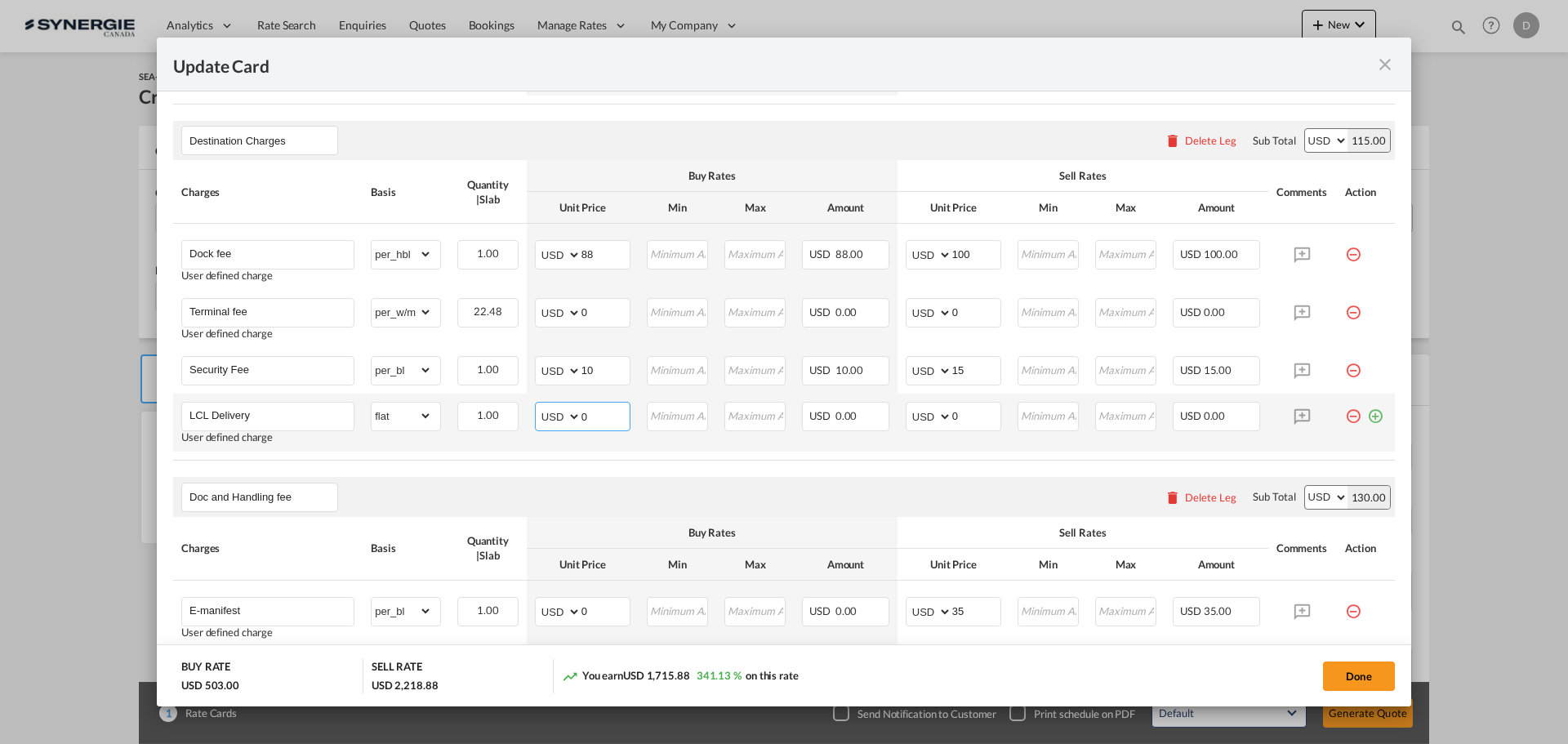
drag, startPoint x: 579, startPoint y: 416, endPoint x: 589, endPoint y: 416, distance: 10.0
click at [589, 416] on input "0" at bounding box center [605, 414] width 49 height 25
type input "671"
drag, startPoint x: 945, startPoint y: 416, endPoint x: 980, endPoint y: 414, distance: 35.1
click at [980, 414] on input "0" at bounding box center [976, 414] width 49 height 25
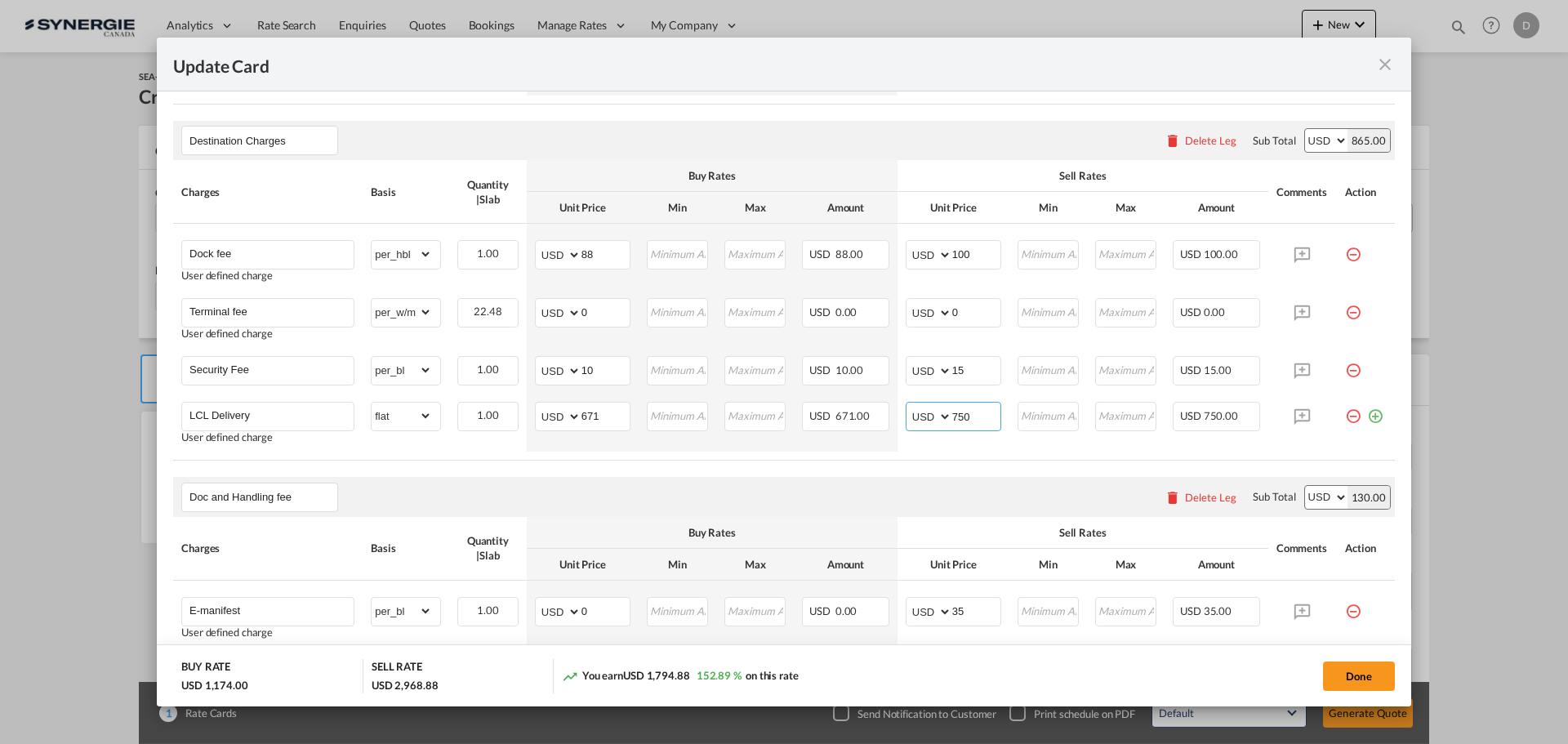
type input "750"
click at [791, 465] on air-lcl-rate-modification "Main Freight Please enter leg name Leg Name Already Exists Delete Leg Sub Total…" at bounding box center [784, 373] width 1221 height 1392
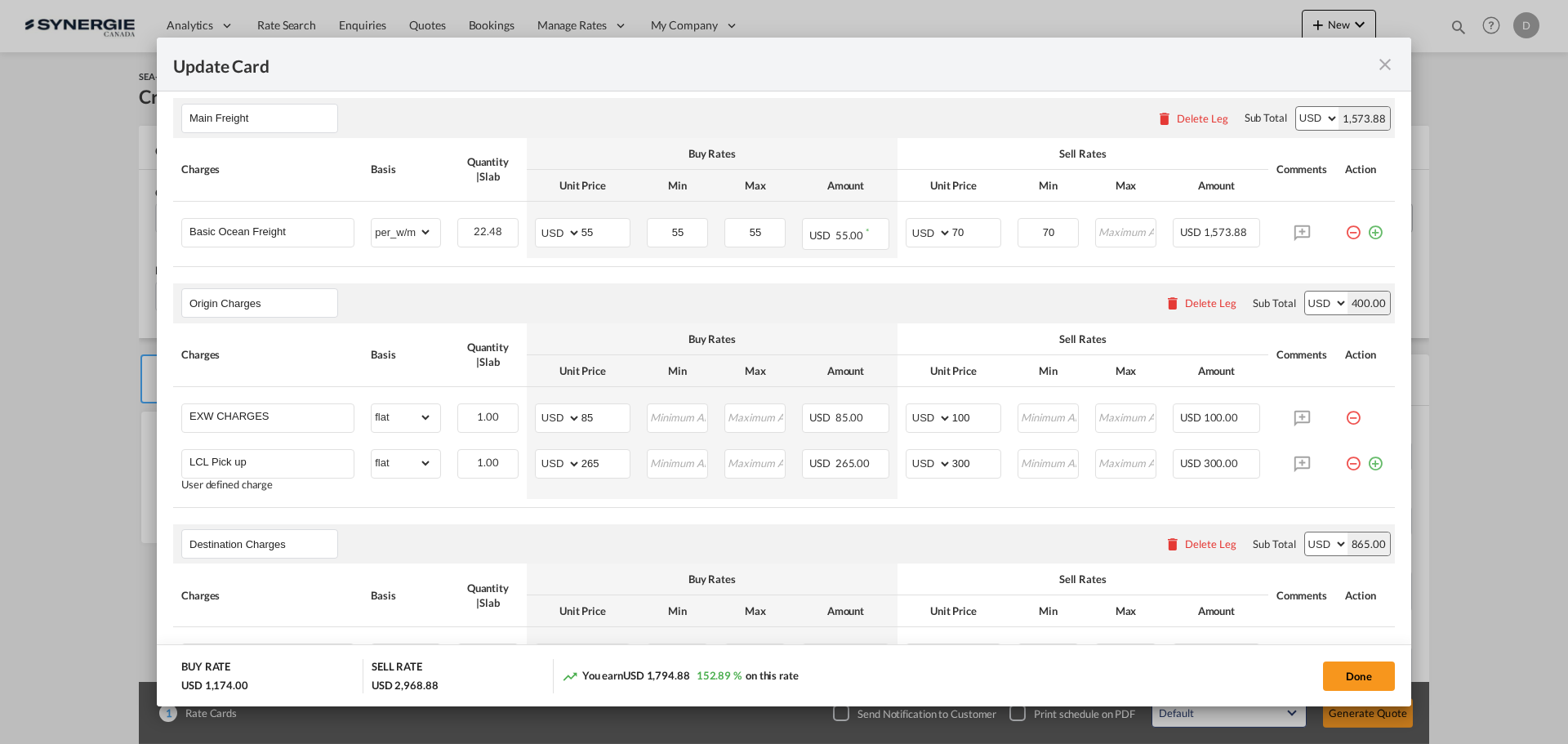
scroll to position [490, 0]
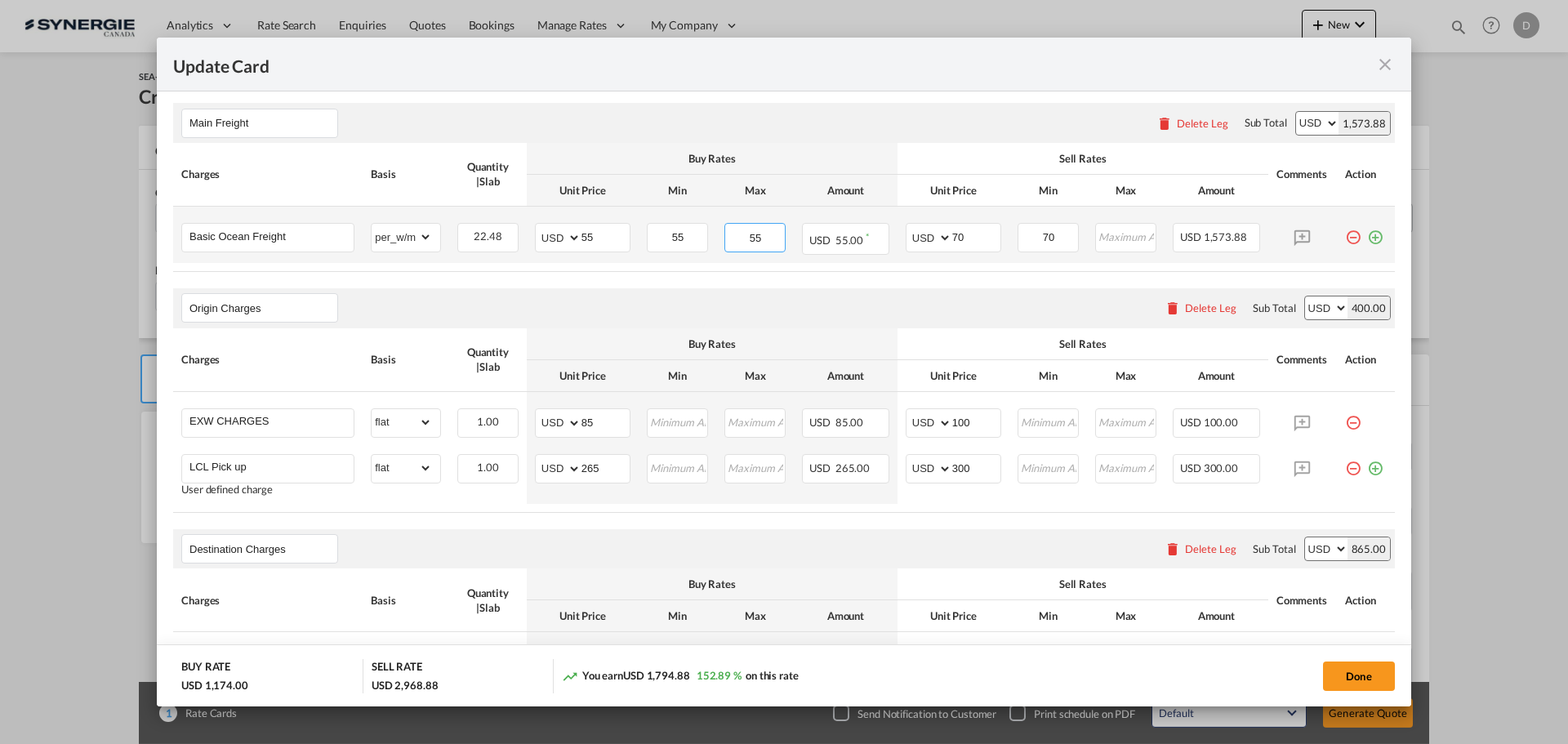
click at [752, 234] on input "55" at bounding box center [755, 236] width 58 height 25
click at [642, 295] on div "Origin Charges Please enter leg name Leg Name Already Exists Delete Leg Sub Tot…" at bounding box center [784, 306] width 1221 height 40
drag, startPoint x: 642, startPoint y: 295, endPoint x: 642, endPoint y: 315, distance: 20.0
click at [642, 315] on div "Origin Charges Please enter leg name Leg Name Already Exists Delete Leg Sub Tot…" at bounding box center [784, 306] width 1221 height 40
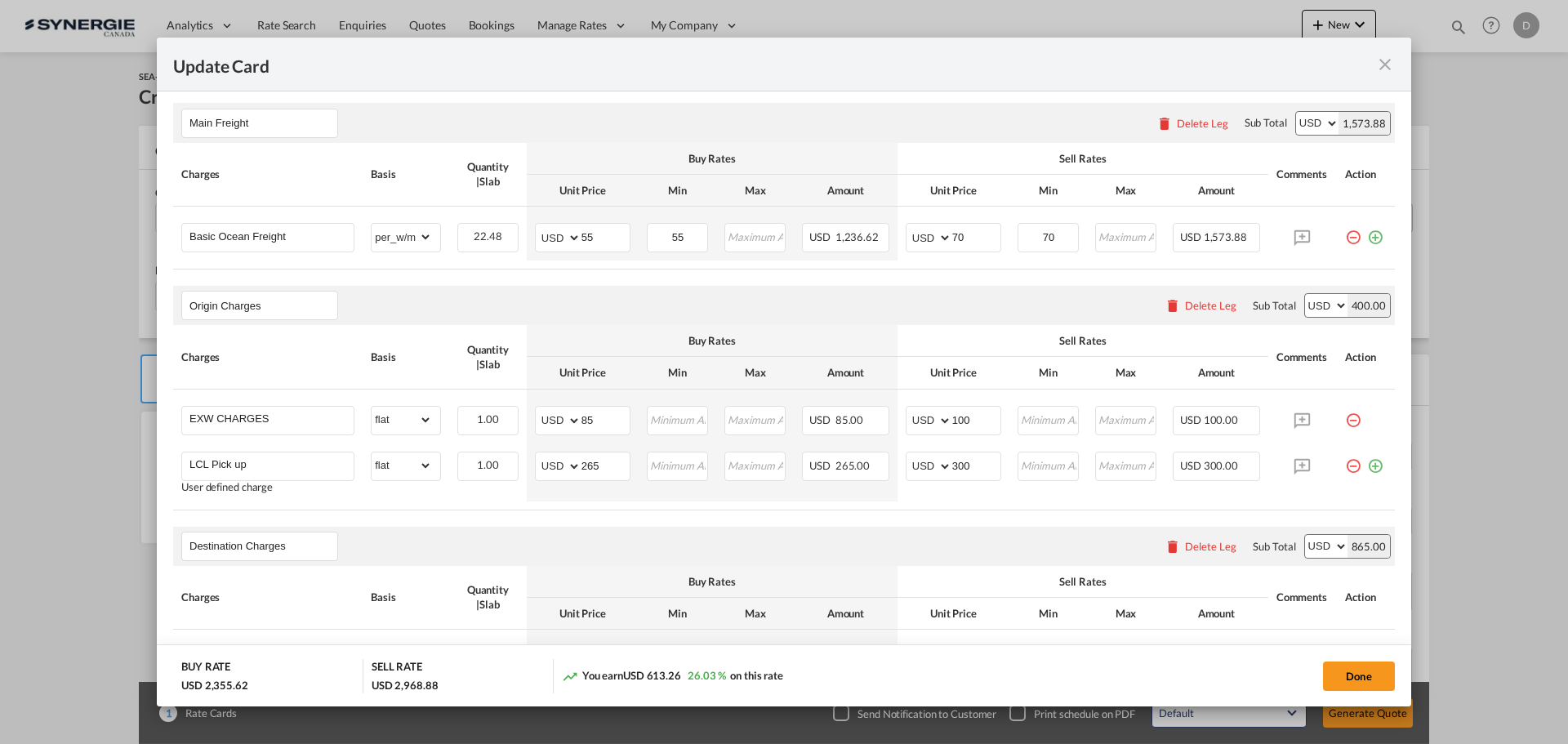
click at [642, 315] on div "Origin Charges Please enter leg name Leg Name Already Exists Delete Leg Sub Tot…" at bounding box center [784, 306] width 1221 height 40
click at [623, 296] on div "Origin Charges Please enter leg name Leg Name Already Exists Delete Leg Sub Tot…" at bounding box center [784, 306] width 1221 height 40
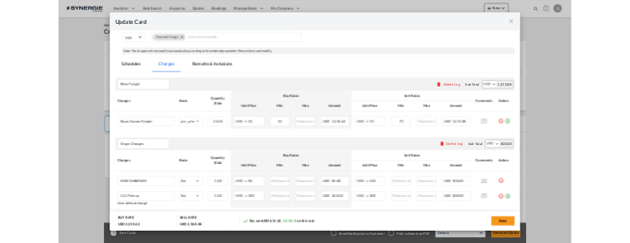
scroll to position [247, 0]
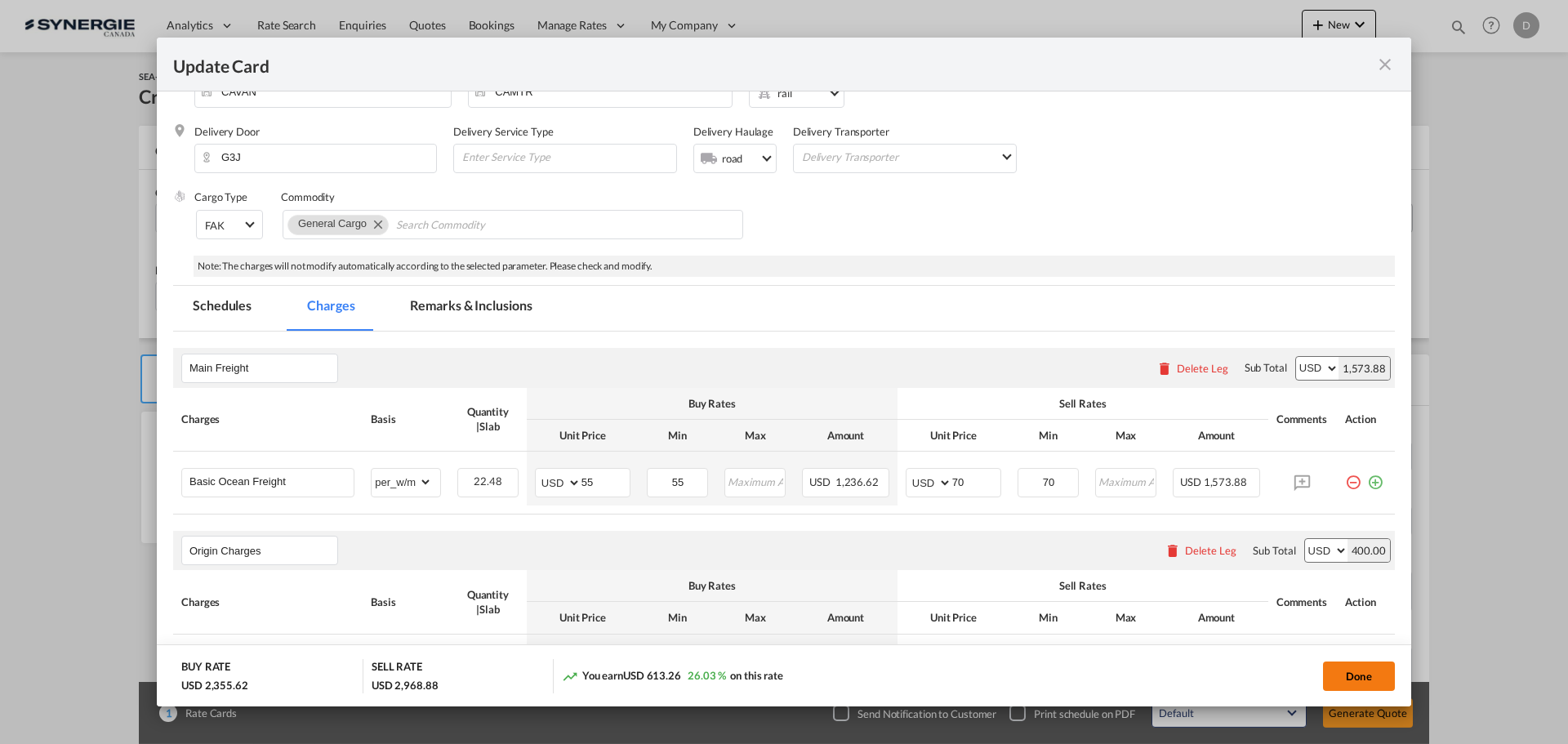
click at [1253, 567] on button "Done" at bounding box center [1359, 677] width 72 height 30
type input "09 Sep 2025"
type input "13 Sep 2025"
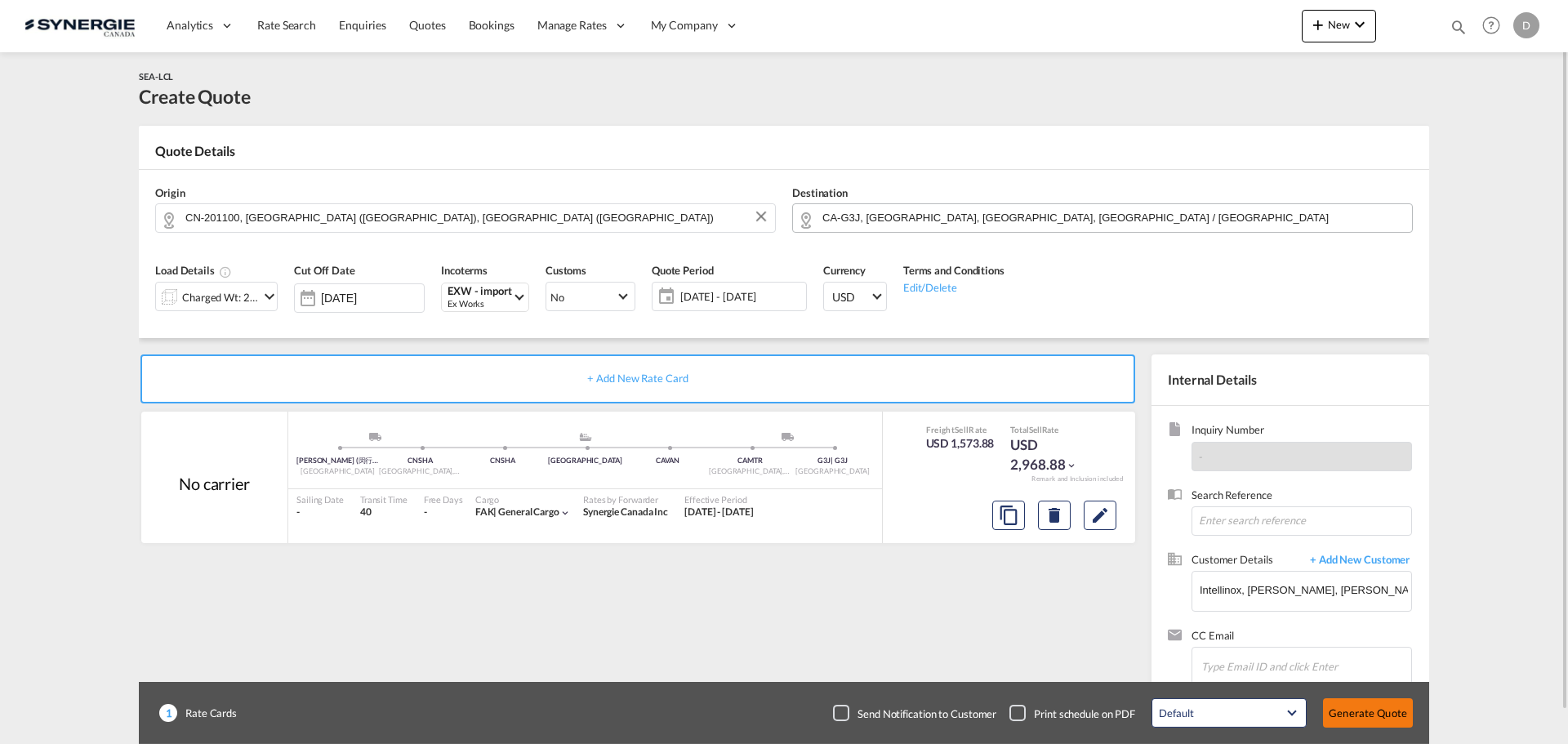
click at [1253, 567] on button "Generate Quote" at bounding box center [1368, 713] width 90 height 30
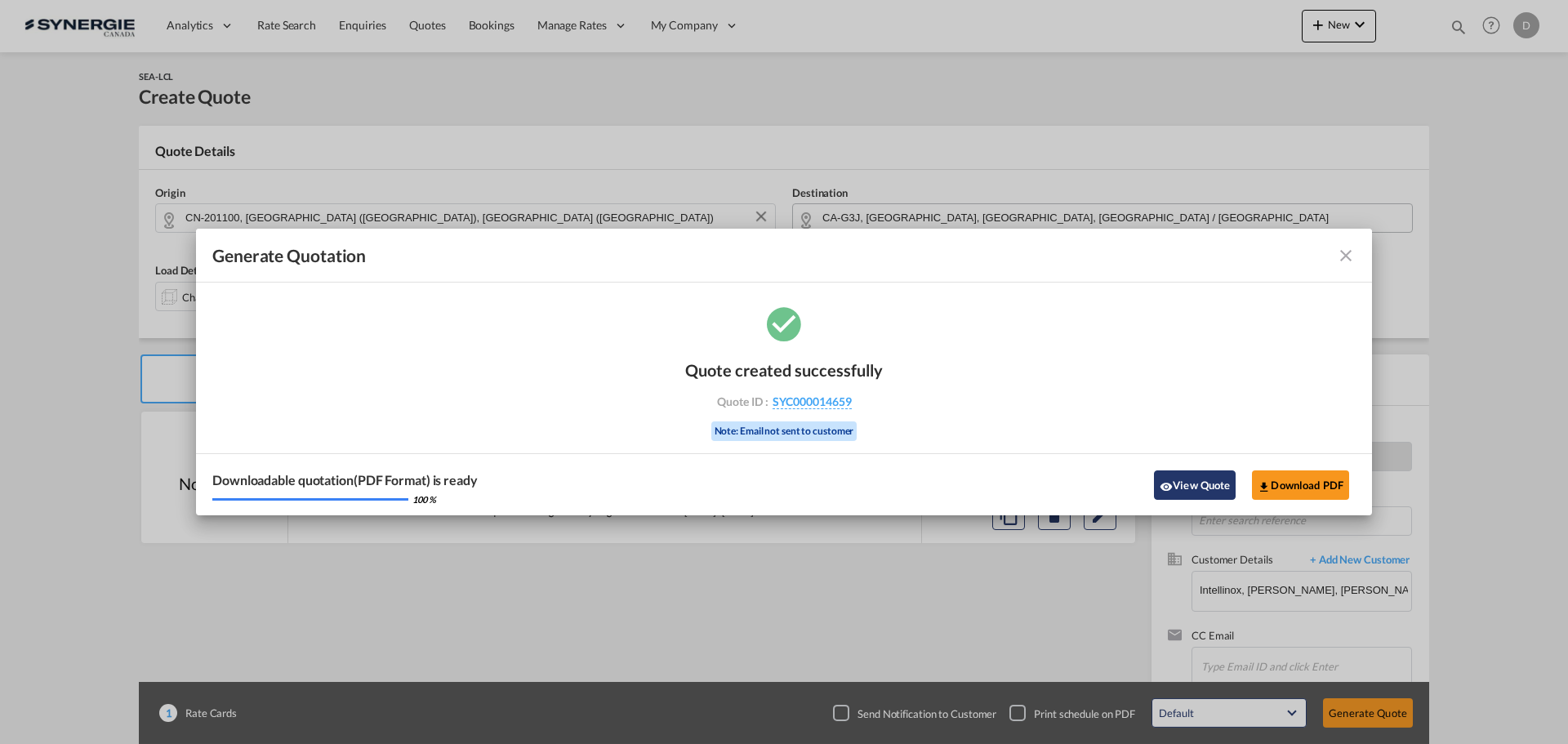
click at [1196, 487] on button "View Quote" at bounding box center [1195, 485] width 81 height 30
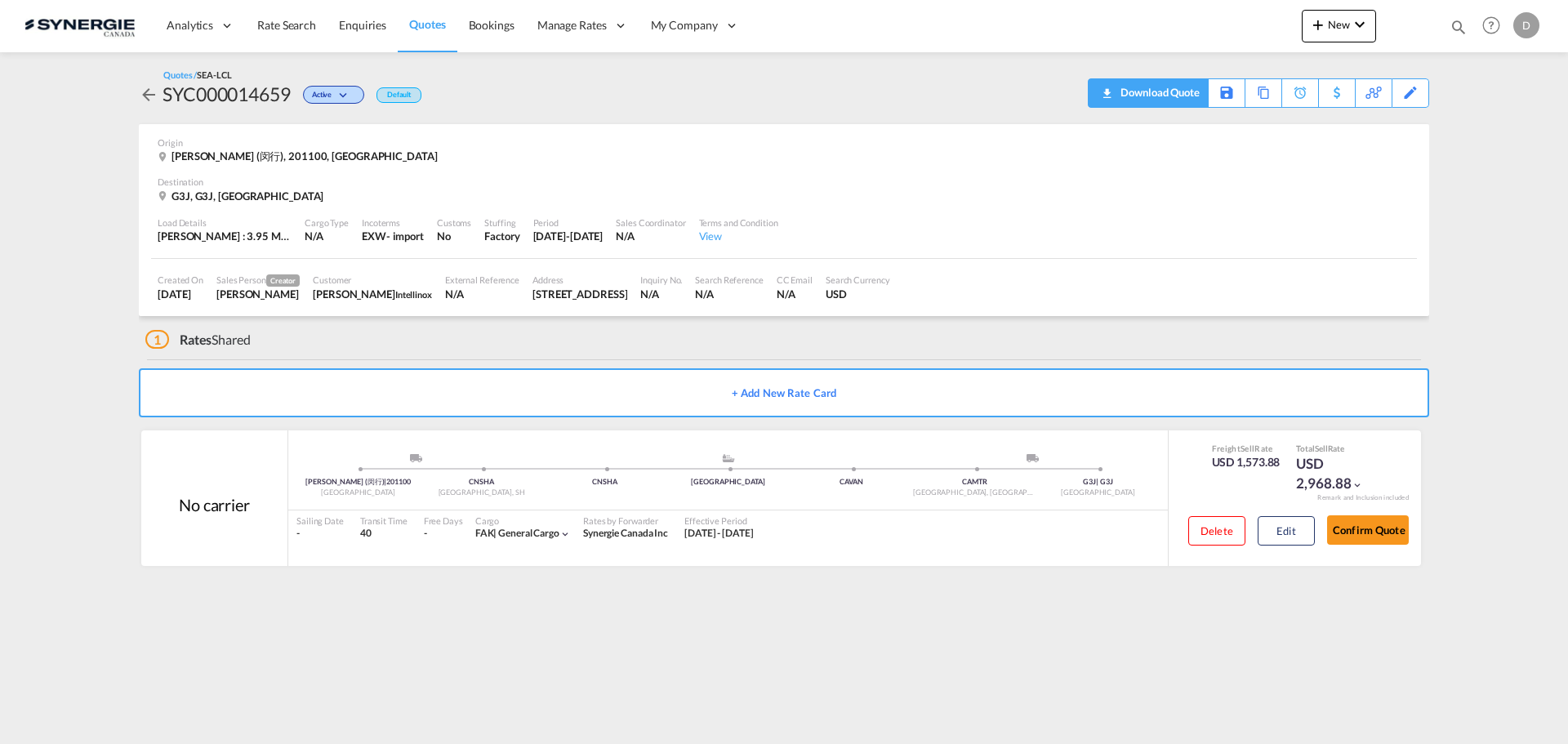
click at [1176, 92] on div "Download Quote" at bounding box center [1158, 92] width 83 height 26
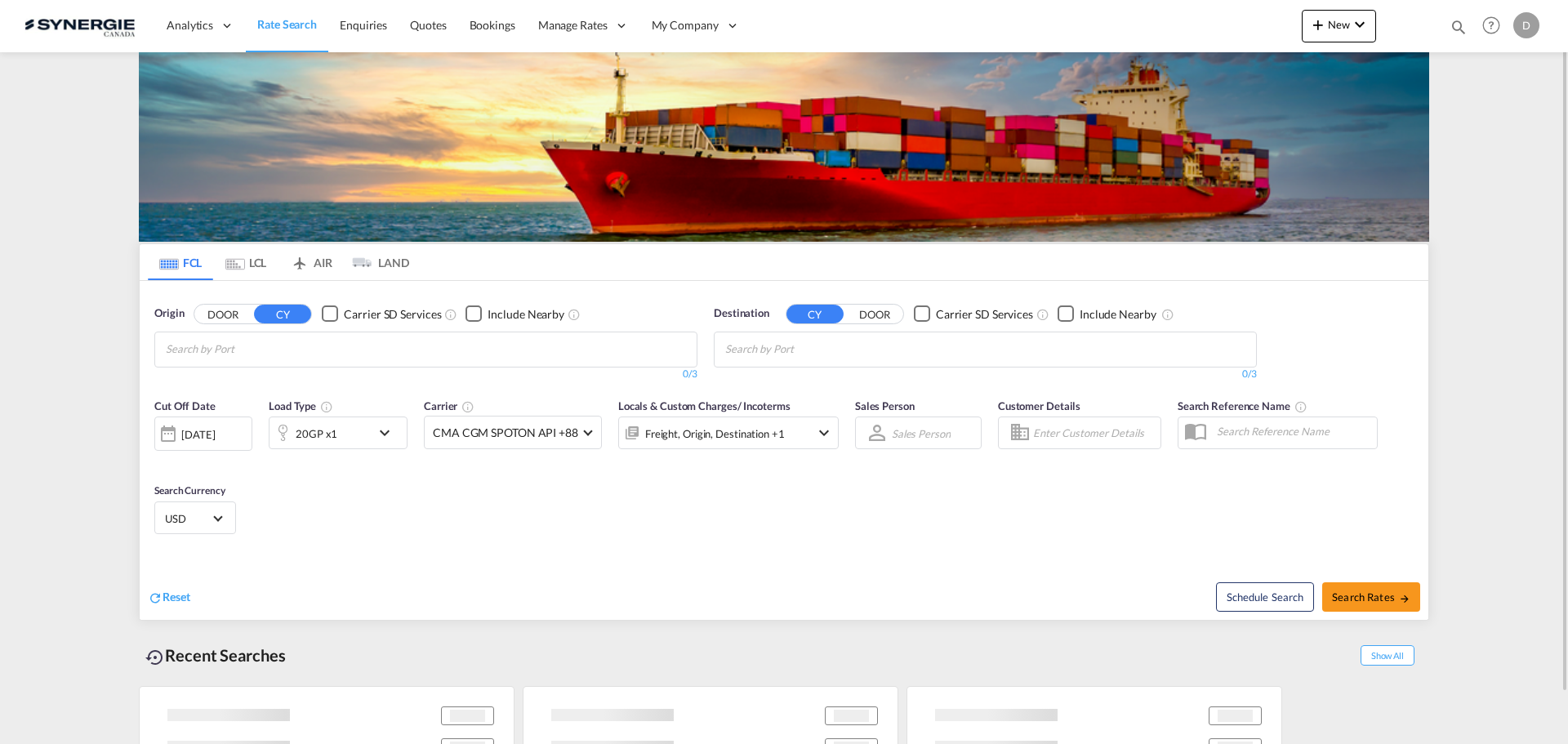
click at [1457, 21] on md-icon "icon-magnify" at bounding box center [1458, 27] width 18 height 18
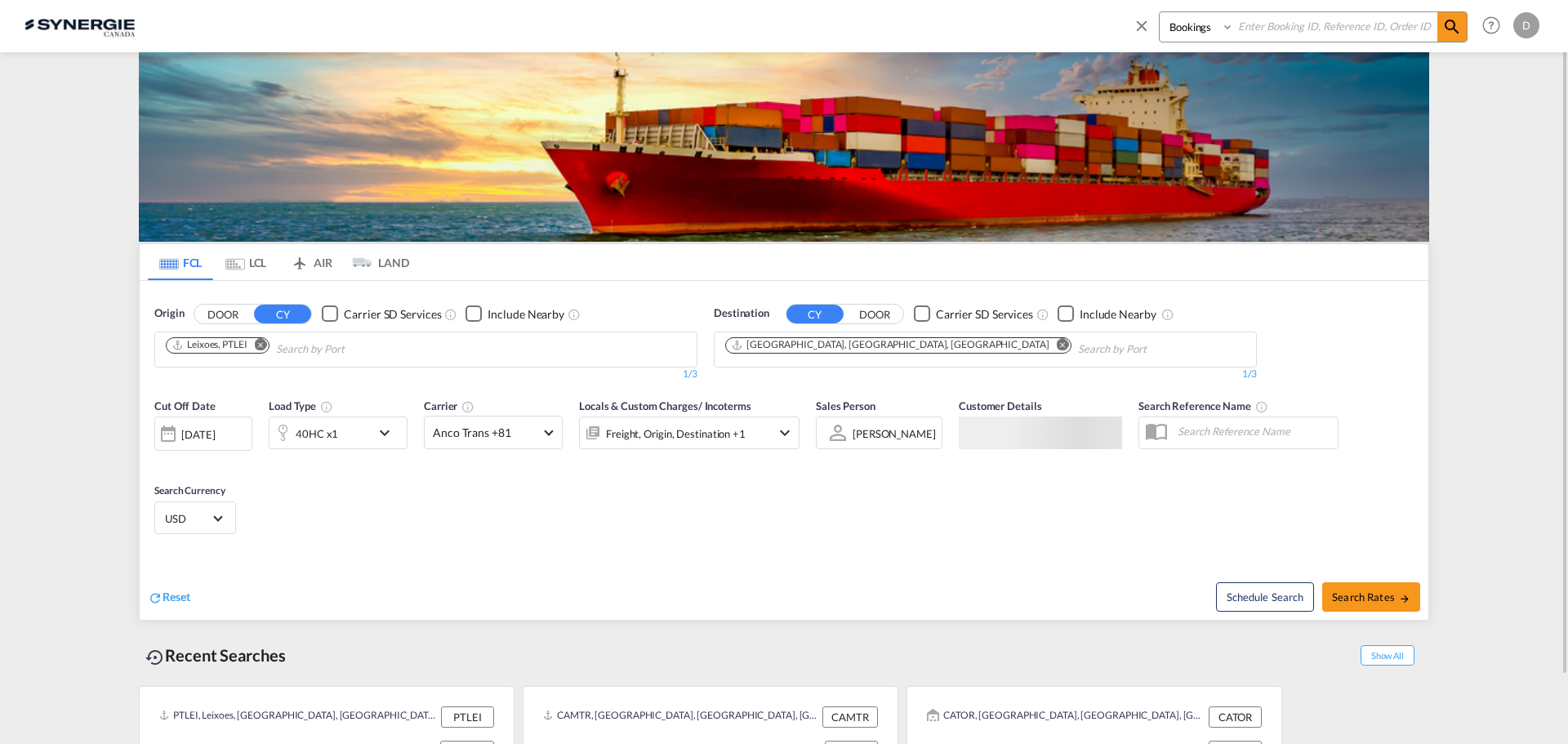
click at [1185, 29] on select "Bookings Quotes Enquiries" at bounding box center [1199, 27] width 77 height 30
select select "Quotes"
click at [1160, 12] on select "Bookings Quotes Enquiries" at bounding box center [1199, 27] width 77 height 30
click at [1291, 26] on input at bounding box center [1335, 26] width 203 height 29
type input "14586"
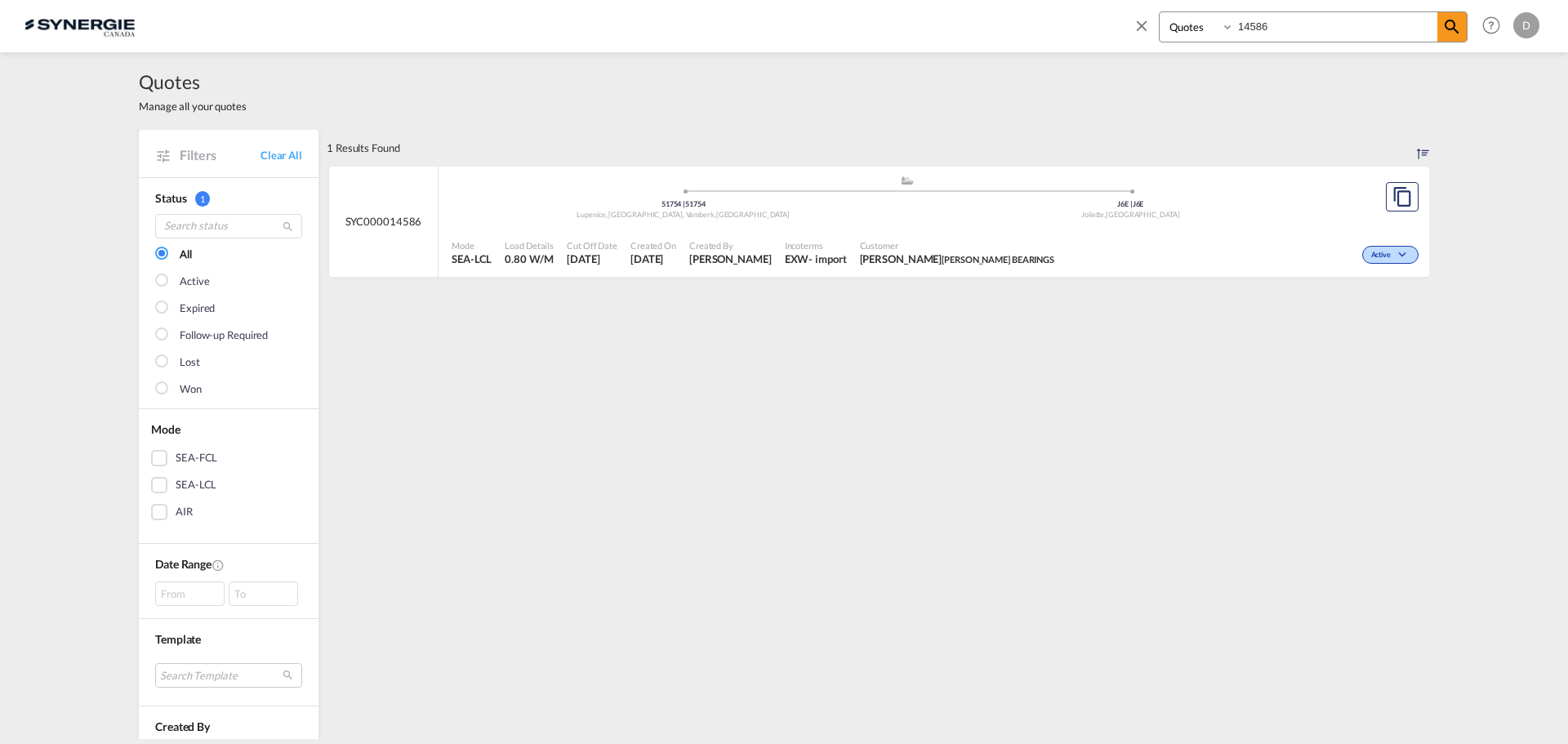
click at [726, 263] on span "[PERSON_NAME]" at bounding box center [730, 259] width 82 height 15
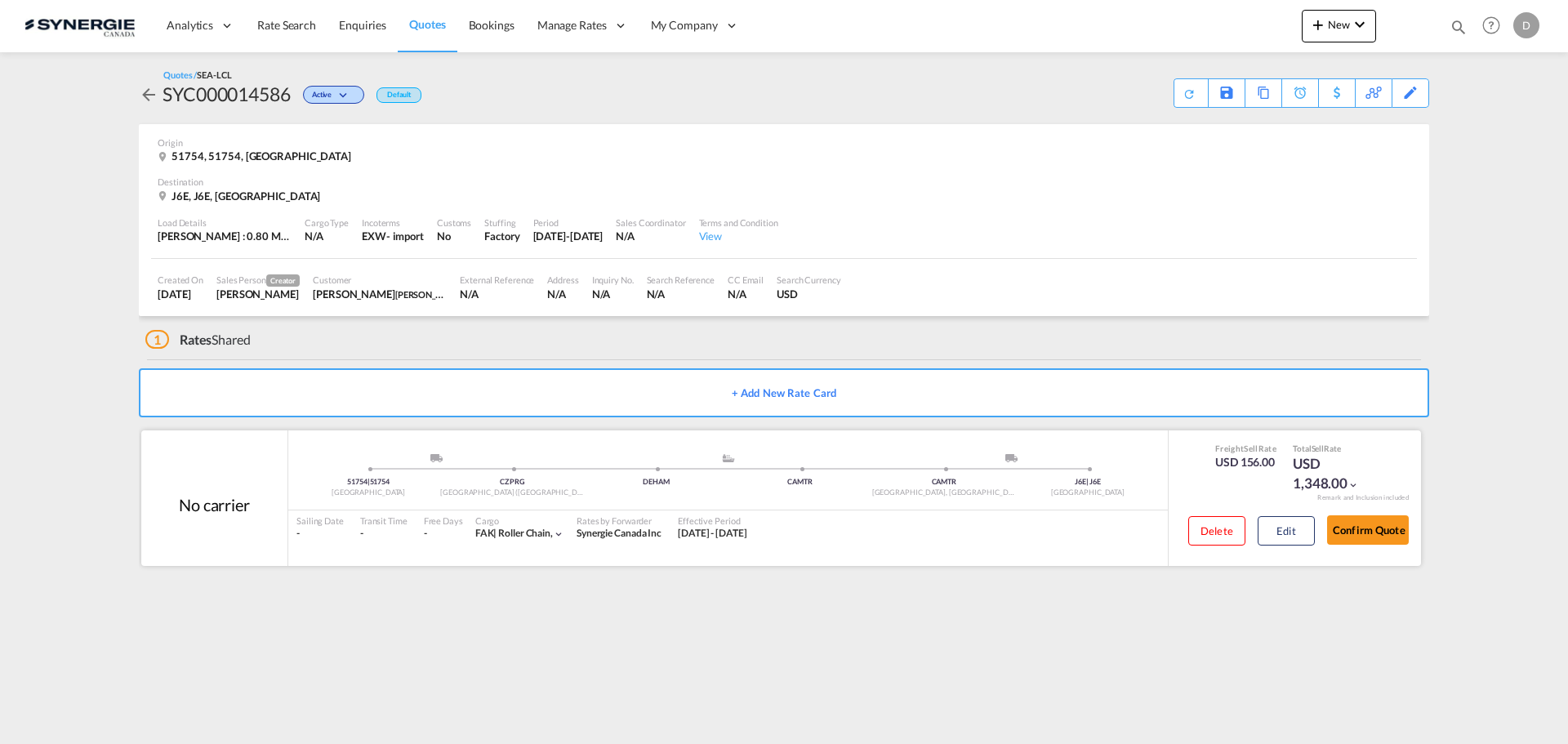
click at [1253, 527] on div "Delete Edit" at bounding box center [1245, 536] width 139 height 44
click at [1277, 527] on button "Edit" at bounding box center [1287, 531] width 57 height 30
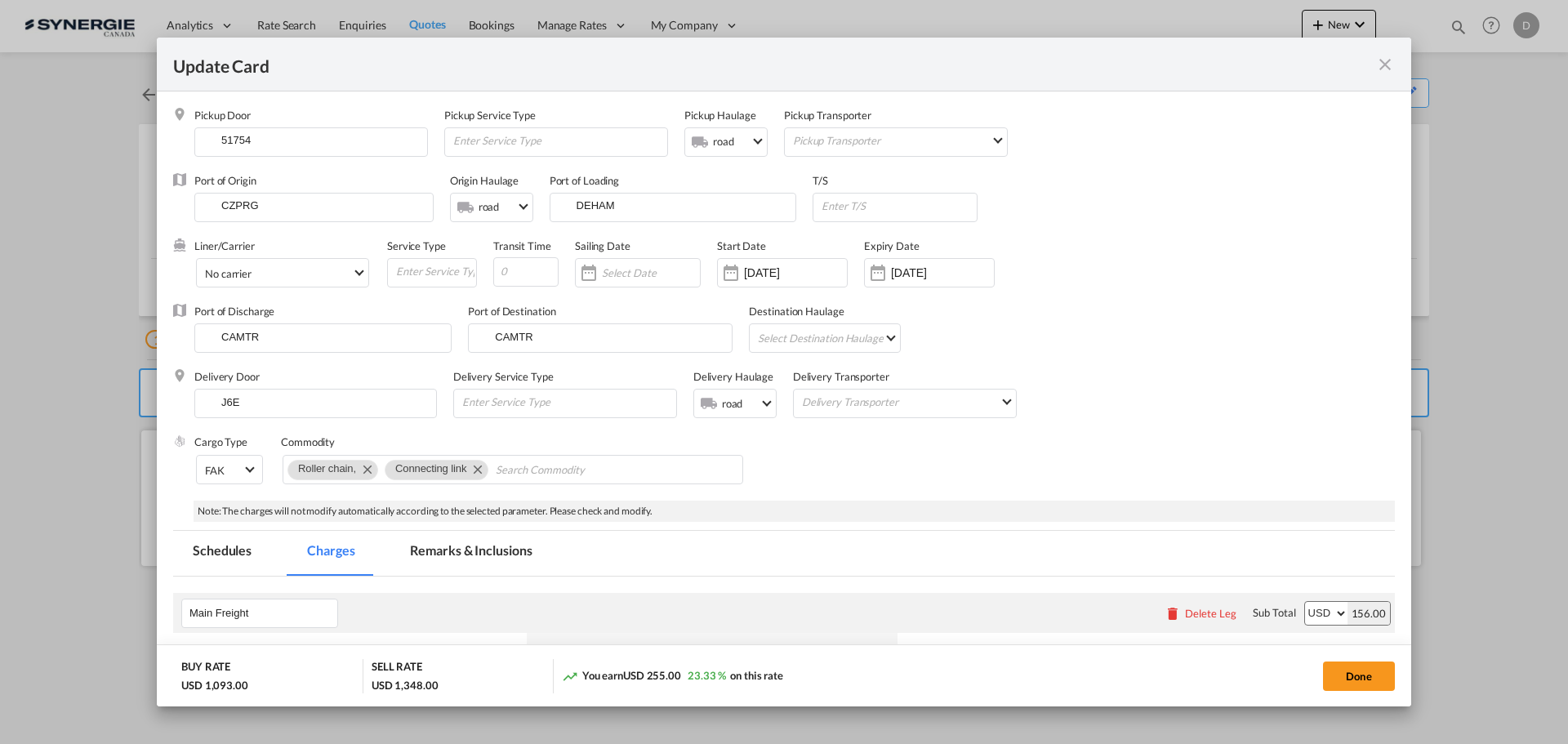
select select "per_w/m"
select select "flat"
select select "per_hbl"
select select "per_w/m"
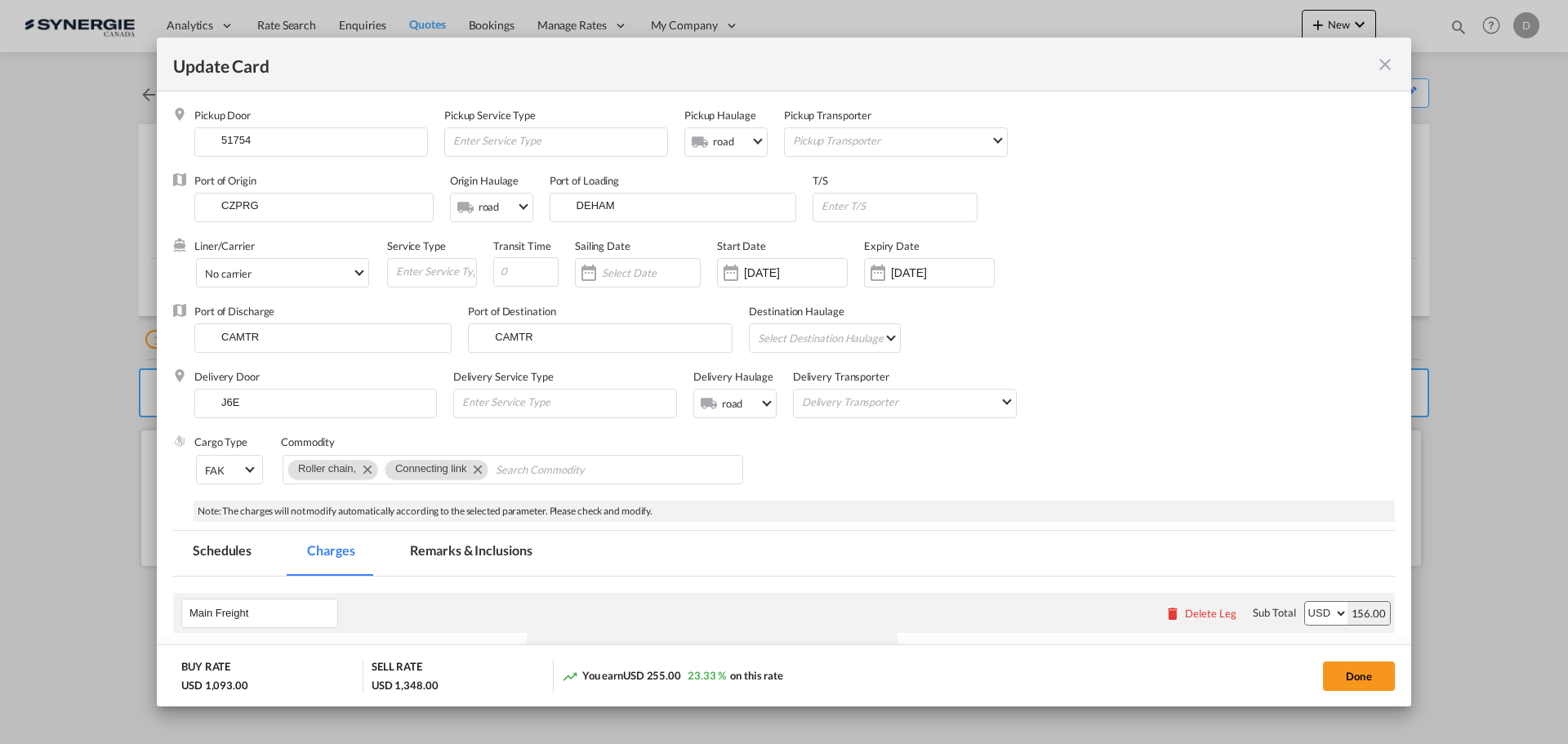
select select "per_bl"
select select "flat"
select select "per_bl"
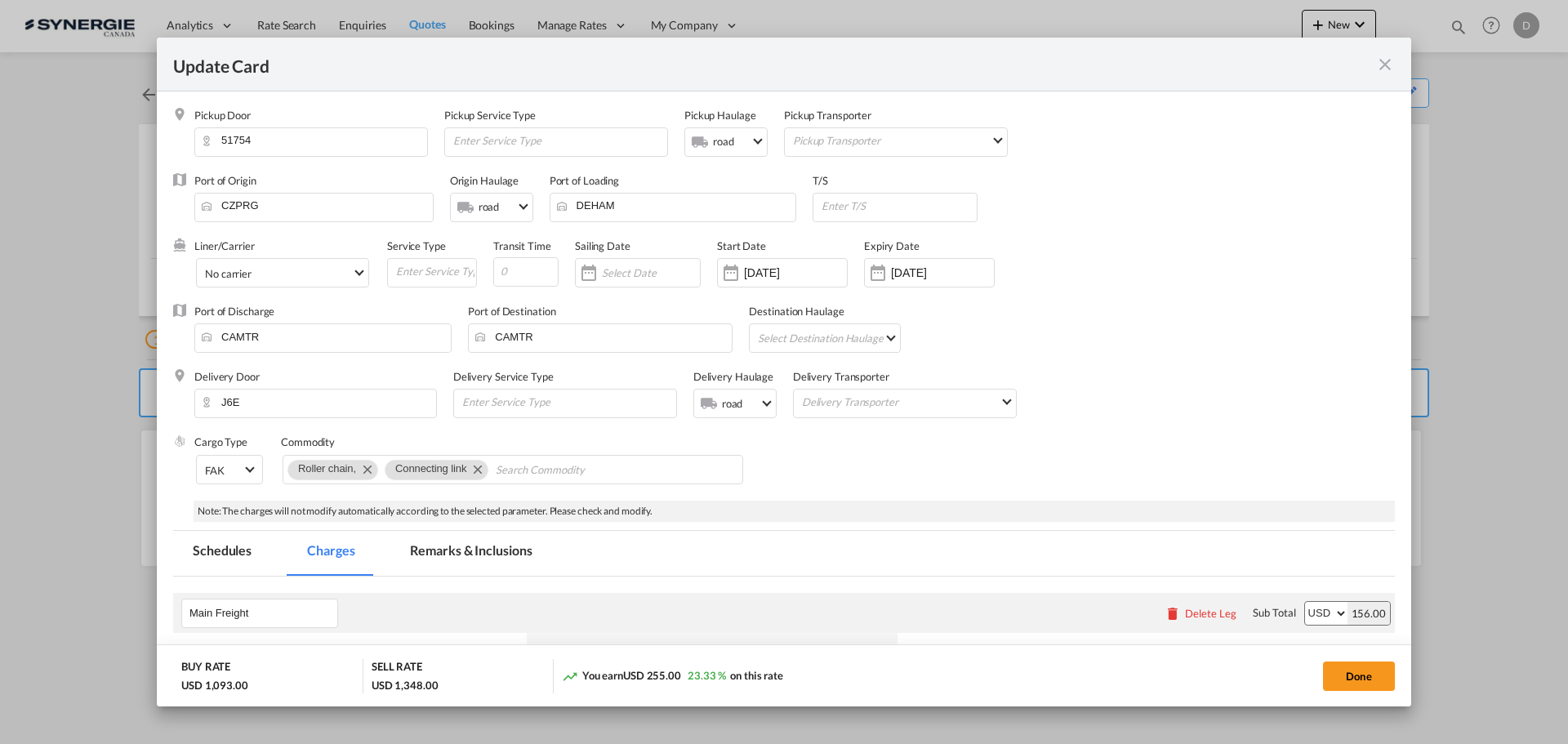
click at [468, 551] on md-tab-item "Remarks & Inclusions" at bounding box center [470, 553] width 160 height 45
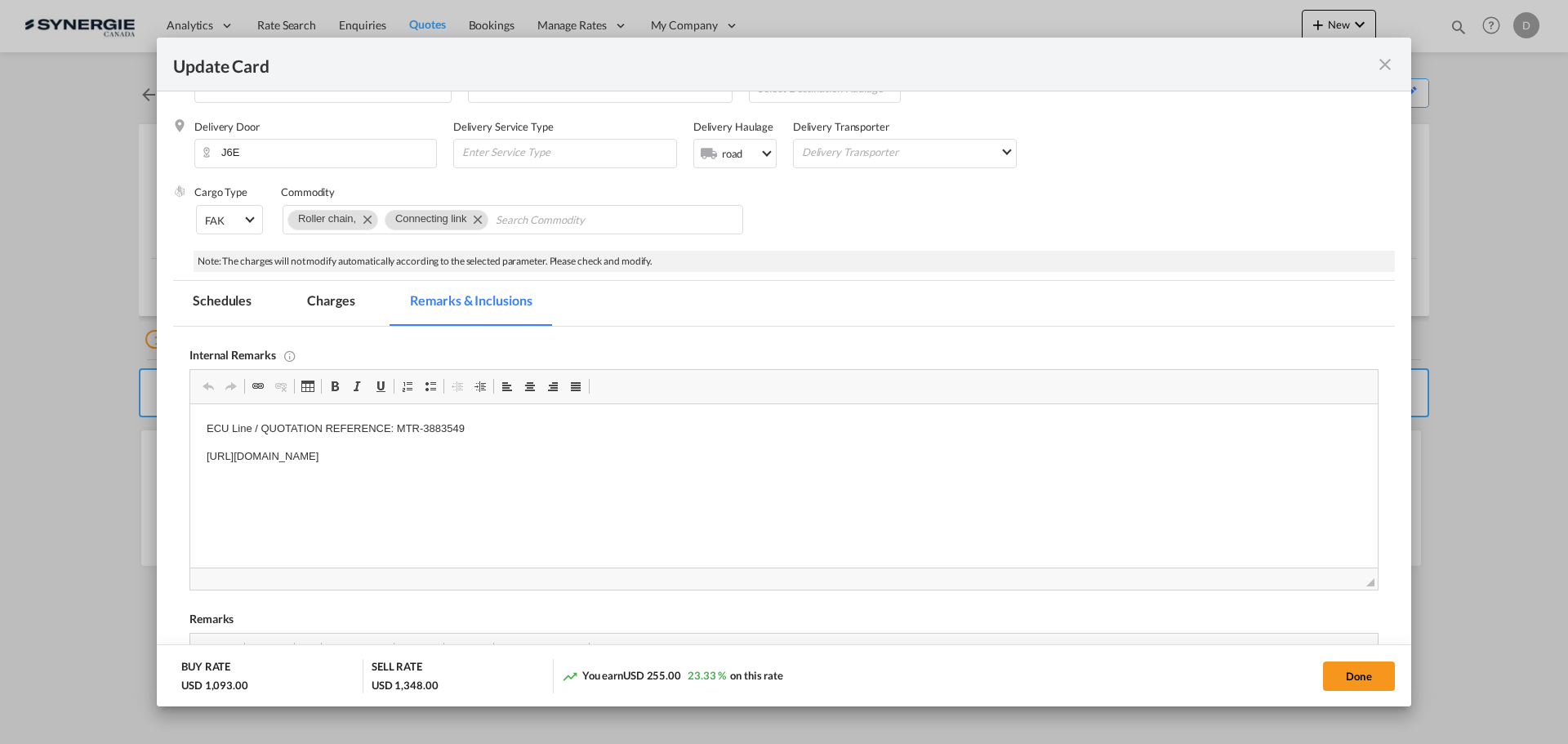
click at [1383, 66] on md-icon "icon-close fg-AAA8AD m-0 pointer" at bounding box center [1385, 64] width 20 height 20
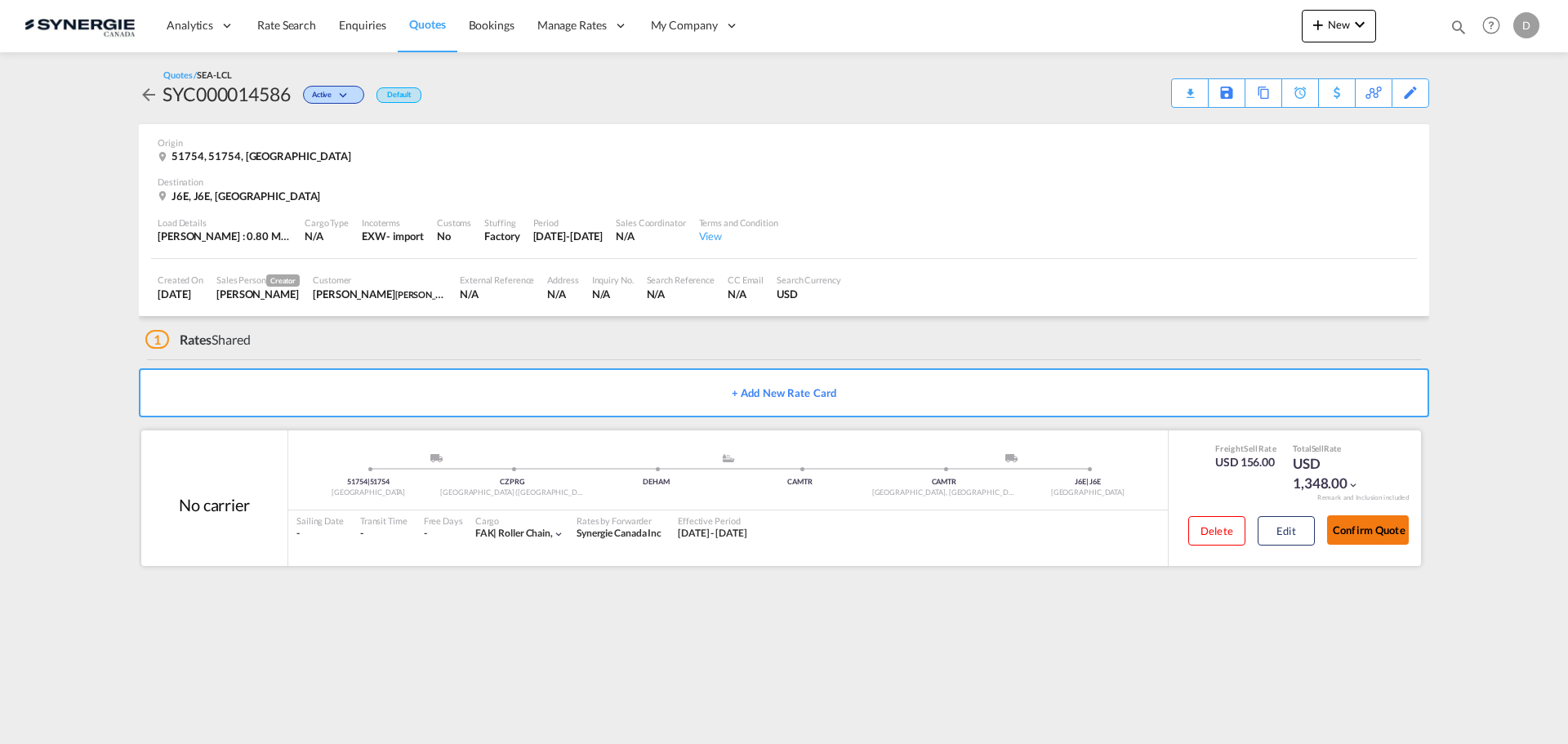
click at [1358, 520] on button "Confirm Quote" at bounding box center [1368, 530] width 81 height 30
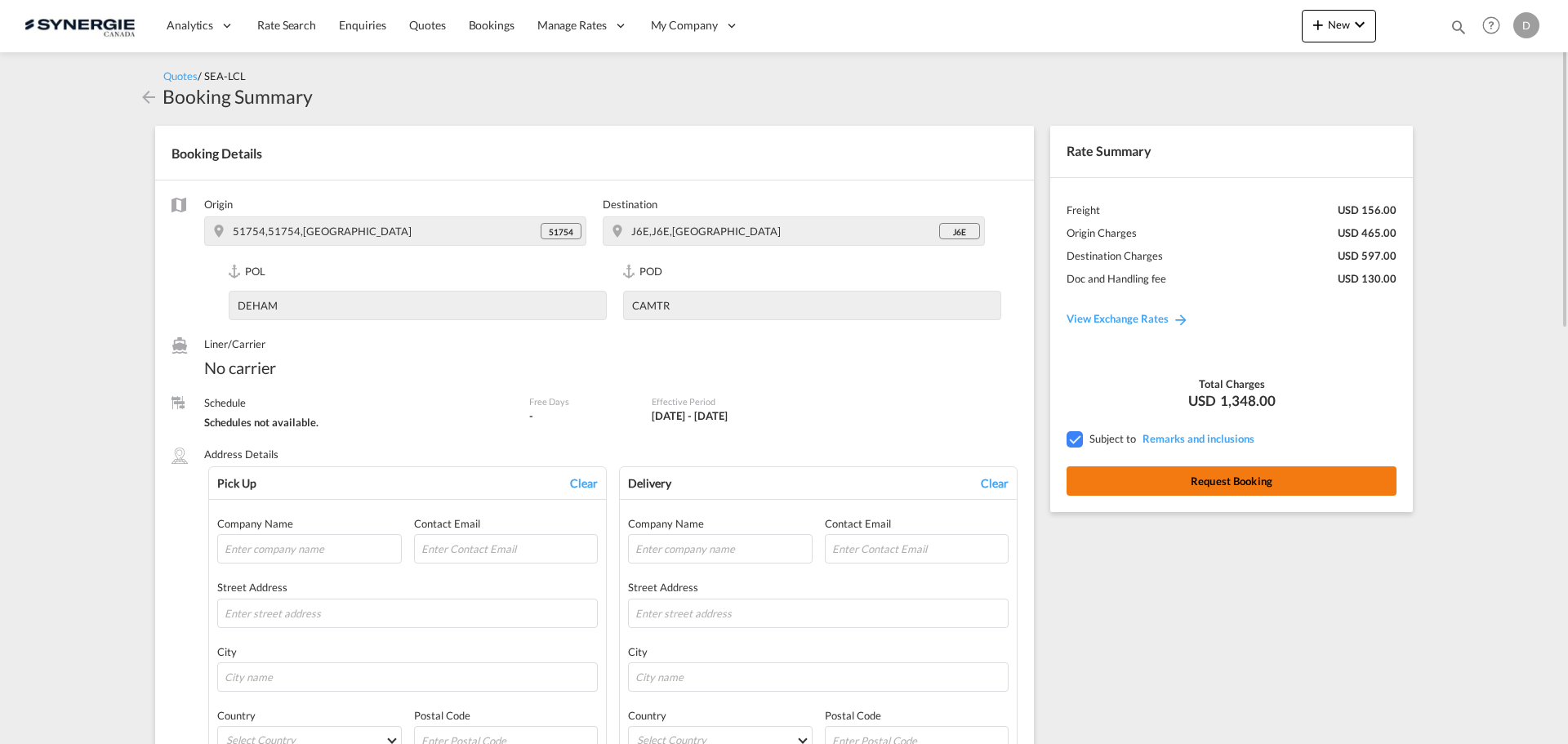
click at [1309, 478] on button "Request Booking" at bounding box center [1231, 481] width 330 height 30
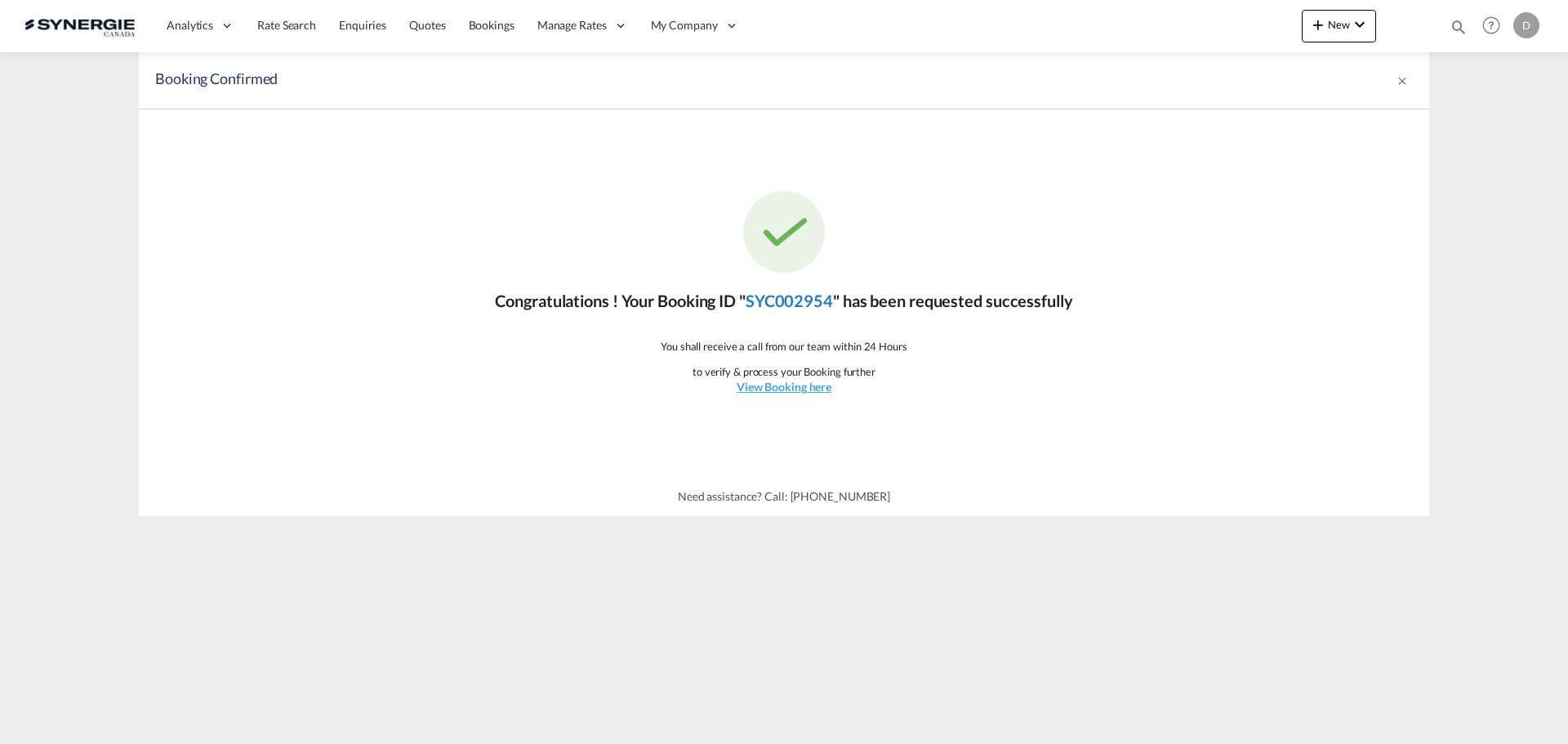
click at [784, 304] on link "SYC002954" at bounding box center [789, 300] width 87 height 20
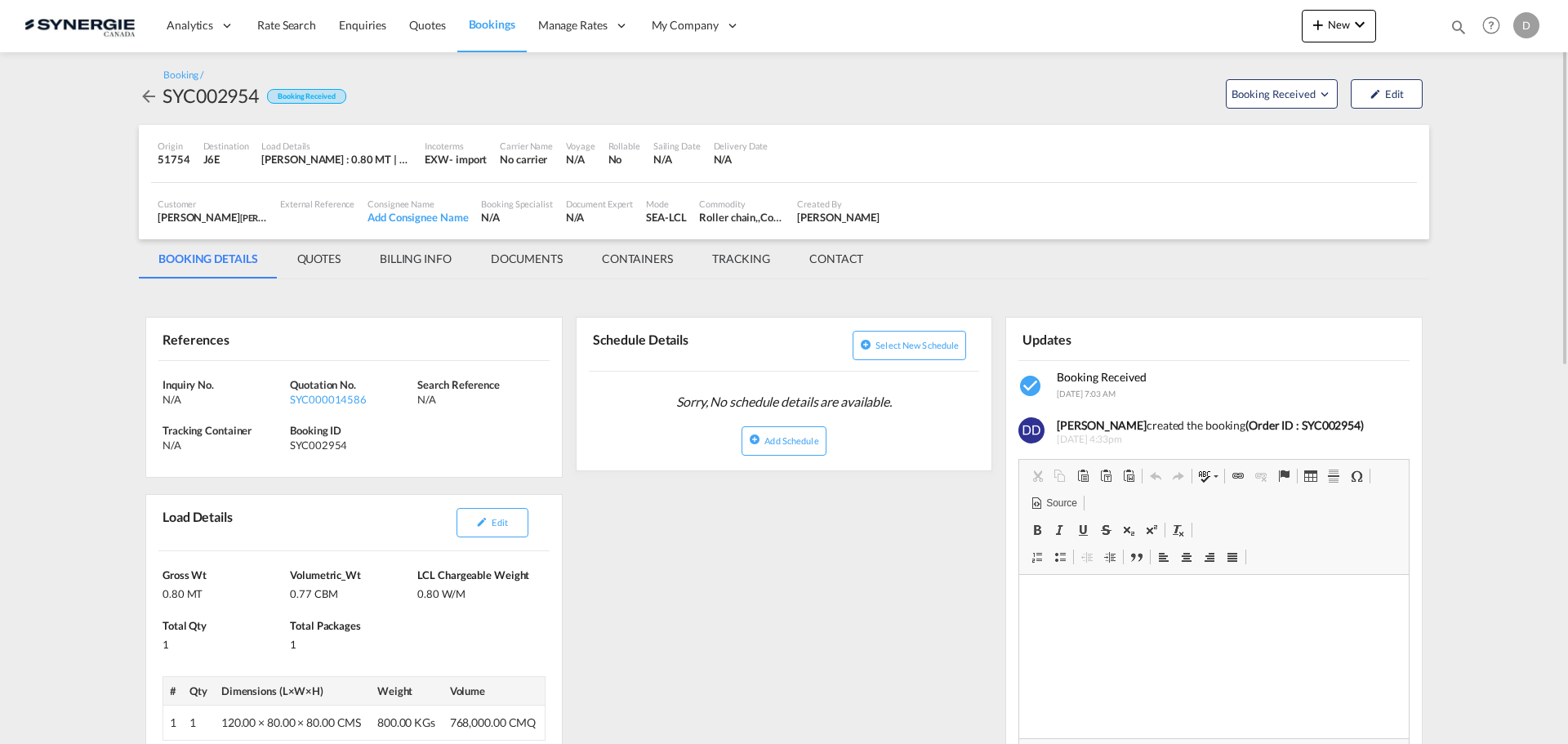
click at [212, 100] on div "SYC002954" at bounding box center [210, 95] width 96 height 26
click at [212, 99] on div "SYC002954" at bounding box center [210, 95] width 96 height 26
copy div "SYC002954"
